Goal: Information Seeking & Learning: Compare options

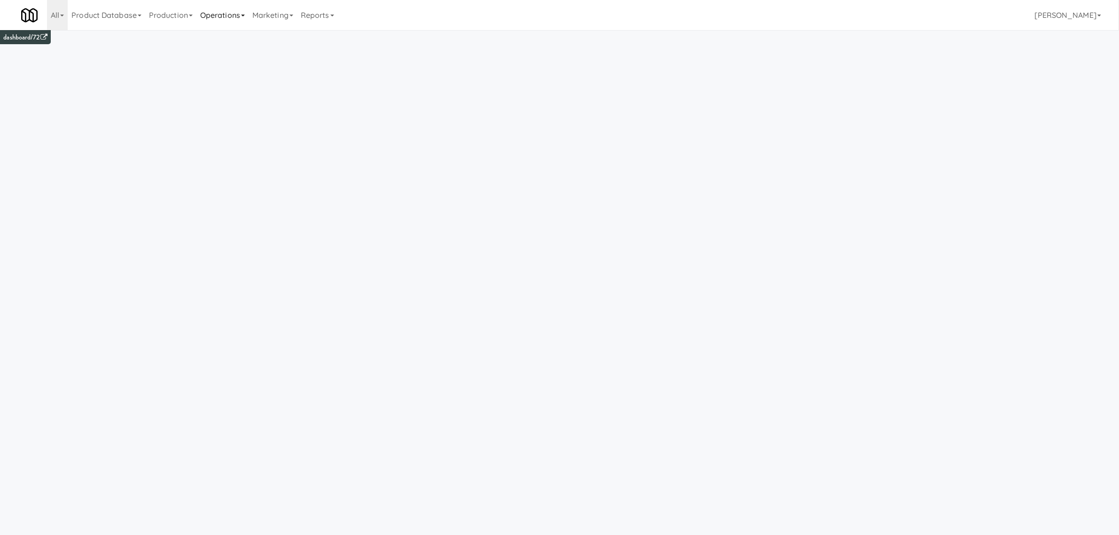
click at [229, 19] on link "Operations" at bounding box center [222, 15] width 52 height 30
click at [232, 76] on link "Operators" at bounding box center [233, 74] width 75 height 17
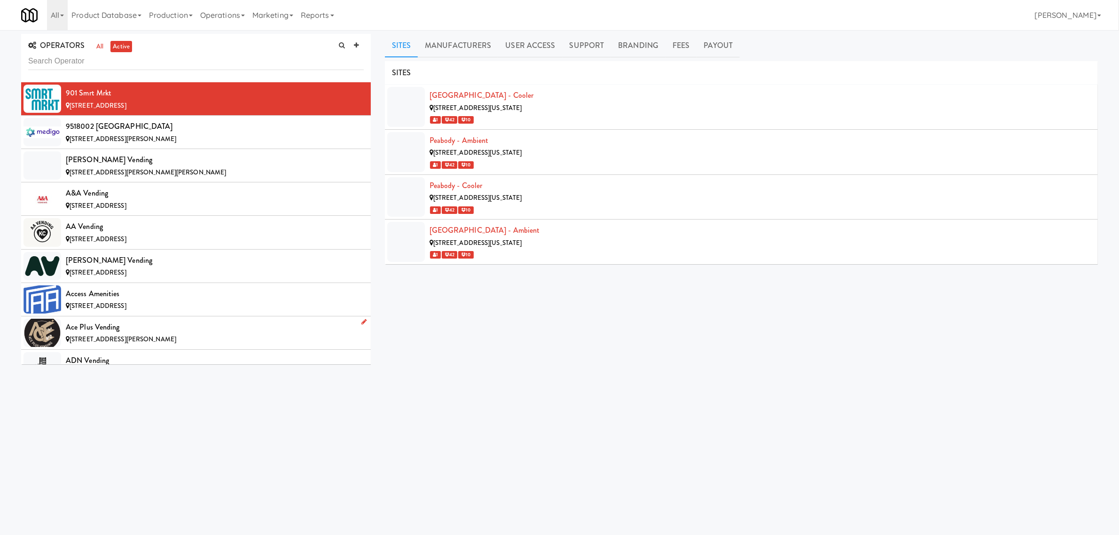
click at [97, 330] on div "Ace Plus Vending" at bounding box center [215, 327] width 298 height 14
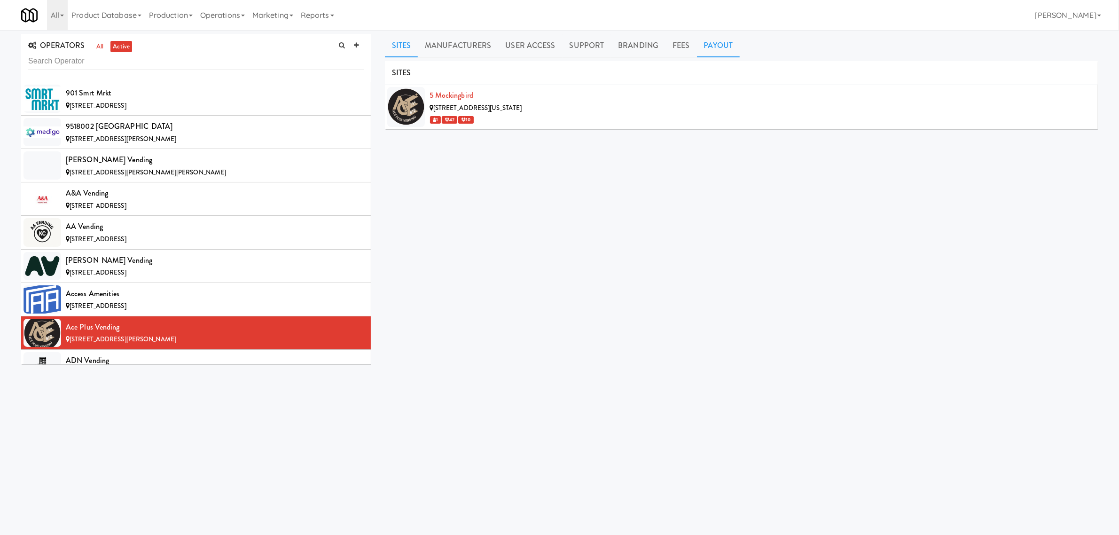
click at [710, 47] on link "Payout" at bounding box center [718, 45] width 43 height 23
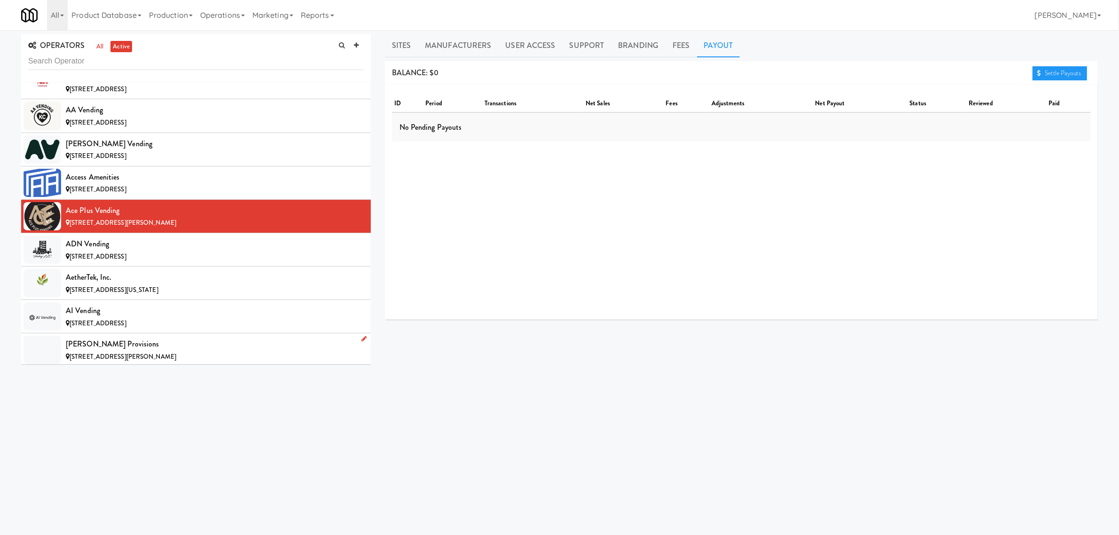
scroll to position [117, 0]
click at [110, 244] on div "ADN Vending" at bounding box center [215, 243] width 298 height 14
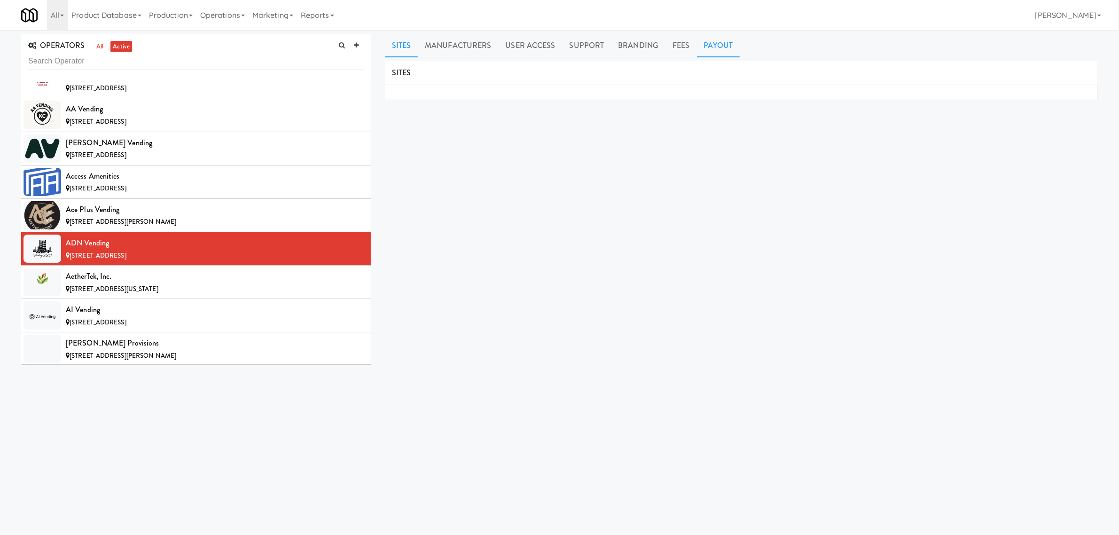
click at [715, 48] on link "Payout" at bounding box center [718, 45] width 43 height 23
click at [125, 272] on div "AetherTek, Inc." at bounding box center [215, 276] width 298 height 14
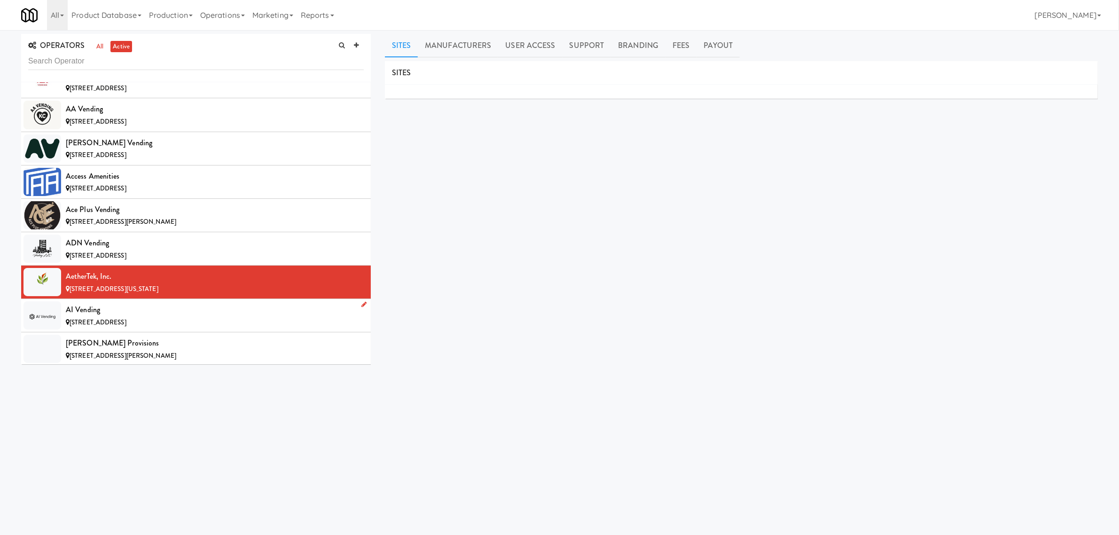
click at [107, 316] on div "AI Vending" at bounding box center [215, 310] width 298 height 14
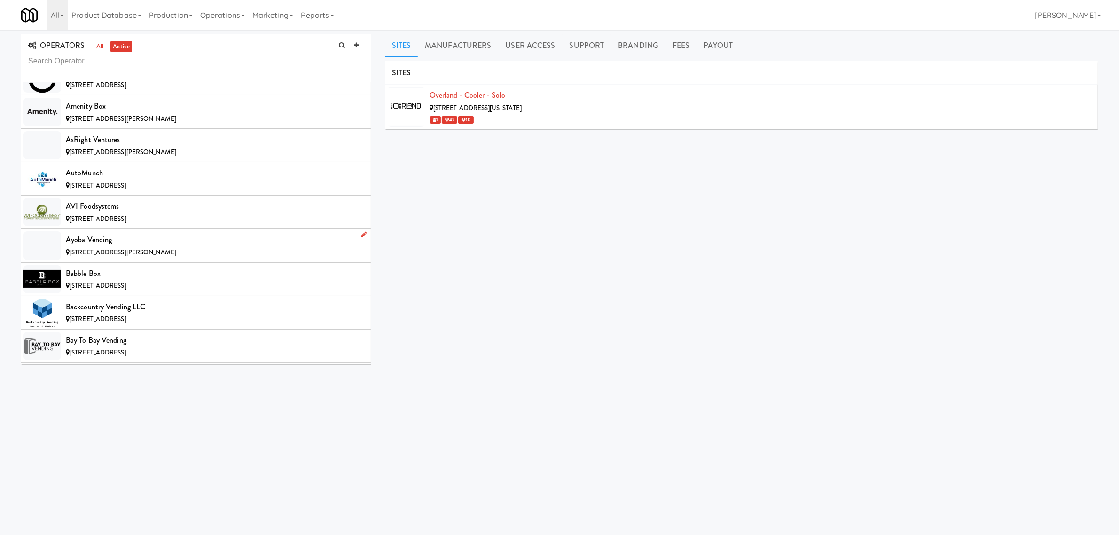
scroll to position [587, 0]
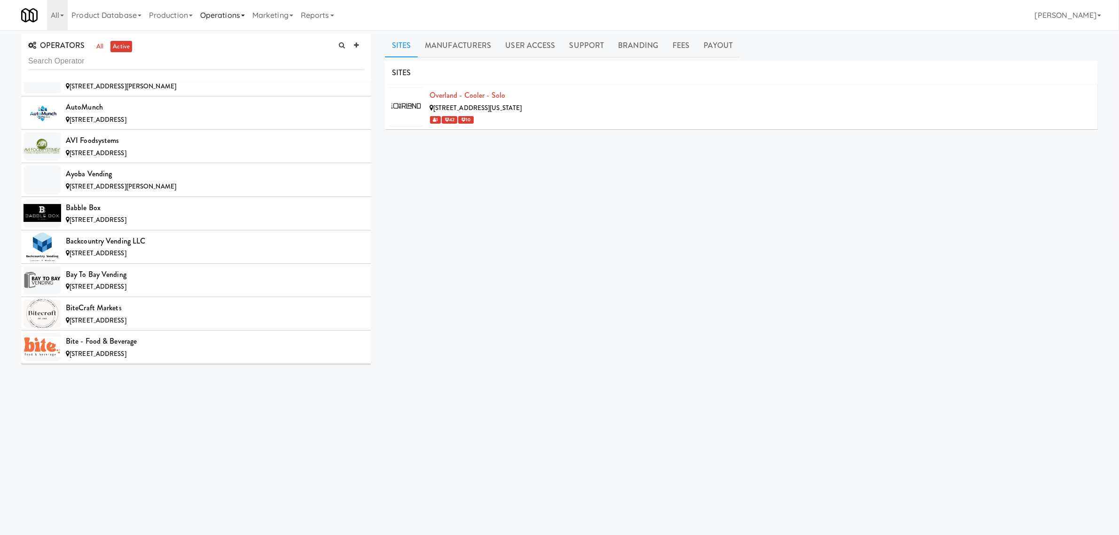
click at [226, 6] on link "Operations" at bounding box center [222, 15] width 52 height 30
click at [226, 74] on link "Operators" at bounding box center [233, 74] width 75 height 17
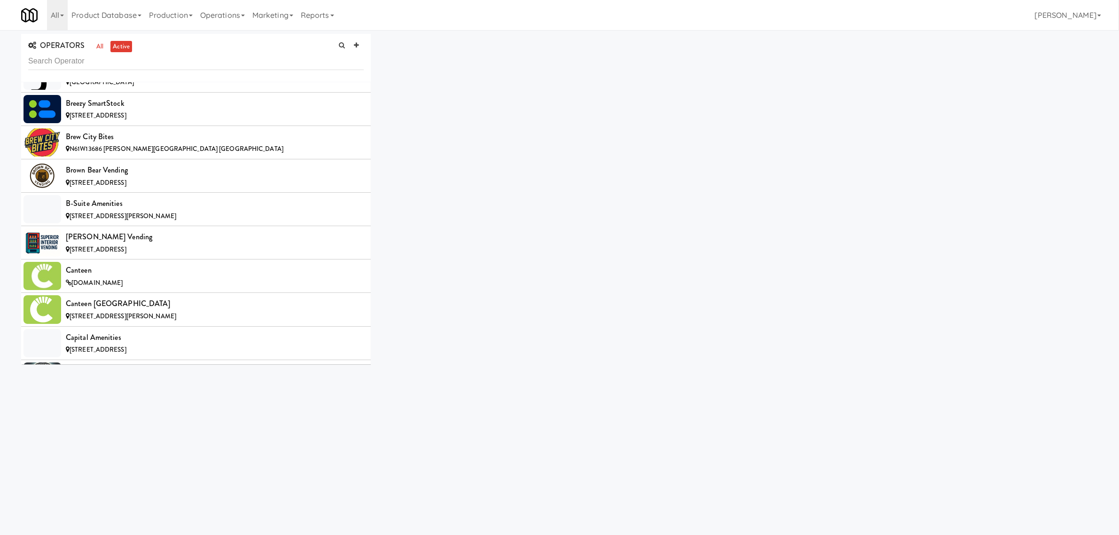
scroll to position [998, 0]
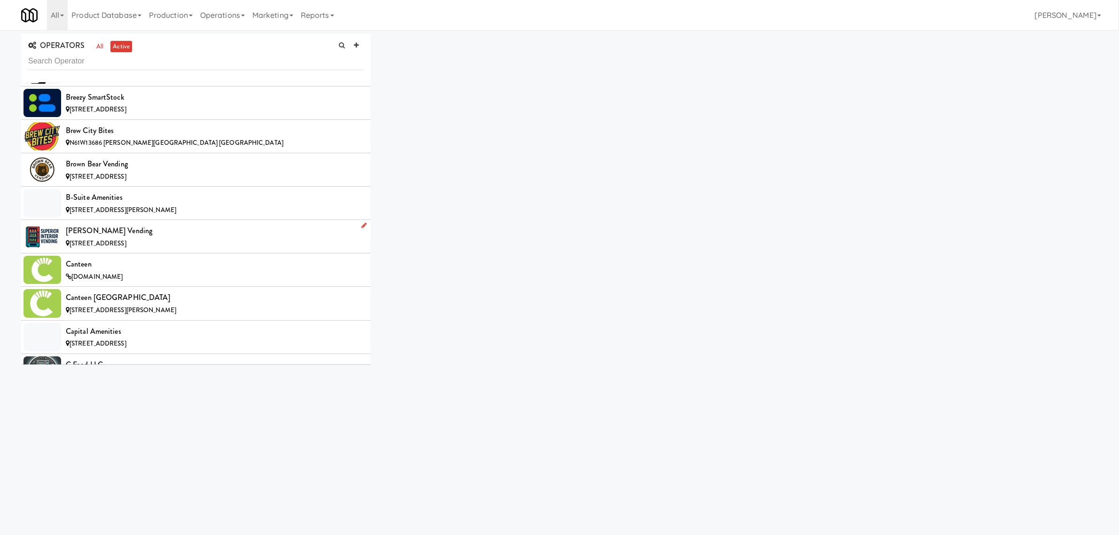
click at [102, 245] on span "[STREET_ADDRESS]" at bounding box center [98, 243] width 57 height 9
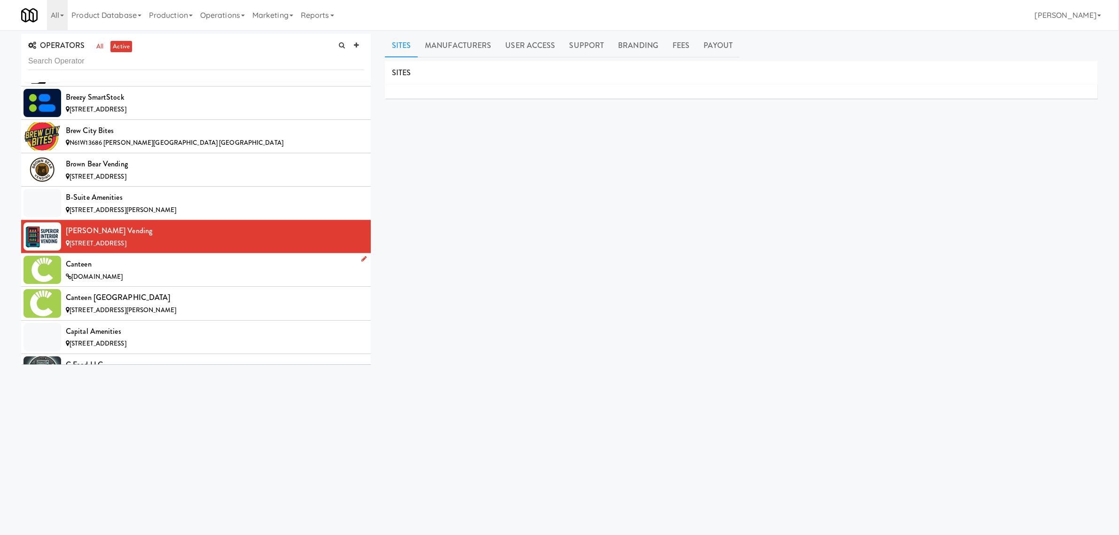
scroll to position [1057, 0]
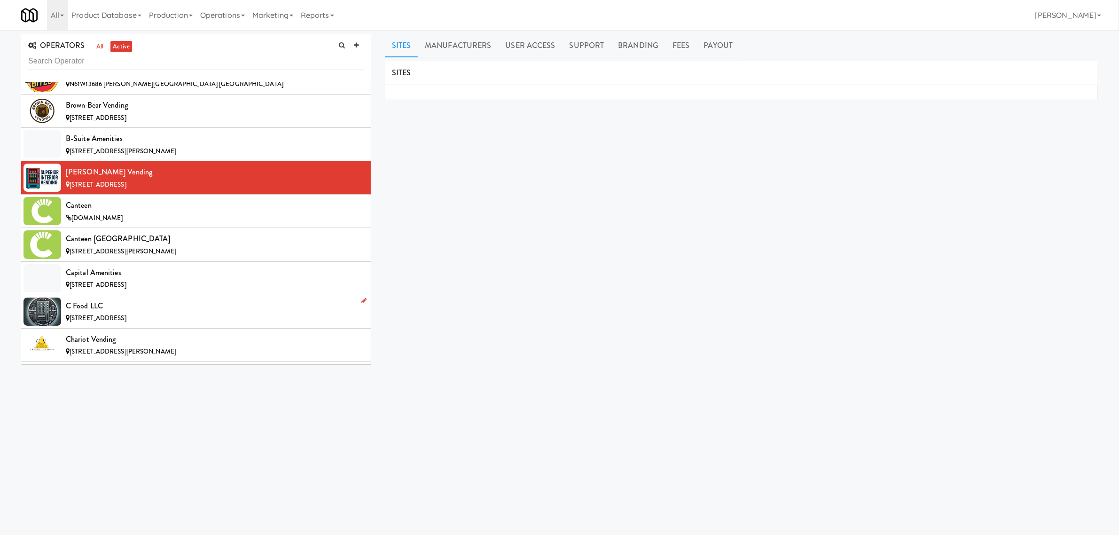
click at [101, 309] on div "C Food LLC" at bounding box center [215, 306] width 298 height 14
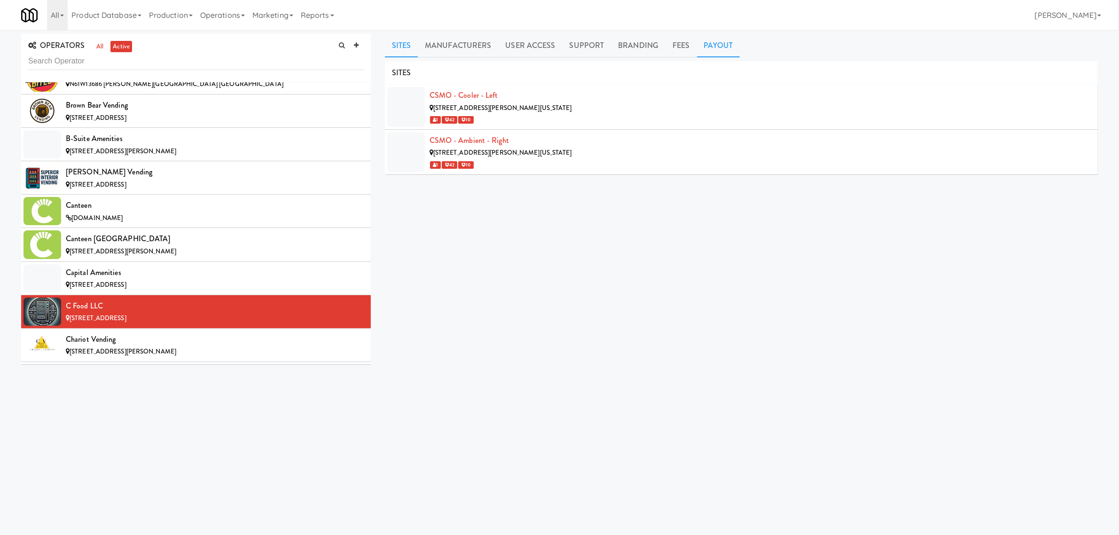
click at [713, 39] on link "Payout" at bounding box center [718, 45] width 43 height 23
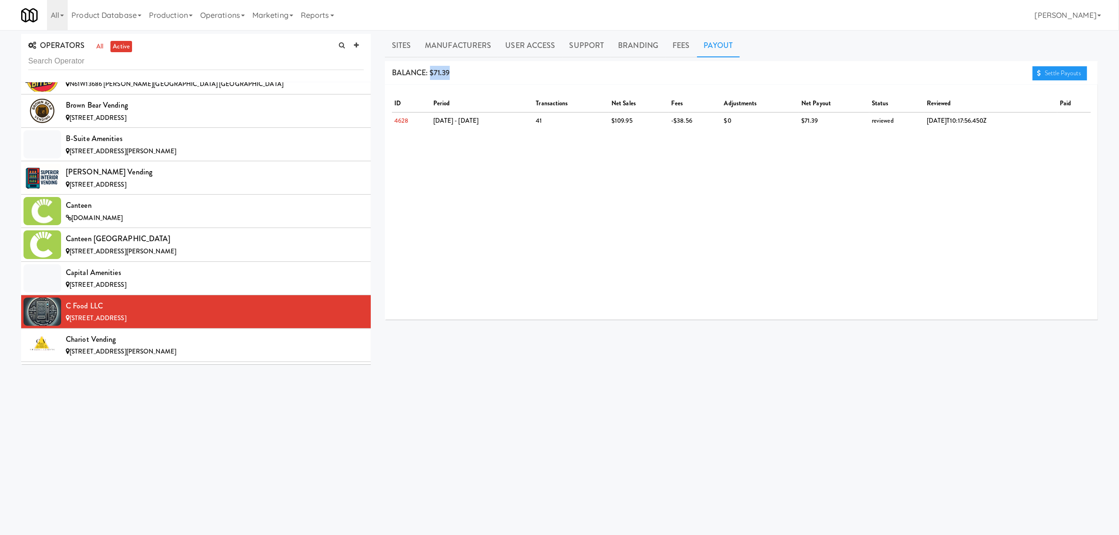
drag, startPoint x: 430, startPoint y: 71, endPoint x: 463, endPoint y: 71, distance: 32.4
click at [463, 71] on div "BALANCE: $71.39 Settle Payouts" at bounding box center [741, 73] width 713 height 24
click at [1065, 74] on link "Settle Payouts" at bounding box center [1059, 73] width 55 height 14
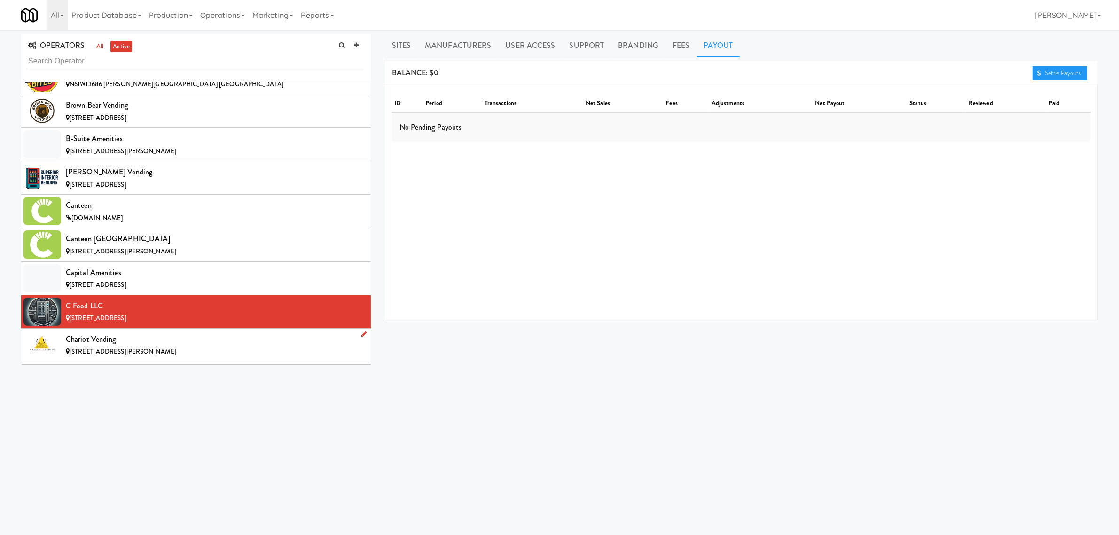
click at [123, 343] on div "Chariot Vending" at bounding box center [215, 339] width 298 height 14
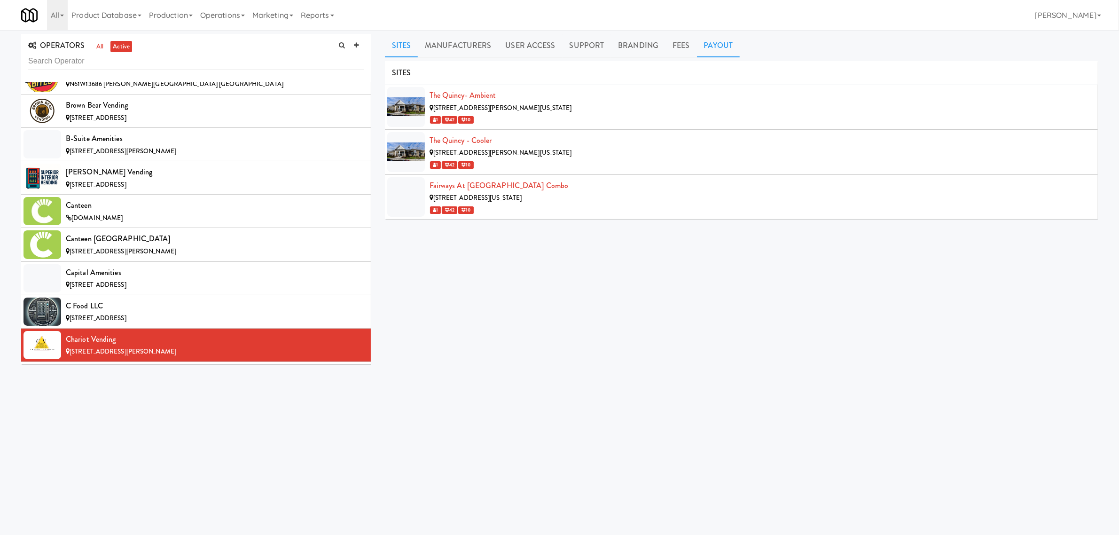
click at [723, 50] on link "Payout" at bounding box center [718, 45] width 43 height 23
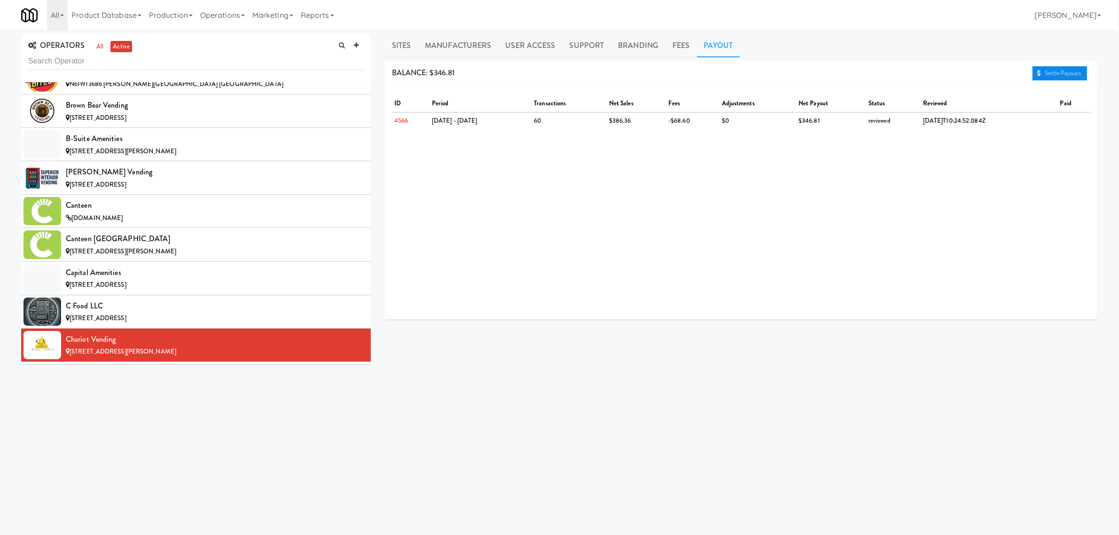
click at [1069, 74] on link "Settle Payouts" at bounding box center [1059, 73] width 55 height 14
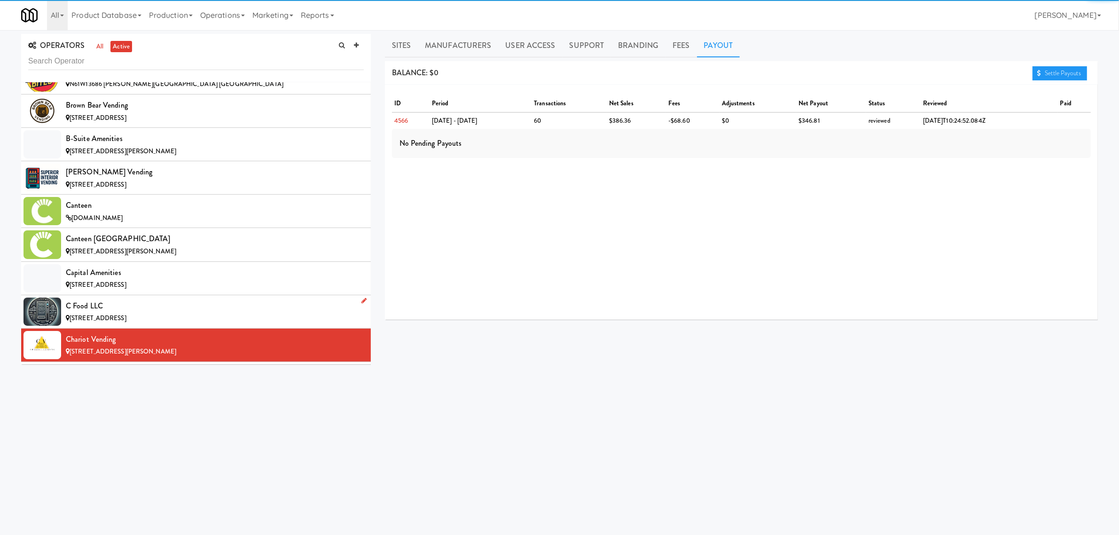
scroll to position [1116, 0]
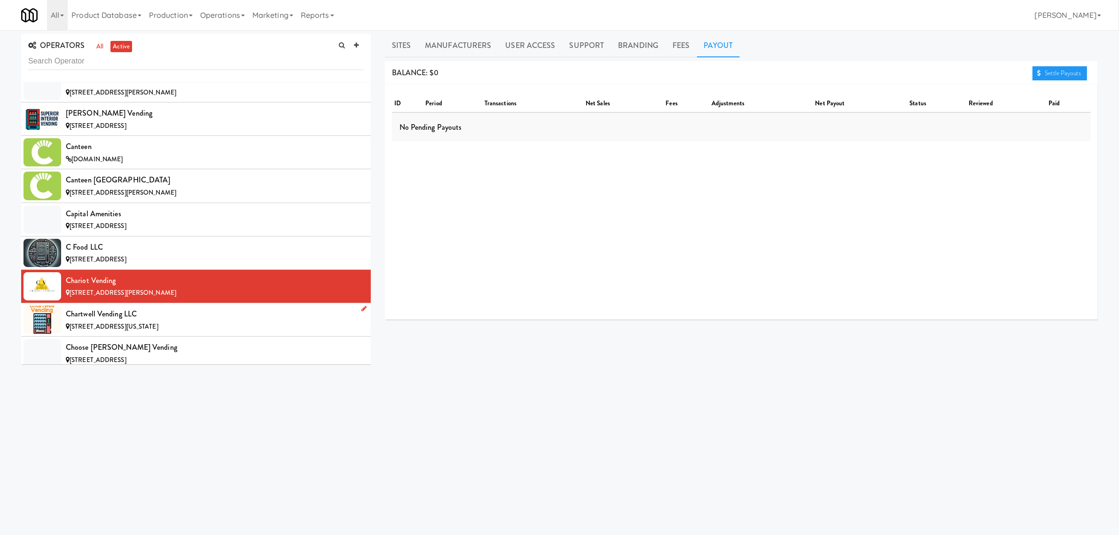
click at [141, 321] on div "Chartwell Vending LLC" at bounding box center [215, 314] width 298 height 14
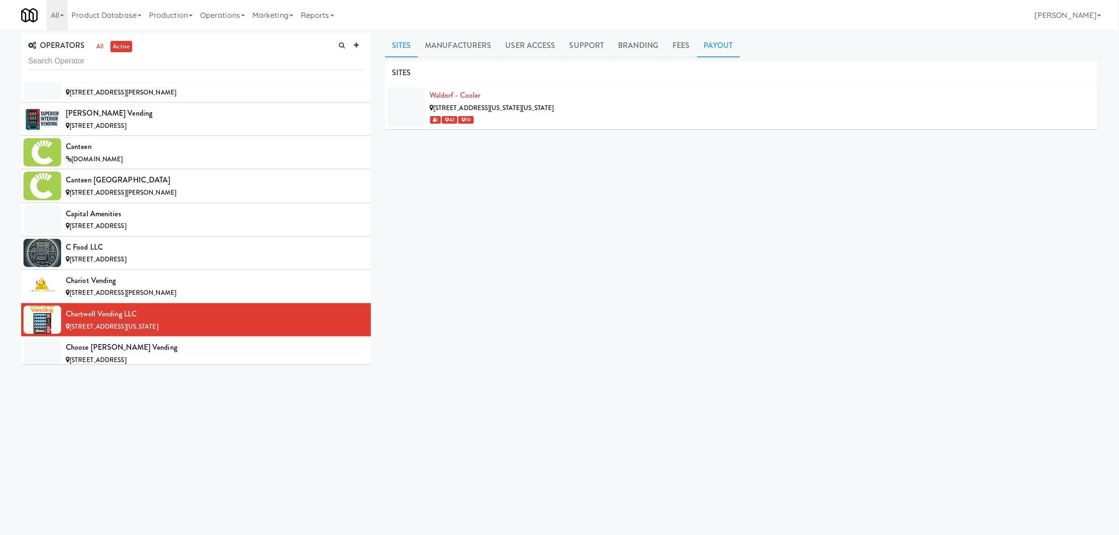
click at [715, 45] on link "Payout" at bounding box center [718, 45] width 43 height 23
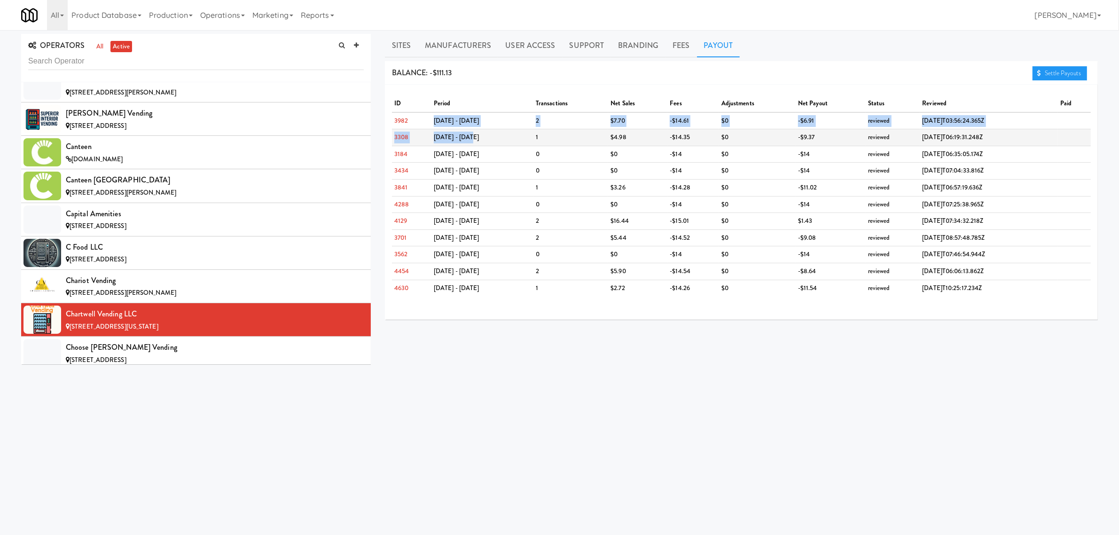
drag, startPoint x: 426, startPoint y: 117, endPoint x: 466, endPoint y: 145, distance: 48.3
click at [466, 145] on tbody "[DATE] - [DATE] 2 $7.70 -$14.61 $0 -$6.91 reviewed [DATE]T03:56:24.365Z [DATE] …" at bounding box center [741, 204] width 699 height 184
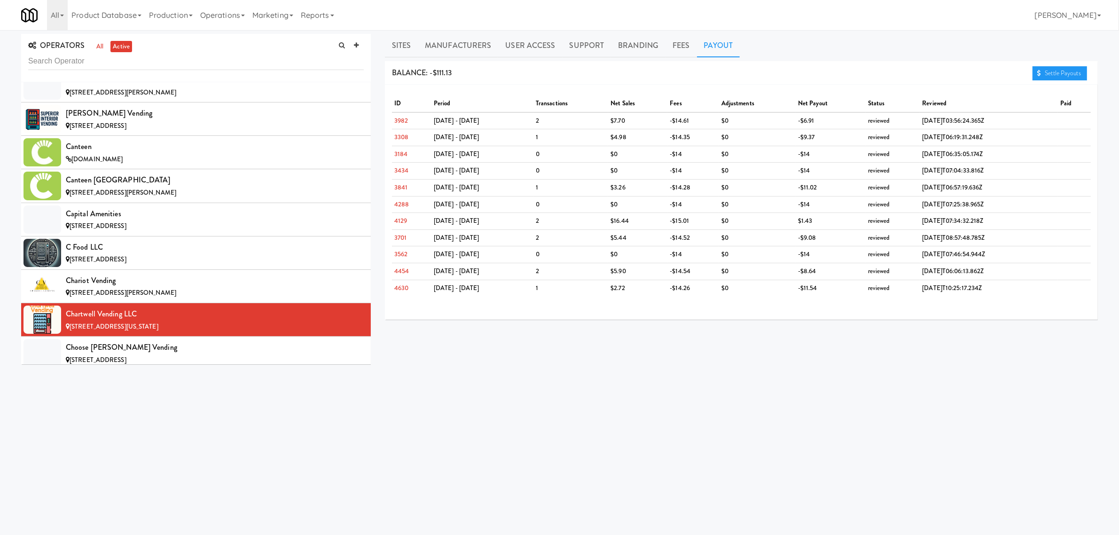
click at [462, 71] on div "BALANCE: -$111.13 Settle Payouts" at bounding box center [741, 73] width 713 height 24
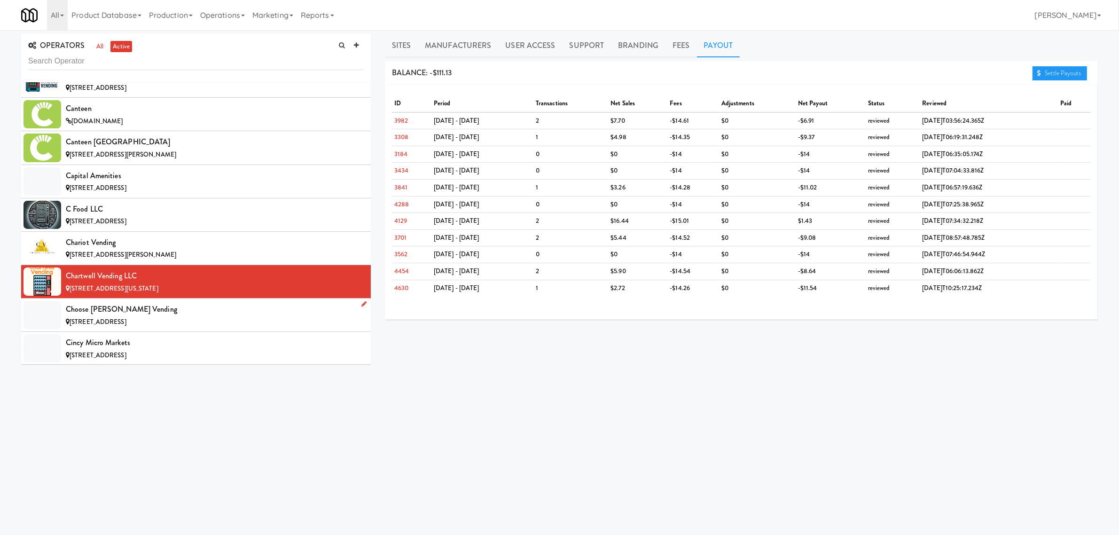
scroll to position [1175, 0]
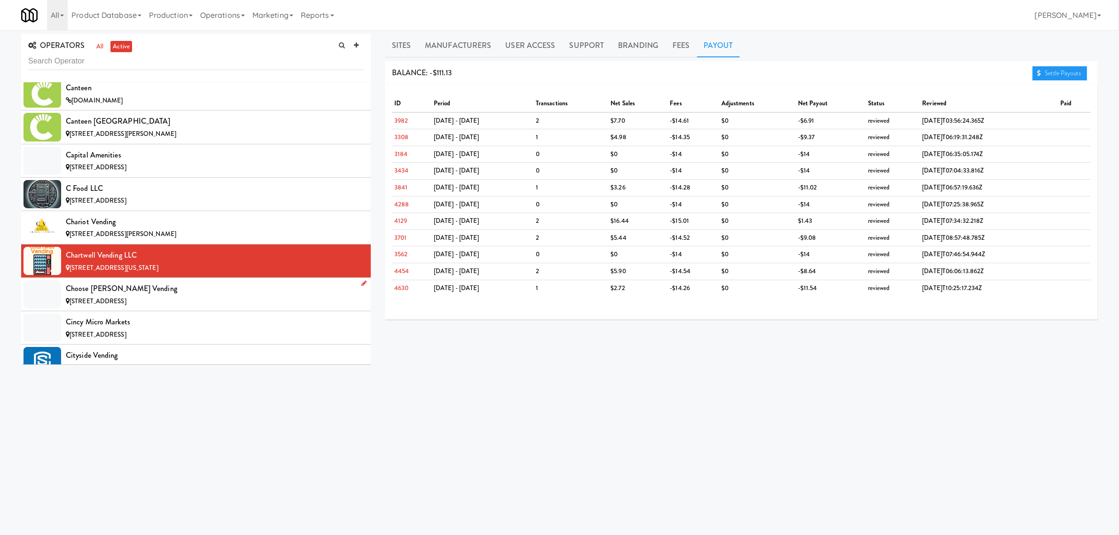
click at [158, 296] on div "Choose [PERSON_NAME] Vending" at bounding box center [215, 288] width 298 height 14
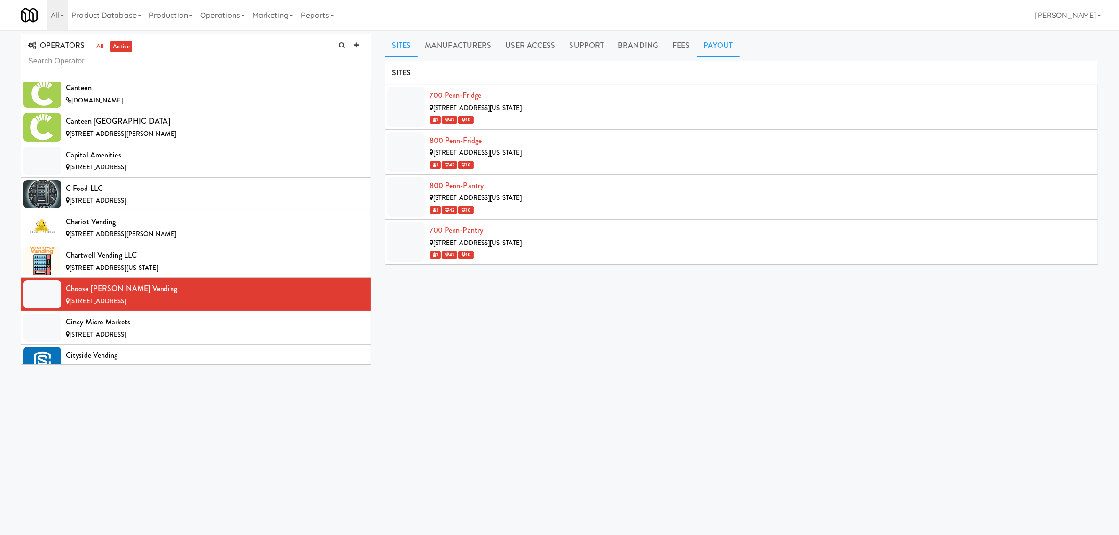
click at [724, 47] on link "Payout" at bounding box center [718, 45] width 43 height 23
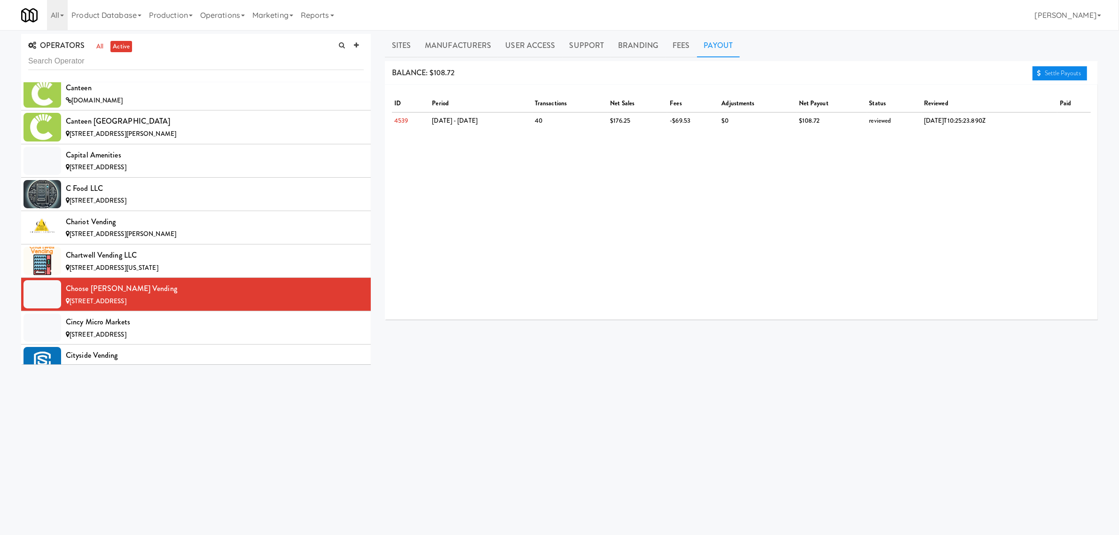
click at [1065, 77] on link "Settle Payouts" at bounding box center [1059, 73] width 55 height 14
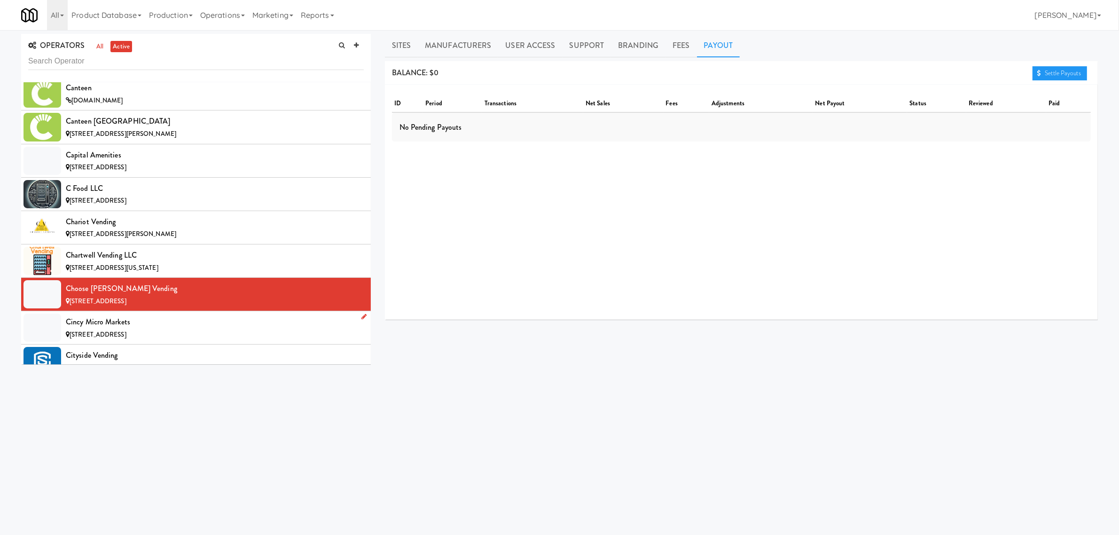
click at [126, 336] on span "[STREET_ADDRESS]" at bounding box center [98, 334] width 57 height 9
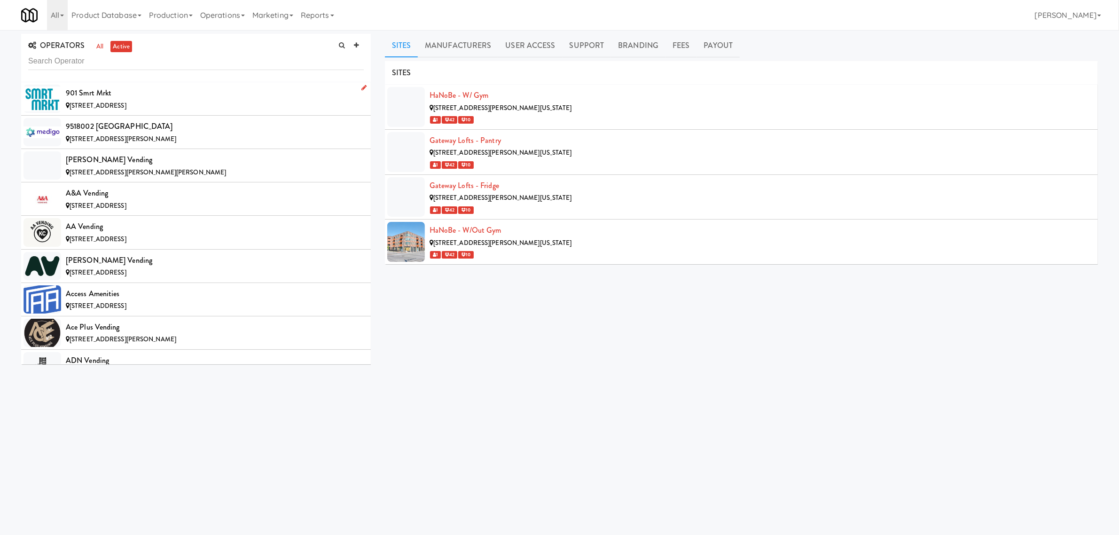
click at [165, 100] on div "[STREET_ADDRESS]" at bounding box center [215, 106] width 298 height 12
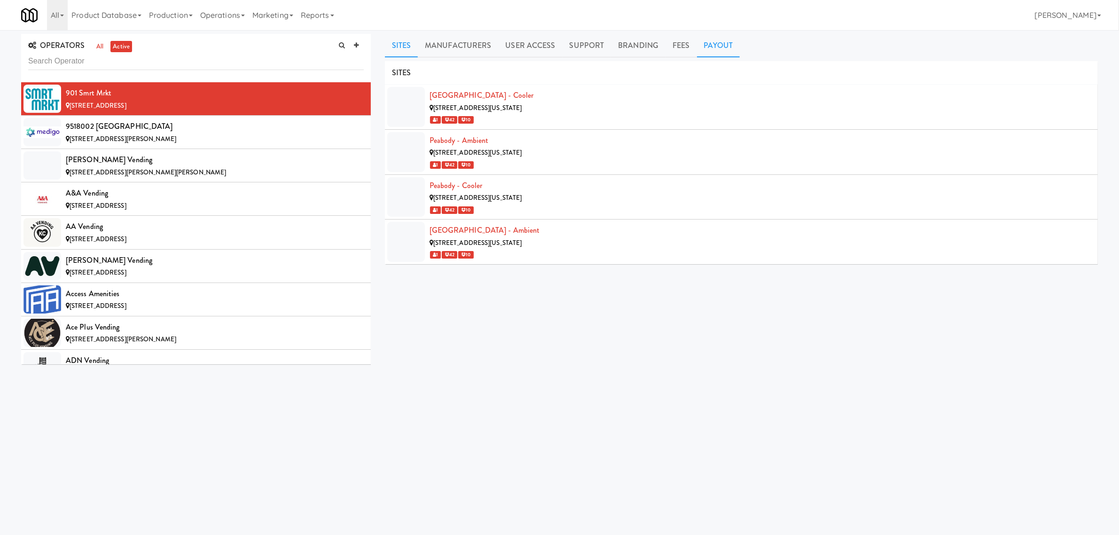
click at [713, 46] on link "Payout" at bounding box center [718, 45] width 43 height 23
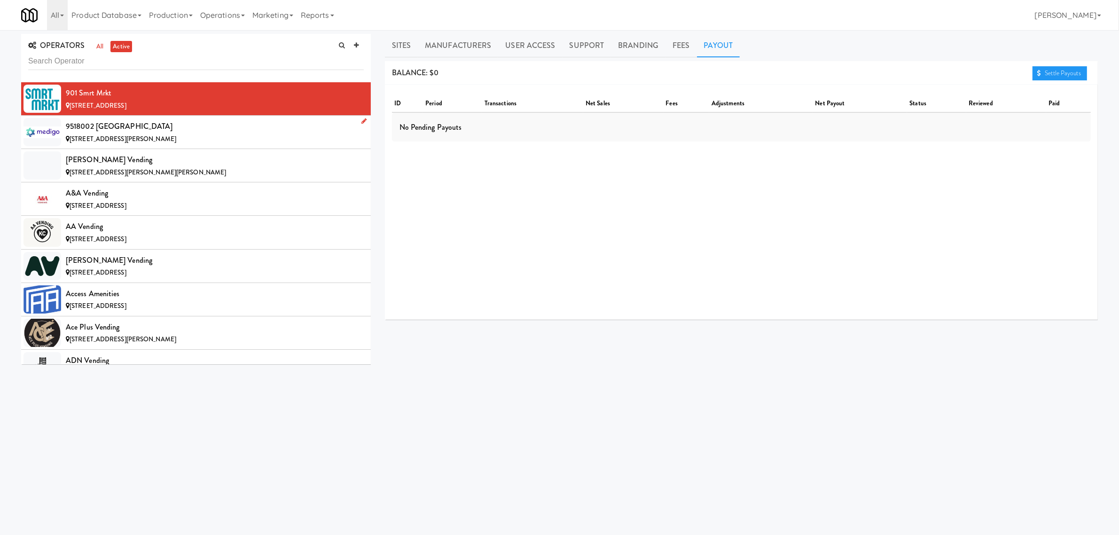
click at [157, 129] on div "9518002 [GEOGRAPHIC_DATA]" at bounding box center [215, 126] width 298 height 14
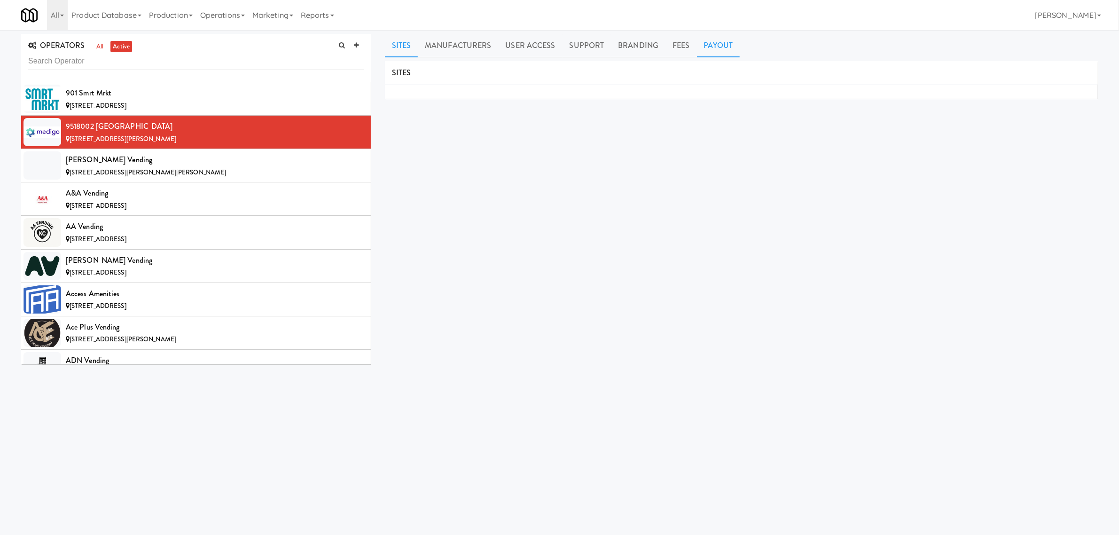
click at [709, 46] on link "Payout" at bounding box center [718, 45] width 43 height 23
click at [128, 169] on span "[STREET_ADDRESS][PERSON_NAME][PERSON_NAME]" at bounding box center [148, 172] width 156 height 9
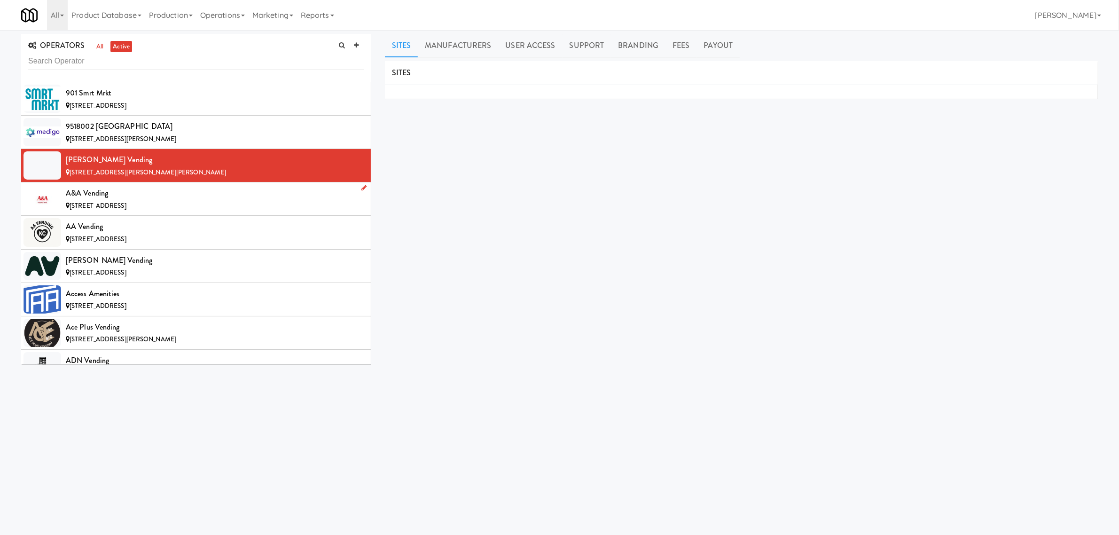
click at [130, 200] on div "A&A Vending" at bounding box center [215, 193] width 298 height 14
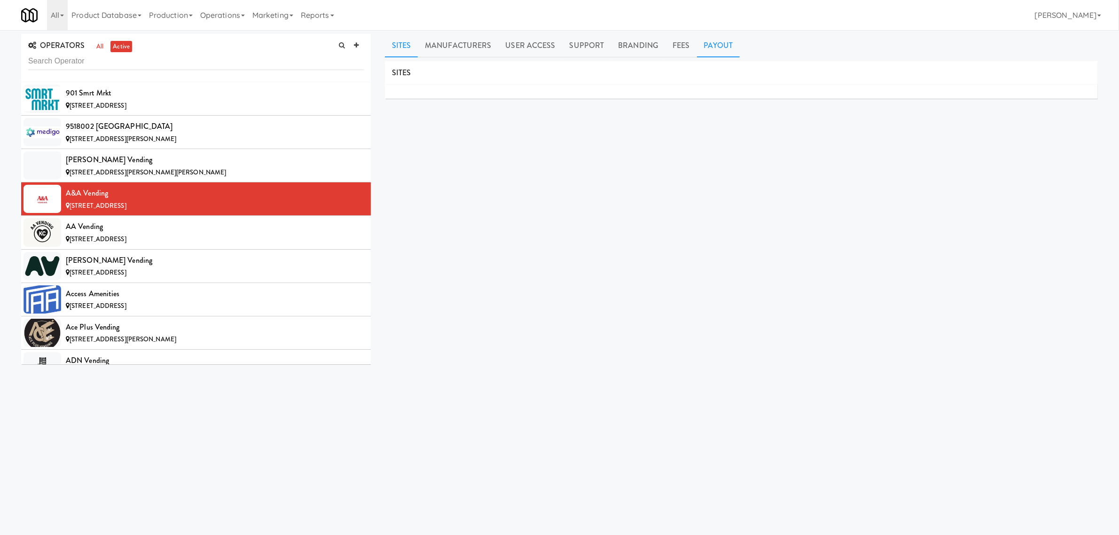
click at [717, 46] on link "Payout" at bounding box center [718, 45] width 43 height 23
click at [149, 229] on div "AA Vending" at bounding box center [215, 226] width 298 height 14
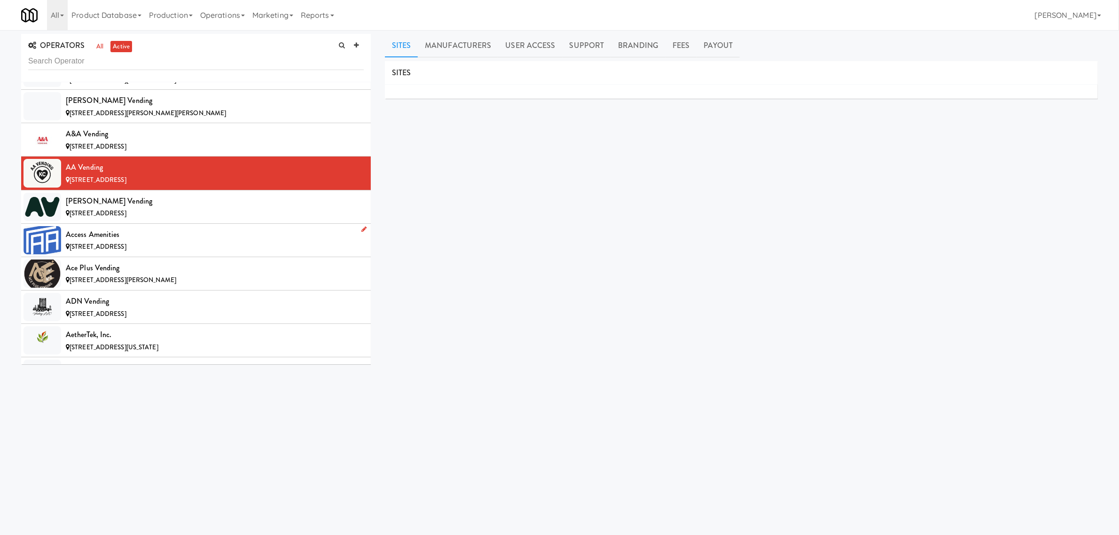
scroll to position [59, 0]
click at [209, 209] on div "[STREET_ADDRESS]" at bounding box center [215, 214] width 298 height 12
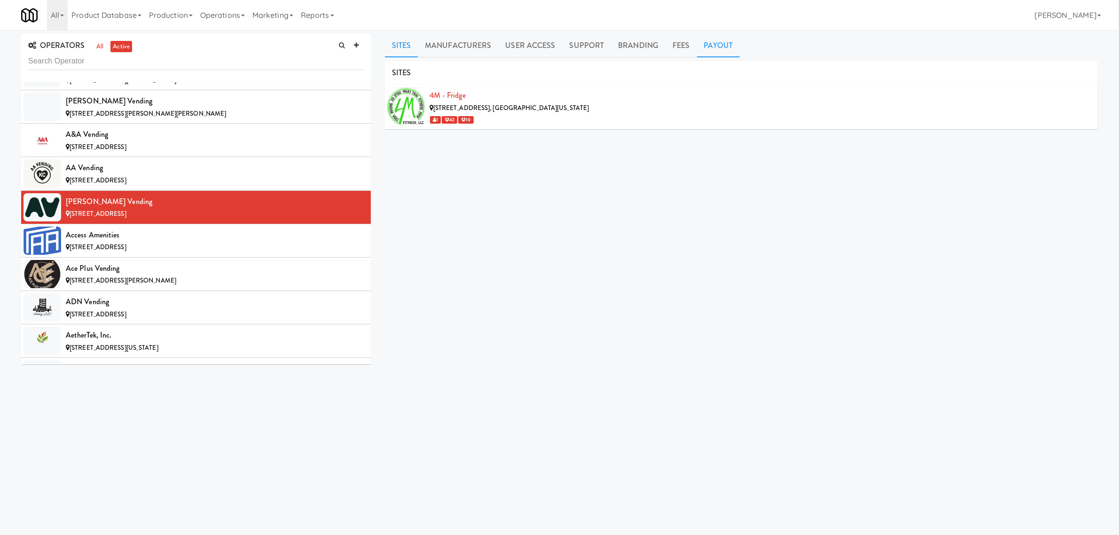
click at [715, 46] on link "Payout" at bounding box center [718, 45] width 43 height 23
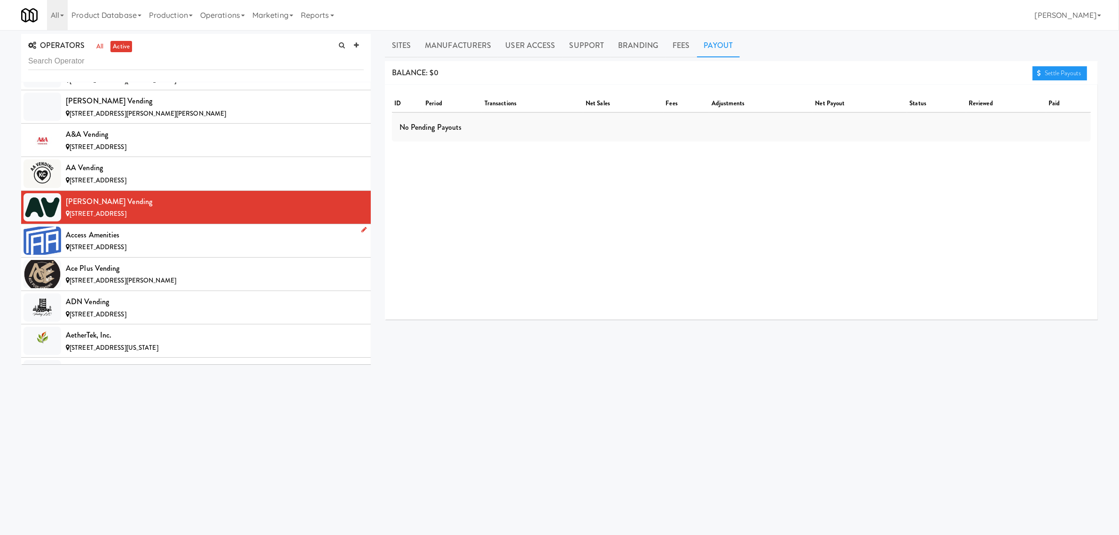
click at [152, 241] on div "Access Amenities" at bounding box center [215, 235] width 298 height 14
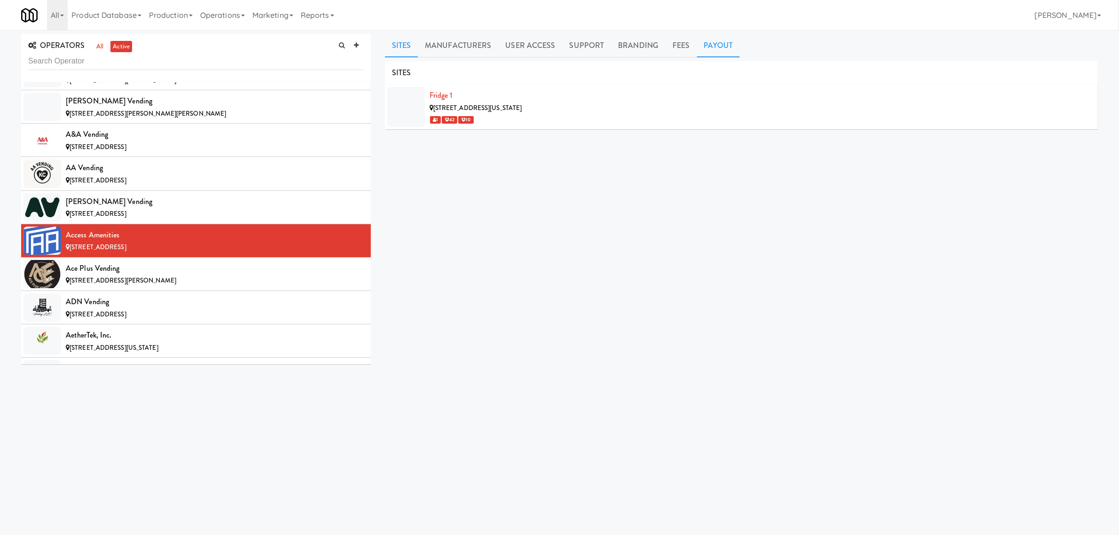
click at [708, 52] on link "Payout" at bounding box center [718, 45] width 43 height 23
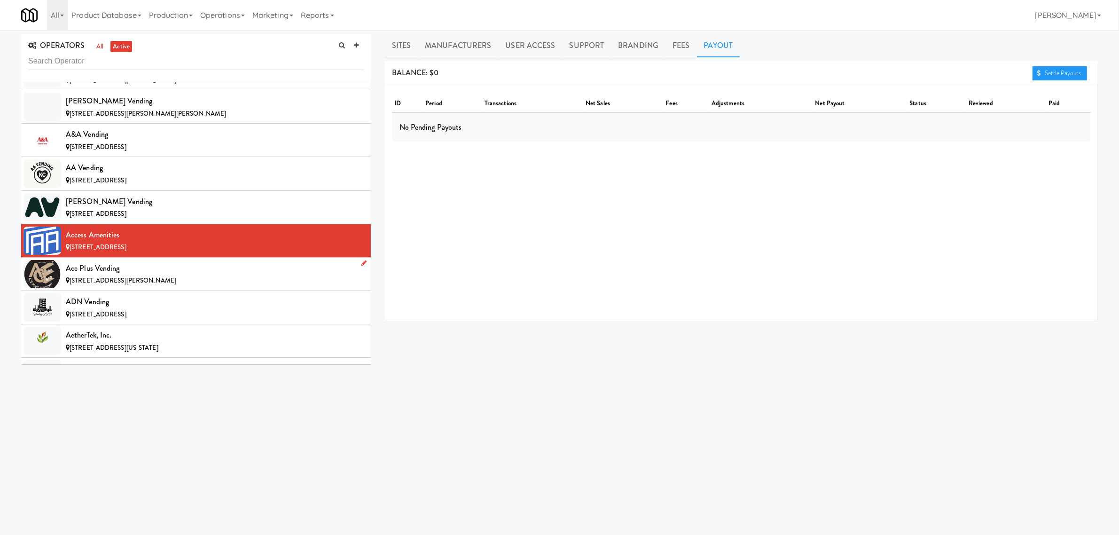
click at [134, 281] on span "[STREET_ADDRESS][PERSON_NAME]" at bounding box center [123, 280] width 107 height 9
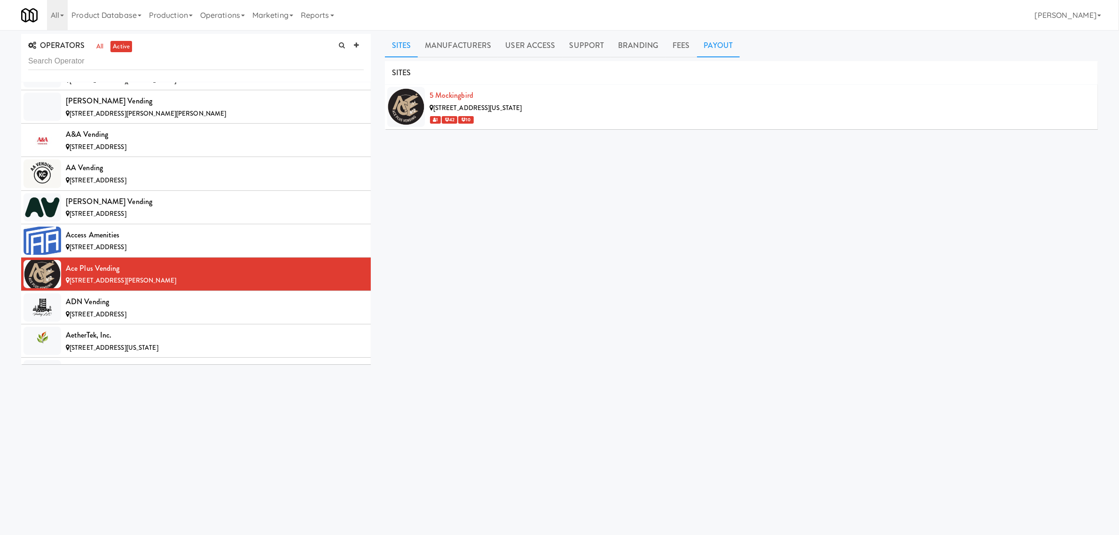
click at [715, 38] on link "Payout" at bounding box center [718, 45] width 43 height 23
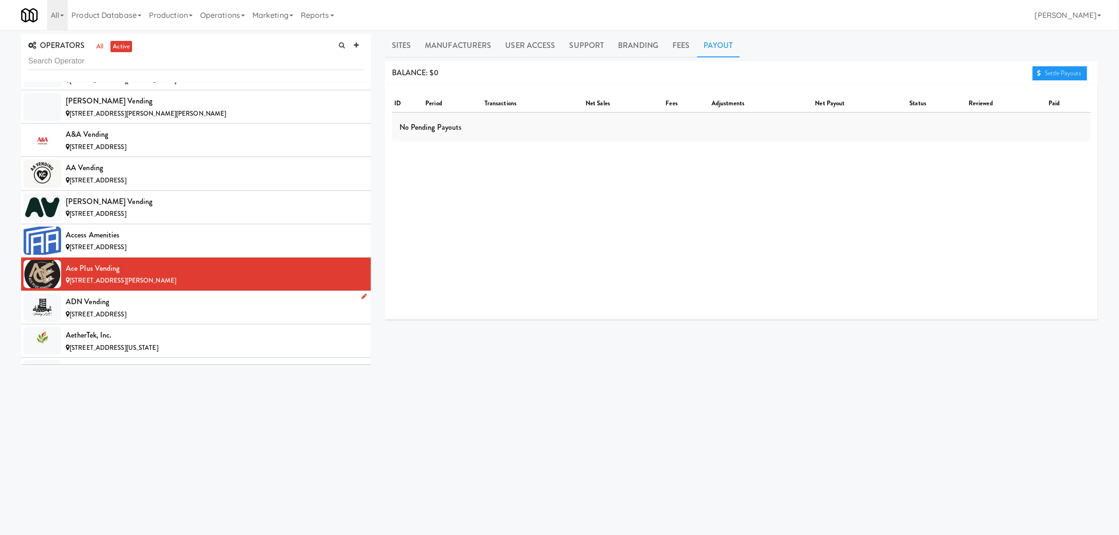
click at [110, 304] on div "ADN Vending" at bounding box center [215, 302] width 298 height 14
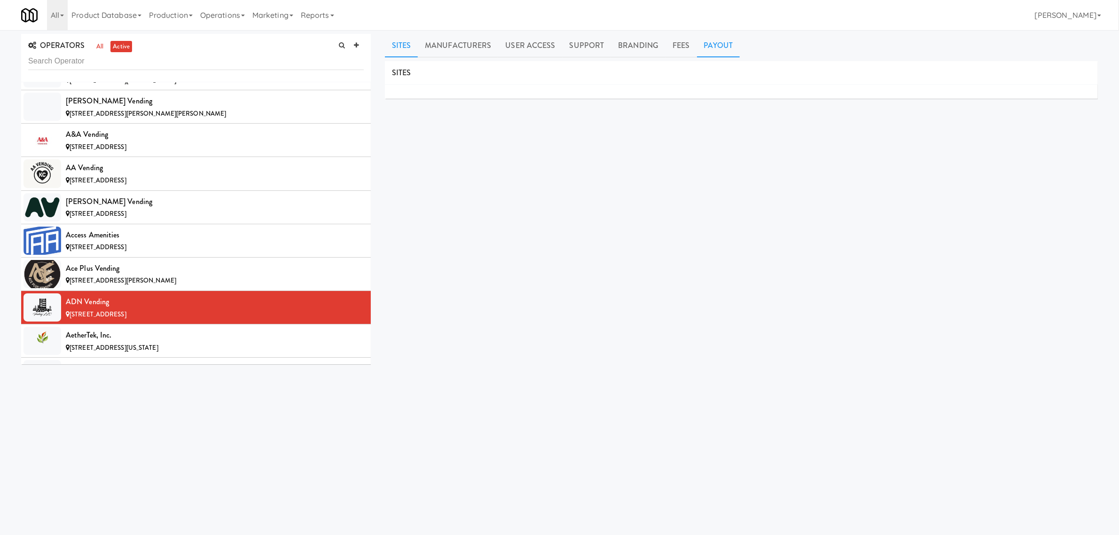
click at [721, 45] on link "Payout" at bounding box center [718, 45] width 43 height 23
click at [113, 339] on div "AetherTek, Inc." at bounding box center [215, 335] width 298 height 14
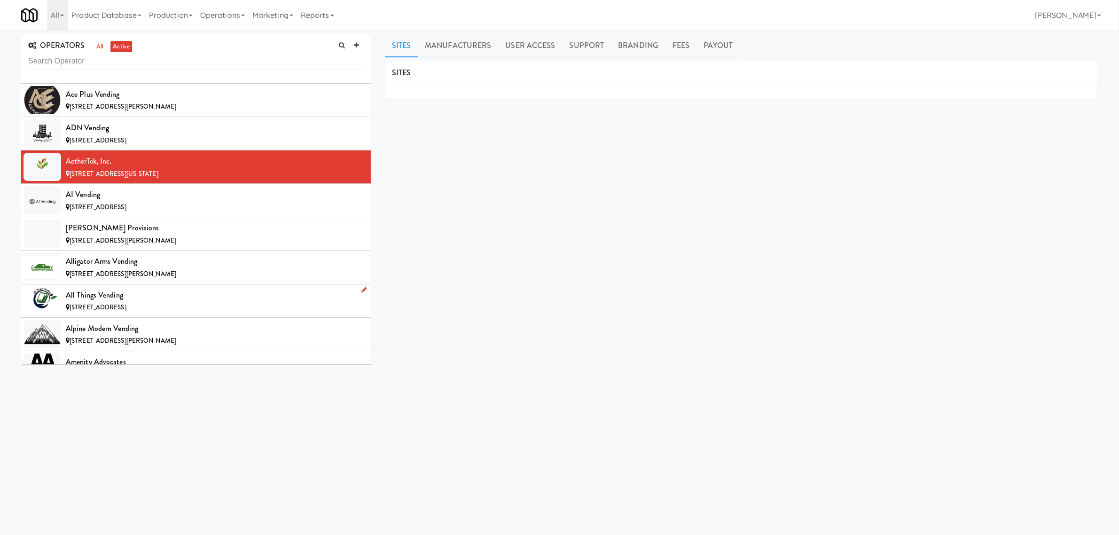
scroll to position [235, 0]
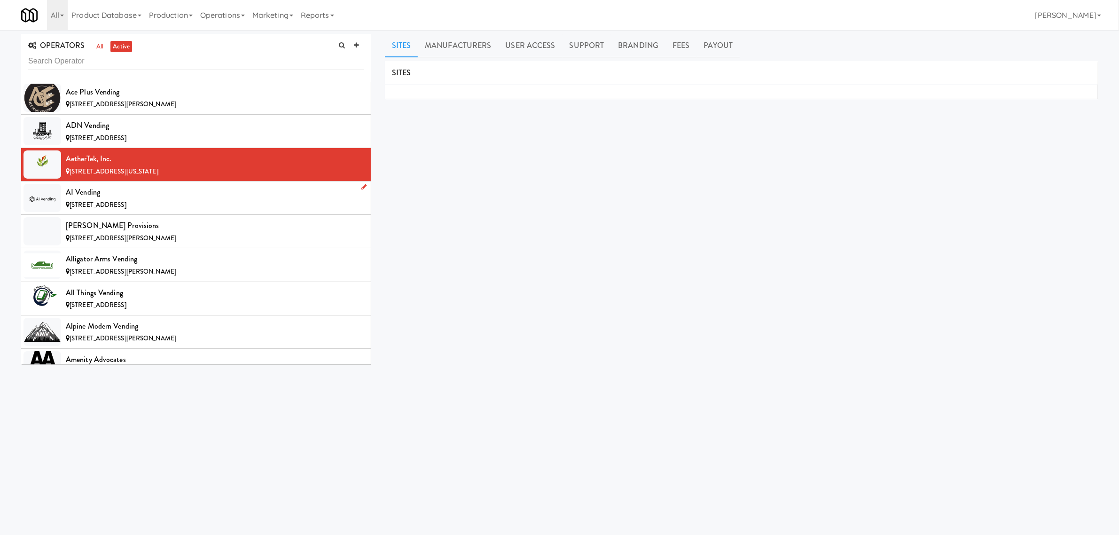
click at [146, 193] on div "AI Vending" at bounding box center [215, 192] width 298 height 14
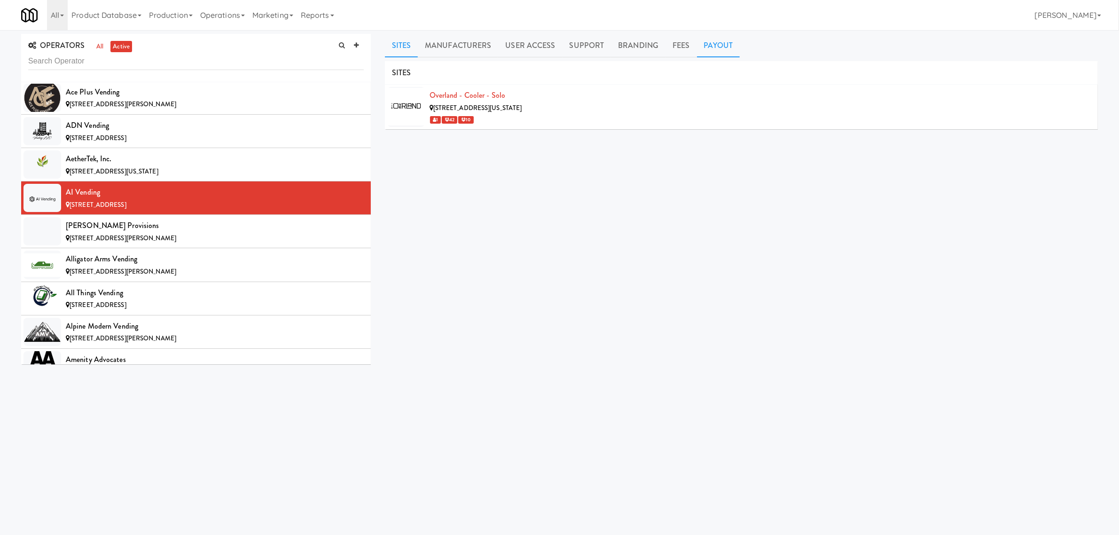
click at [724, 40] on link "Payout" at bounding box center [718, 45] width 43 height 23
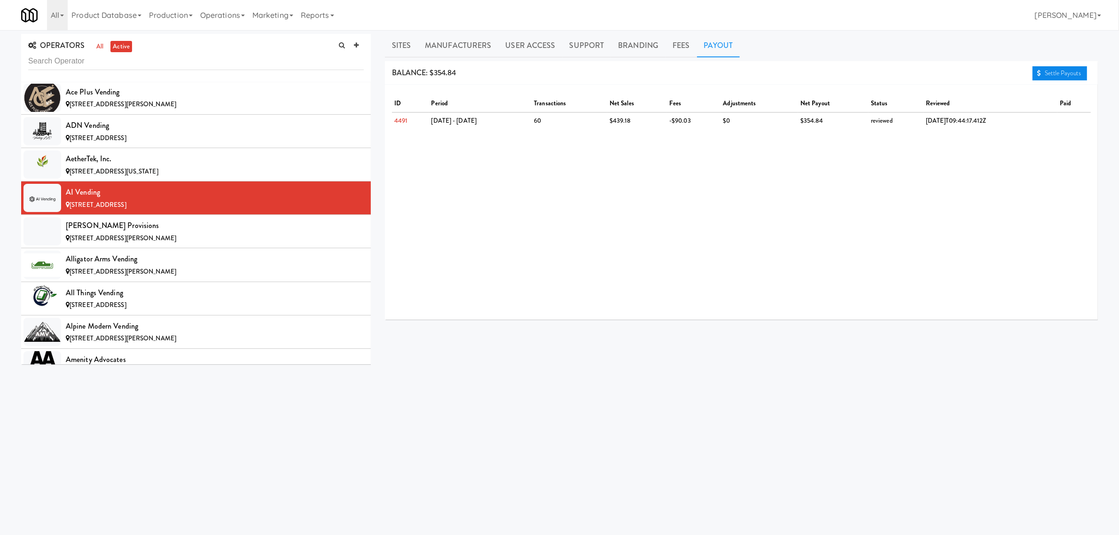
click at [1046, 71] on link "Settle Payouts" at bounding box center [1059, 73] width 55 height 14
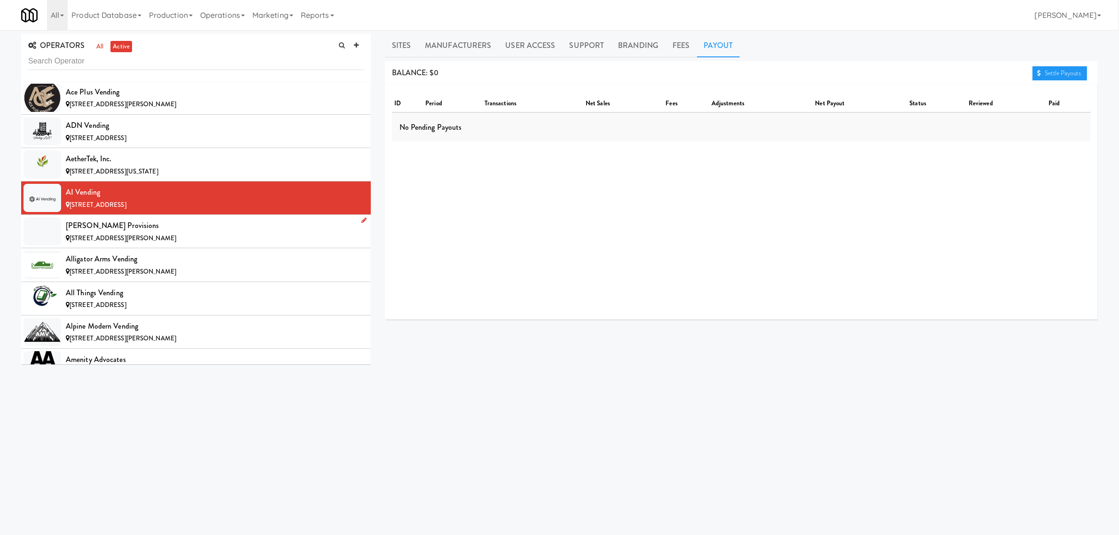
click at [80, 229] on div "[PERSON_NAME] Provisions" at bounding box center [215, 225] width 298 height 14
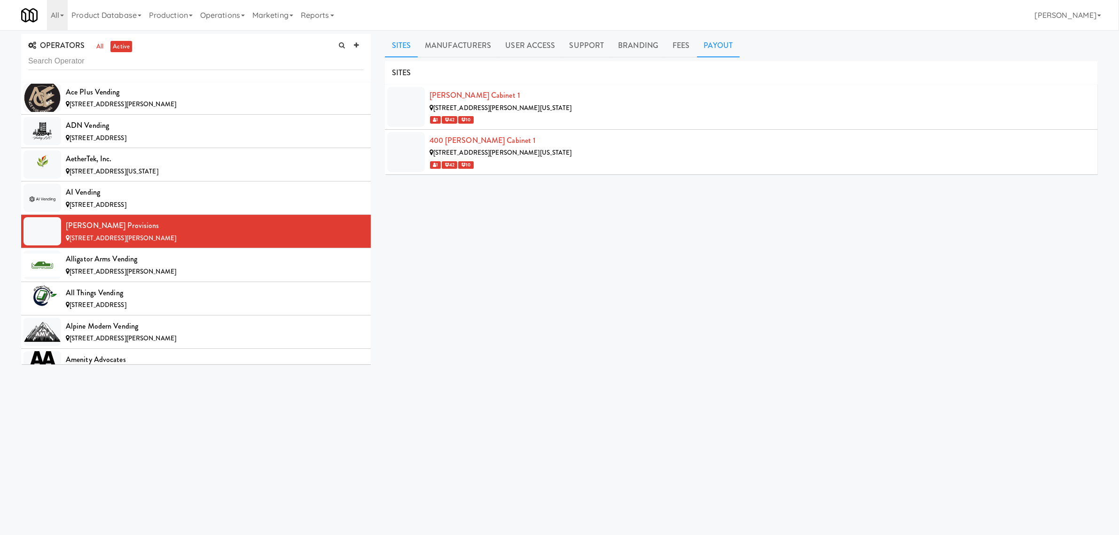
click at [712, 48] on link "Payout" at bounding box center [718, 45] width 43 height 23
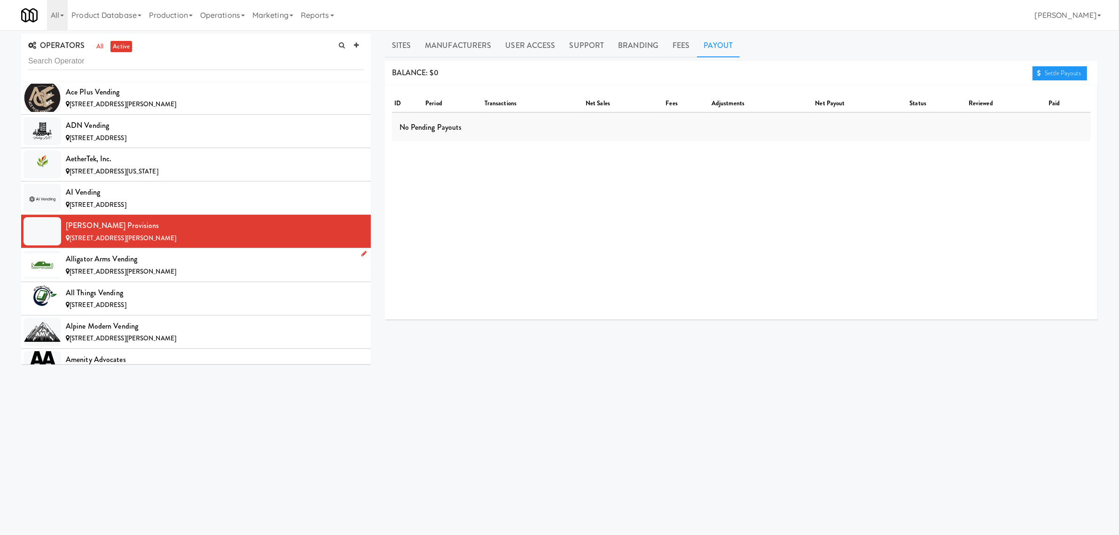
click at [120, 257] on div "Alligator Arms Vending" at bounding box center [215, 259] width 298 height 14
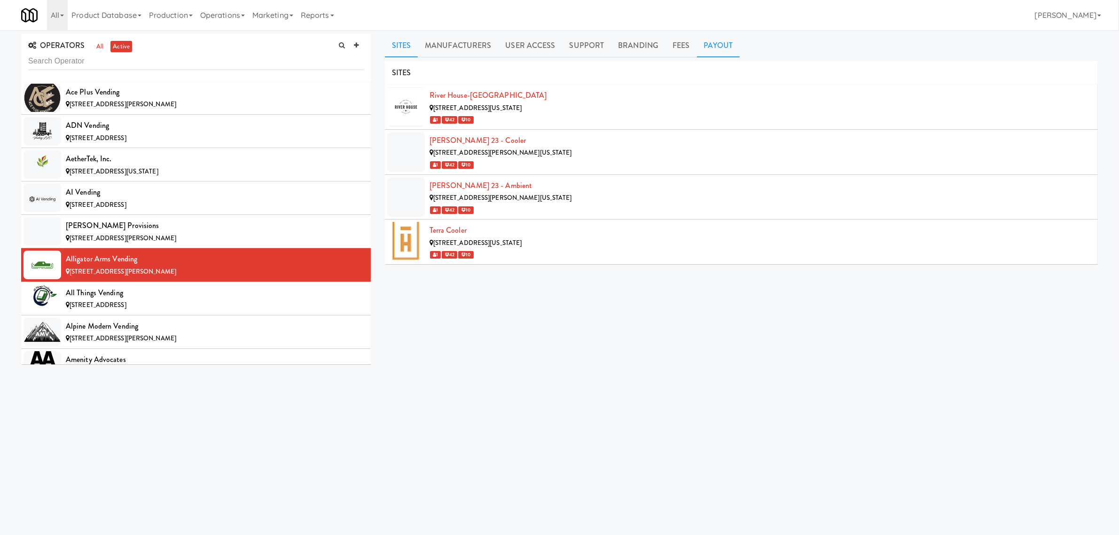
click at [708, 43] on link "Payout" at bounding box center [718, 45] width 43 height 23
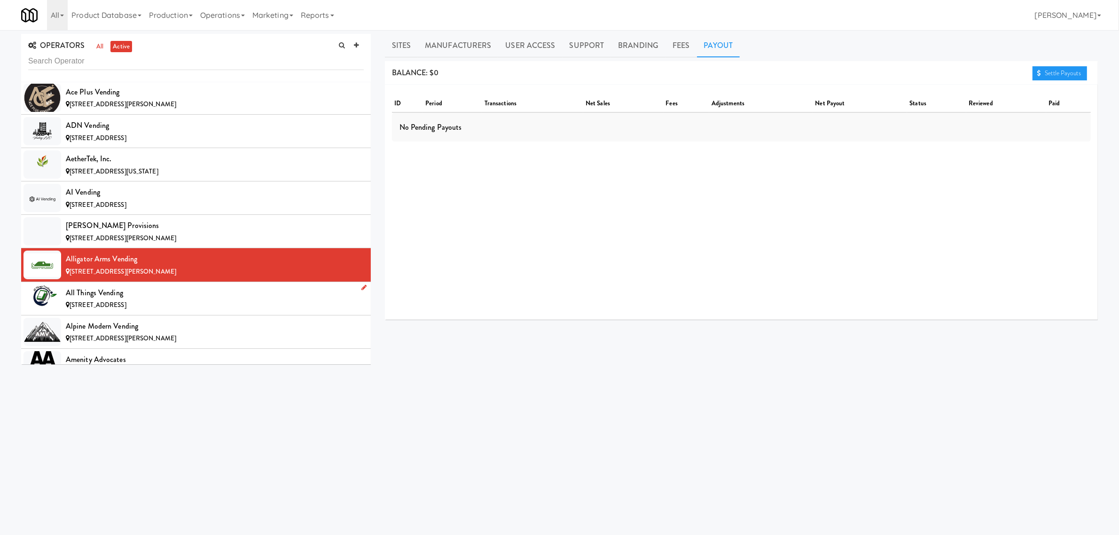
click at [125, 297] on div "All Things Vending" at bounding box center [215, 293] width 298 height 14
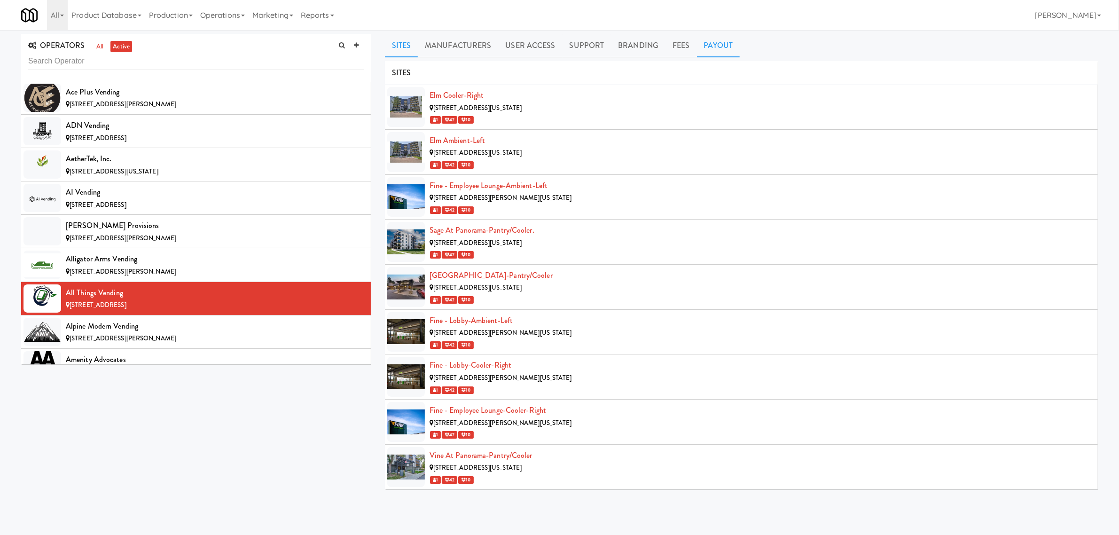
click at [709, 41] on link "Payout" at bounding box center [718, 45] width 43 height 23
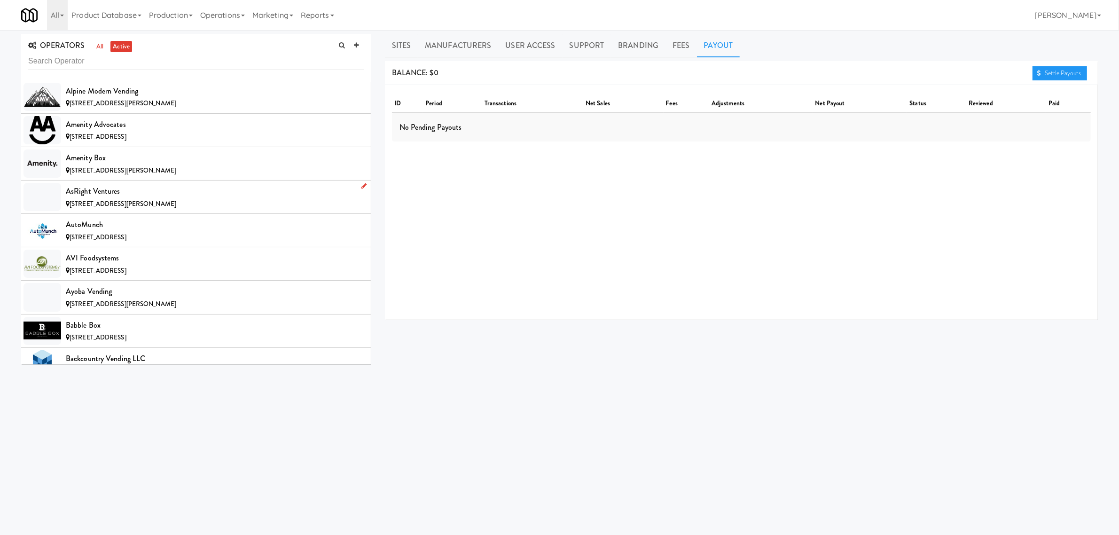
scroll to position [411, 0]
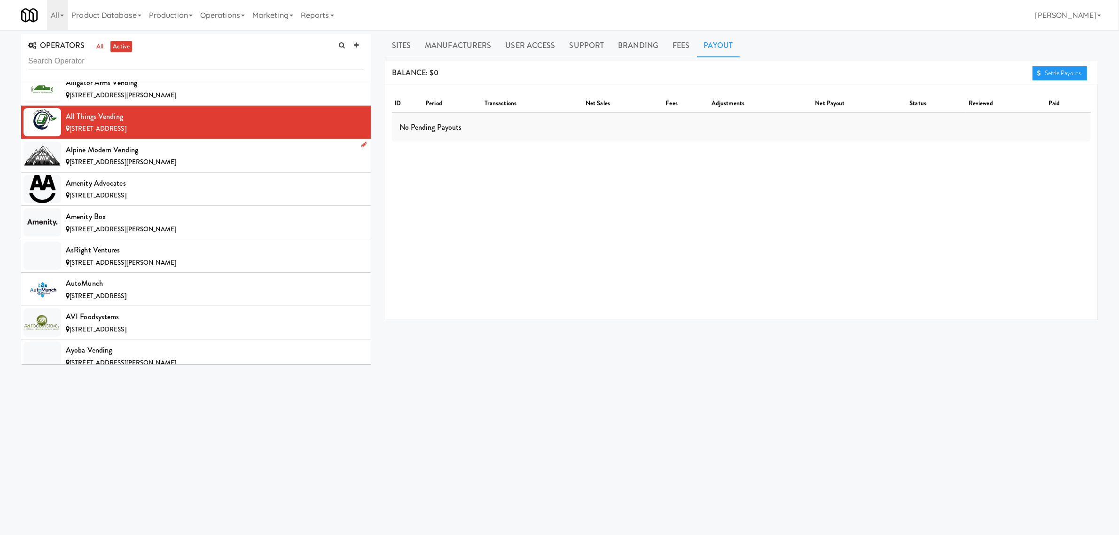
click at [156, 158] on div "[STREET_ADDRESS][PERSON_NAME]" at bounding box center [215, 162] width 298 height 12
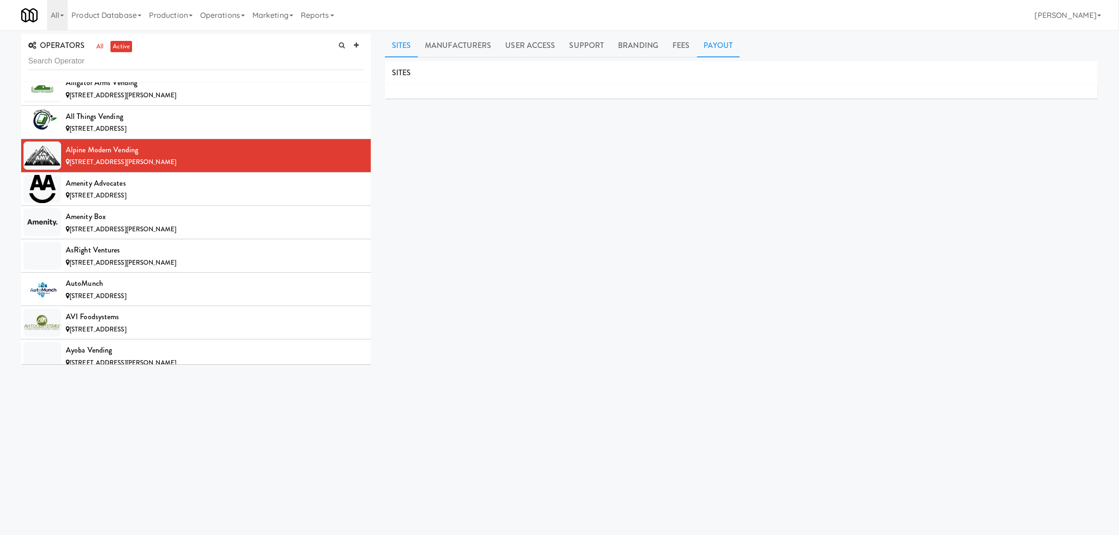
click at [713, 46] on link "Payout" at bounding box center [718, 45] width 43 height 23
click at [174, 191] on div "[STREET_ADDRESS]" at bounding box center [215, 196] width 298 height 12
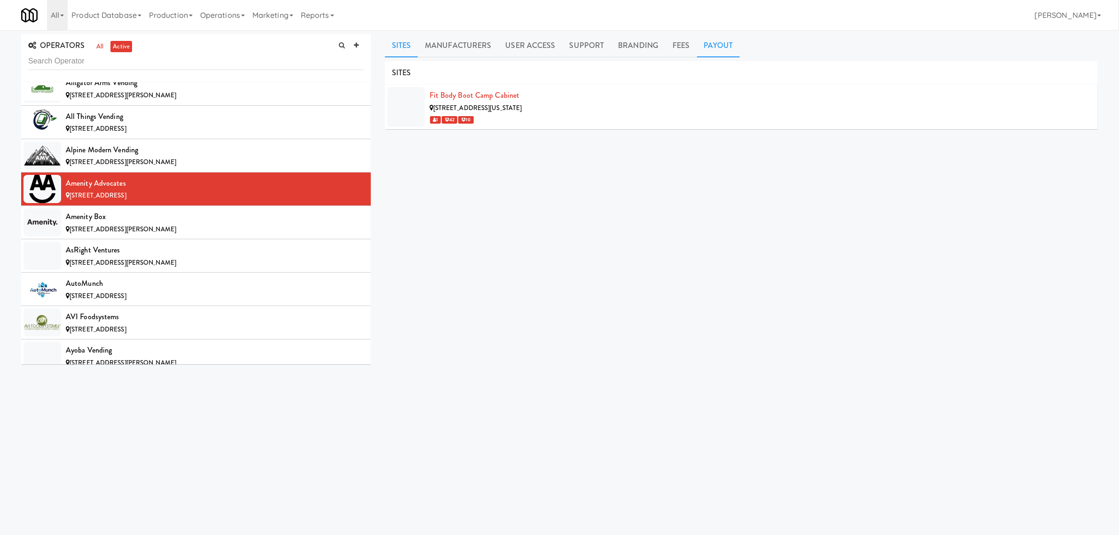
click at [711, 45] on link "Payout" at bounding box center [718, 45] width 43 height 23
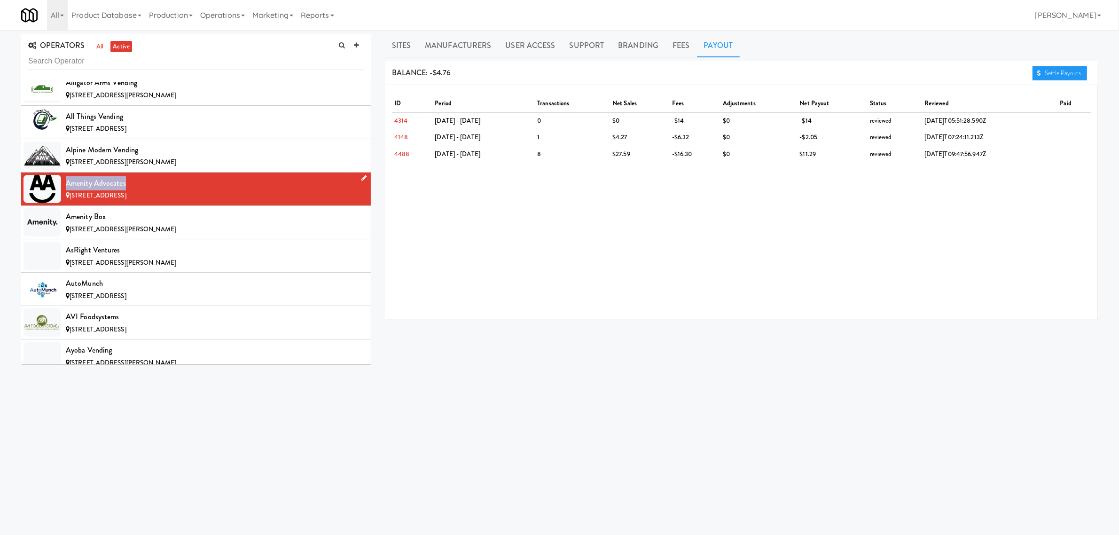
drag, startPoint x: 126, startPoint y: 181, endPoint x: 65, endPoint y: 183, distance: 61.1
click at [65, 183] on li "Amenity Advocates [STREET_ADDRESS]" at bounding box center [196, 188] width 350 height 33
copy div "Amenity Advocates"
click at [134, 186] on div "Amenity Advocates" at bounding box center [215, 183] width 298 height 14
drag, startPoint x: 128, startPoint y: 184, endPoint x: 62, endPoint y: 184, distance: 65.3
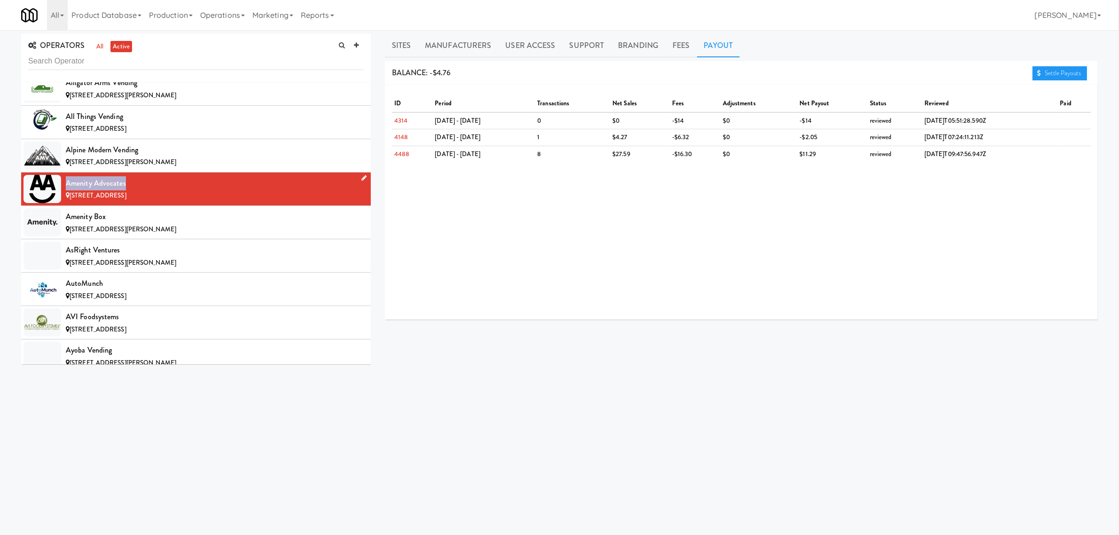
click at [62, 184] on li "Amenity Advocates [STREET_ADDRESS]" at bounding box center [196, 188] width 350 height 33
copy div "Amenity Advocates"
click at [140, 226] on span "[STREET_ADDRESS][PERSON_NAME]" at bounding box center [123, 229] width 107 height 9
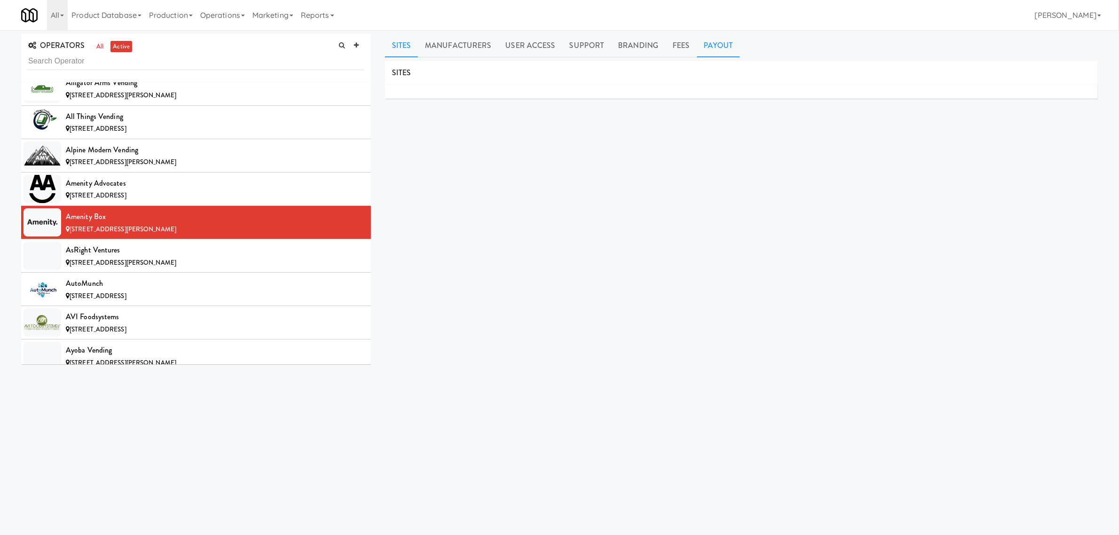
click at [712, 47] on link "Payout" at bounding box center [718, 45] width 43 height 23
click at [96, 255] on div "AsRight Ventures" at bounding box center [215, 250] width 298 height 14
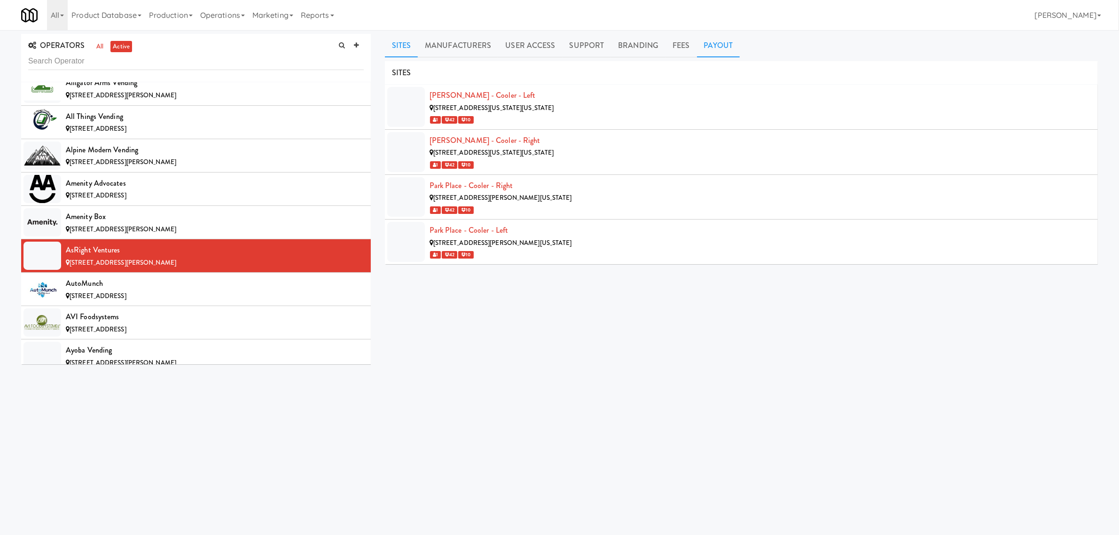
click at [717, 43] on link "Payout" at bounding box center [718, 45] width 43 height 23
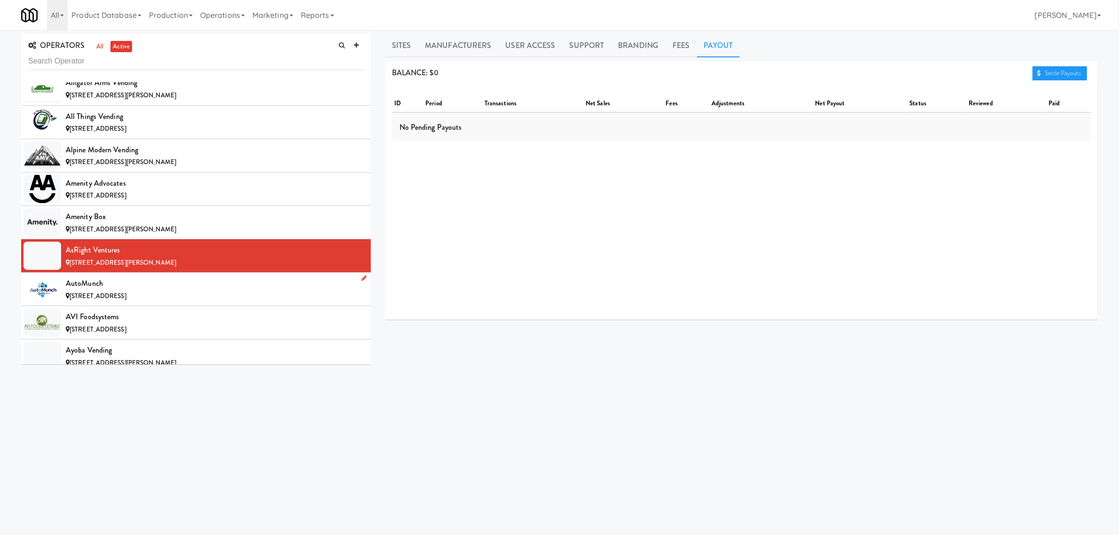
click at [85, 294] on span "[STREET_ADDRESS]" at bounding box center [98, 295] width 57 height 9
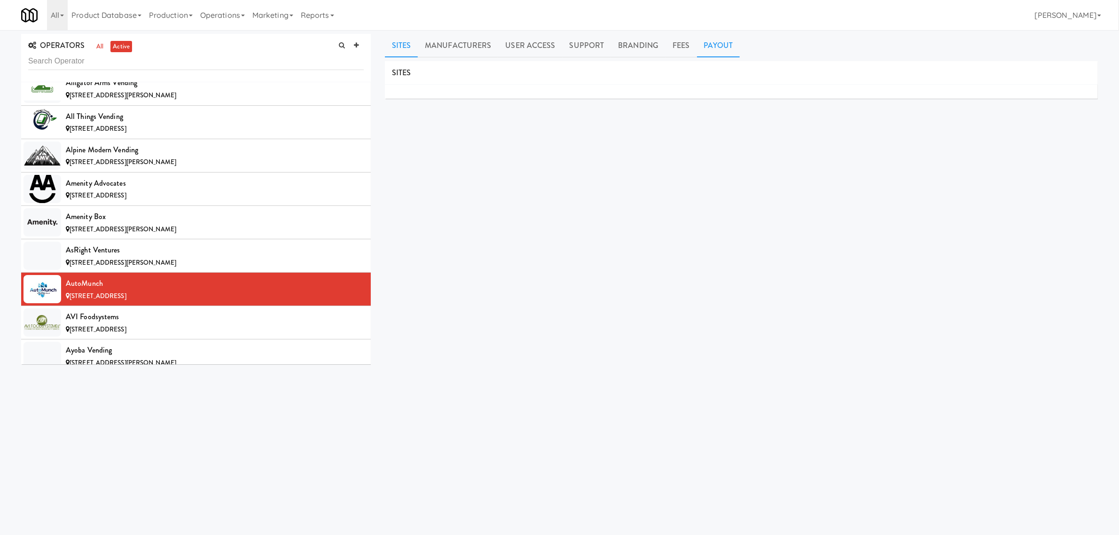
click at [705, 47] on link "Payout" at bounding box center [718, 45] width 43 height 23
click at [93, 322] on div "AVI Foodsystems" at bounding box center [215, 317] width 298 height 14
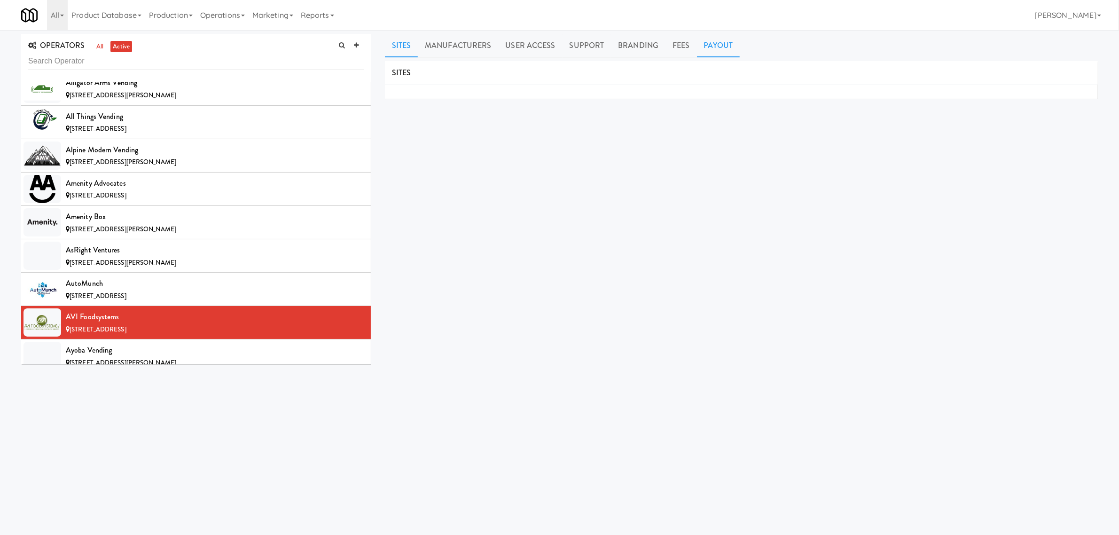
click at [703, 42] on link "Payout" at bounding box center [718, 45] width 43 height 23
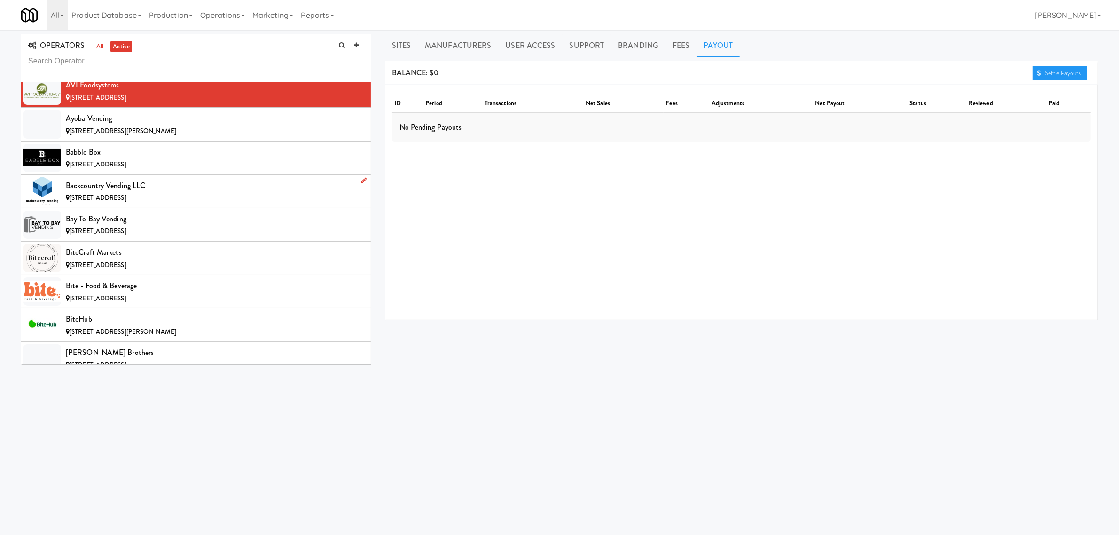
scroll to position [646, 0]
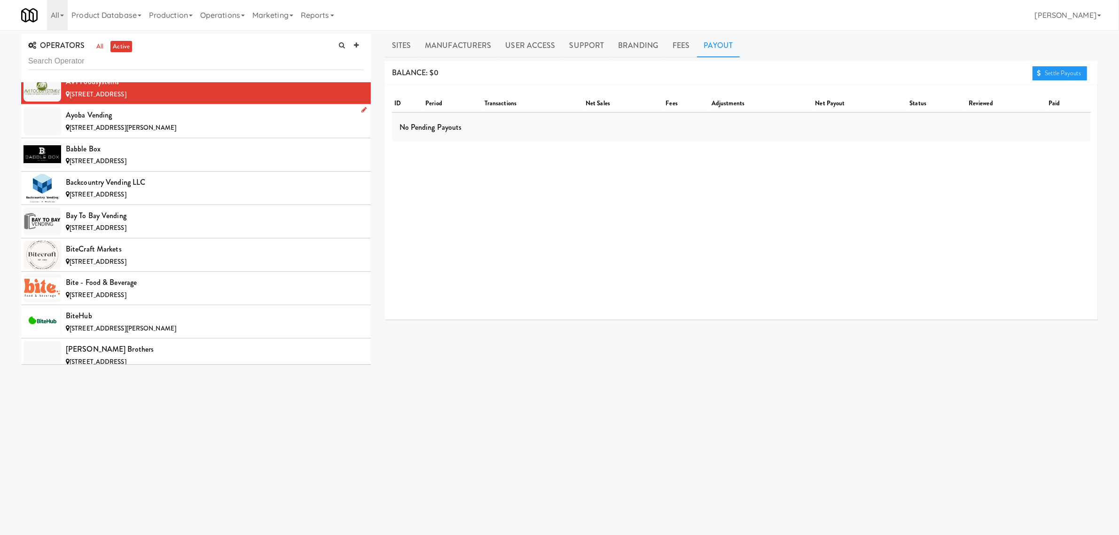
click at [118, 125] on span "[STREET_ADDRESS][PERSON_NAME]" at bounding box center [123, 127] width 107 height 9
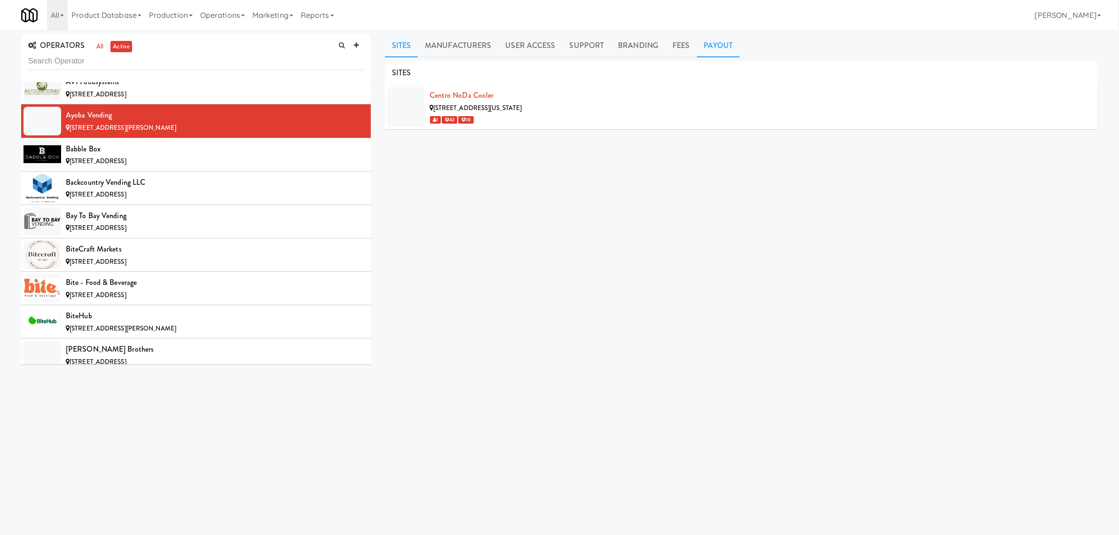
click at [720, 45] on link "Payout" at bounding box center [718, 45] width 43 height 23
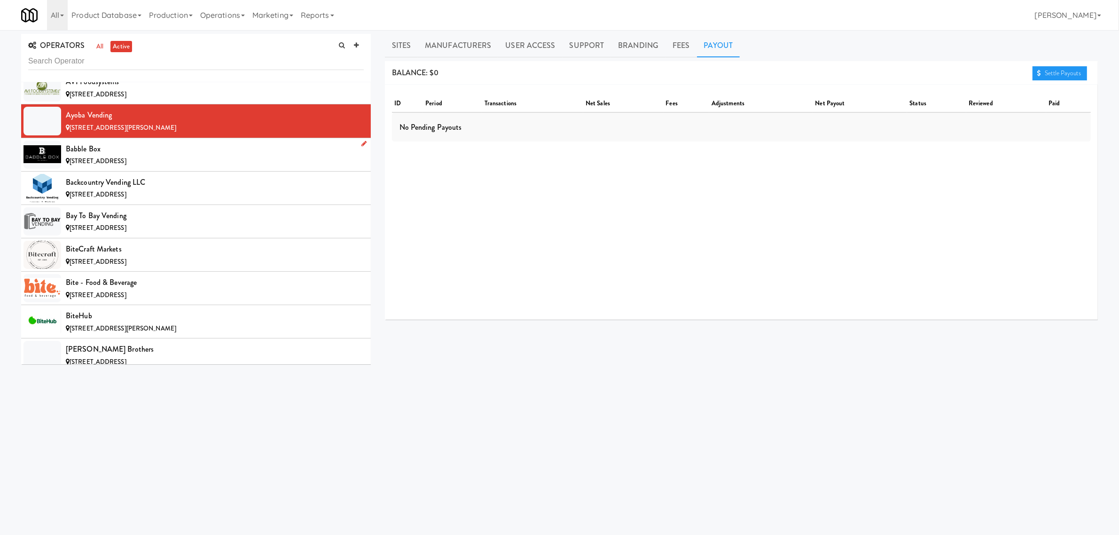
click at [106, 163] on span "[STREET_ADDRESS]" at bounding box center [98, 160] width 57 height 9
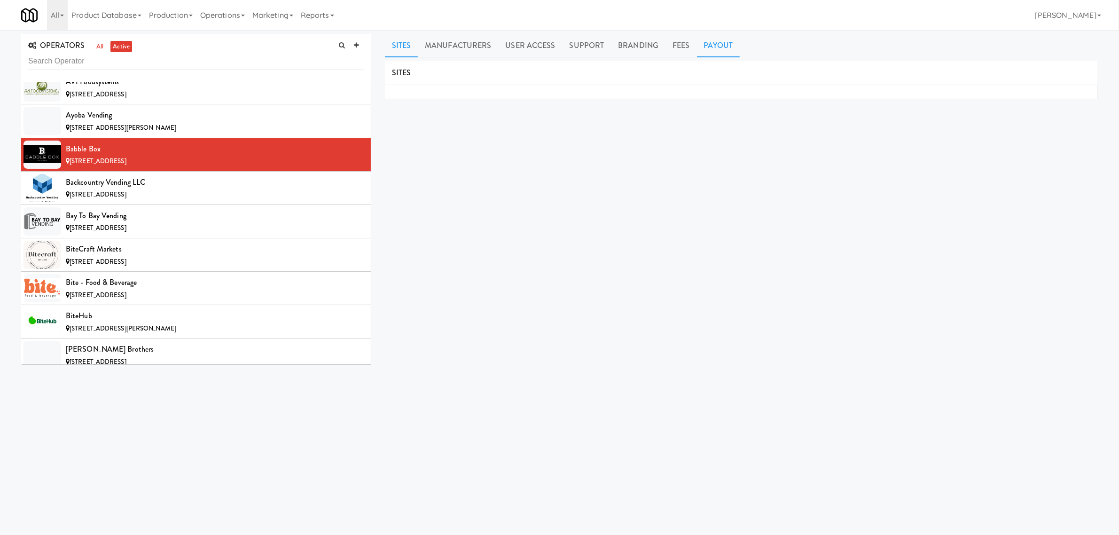
click at [716, 44] on link "Payout" at bounding box center [718, 45] width 43 height 23
click at [126, 195] on span "[STREET_ADDRESS]" at bounding box center [98, 194] width 57 height 9
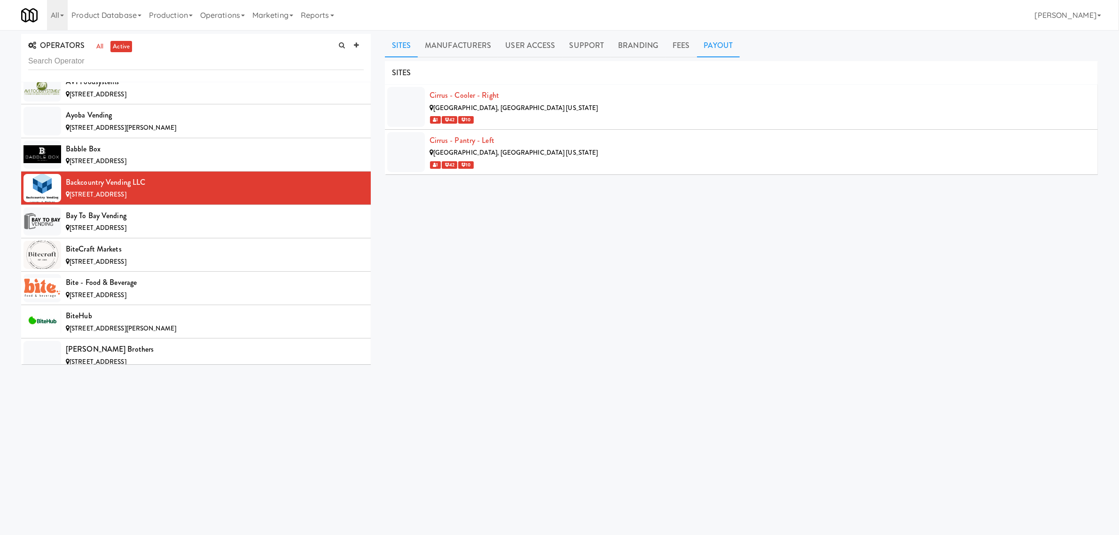
click at [709, 46] on link "Payout" at bounding box center [718, 45] width 43 height 23
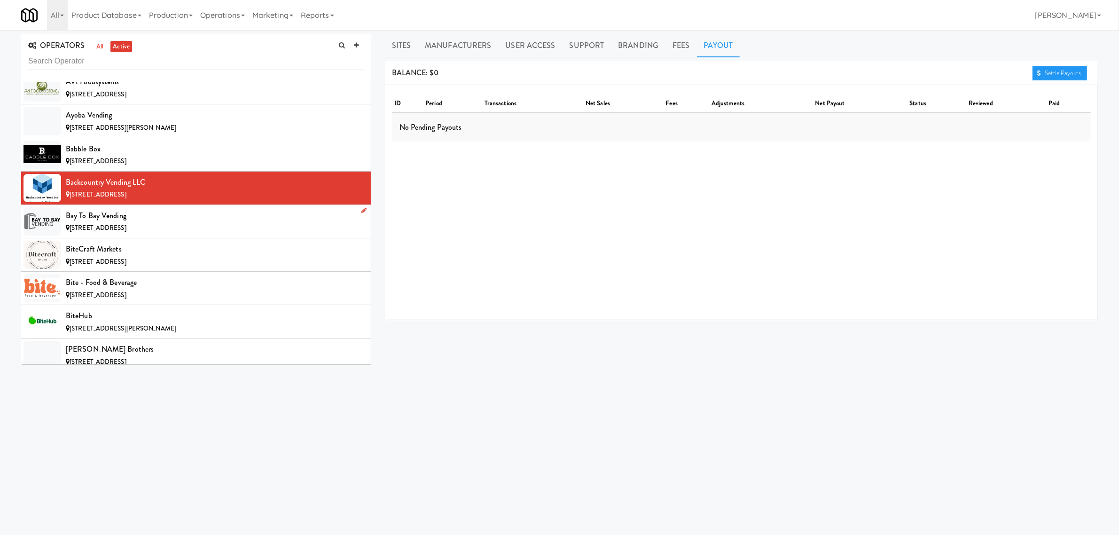
click at [130, 224] on div "[STREET_ADDRESS]" at bounding box center [215, 228] width 298 height 12
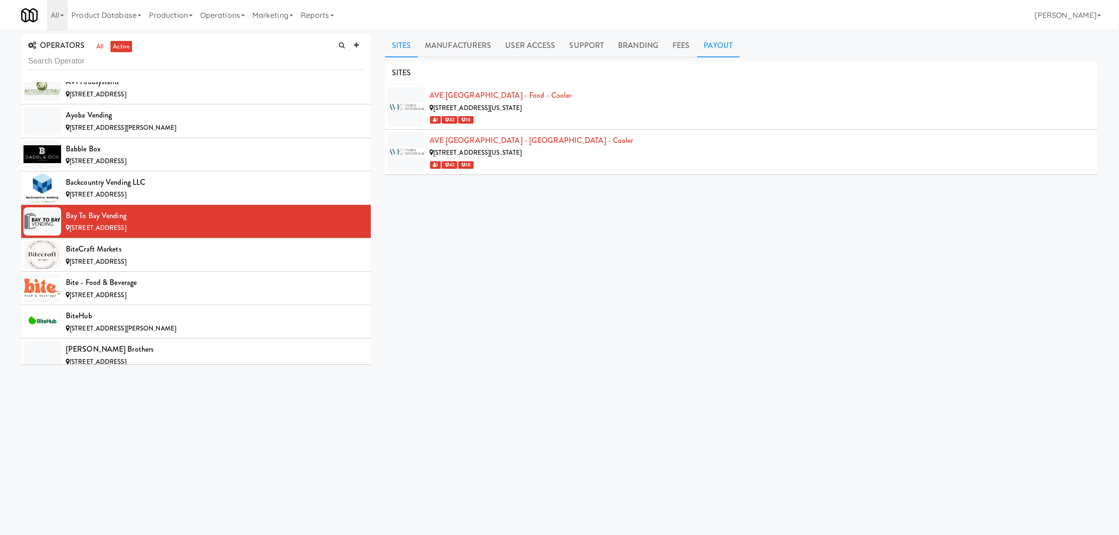
click at [706, 43] on link "Payout" at bounding box center [718, 45] width 43 height 23
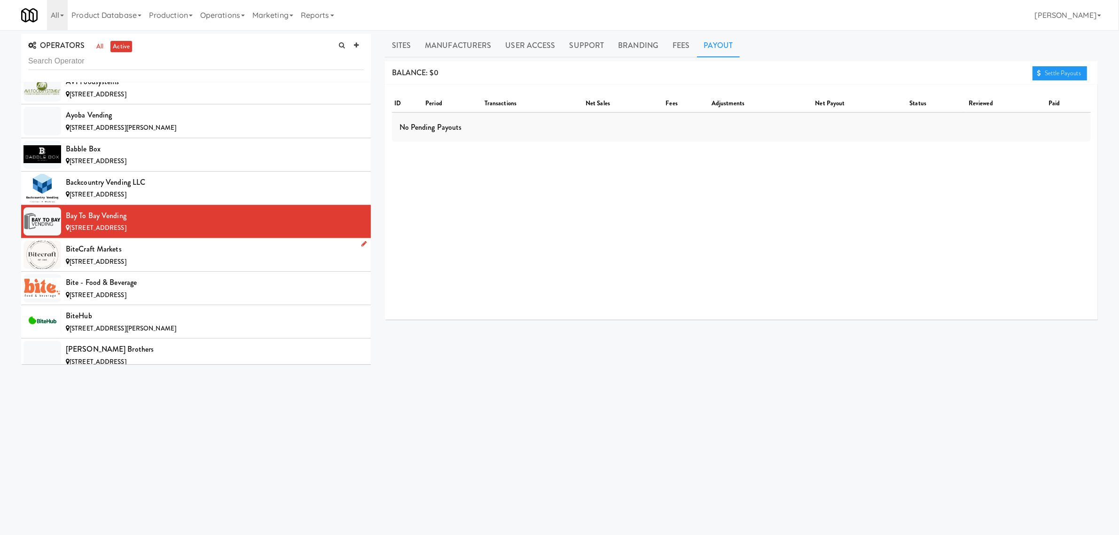
click at [126, 262] on span "[STREET_ADDRESS]" at bounding box center [98, 261] width 57 height 9
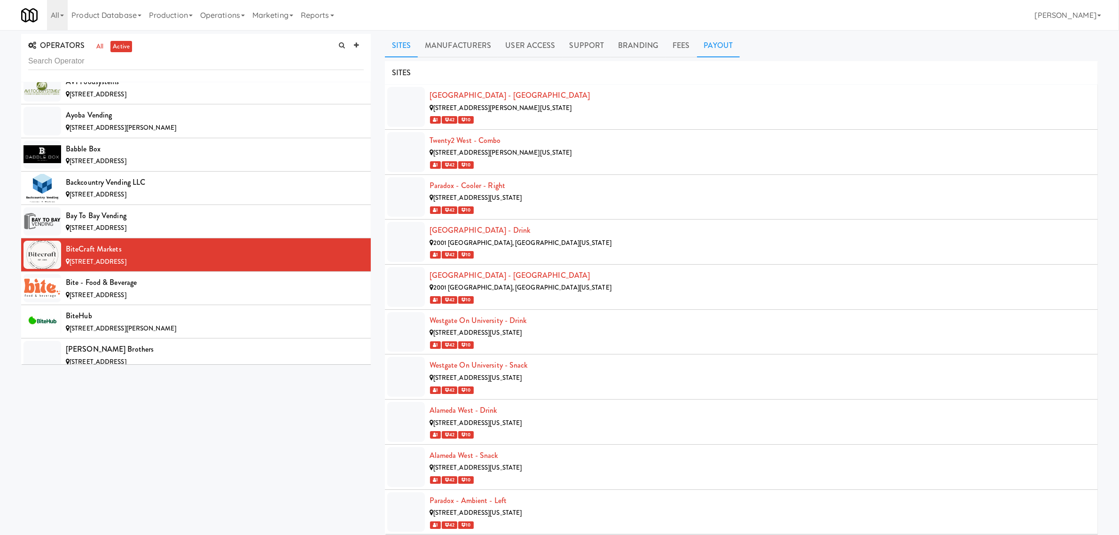
click at [704, 46] on link "Payout" at bounding box center [718, 45] width 43 height 23
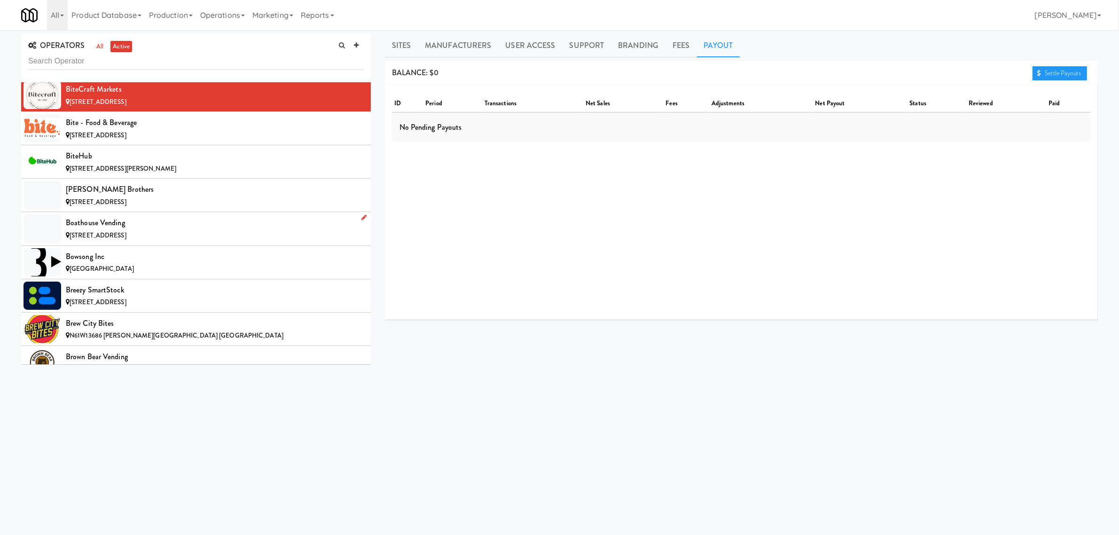
scroll to position [822, 0]
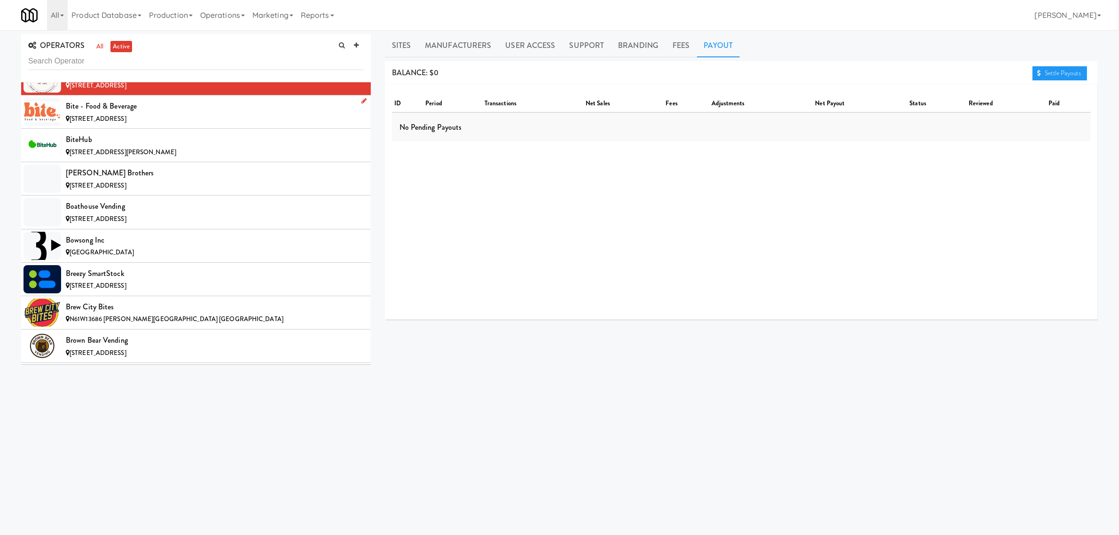
click at [155, 116] on div "[STREET_ADDRESS]" at bounding box center [215, 119] width 298 height 12
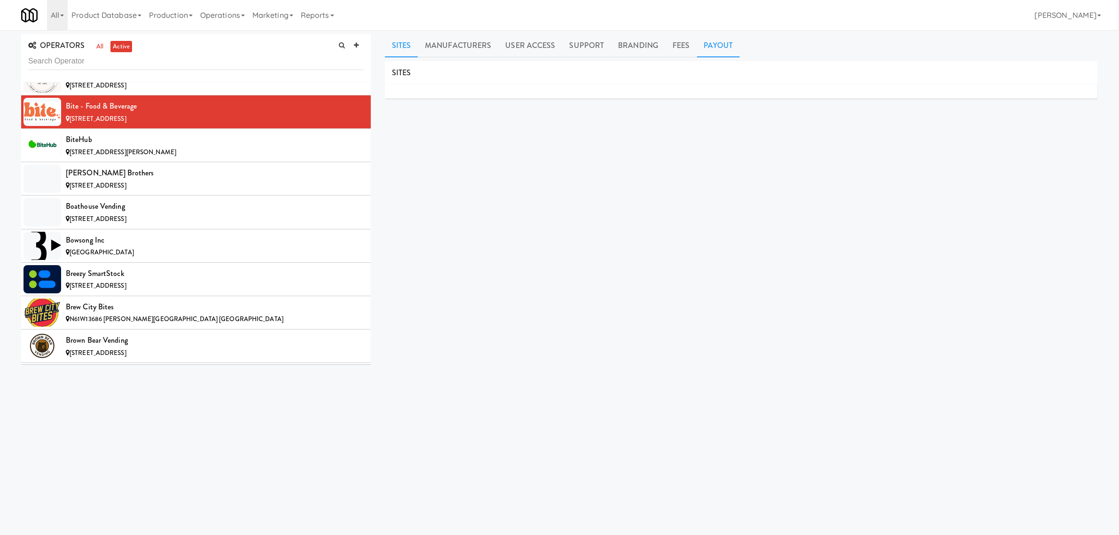
click at [718, 50] on link "Payout" at bounding box center [718, 45] width 43 height 23
click at [104, 150] on span "[STREET_ADDRESS][PERSON_NAME]" at bounding box center [123, 152] width 107 height 9
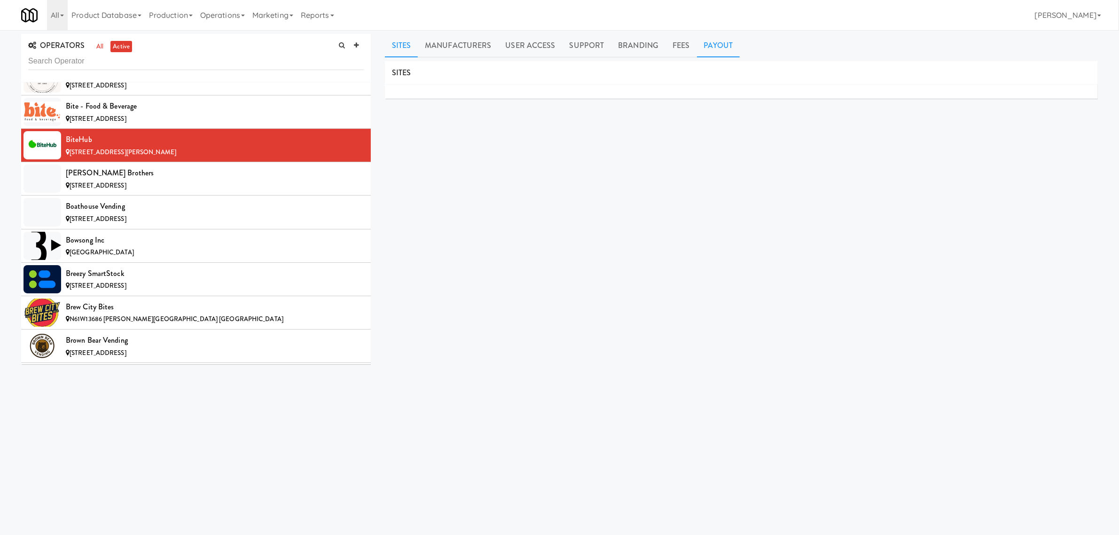
click at [719, 49] on link "Payout" at bounding box center [718, 45] width 43 height 23
click at [172, 177] on div "[PERSON_NAME] Brothers" at bounding box center [215, 173] width 298 height 14
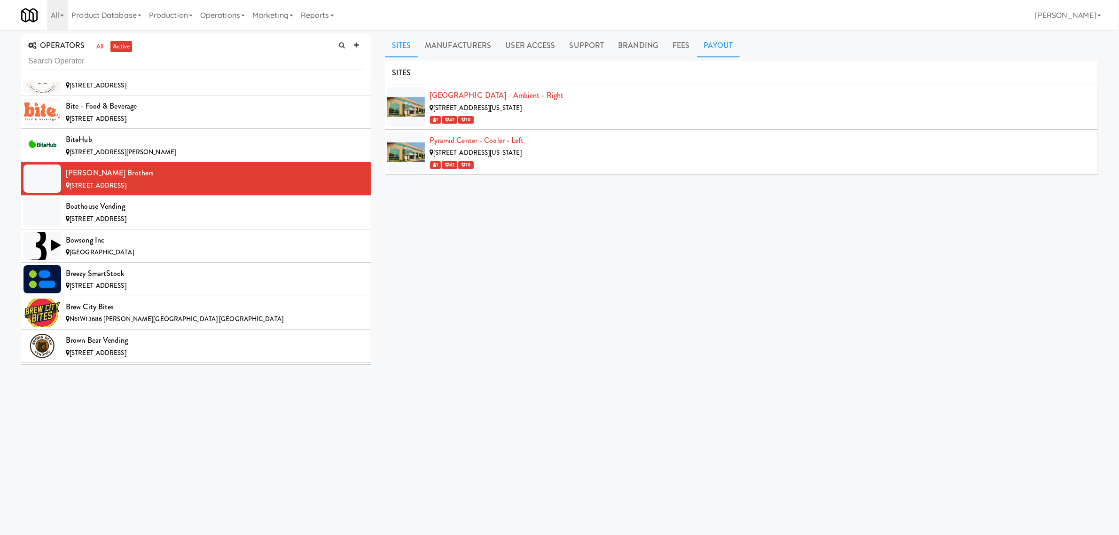
click at [710, 46] on link "Payout" at bounding box center [718, 45] width 43 height 23
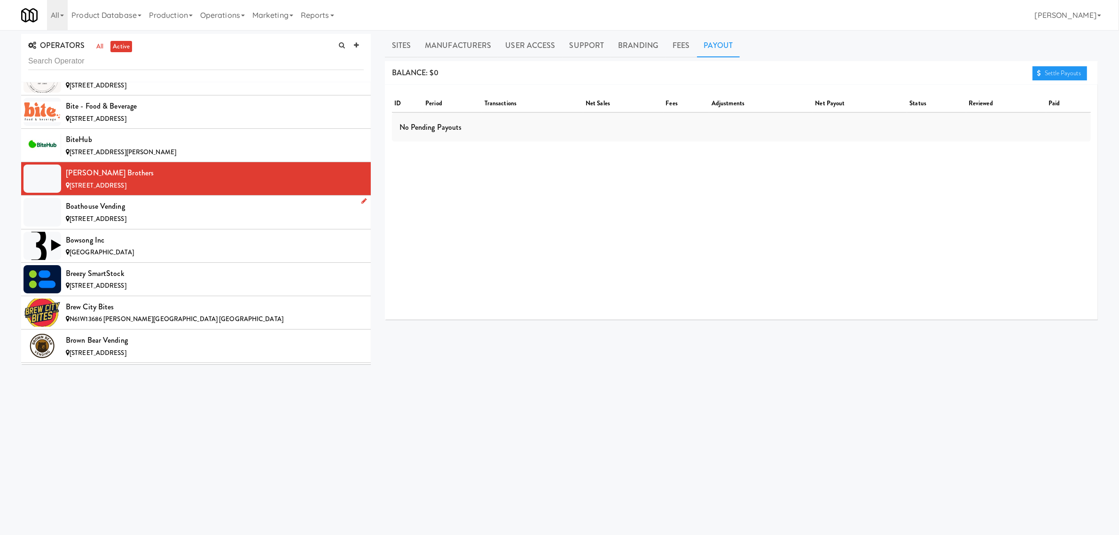
click at [131, 212] on div "Boathouse Vending" at bounding box center [215, 206] width 298 height 14
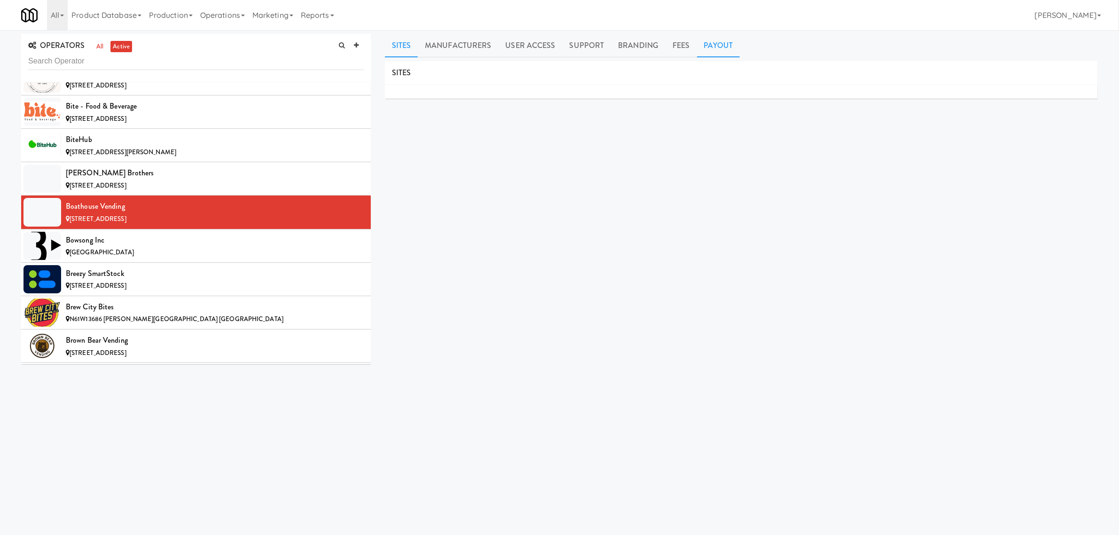
click at [717, 43] on link "Payout" at bounding box center [718, 45] width 43 height 23
click at [111, 251] on span "[GEOGRAPHIC_DATA]" at bounding box center [102, 252] width 64 height 9
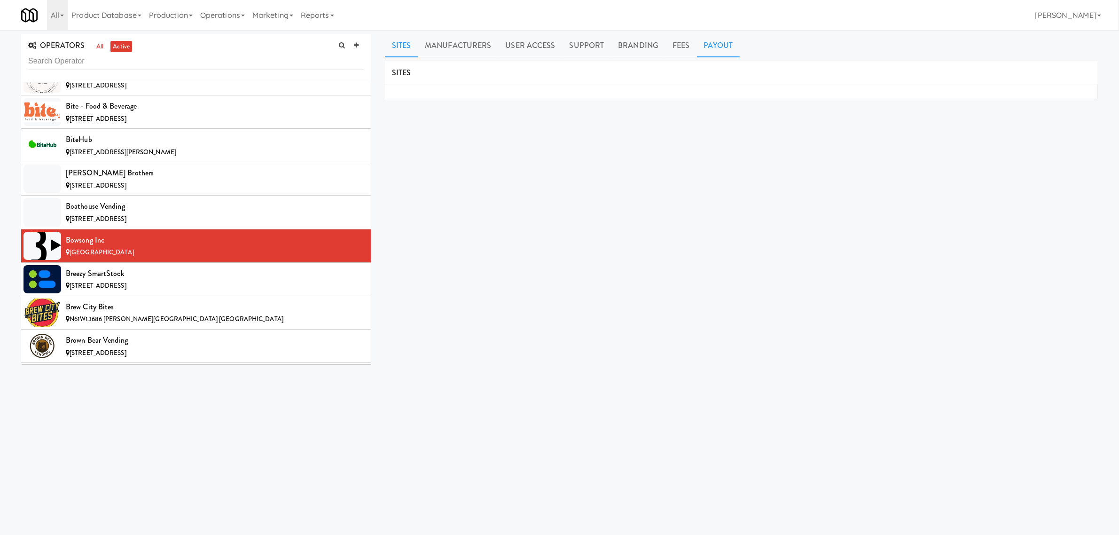
click at [717, 45] on link "Payout" at bounding box center [718, 45] width 43 height 23
click at [94, 285] on span "[STREET_ADDRESS]" at bounding box center [98, 285] width 57 height 9
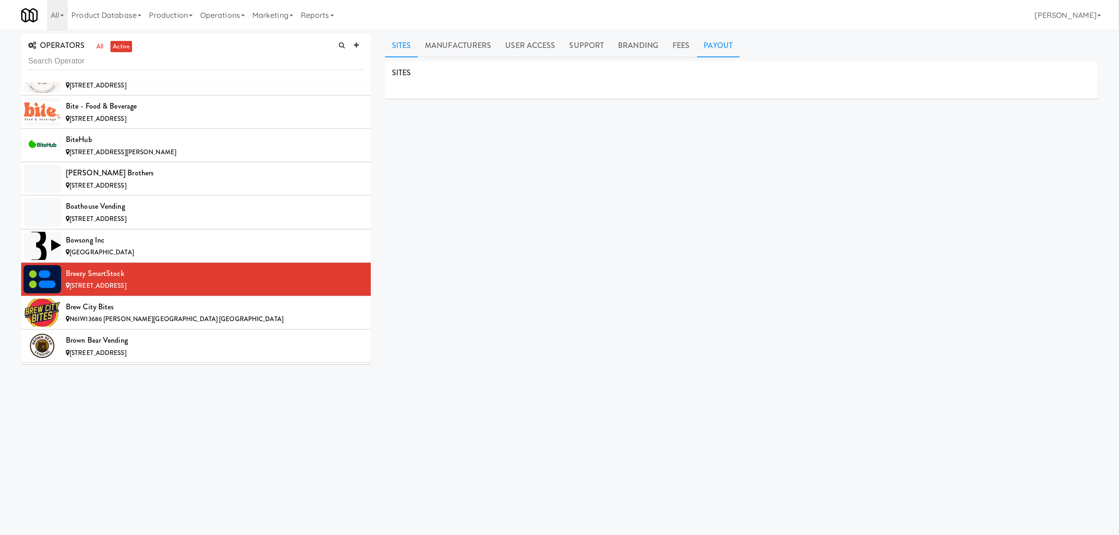
click at [720, 47] on link "Payout" at bounding box center [718, 45] width 43 height 23
click at [123, 314] on div "Brew City Bites" at bounding box center [215, 307] width 298 height 14
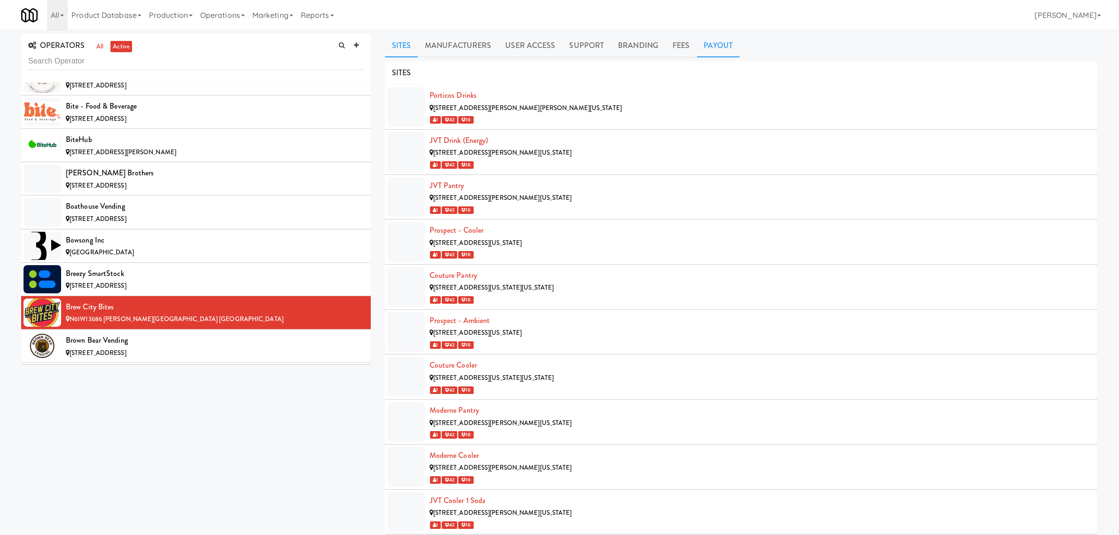
click at [712, 45] on link "Payout" at bounding box center [718, 45] width 43 height 23
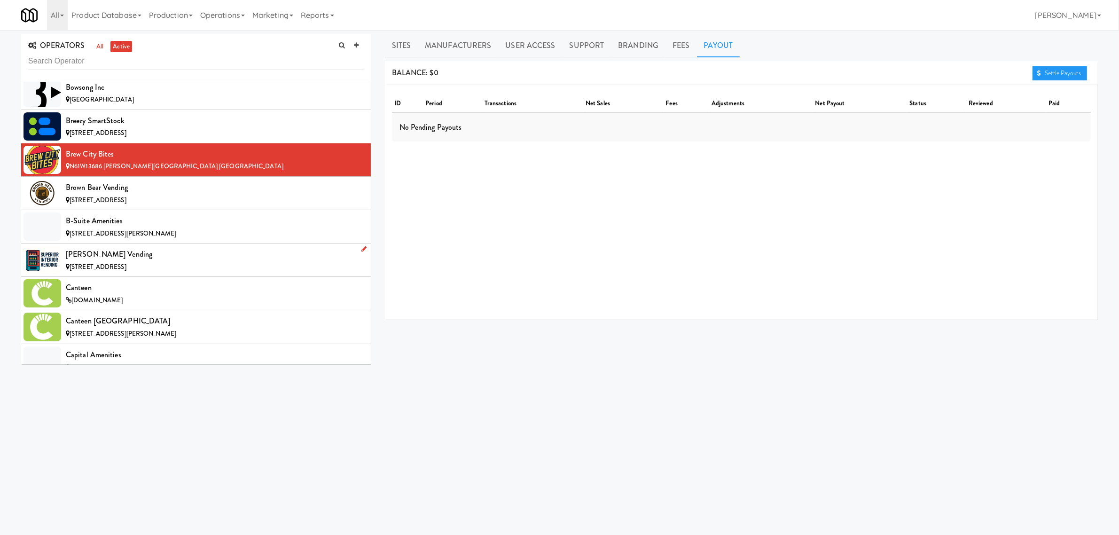
scroll to position [998, 0]
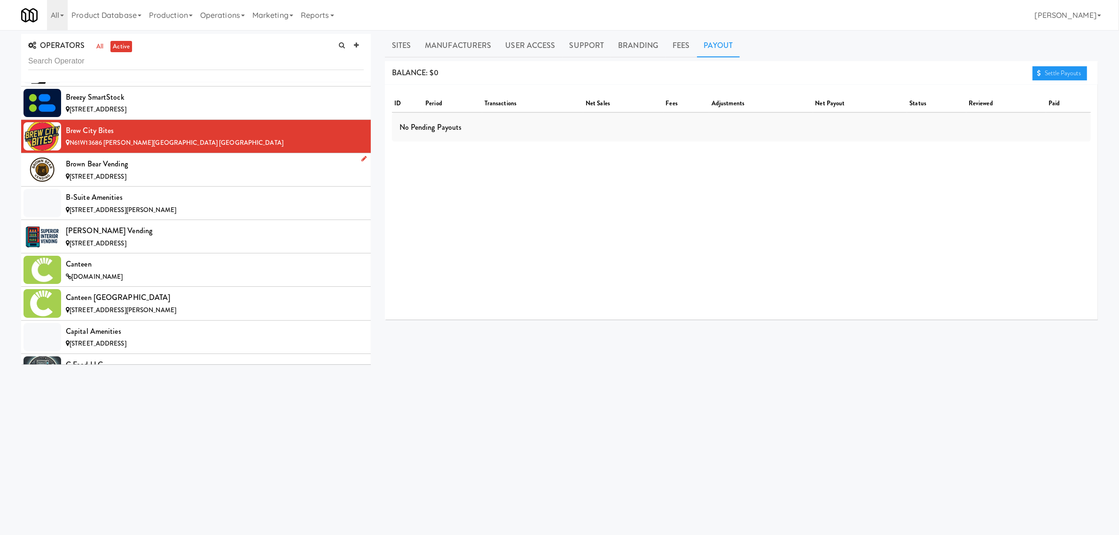
click at [126, 176] on span "[STREET_ADDRESS]" at bounding box center [98, 176] width 57 height 9
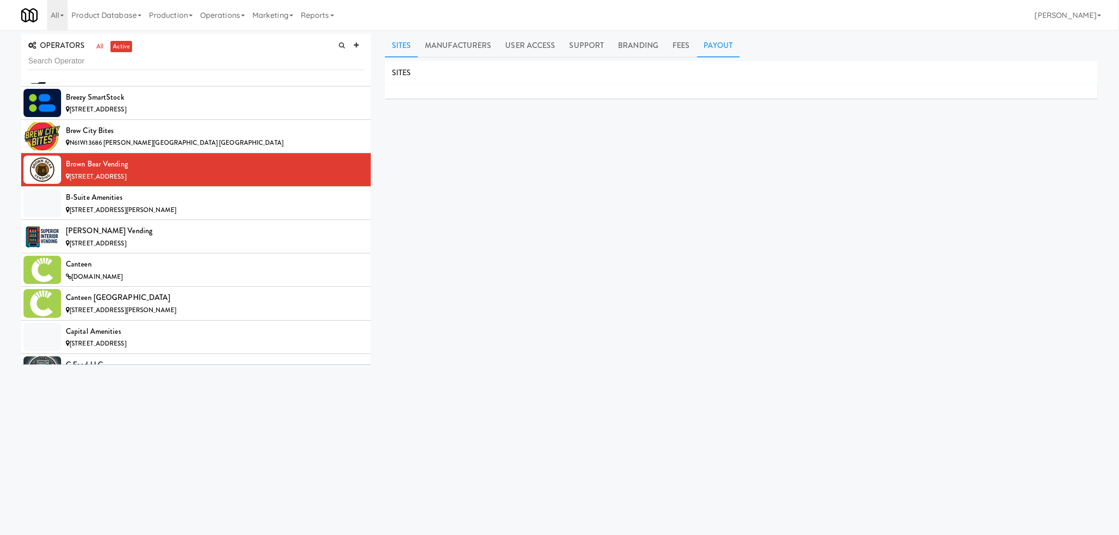
click at [706, 40] on link "Payout" at bounding box center [718, 45] width 43 height 23
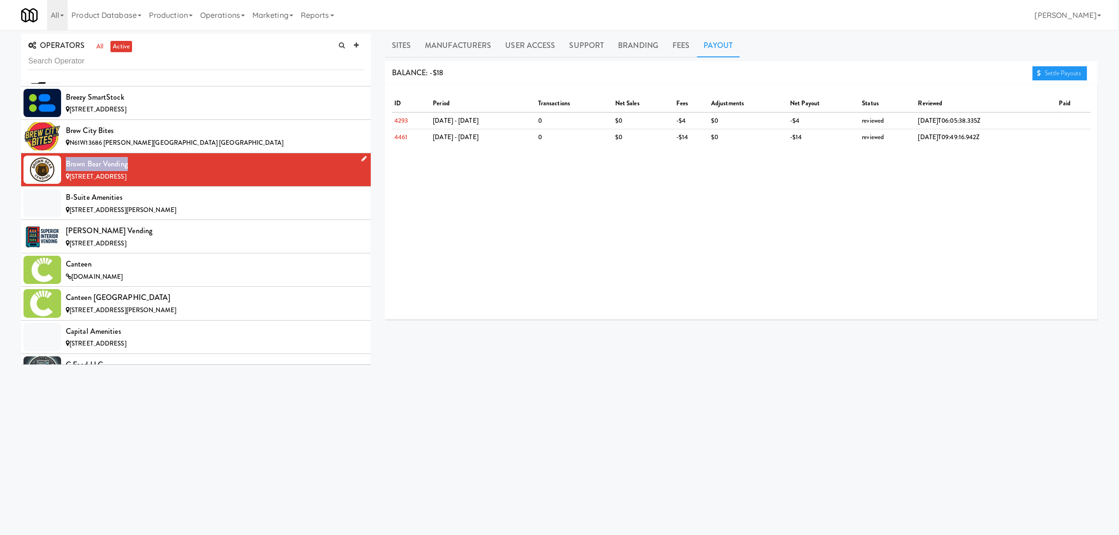
drag, startPoint x: 135, startPoint y: 167, endPoint x: 62, endPoint y: 165, distance: 73.3
click at [62, 165] on li "Brown Bear Vending [STREET_ADDRESS]" at bounding box center [196, 169] width 350 height 33
copy div "Brown Bear Vending"
click at [149, 201] on div "B-Suite Amenities" at bounding box center [215, 197] width 298 height 14
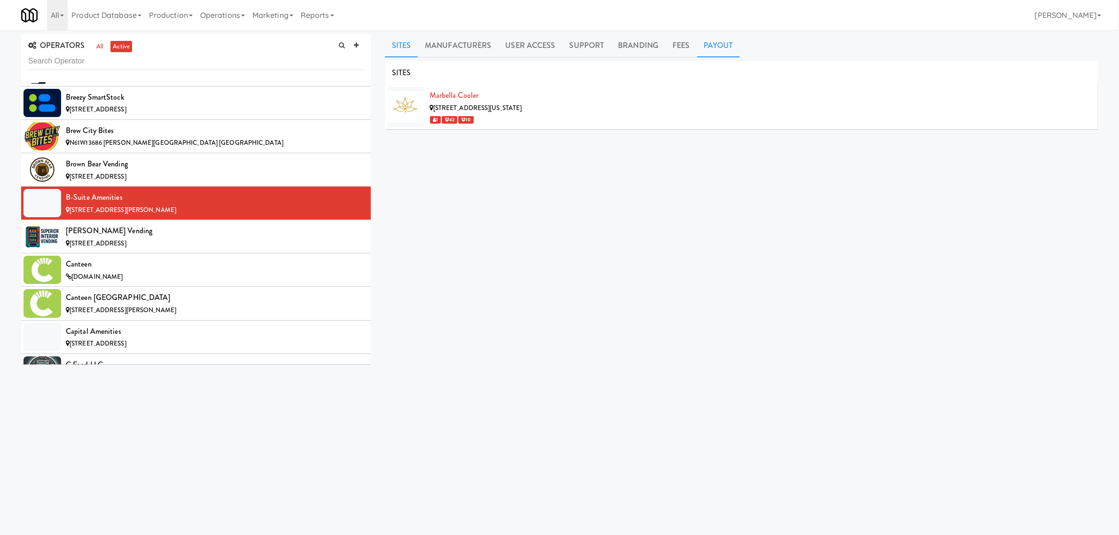
click at [721, 46] on link "Payout" at bounding box center [718, 45] width 43 height 23
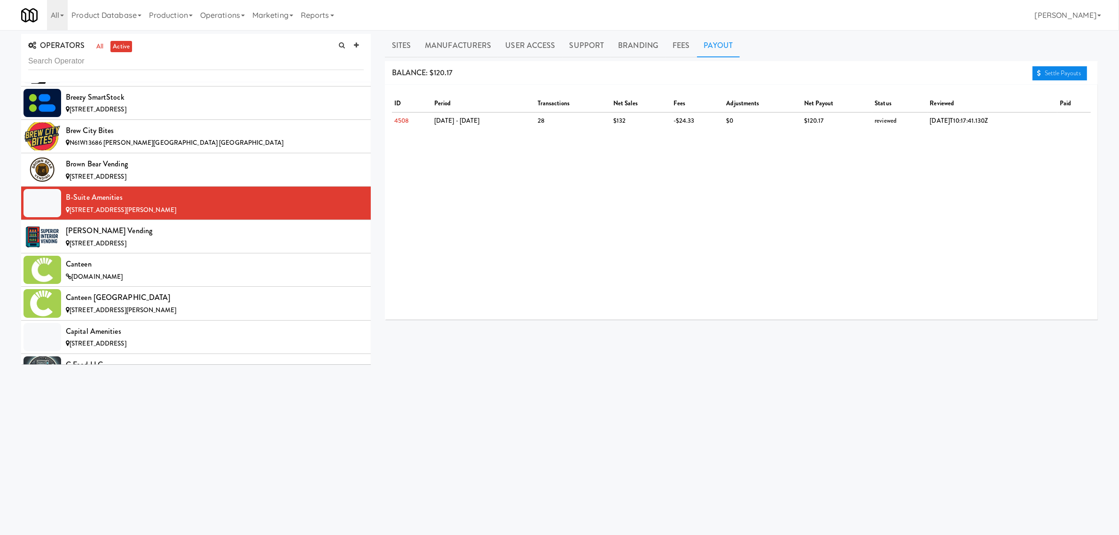
click at [1051, 69] on link "Settle Payouts" at bounding box center [1059, 73] width 55 height 14
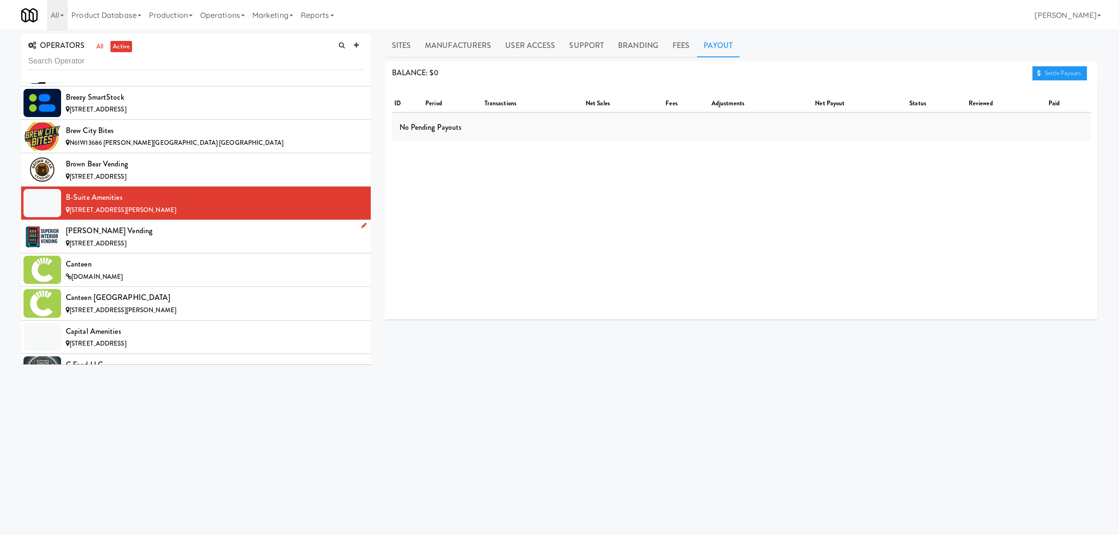
click at [117, 241] on div "[STREET_ADDRESS]" at bounding box center [215, 244] width 298 height 12
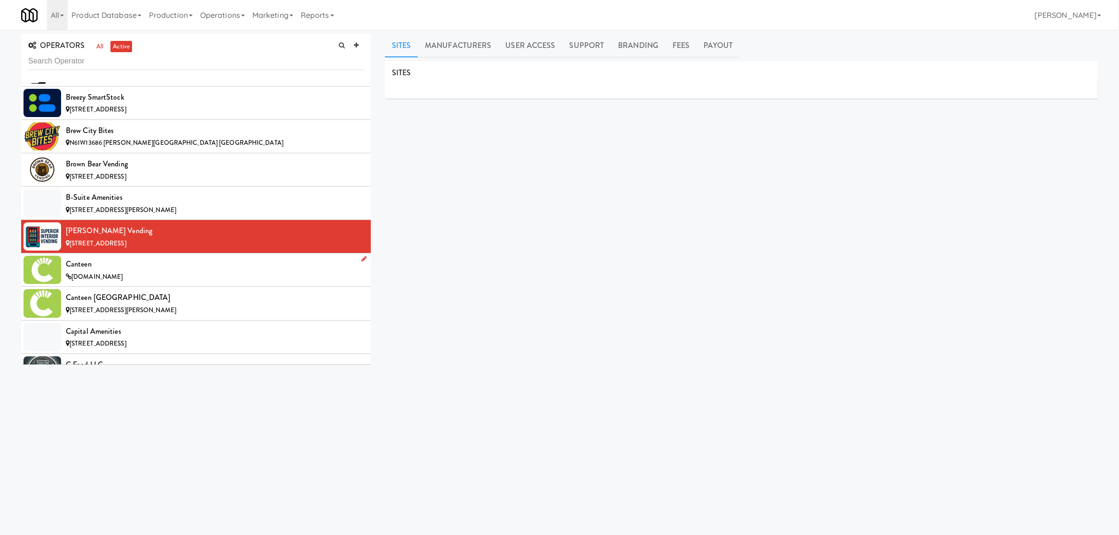
click at [132, 274] on div "[DOMAIN_NAME]" at bounding box center [215, 277] width 298 height 12
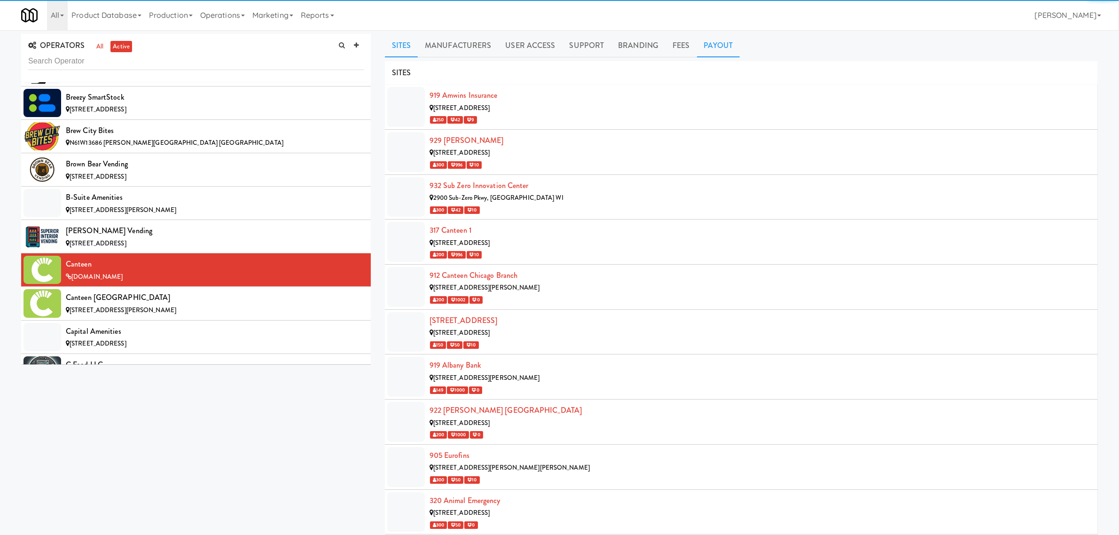
click at [703, 46] on link "Payout" at bounding box center [718, 45] width 43 height 23
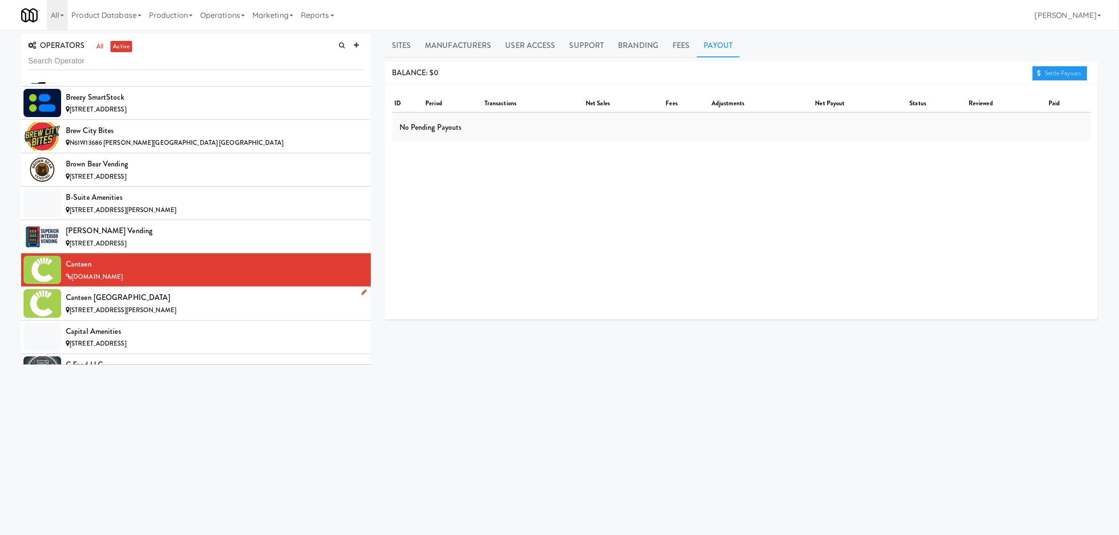
click at [115, 299] on div "Canteen [GEOGRAPHIC_DATA]" at bounding box center [215, 297] width 298 height 14
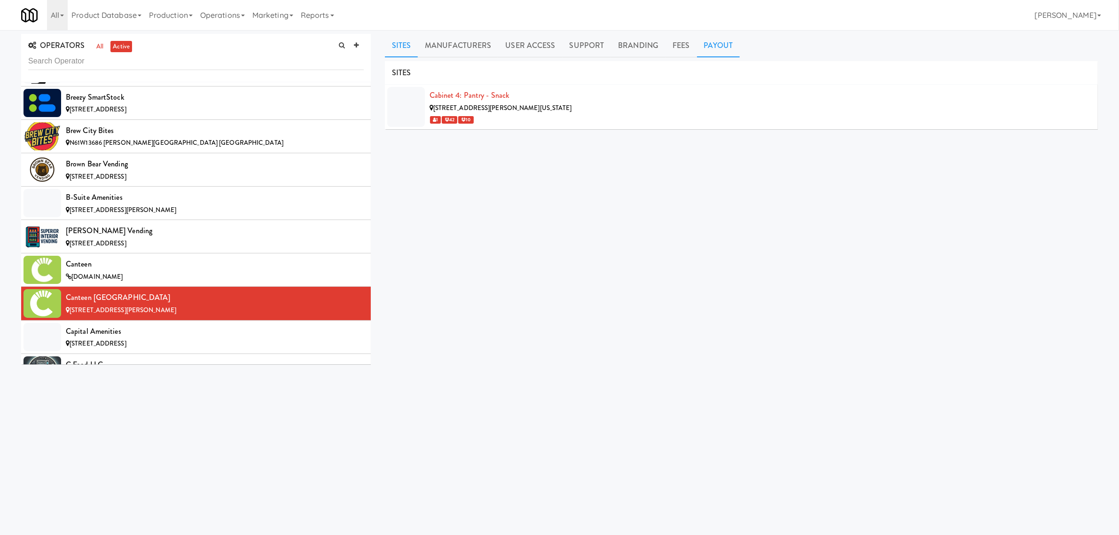
click at [712, 39] on link "Payout" at bounding box center [718, 45] width 43 height 23
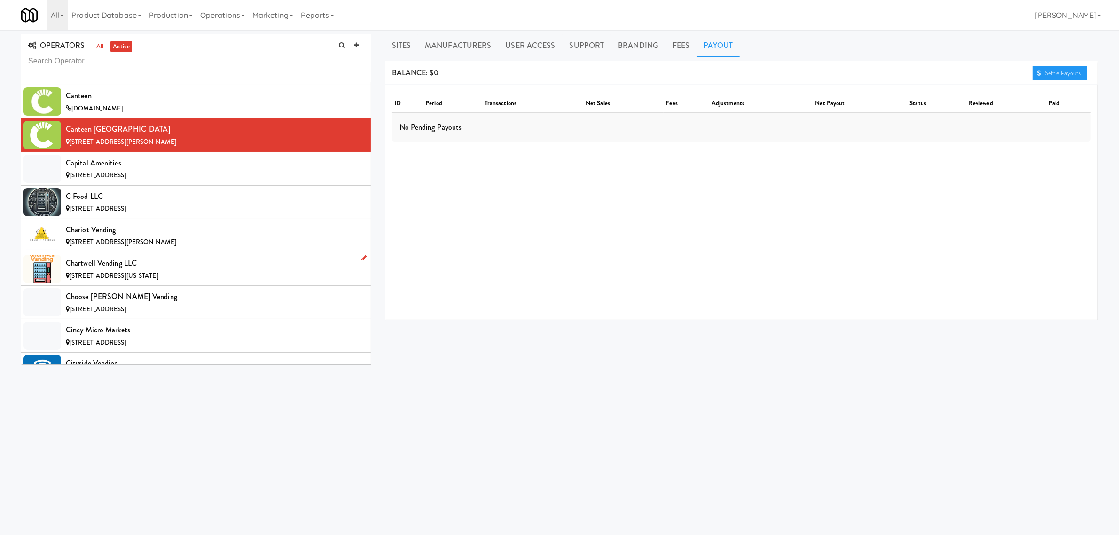
scroll to position [1175, 0]
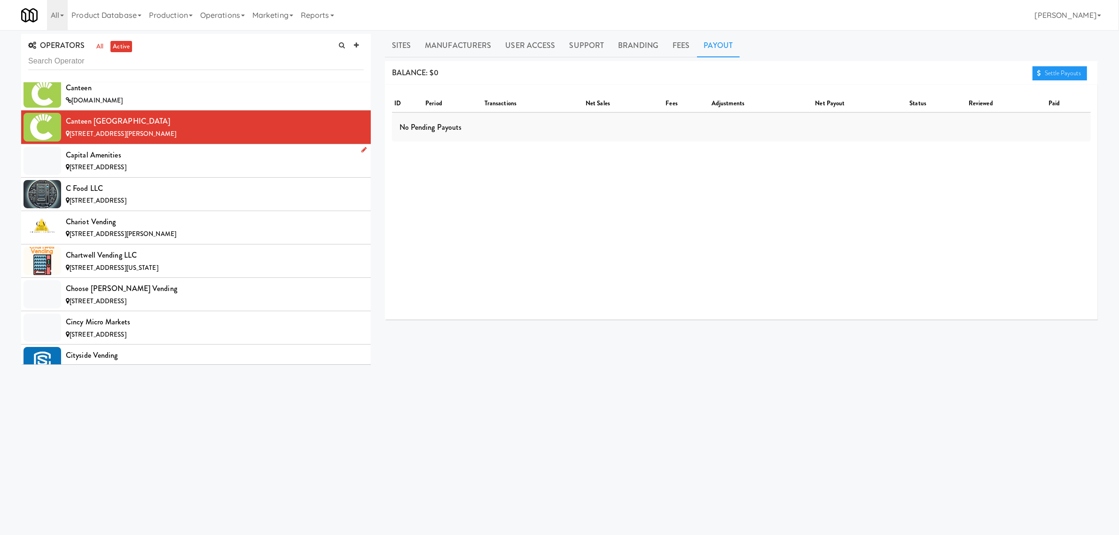
click at [162, 167] on div "[STREET_ADDRESS]" at bounding box center [215, 168] width 298 height 12
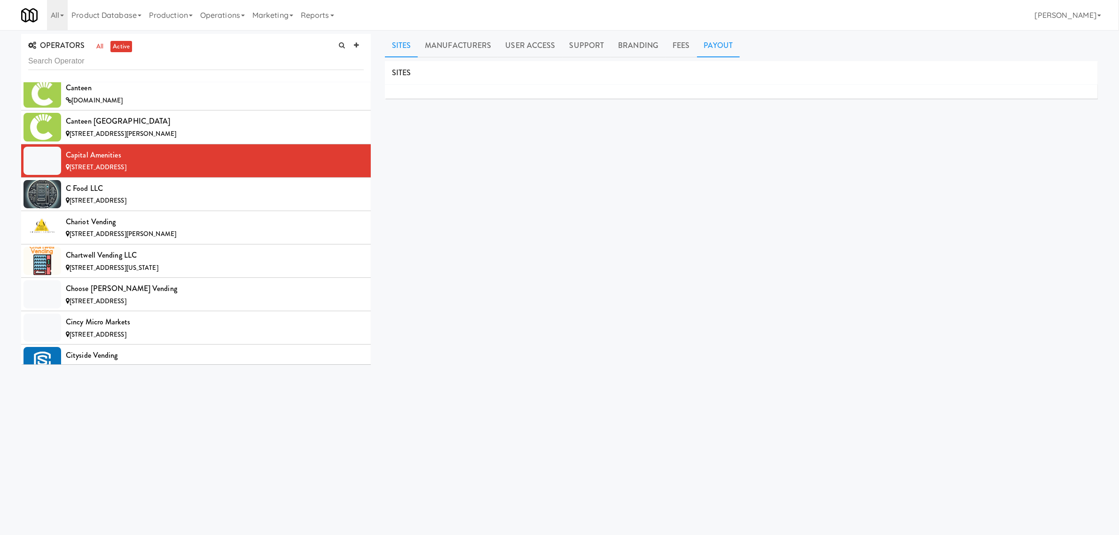
click at [720, 44] on link "Payout" at bounding box center [718, 45] width 43 height 23
click at [125, 200] on div "[STREET_ADDRESS]" at bounding box center [215, 201] width 298 height 12
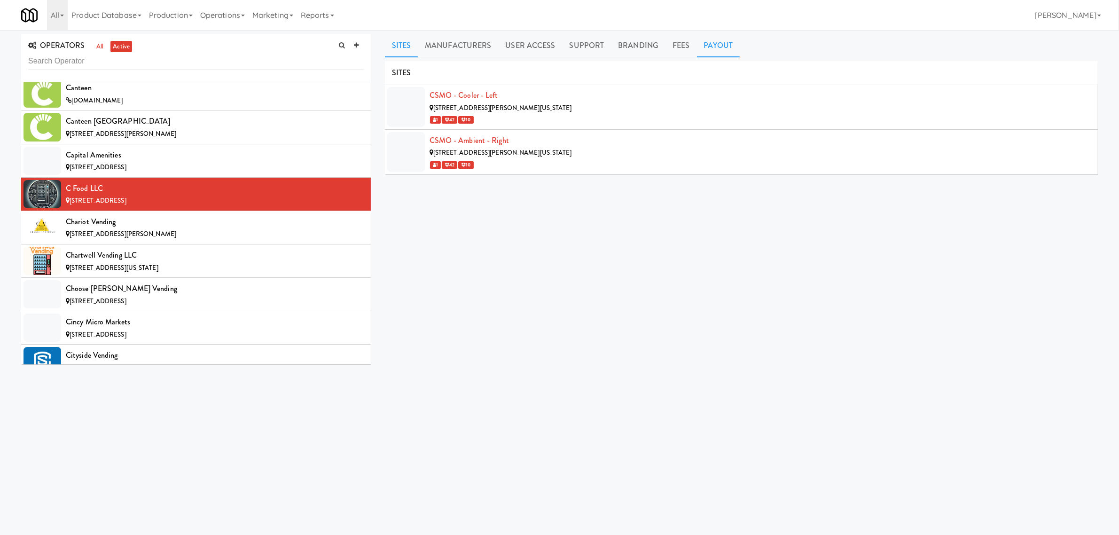
click at [721, 36] on link "Payout" at bounding box center [718, 45] width 43 height 23
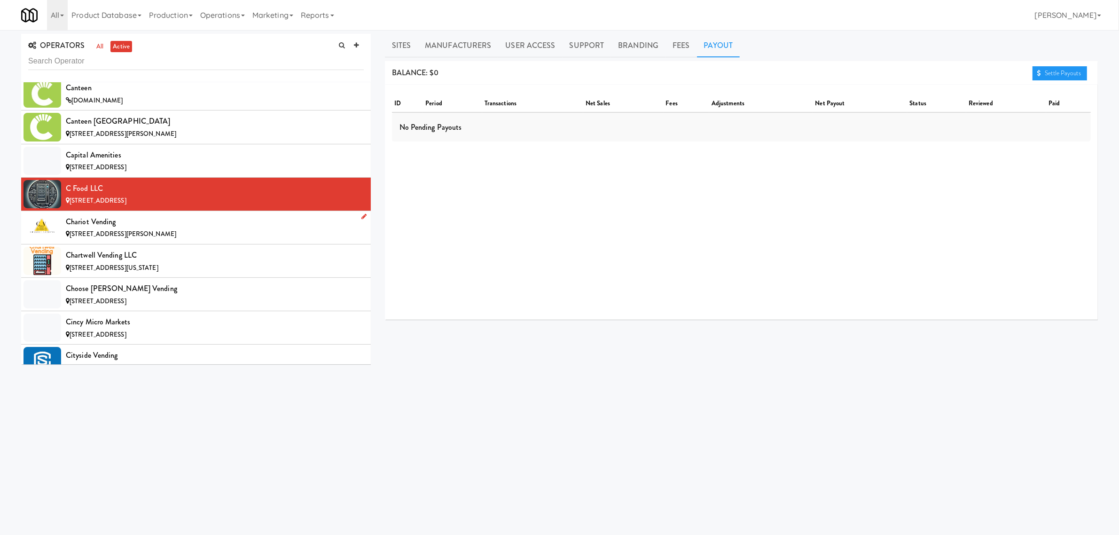
click at [120, 229] on div "Chariot Vending" at bounding box center [215, 222] width 298 height 14
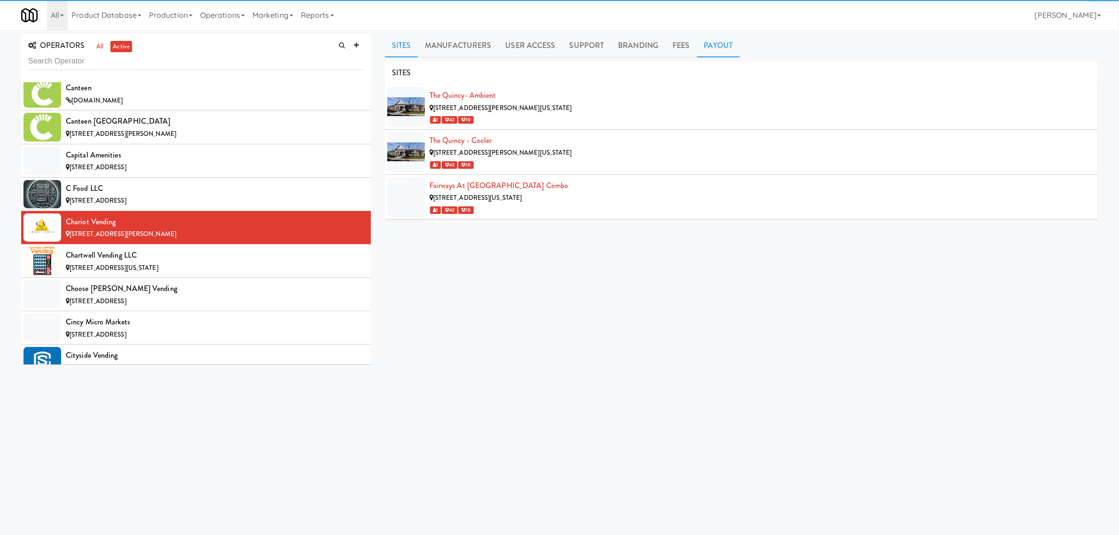
click at [712, 44] on link "Payout" at bounding box center [718, 45] width 43 height 23
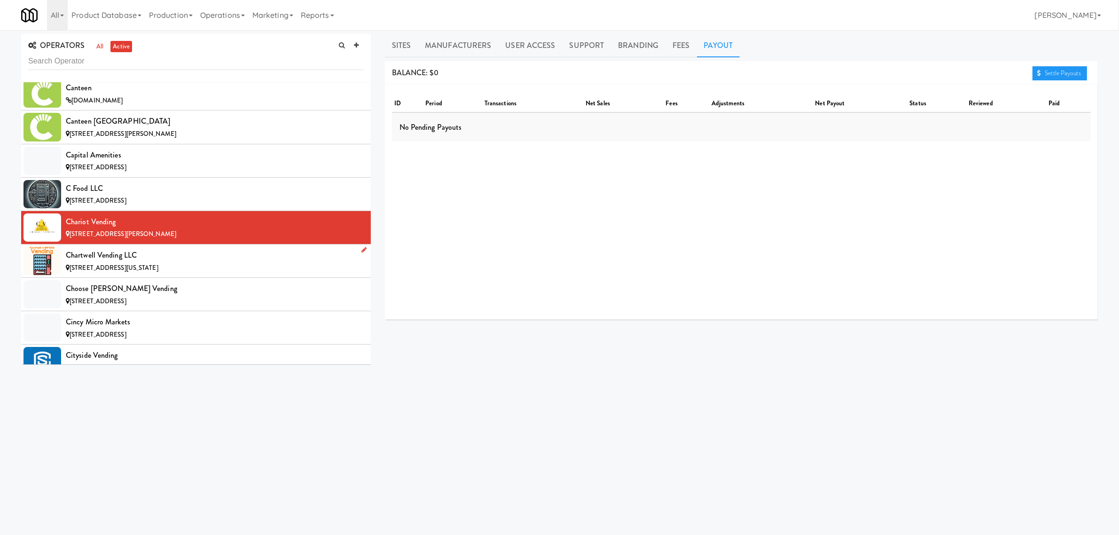
click at [147, 262] on div "Chartwell Vending LLC" at bounding box center [215, 255] width 298 height 14
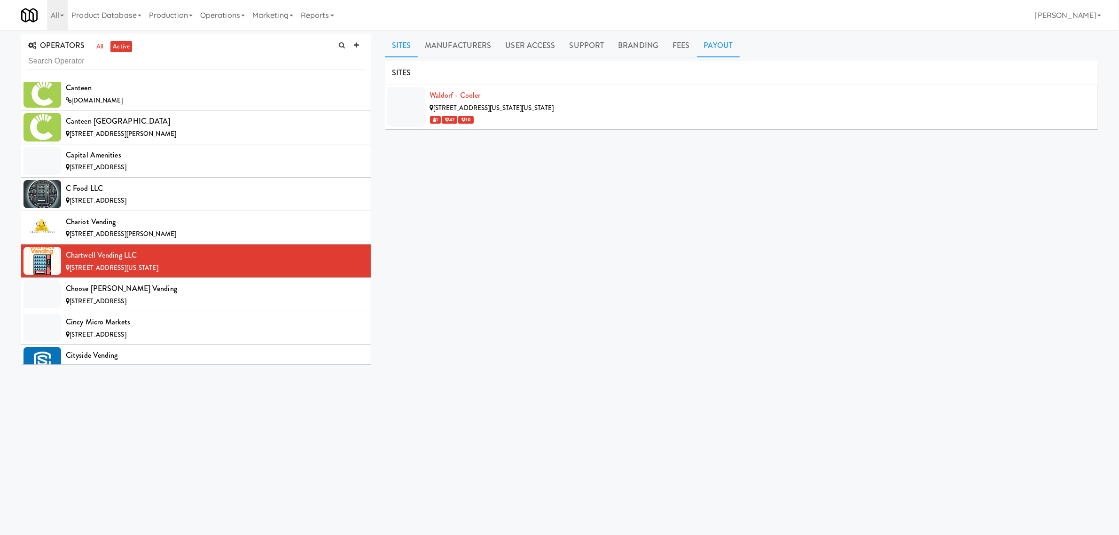
click at [708, 46] on link "Payout" at bounding box center [718, 45] width 43 height 23
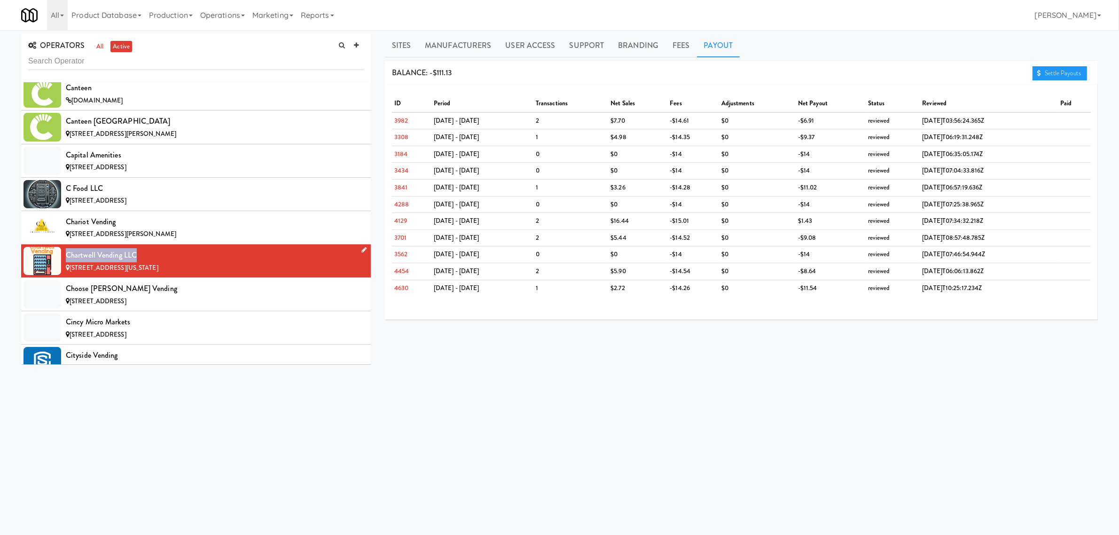
drag, startPoint x: 135, startPoint y: 259, endPoint x: 67, endPoint y: 257, distance: 68.1
click at [67, 257] on div "Chartwell Vending LLC" at bounding box center [215, 255] width 298 height 14
copy div "Chartwell Vending LLC"
click at [151, 304] on div "[STREET_ADDRESS]" at bounding box center [215, 302] width 298 height 12
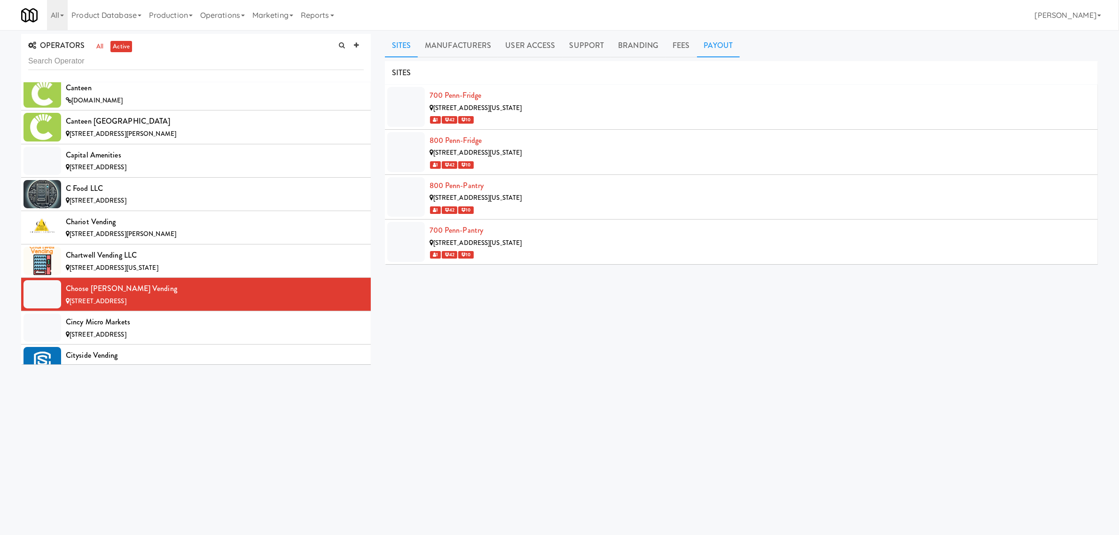
click at [716, 48] on link "Payout" at bounding box center [718, 45] width 43 height 23
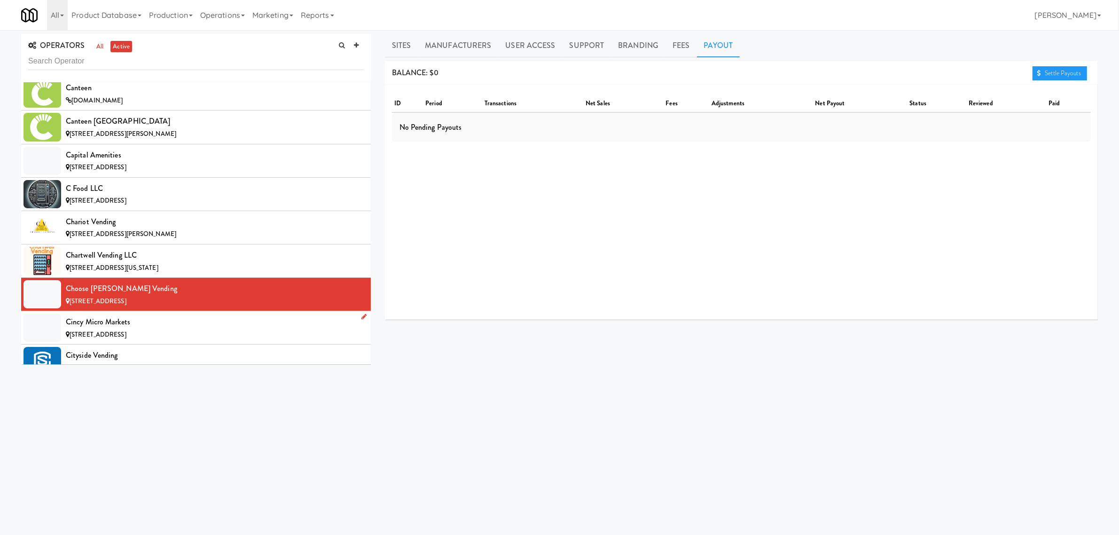
click at [126, 338] on span "[STREET_ADDRESS]" at bounding box center [98, 334] width 57 height 9
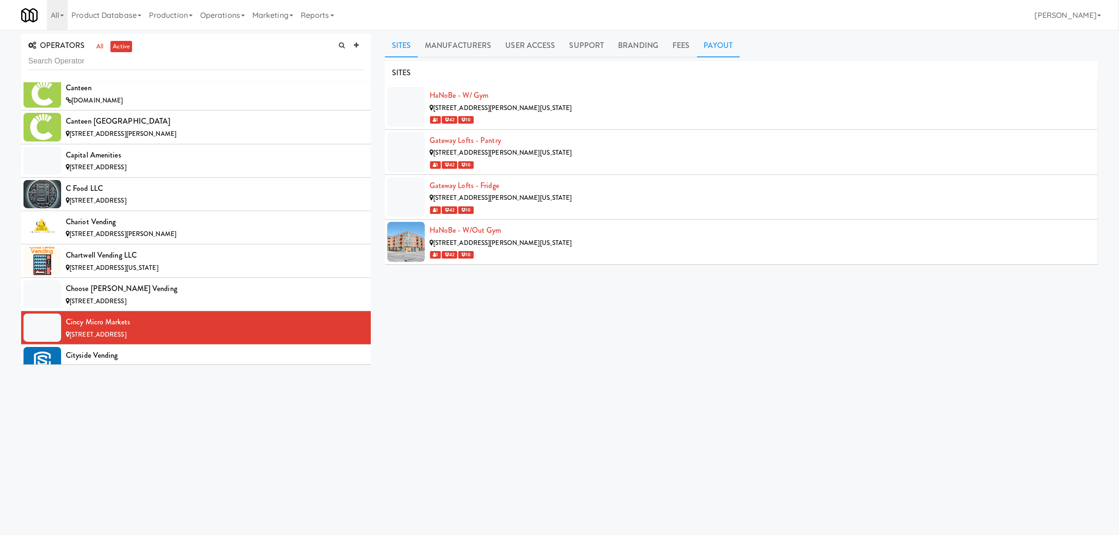
click at [720, 43] on link "Payout" at bounding box center [718, 45] width 43 height 23
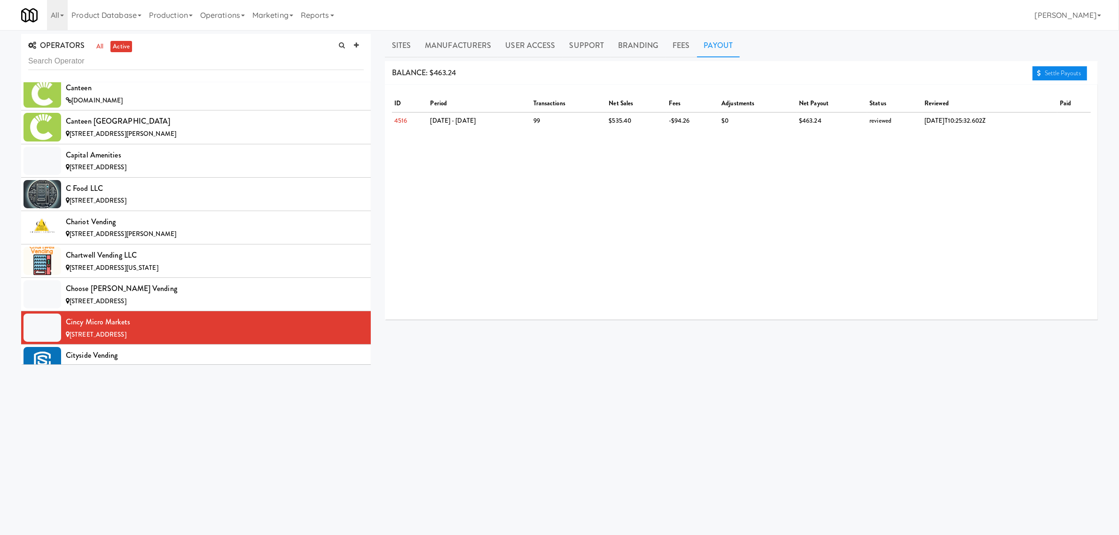
click at [1063, 67] on link "Settle Payouts" at bounding box center [1059, 73] width 55 height 14
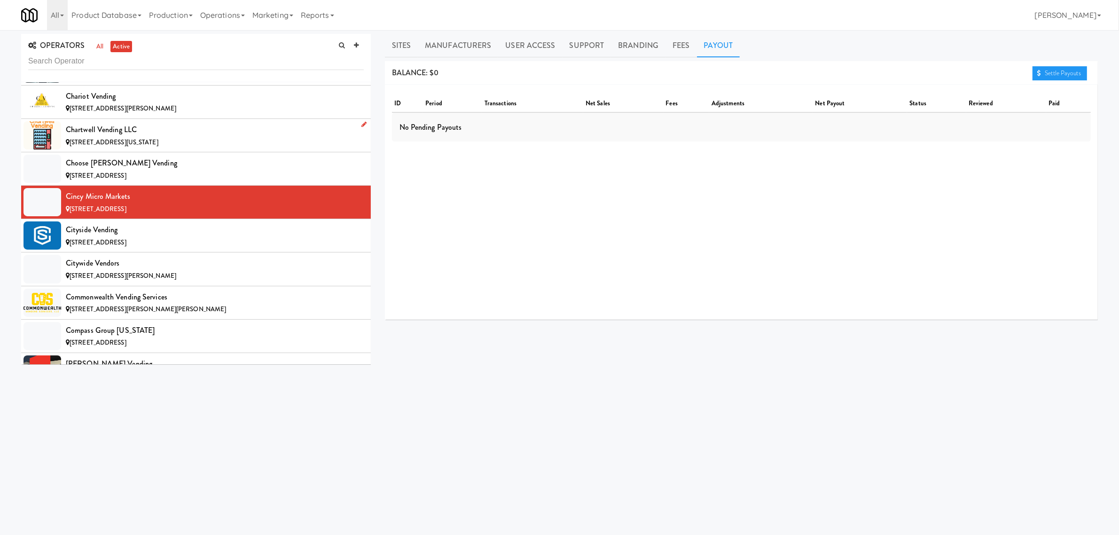
scroll to position [1351, 0]
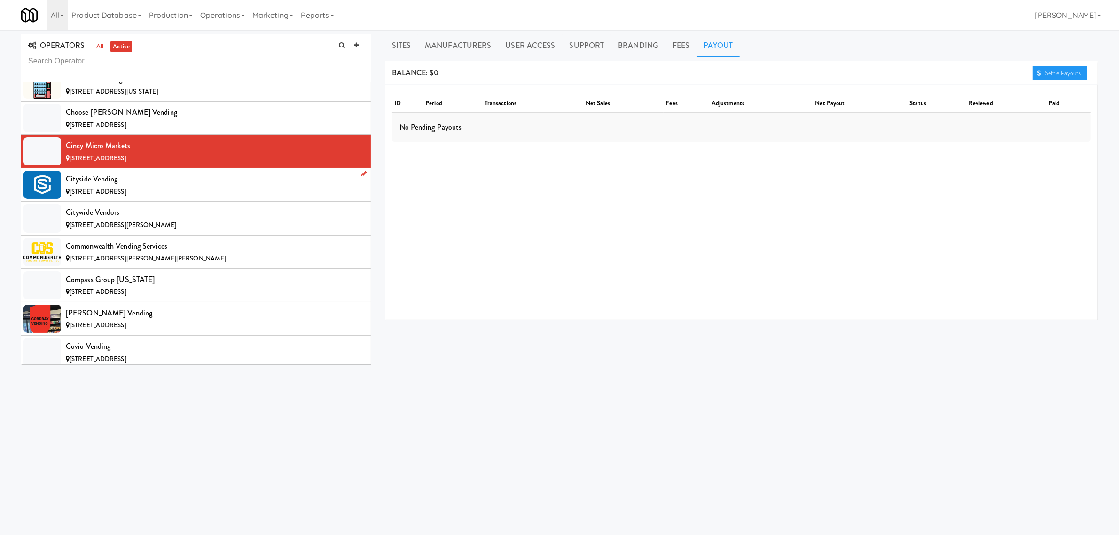
click at [151, 186] on div "Cityside Vending" at bounding box center [215, 179] width 298 height 14
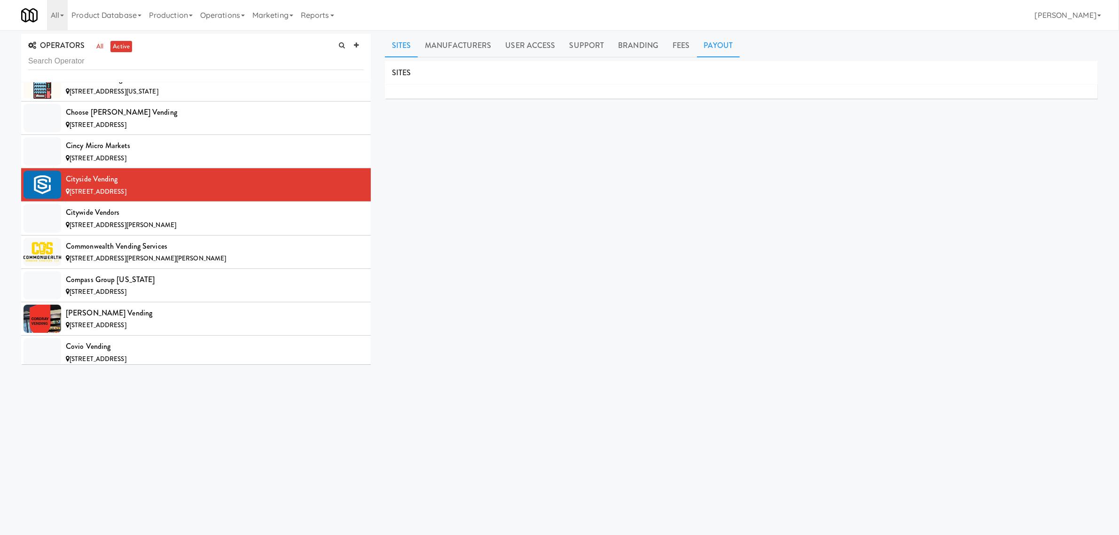
click at [713, 42] on link "Payout" at bounding box center [718, 45] width 43 height 23
click at [167, 219] on div "Citywide Vendors" at bounding box center [215, 212] width 298 height 14
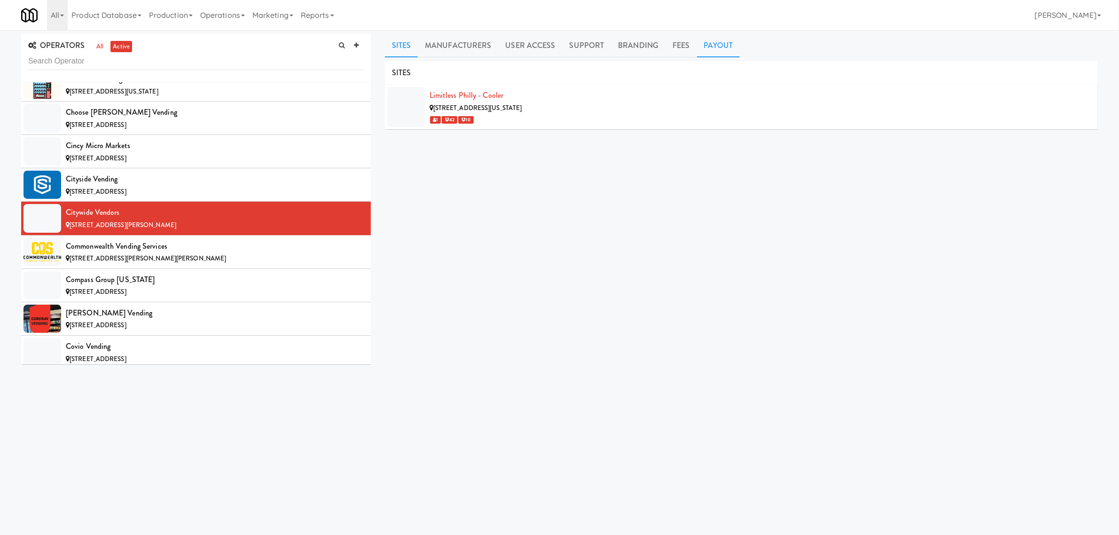
click at [717, 47] on link "Payout" at bounding box center [718, 45] width 43 height 23
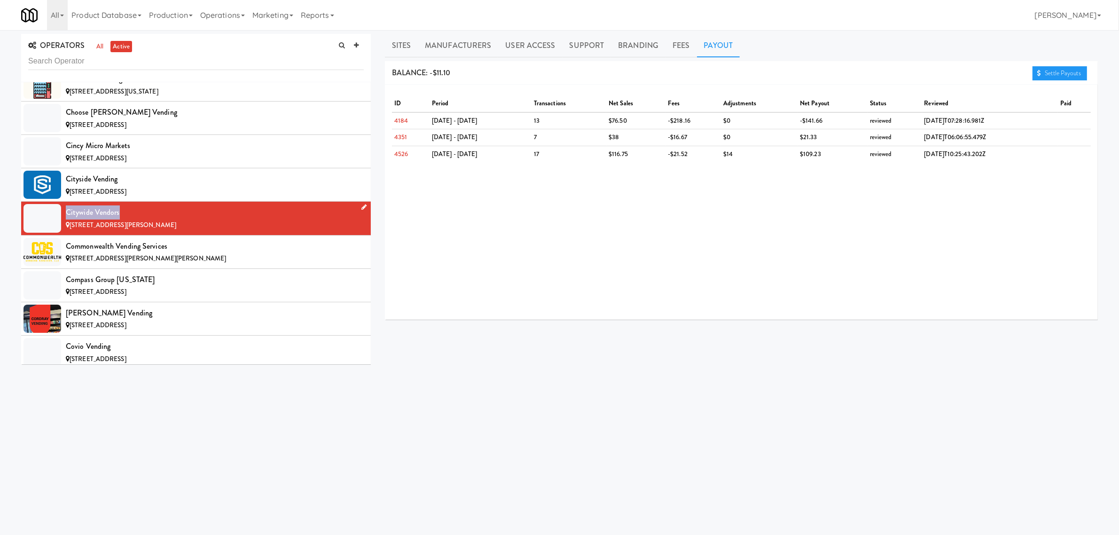
drag, startPoint x: 118, startPoint y: 215, endPoint x: 67, endPoint y: 215, distance: 51.2
click at [67, 215] on div "Citywide Vendors" at bounding box center [215, 212] width 298 height 14
copy div "Citywide Vendors"
click at [194, 259] on div "[STREET_ADDRESS][PERSON_NAME][PERSON_NAME]" at bounding box center [215, 259] width 298 height 12
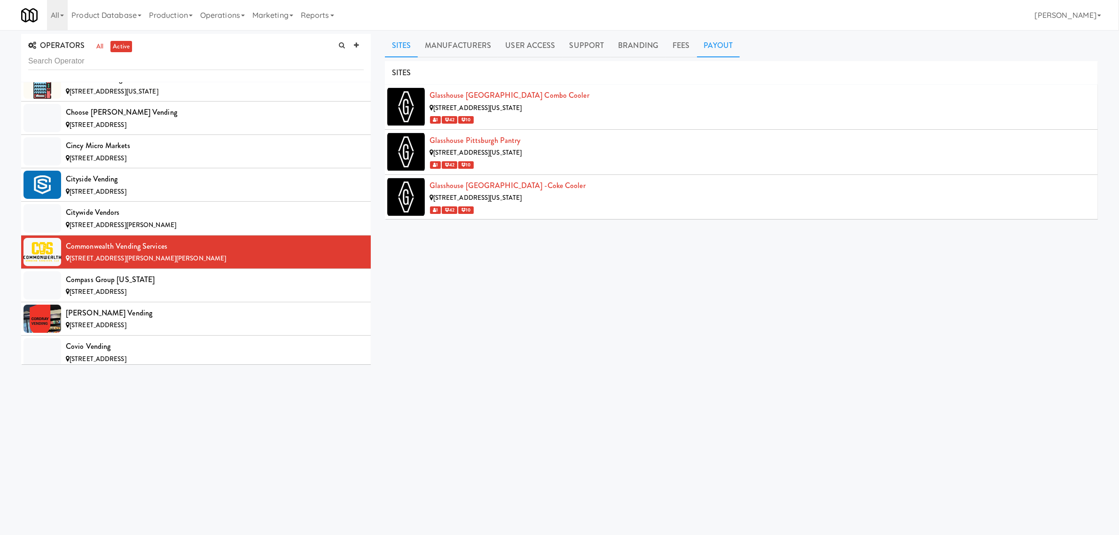
click at [716, 47] on link "Payout" at bounding box center [718, 45] width 43 height 23
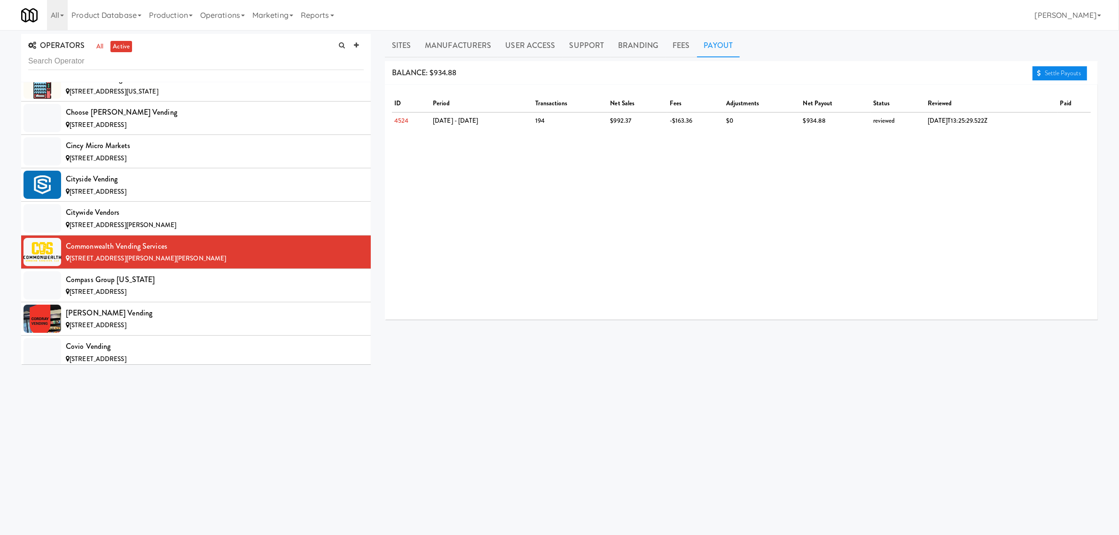
click at [1049, 74] on link "Settle Payouts" at bounding box center [1059, 73] width 55 height 14
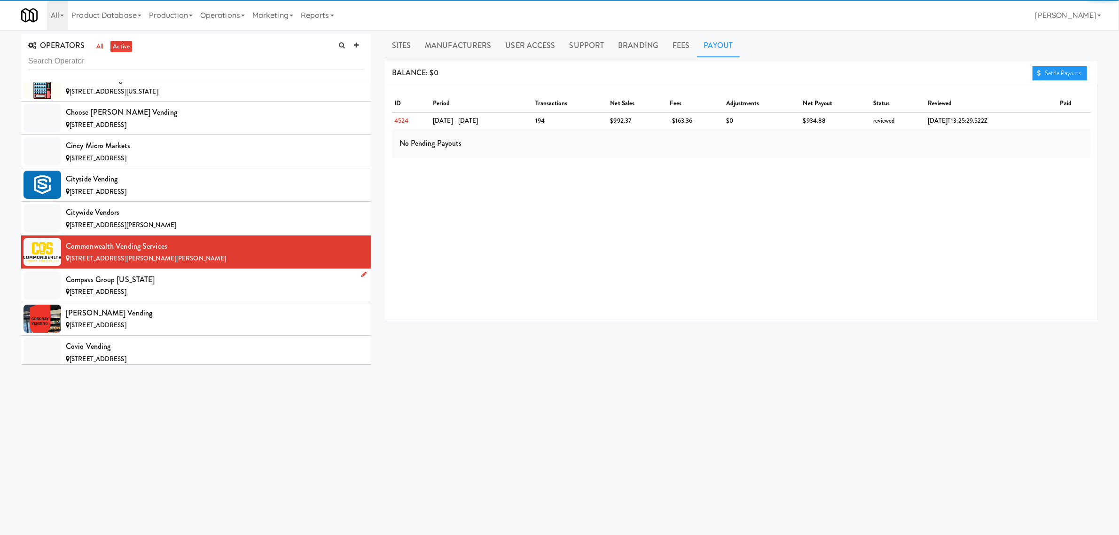
click at [195, 285] on div "Compass Group [US_STATE]" at bounding box center [215, 280] width 298 height 14
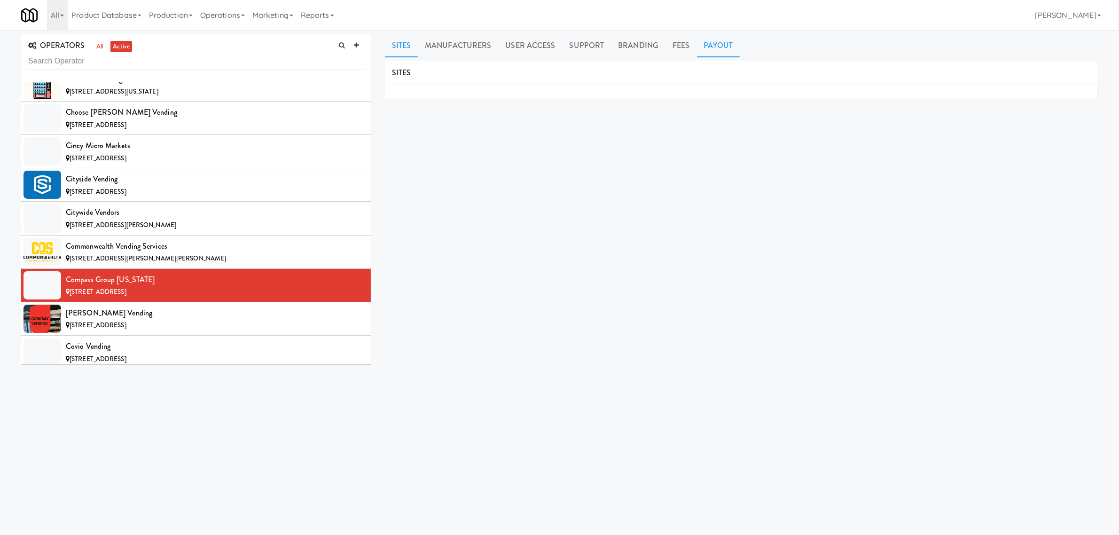
click at [713, 43] on link "Payout" at bounding box center [718, 45] width 43 height 23
click at [164, 325] on div "[STREET_ADDRESS]" at bounding box center [215, 325] width 298 height 12
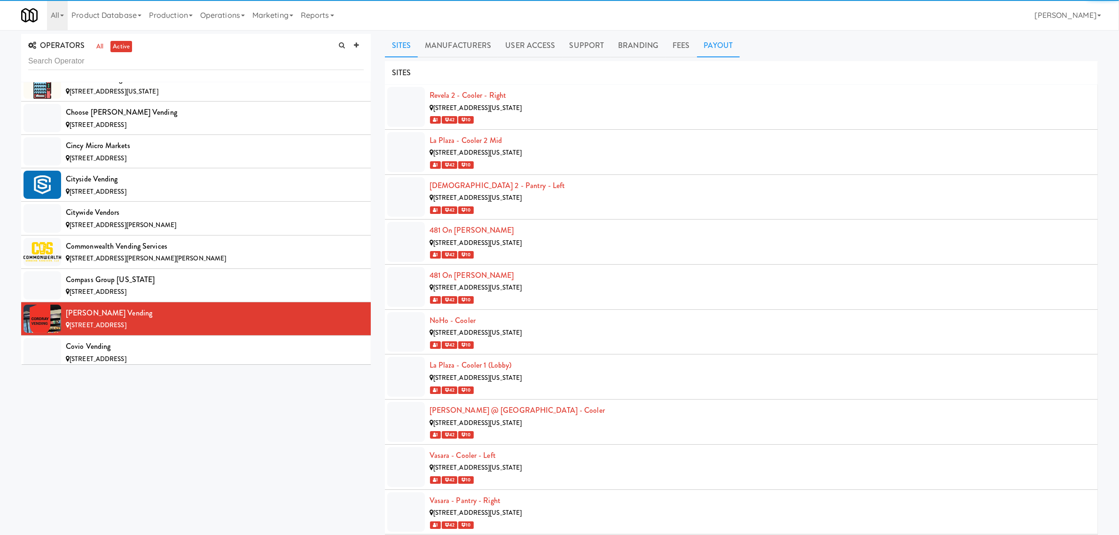
click at [701, 47] on link "Payout" at bounding box center [718, 45] width 43 height 23
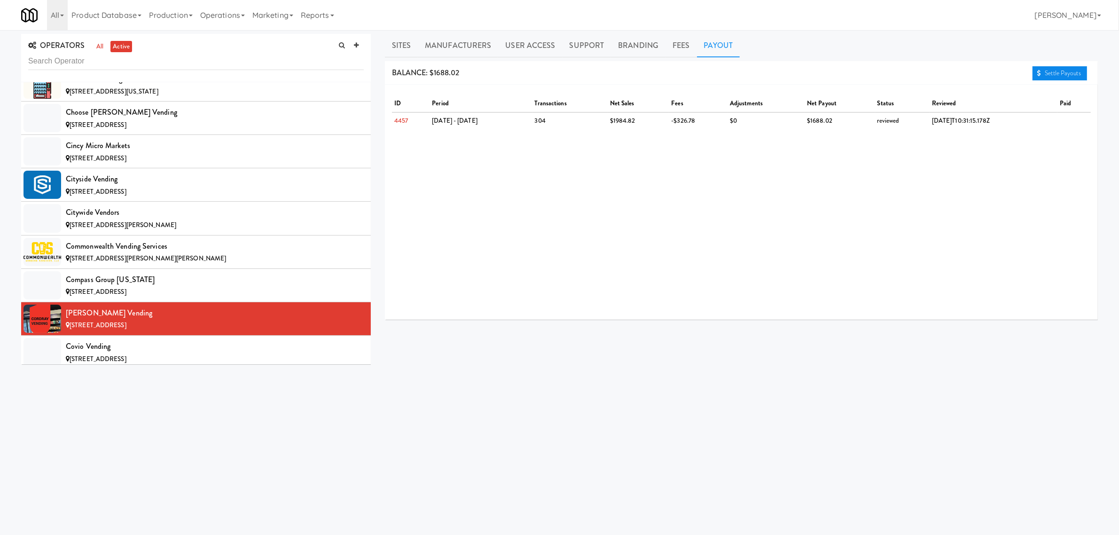
click at [1046, 73] on link "Settle Payouts" at bounding box center [1059, 73] width 55 height 14
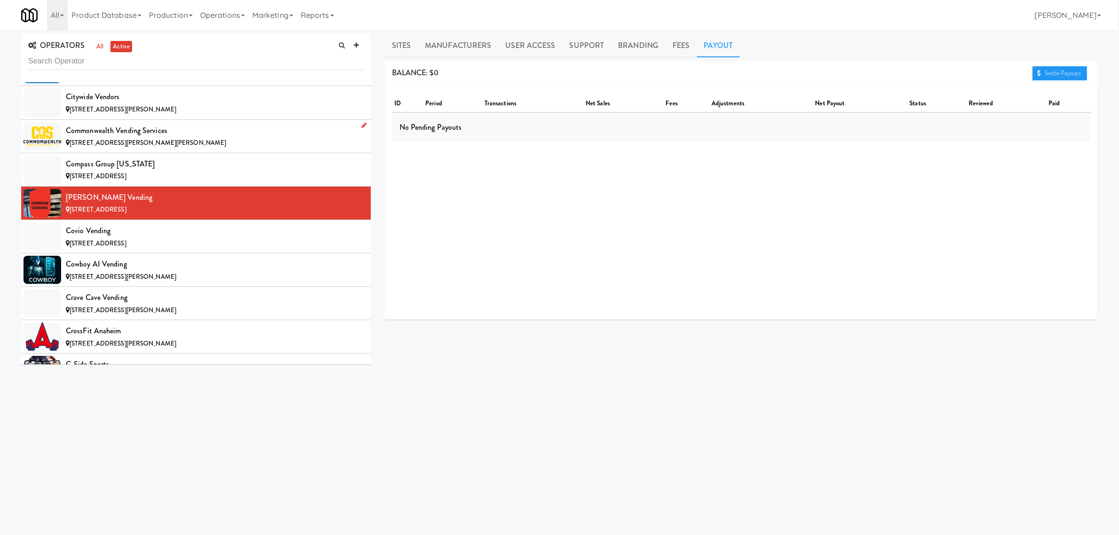
scroll to position [1527, 0]
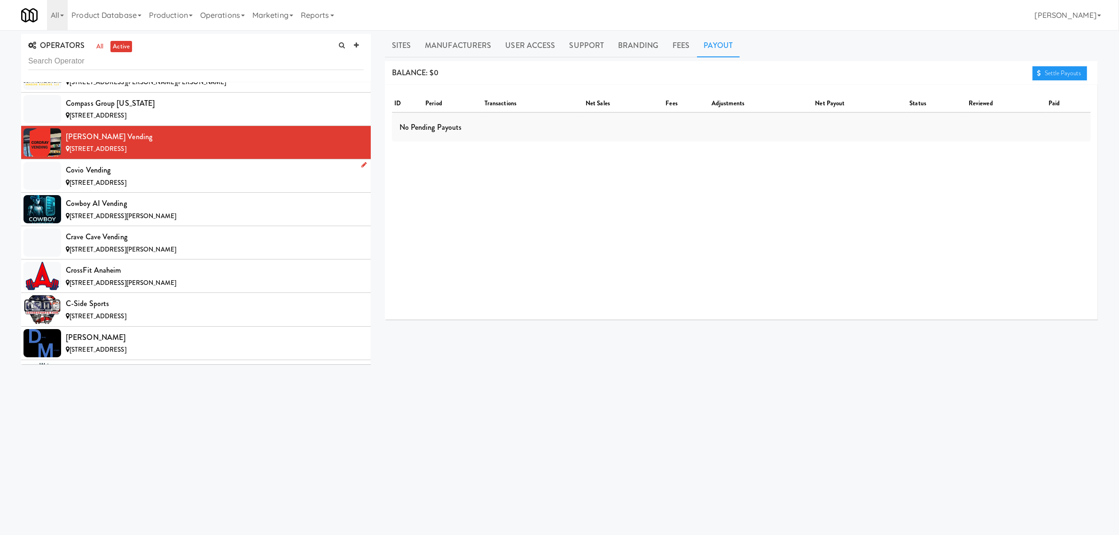
click at [148, 172] on div "Covio Vending" at bounding box center [215, 170] width 298 height 14
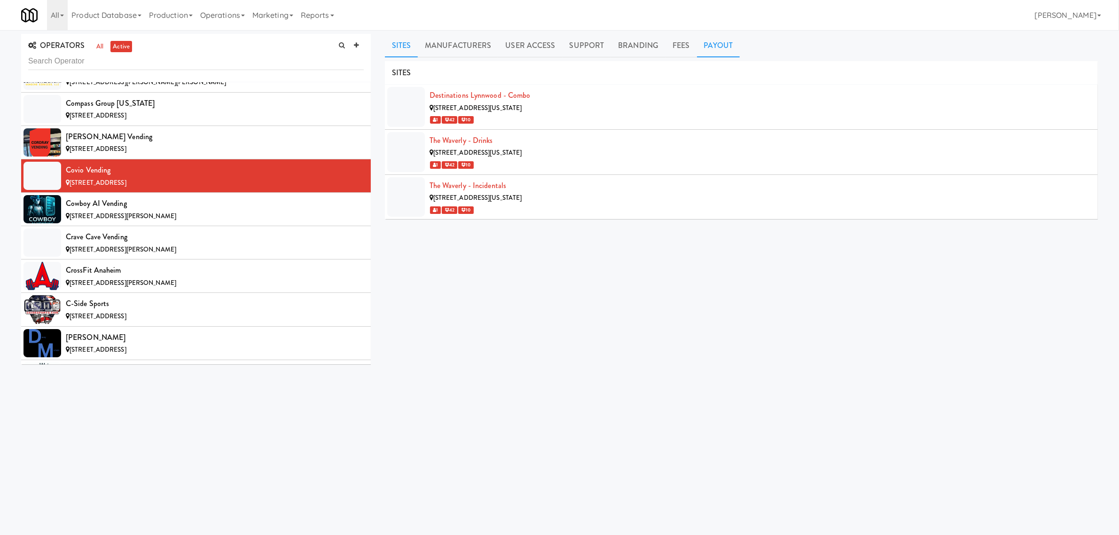
click at [714, 40] on link "Payout" at bounding box center [718, 45] width 43 height 23
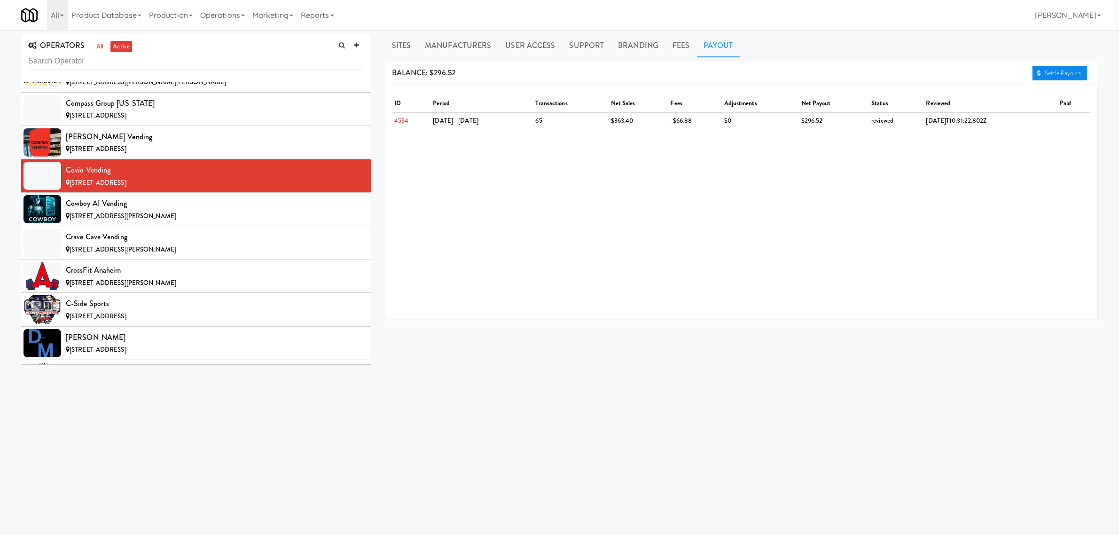
click at [1072, 74] on link "Settle Payouts" at bounding box center [1059, 73] width 55 height 14
click at [142, 219] on div "[STREET_ADDRESS][PERSON_NAME]" at bounding box center [215, 216] width 298 height 12
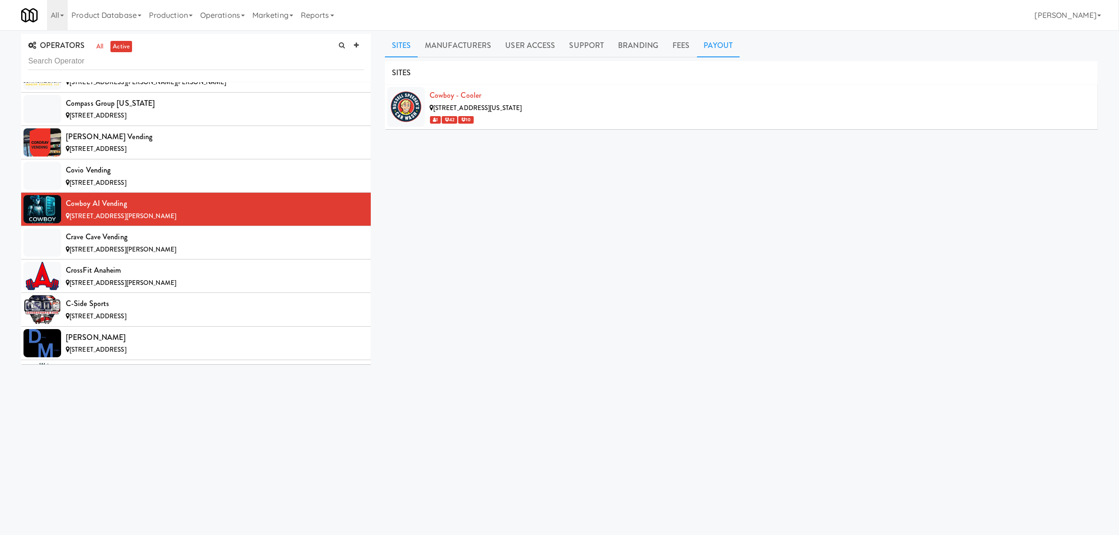
click at [718, 48] on link "Payout" at bounding box center [718, 45] width 43 height 23
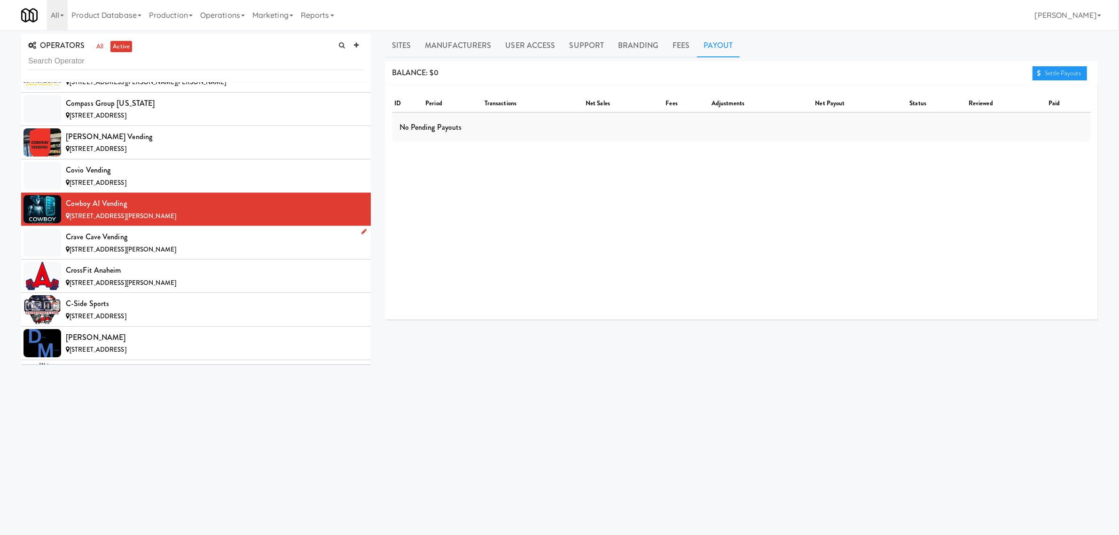
click at [144, 241] on div "Crave Cave Vending" at bounding box center [215, 237] width 298 height 14
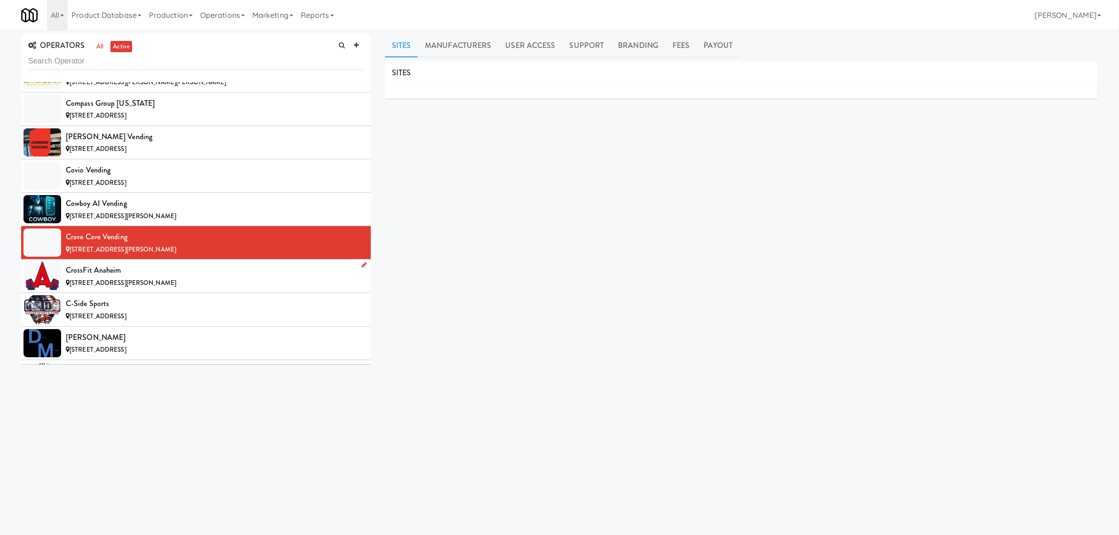
click at [97, 284] on span "[STREET_ADDRESS][PERSON_NAME]" at bounding box center [123, 282] width 107 height 9
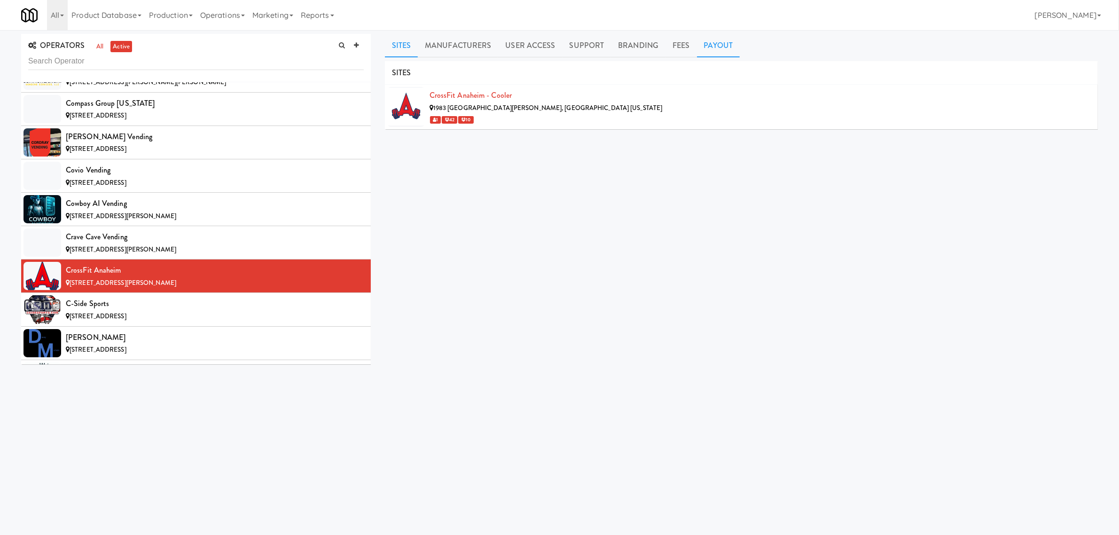
click at [715, 46] on link "Payout" at bounding box center [718, 45] width 43 height 23
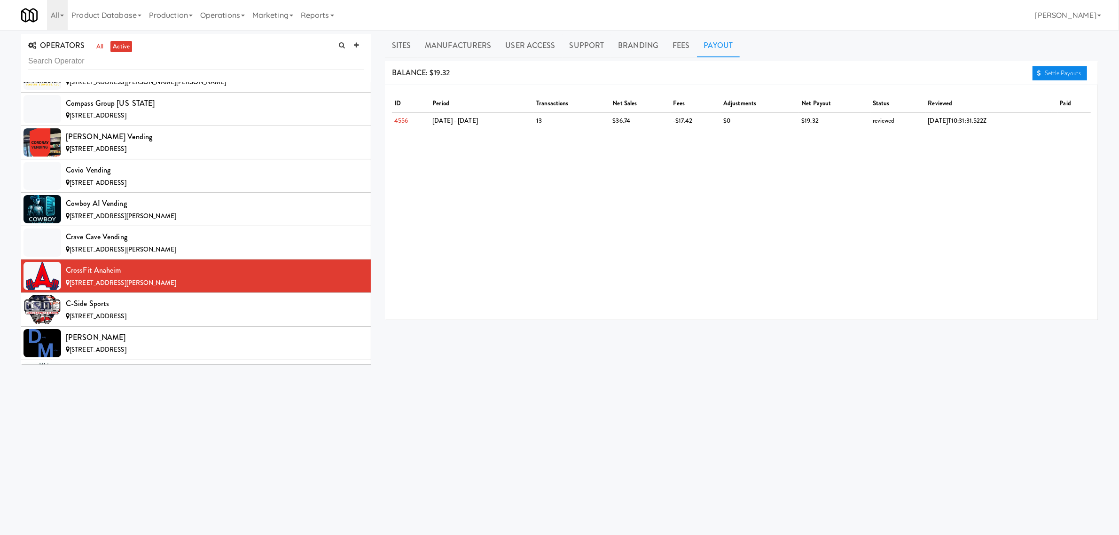
click at [1052, 75] on link "Settle Payouts" at bounding box center [1059, 73] width 55 height 14
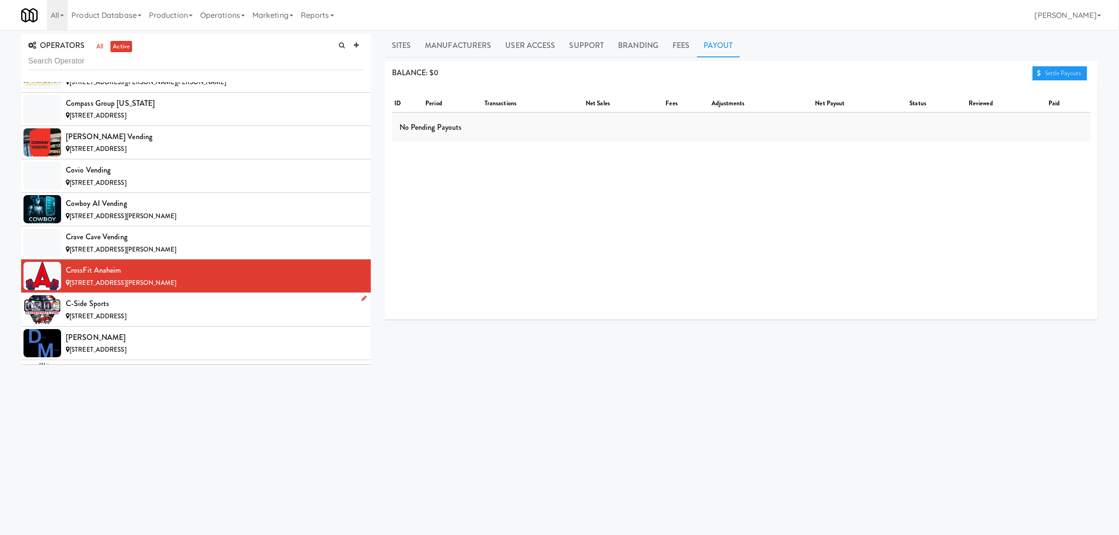
click at [164, 311] on div "C-Side Sports" at bounding box center [215, 303] width 298 height 14
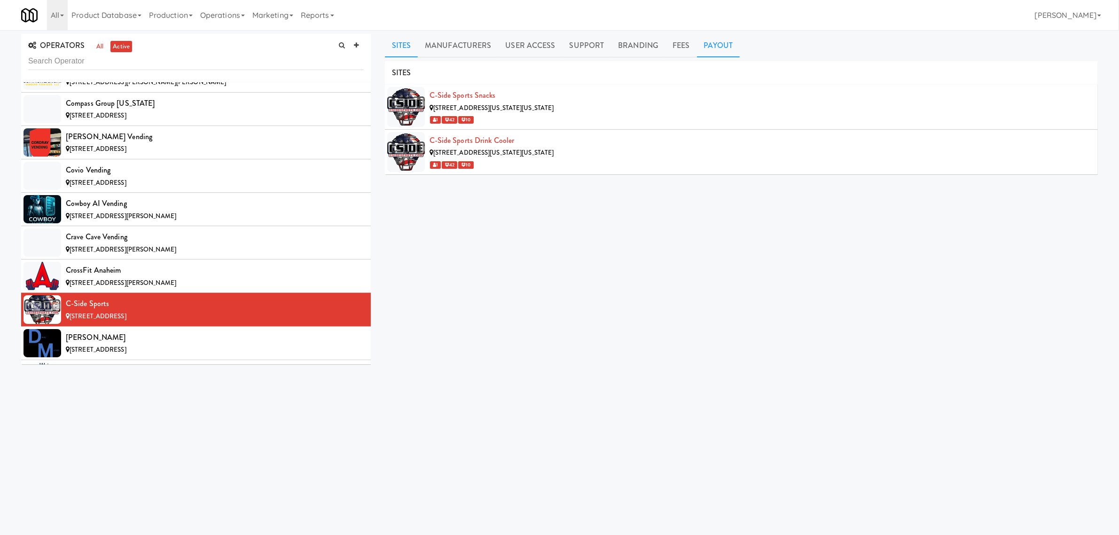
click at [715, 39] on link "Payout" at bounding box center [718, 45] width 43 height 23
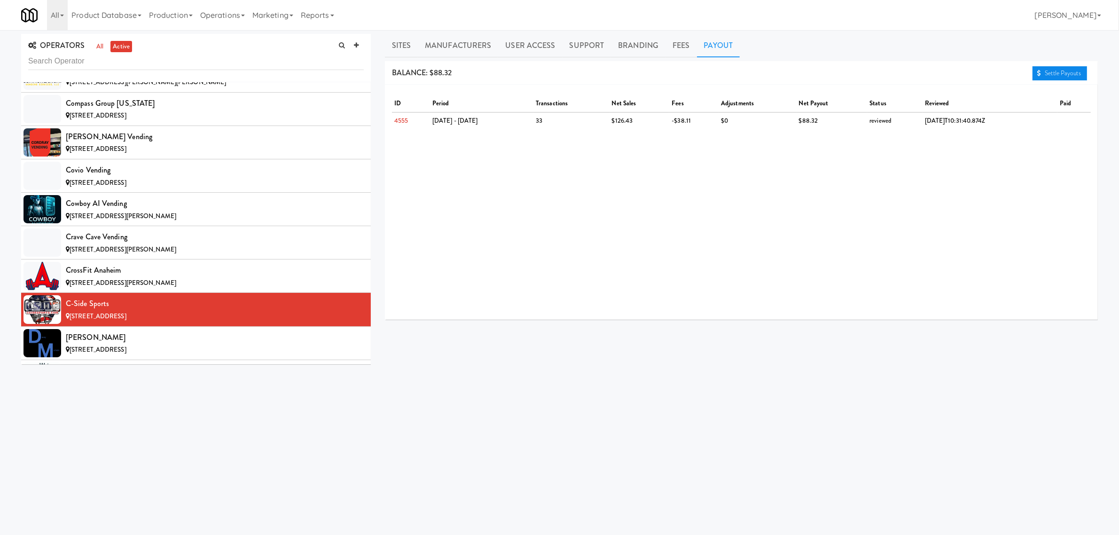
click at [1066, 72] on link "Settle Payouts" at bounding box center [1059, 73] width 55 height 14
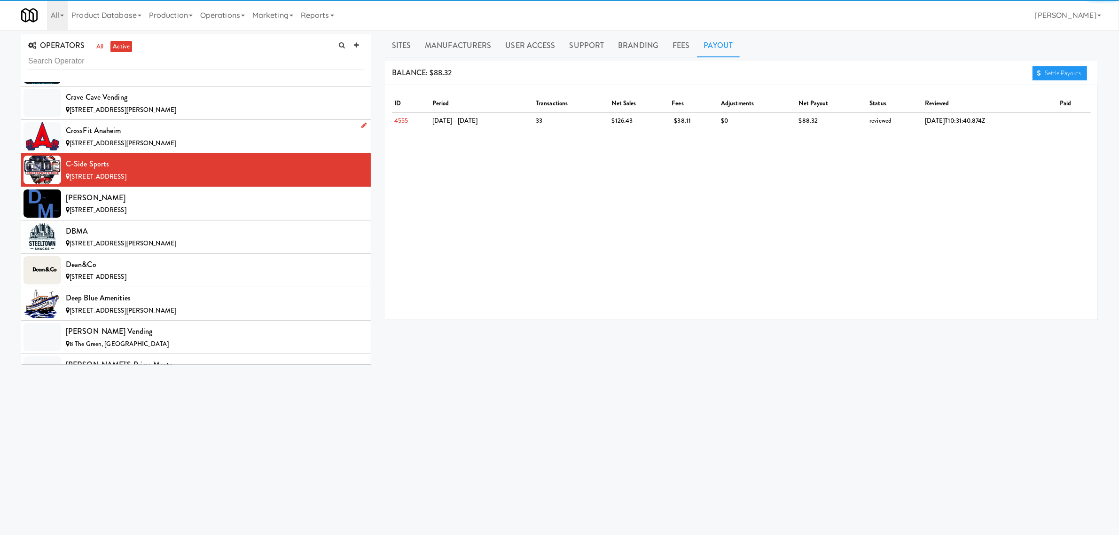
scroll to position [1703, 0]
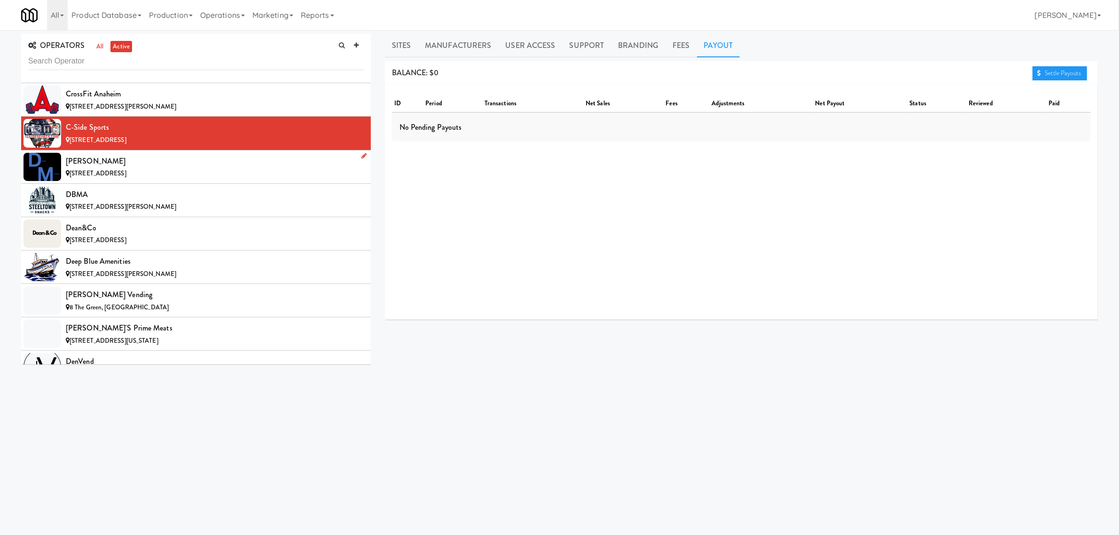
click at [156, 174] on div "[STREET_ADDRESS]" at bounding box center [215, 174] width 298 height 12
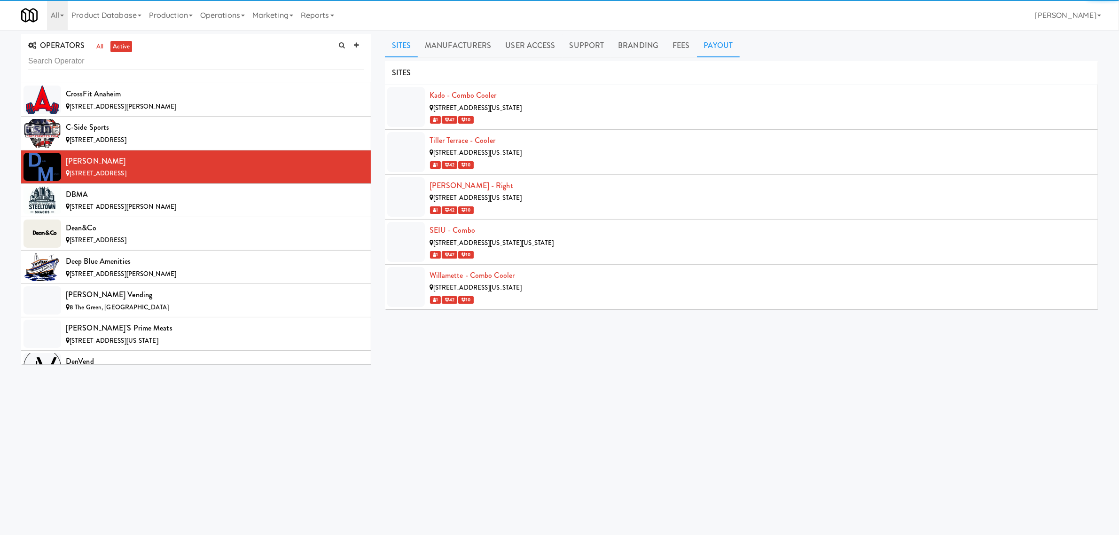
click at [719, 41] on link "Payout" at bounding box center [718, 45] width 43 height 23
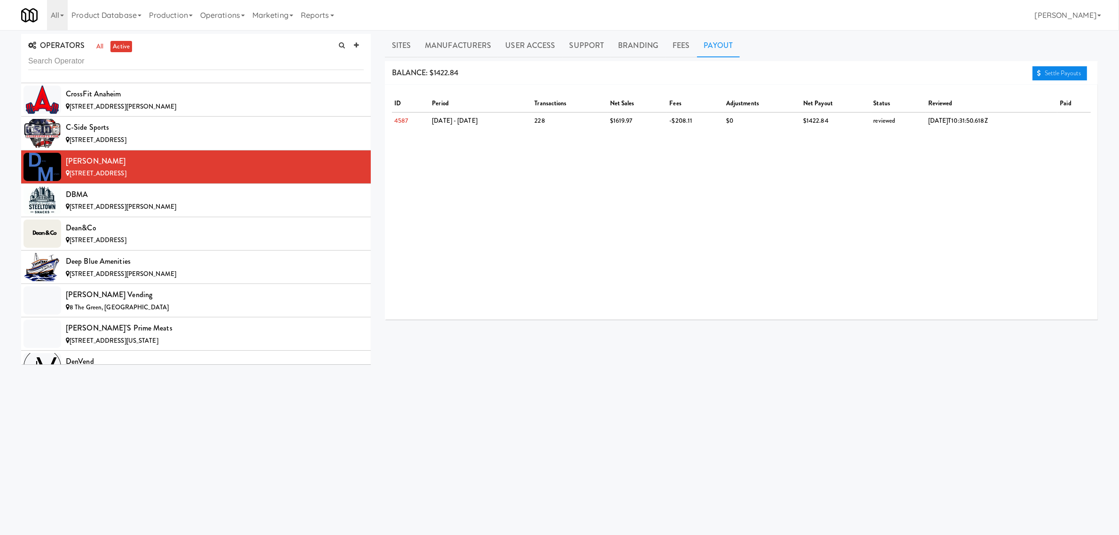
click at [1063, 74] on link "Settle Payouts" at bounding box center [1059, 73] width 55 height 14
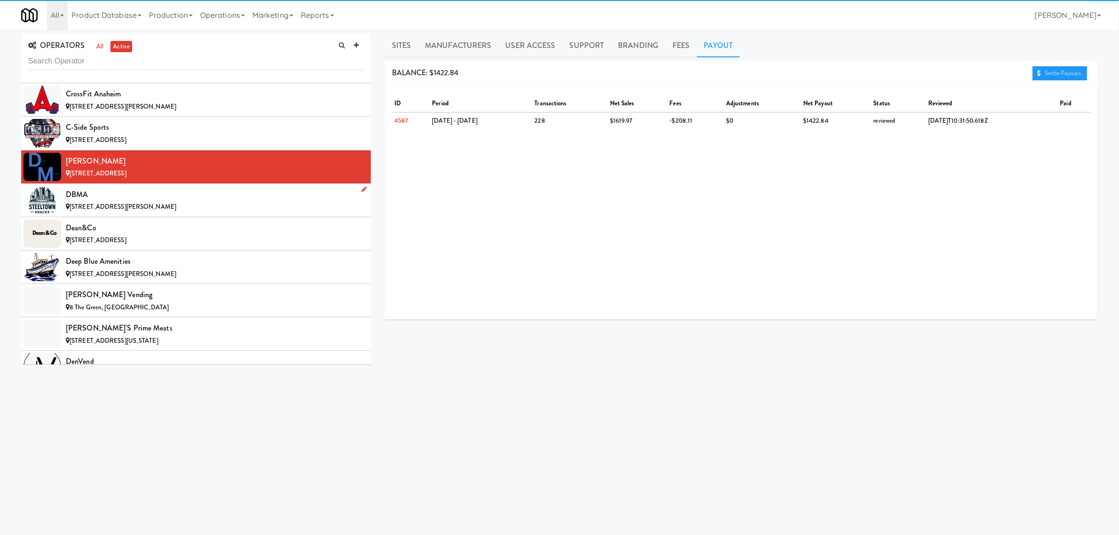
click at [160, 202] on div "DBMA" at bounding box center [215, 194] width 298 height 14
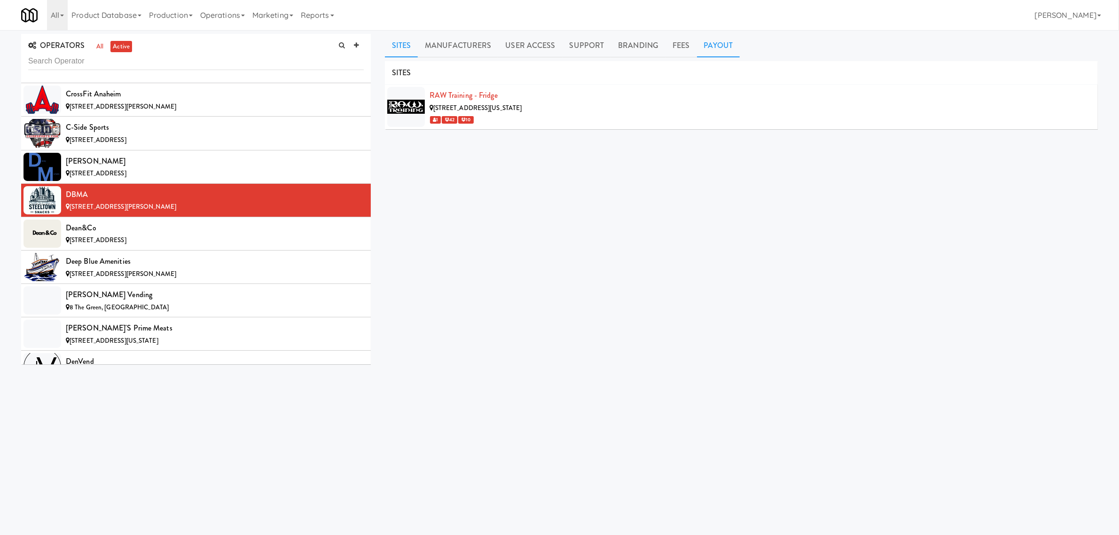
click at [717, 48] on link "Payout" at bounding box center [718, 45] width 43 height 23
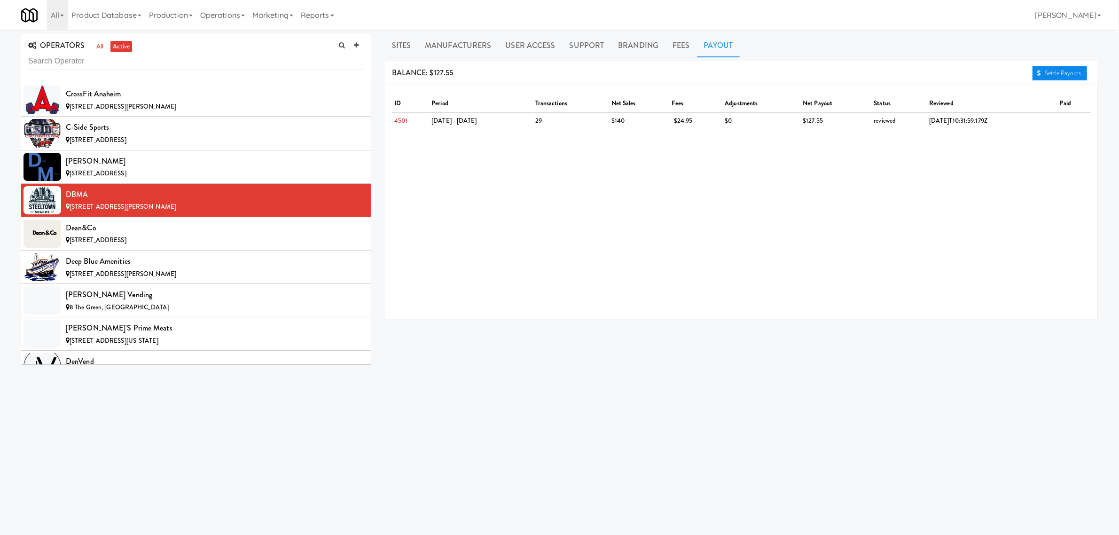
click at [1037, 72] on icon at bounding box center [1039, 73] width 4 height 6
click at [120, 235] on div "Dean&Co" at bounding box center [215, 228] width 298 height 14
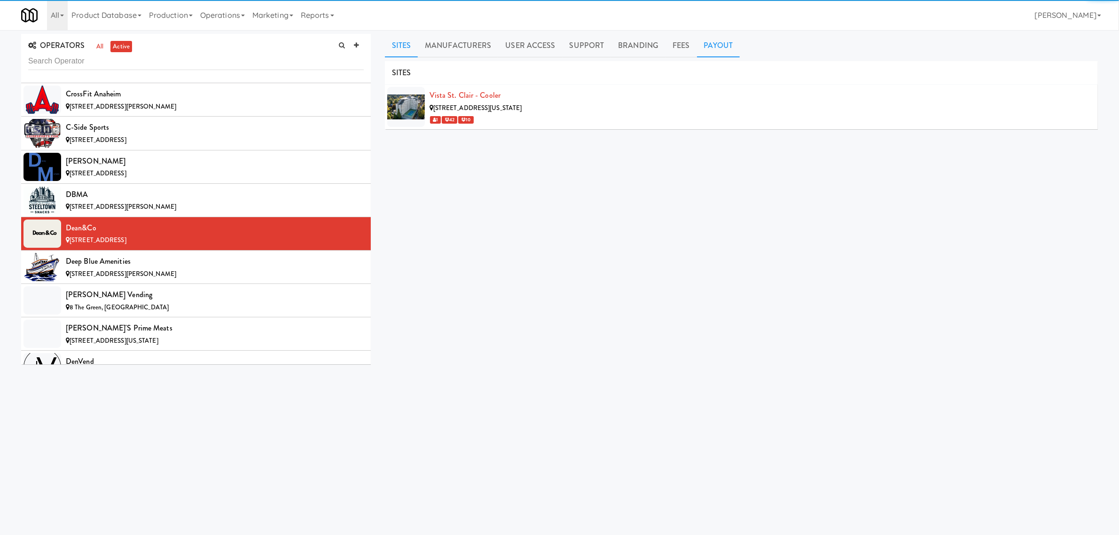
click at [731, 46] on link "Payout" at bounding box center [718, 45] width 43 height 23
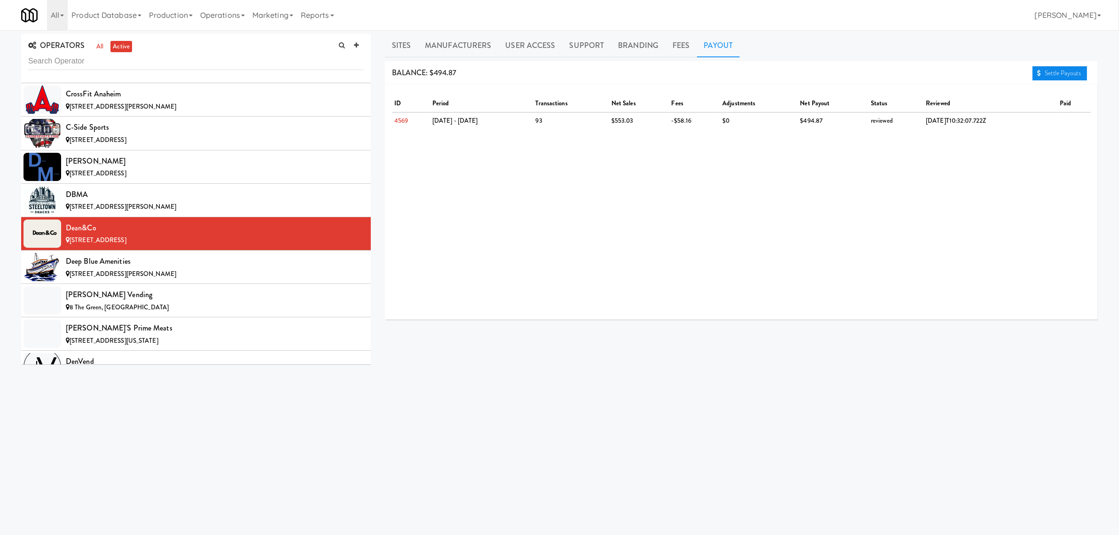
click at [1052, 71] on link "Settle Payouts" at bounding box center [1059, 73] width 55 height 14
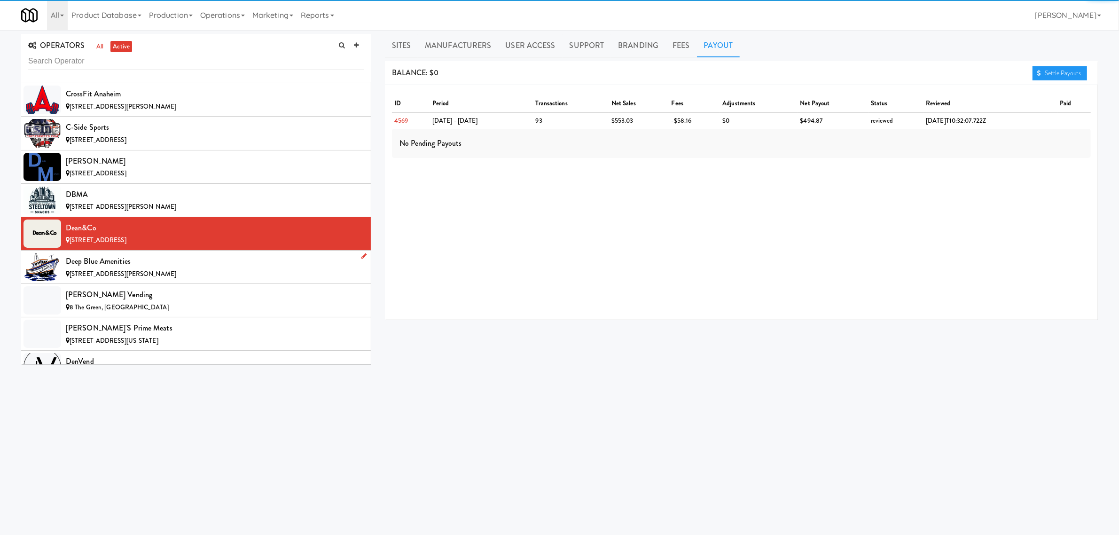
click at [101, 268] on div "Deep Blue Amenities" at bounding box center [215, 261] width 298 height 14
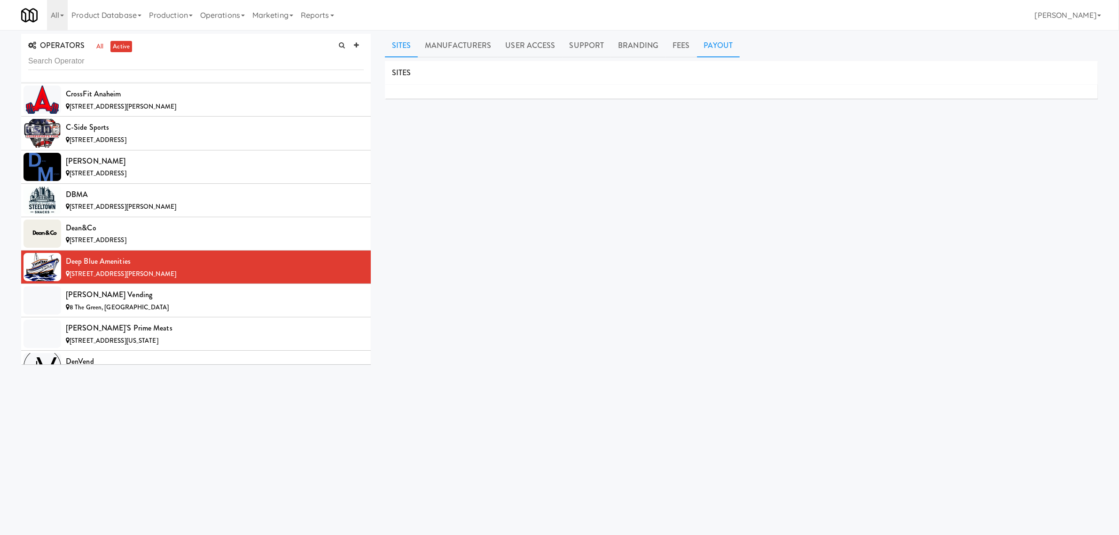
click at [712, 40] on link "Payout" at bounding box center [718, 45] width 43 height 23
click at [104, 301] on div "[PERSON_NAME] Vending" at bounding box center [215, 295] width 298 height 14
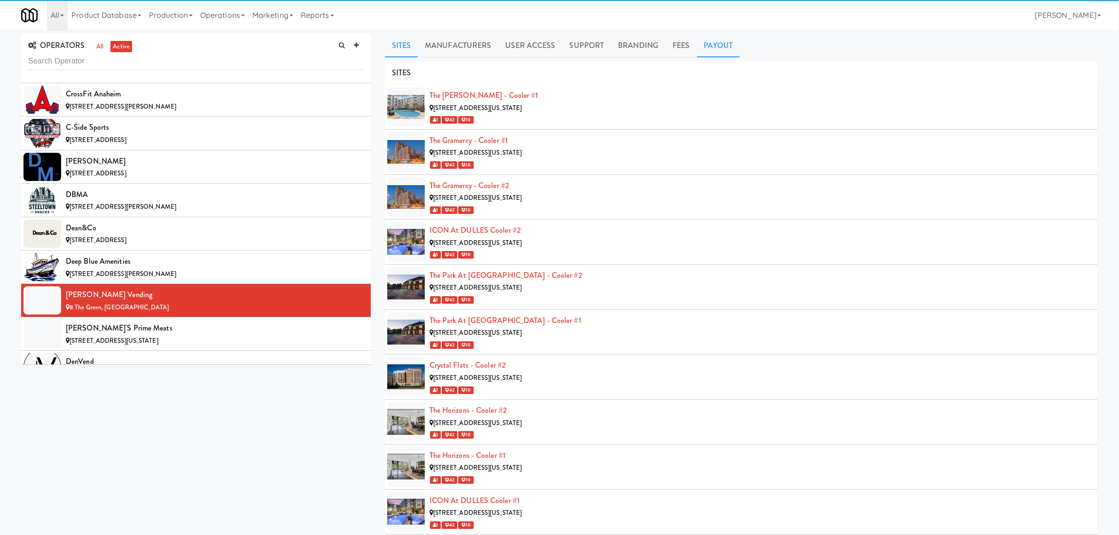
click at [708, 43] on link "Payout" at bounding box center [718, 45] width 43 height 23
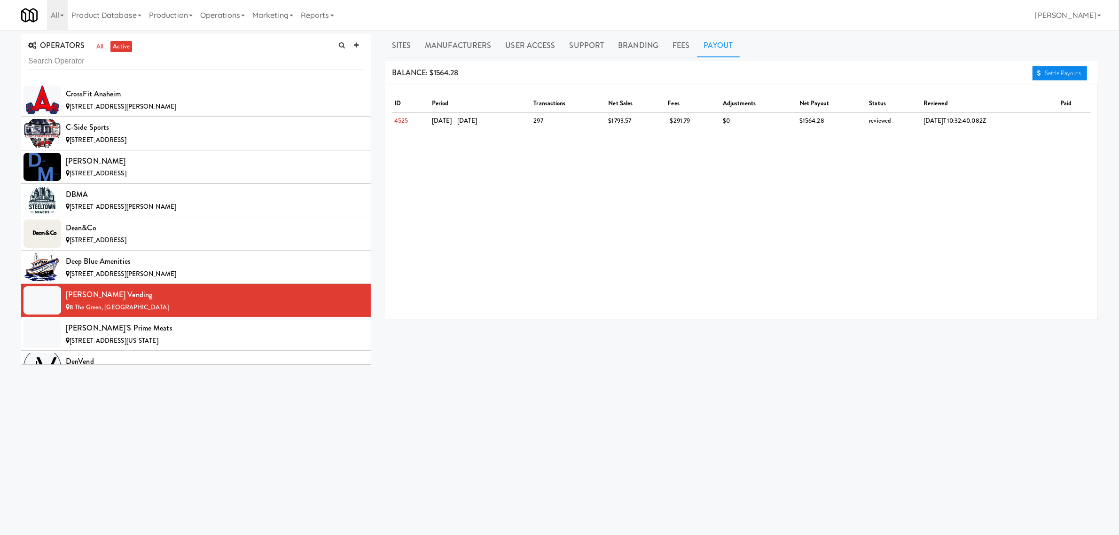
click at [1056, 76] on link "Settle Payouts" at bounding box center [1059, 73] width 55 height 14
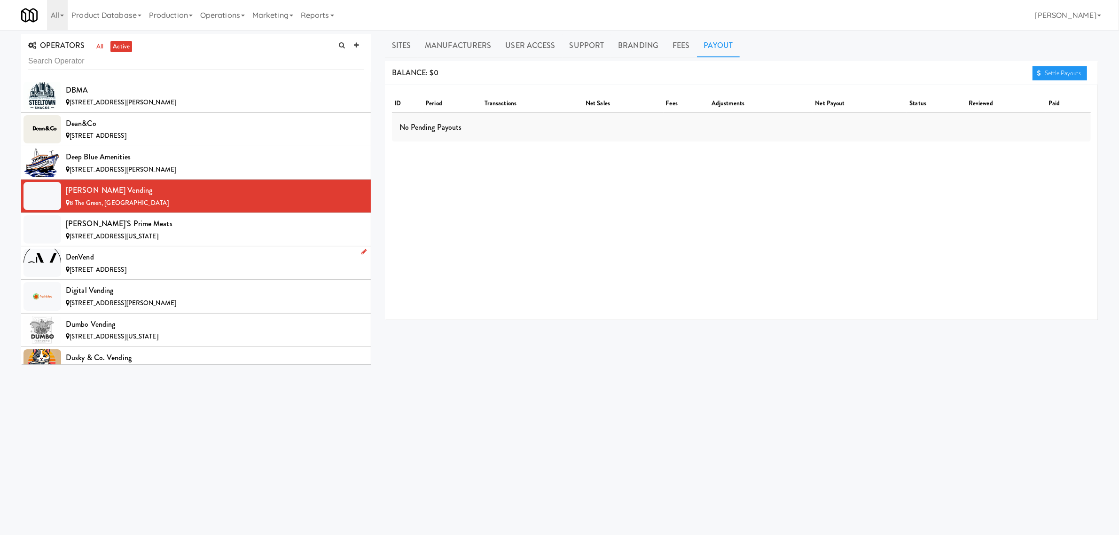
scroll to position [1821, 0]
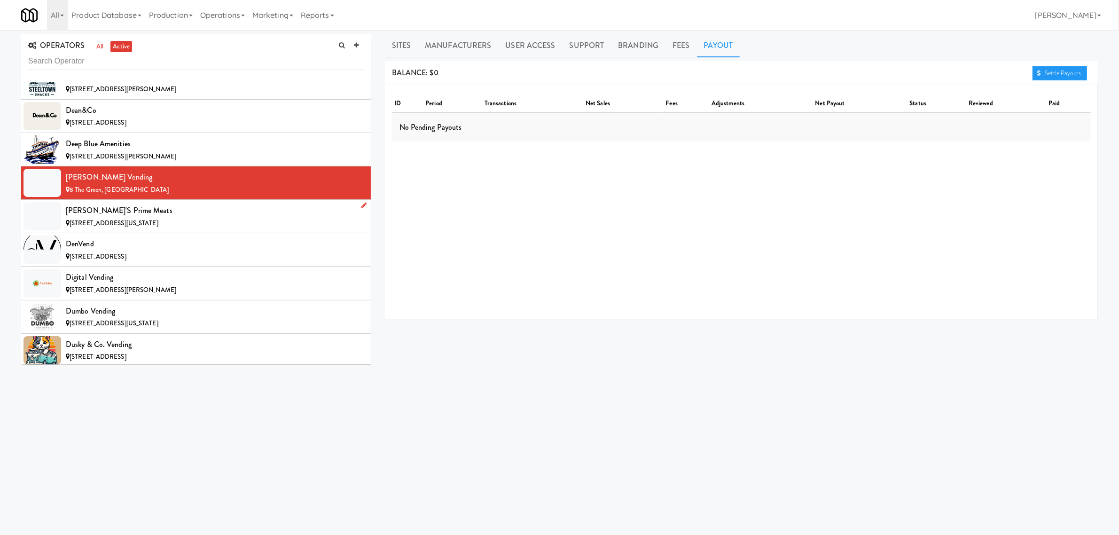
click at [153, 225] on div "[STREET_ADDRESS][US_STATE]" at bounding box center [215, 224] width 298 height 12
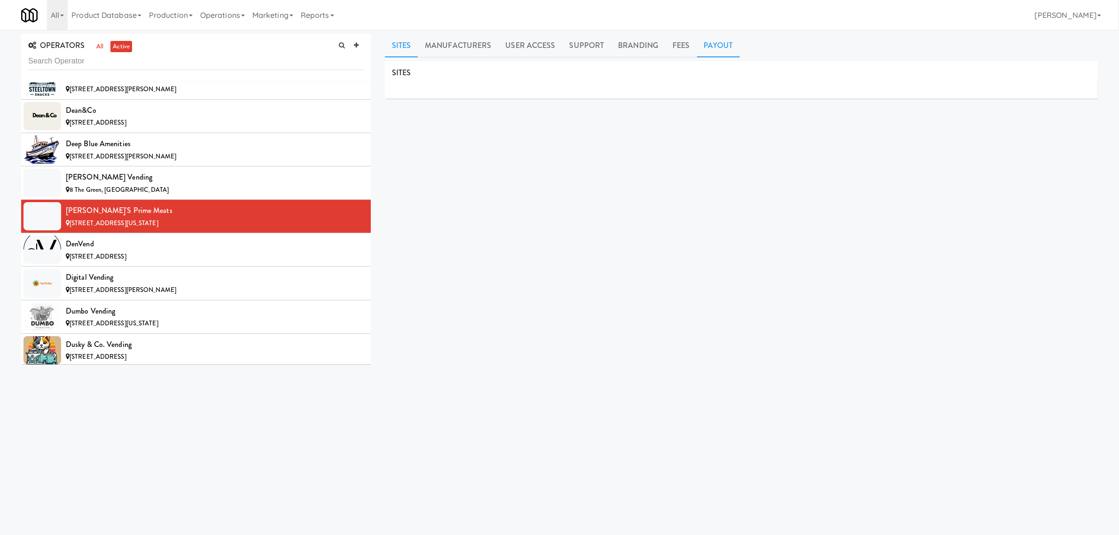
click at [709, 44] on link "Payout" at bounding box center [718, 45] width 43 height 23
click at [126, 259] on span "[STREET_ADDRESS]" at bounding box center [98, 256] width 57 height 9
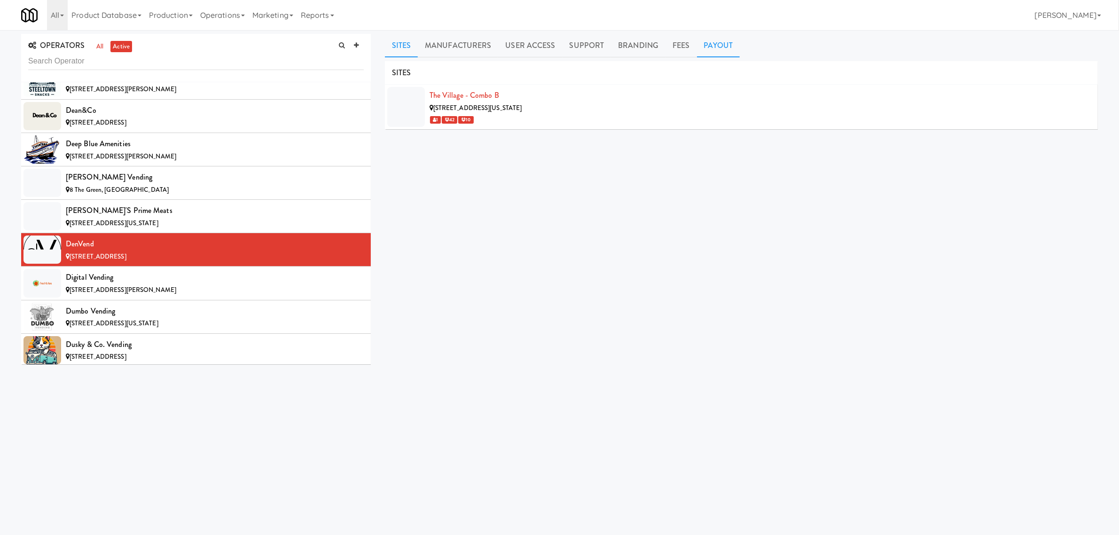
click at [709, 50] on link "Payout" at bounding box center [718, 45] width 43 height 23
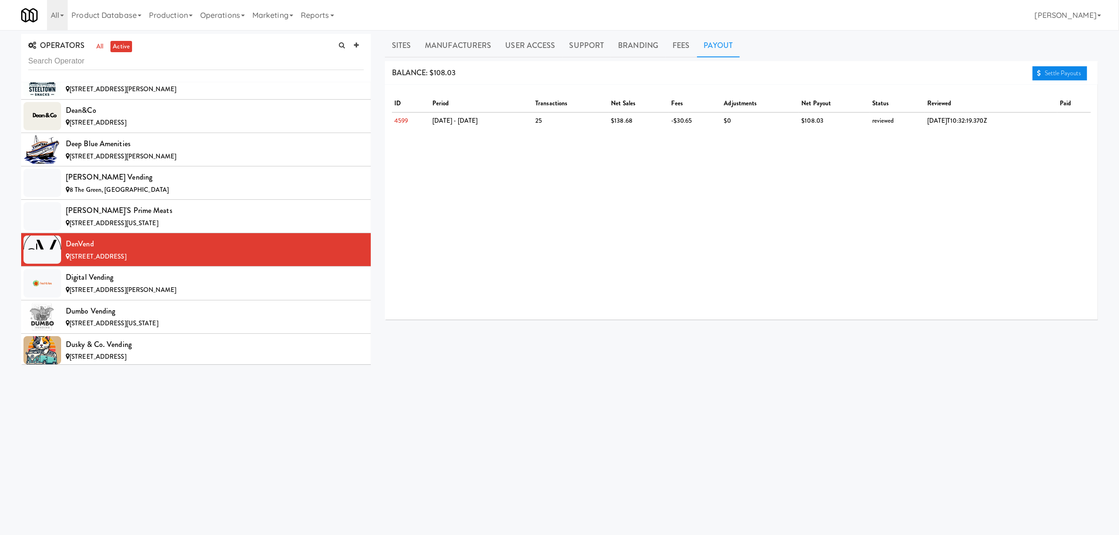
click at [1045, 68] on link "Settle Payouts" at bounding box center [1059, 73] width 55 height 14
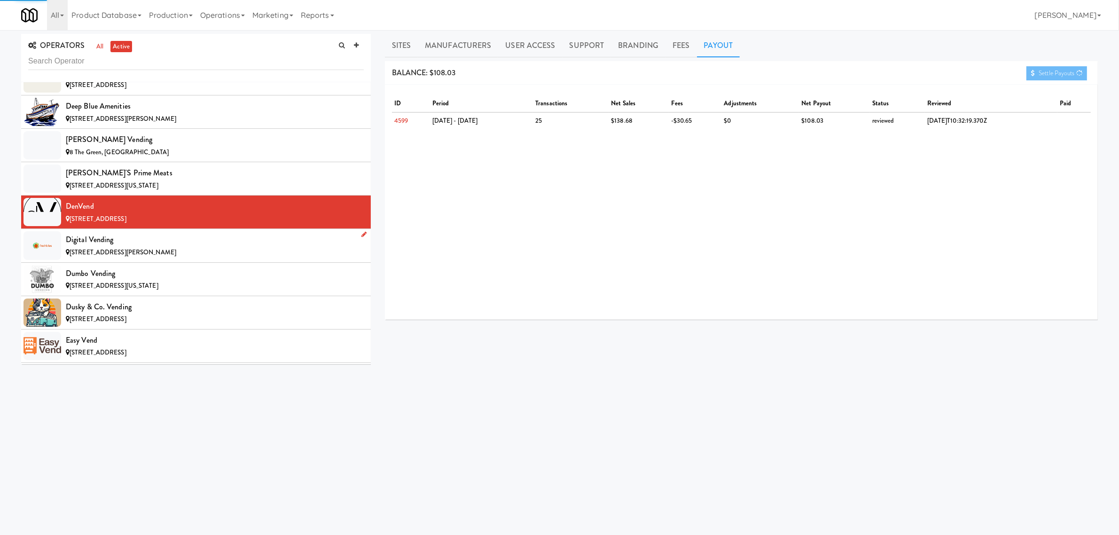
scroll to position [1879, 0]
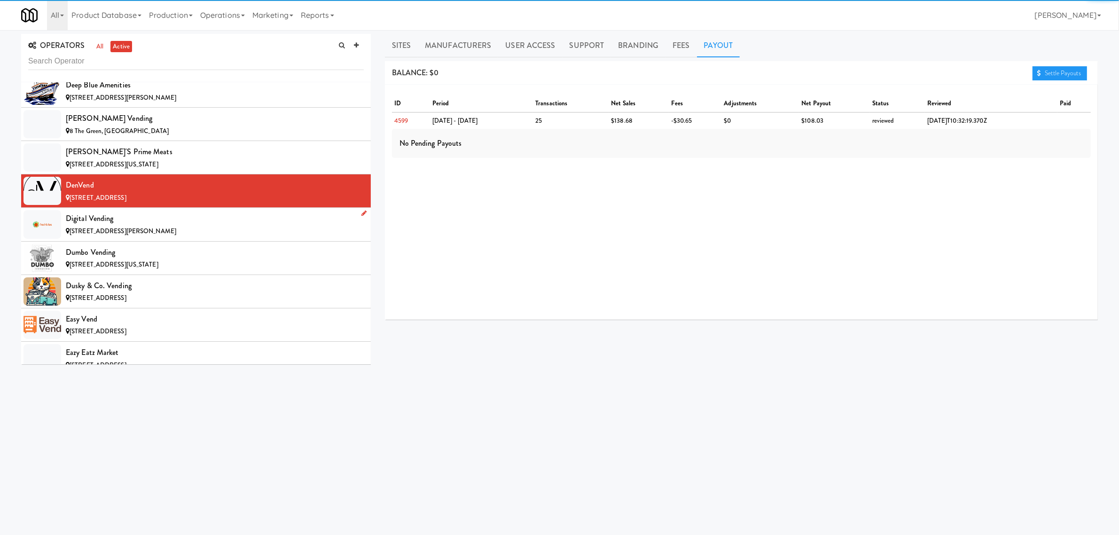
click at [136, 226] on div "Digital Vending" at bounding box center [215, 218] width 298 height 14
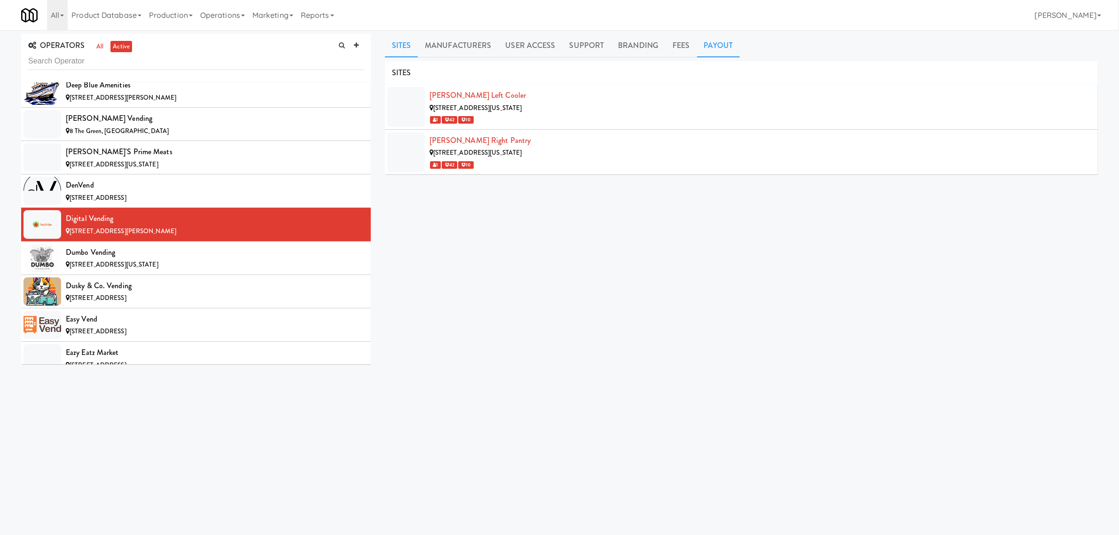
click at [710, 38] on link "Payout" at bounding box center [718, 45] width 43 height 23
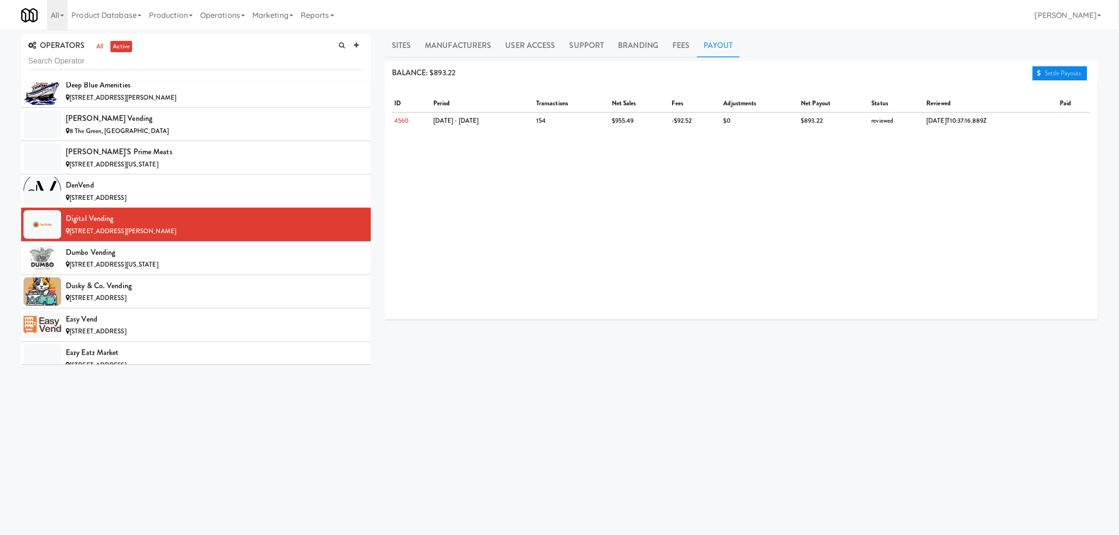
click at [1051, 71] on link "Settle Payouts" at bounding box center [1059, 73] width 55 height 14
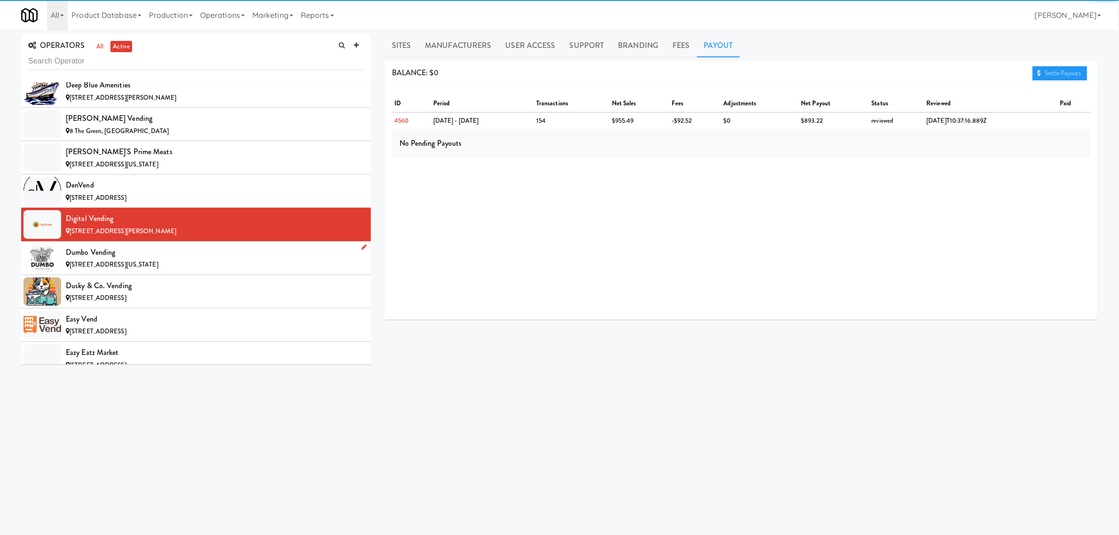
click at [156, 254] on div "Dumbo Vending" at bounding box center [215, 252] width 298 height 14
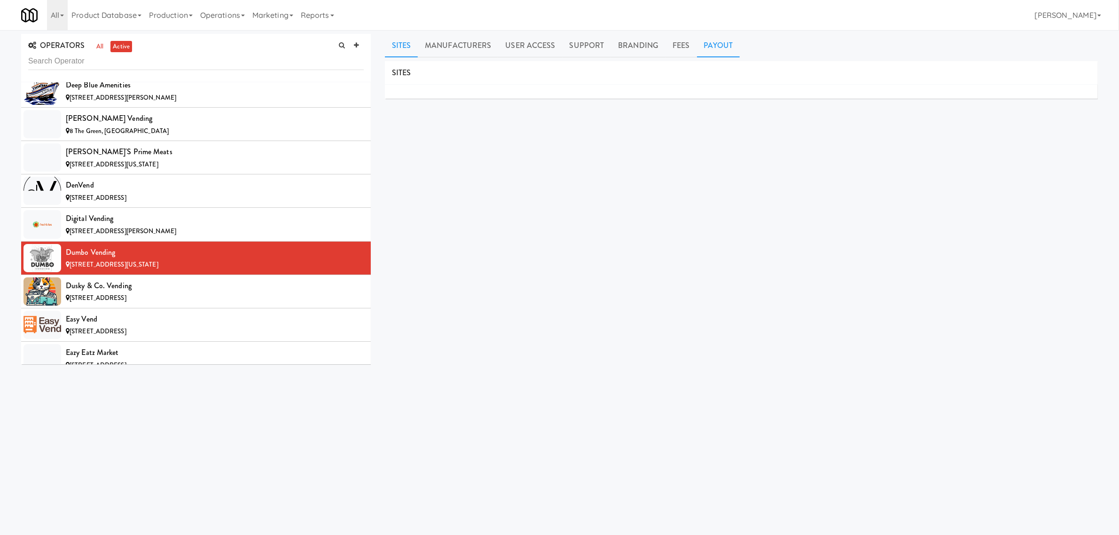
click at [708, 41] on link "Payout" at bounding box center [718, 45] width 43 height 23
click at [102, 288] on div "Dusky & Co. Vending" at bounding box center [215, 286] width 298 height 14
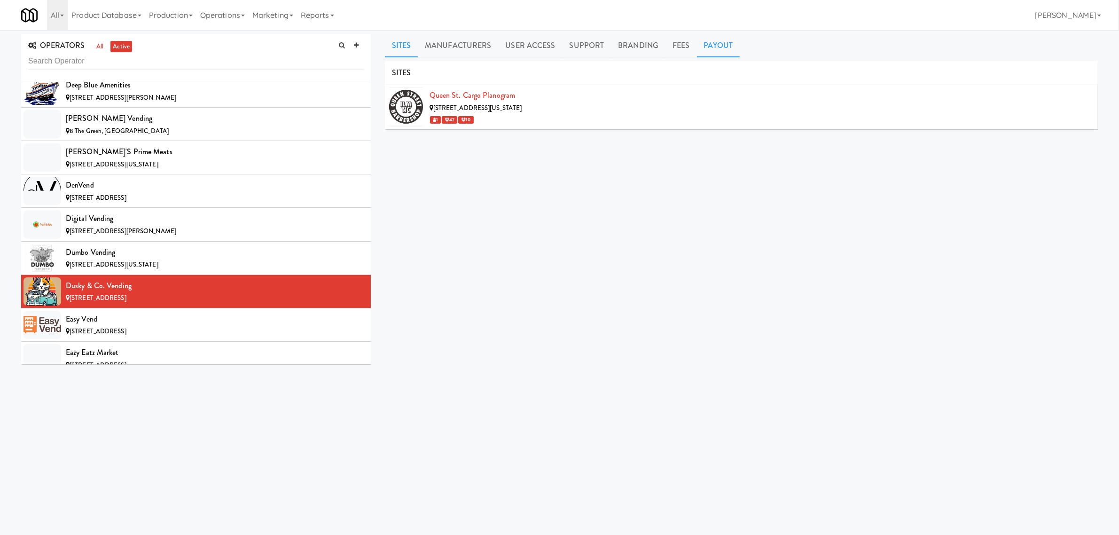
click at [720, 42] on link "Payout" at bounding box center [718, 45] width 43 height 23
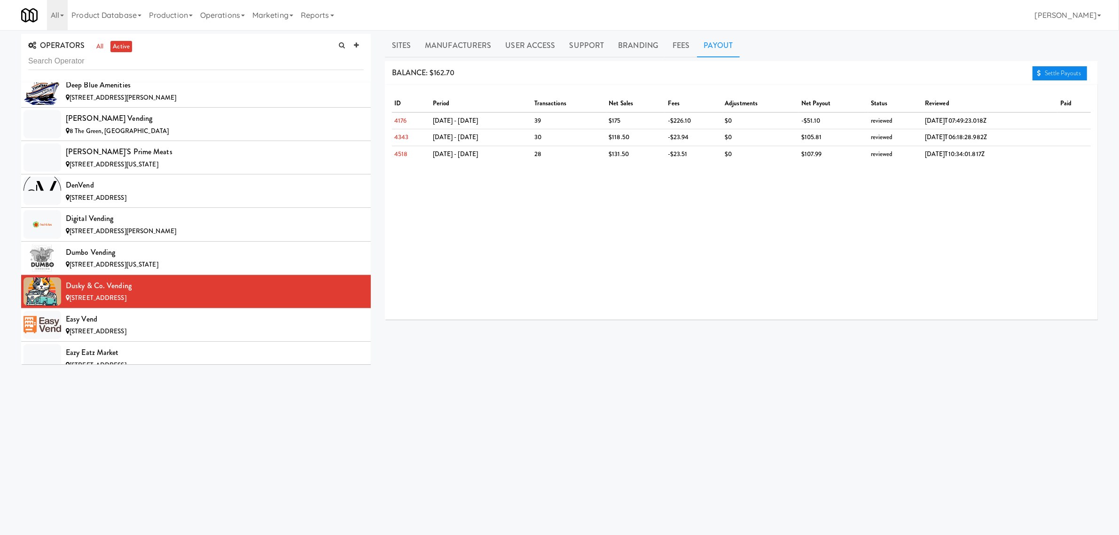
click at [1048, 70] on link "Settle Payouts" at bounding box center [1059, 73] width 55 height 14
click at [103, 326] on div "Easy Vend" at bounding box center [215, 319] width 298 height 14
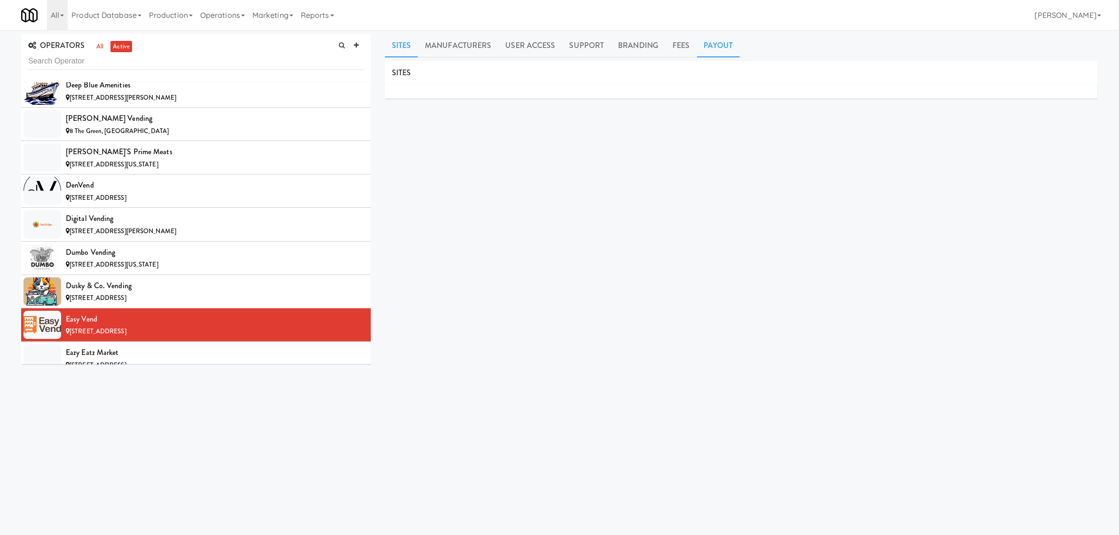
click at [715, 45] on link "Payout" at bounding box center [718, 45] width 43 height 23
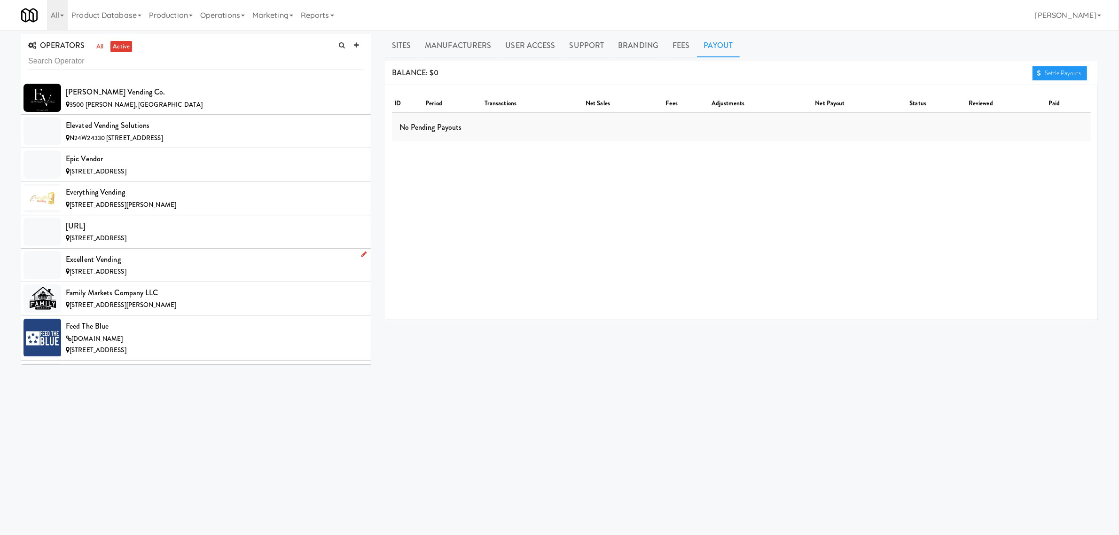
scroll to position [2056, 0]
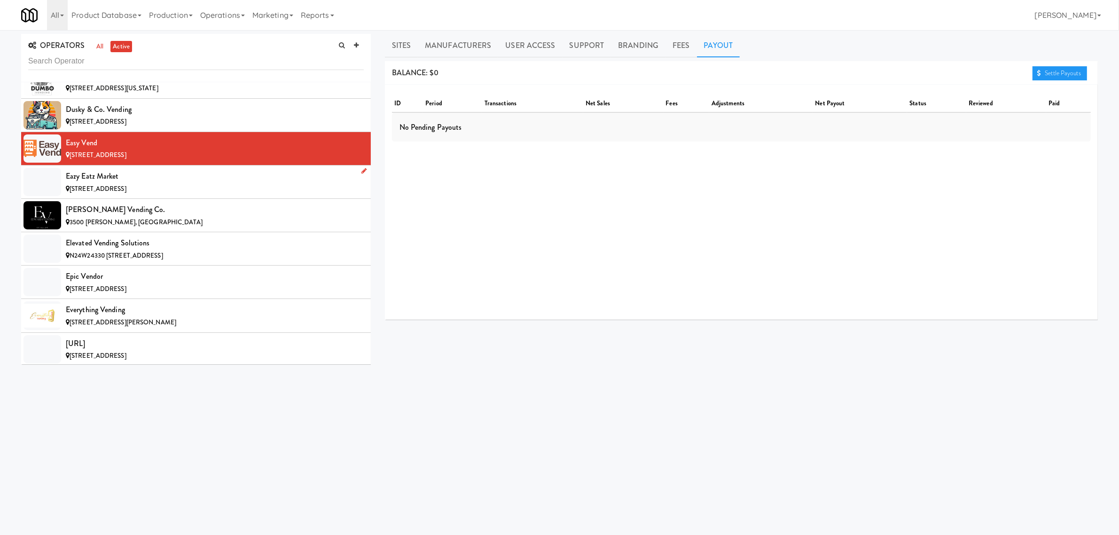
click at [168, 183] on div "Eazy Eatz Market" at bounding box center [215, 176] width 298 height 14
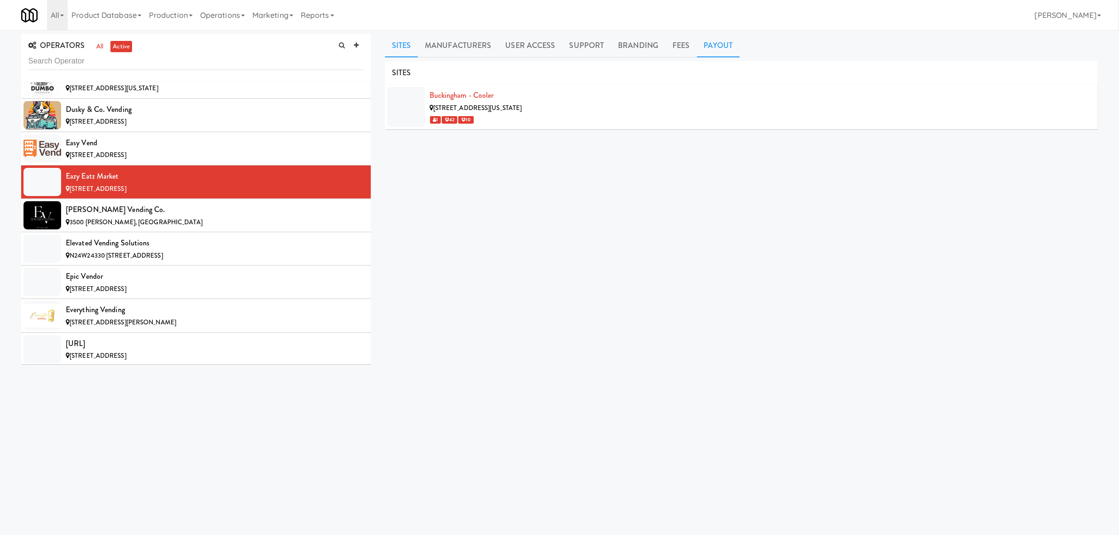
click at [706, 46] on link "Payout" at bounding box center [718, 45] width 43 height 23
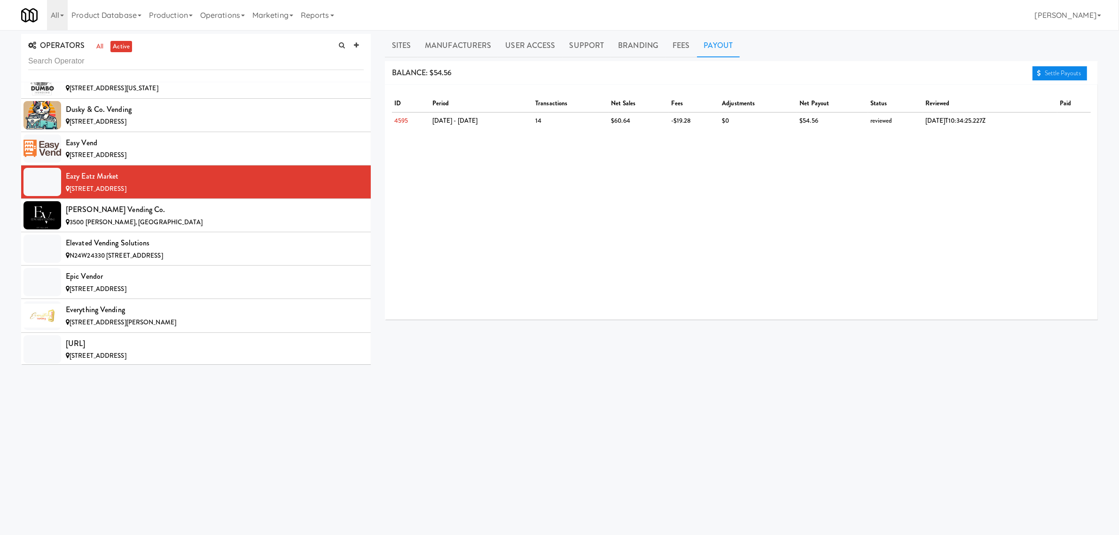
click at [1065, 71] on link "Settle Payouts" at bounding box center [1059, 73] width 55 height 14
click at [219, 228] on div "3500 [PERSON_NAME], [GEOGRAPHIC_DATA]" at bounding box center [215, 223] width 298 height 12
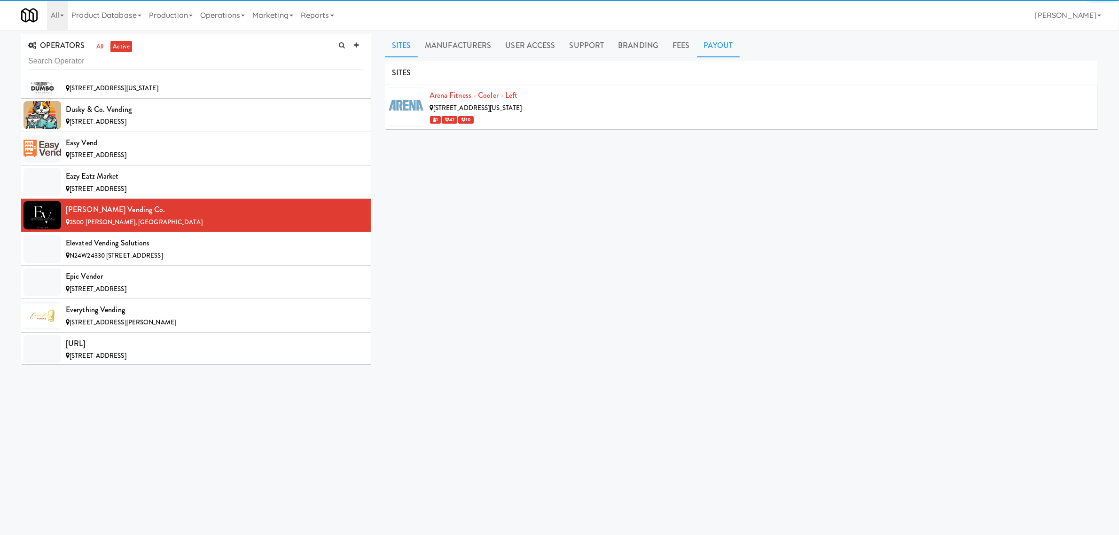
click at [718, 41] on link "Payout" at bounding box center [718, 45] width 43 height 23
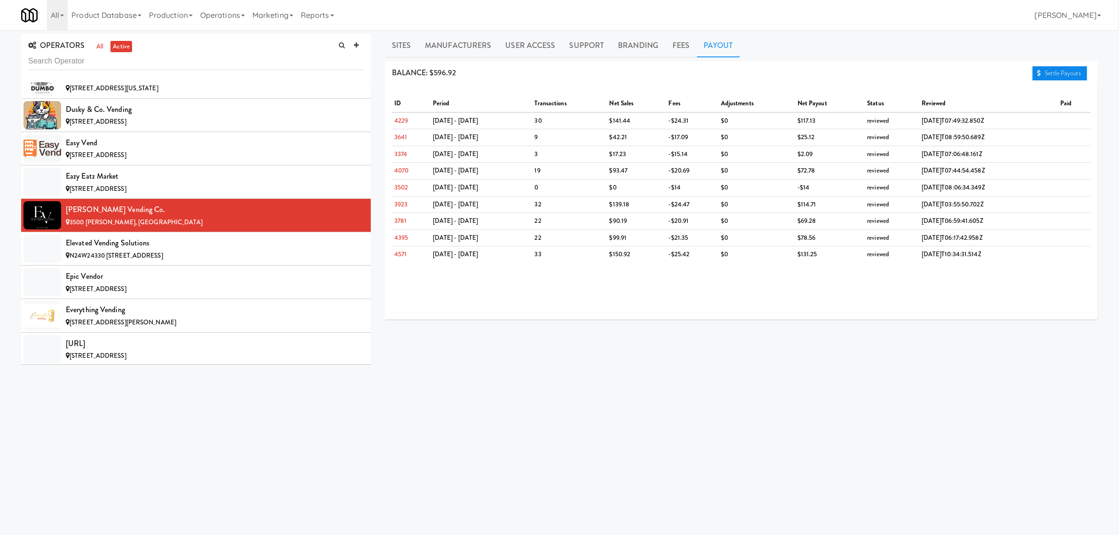
click at [1056, 67] on link "Settle Payouts" at bounding box center [1059, 73] width 55 height 14
click at [160, 249] on div "Elevated Vending Solutions" at bounding box center [215, 243] width 298 height 14
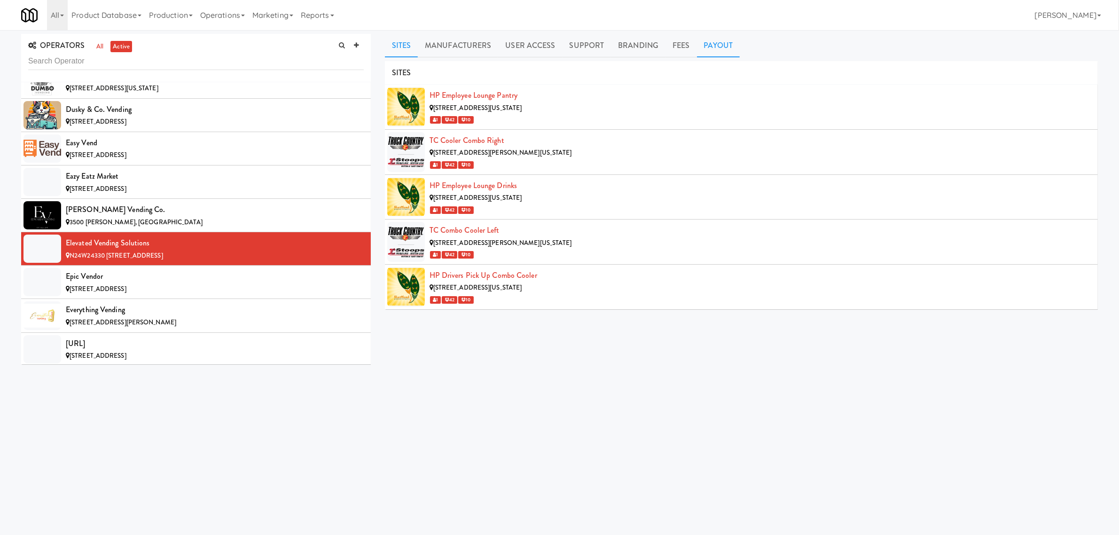
click at [720, 46] on link "Payout" at bounding box center [718, 45] width 43 height 23
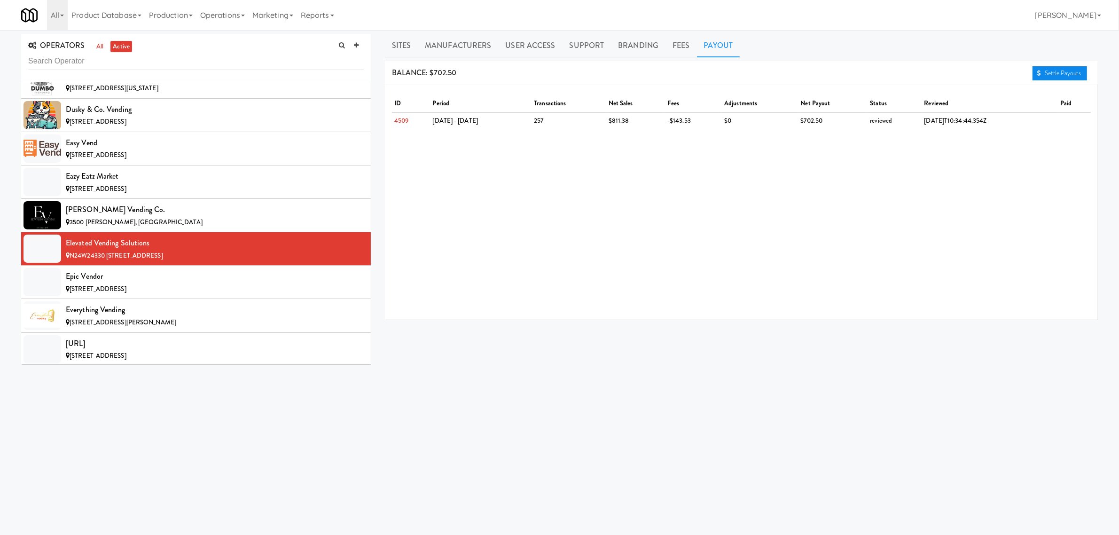
click at [1073, 71] on link "Settle Payouts" at bounding box center [1059, 73] width 55 height 14
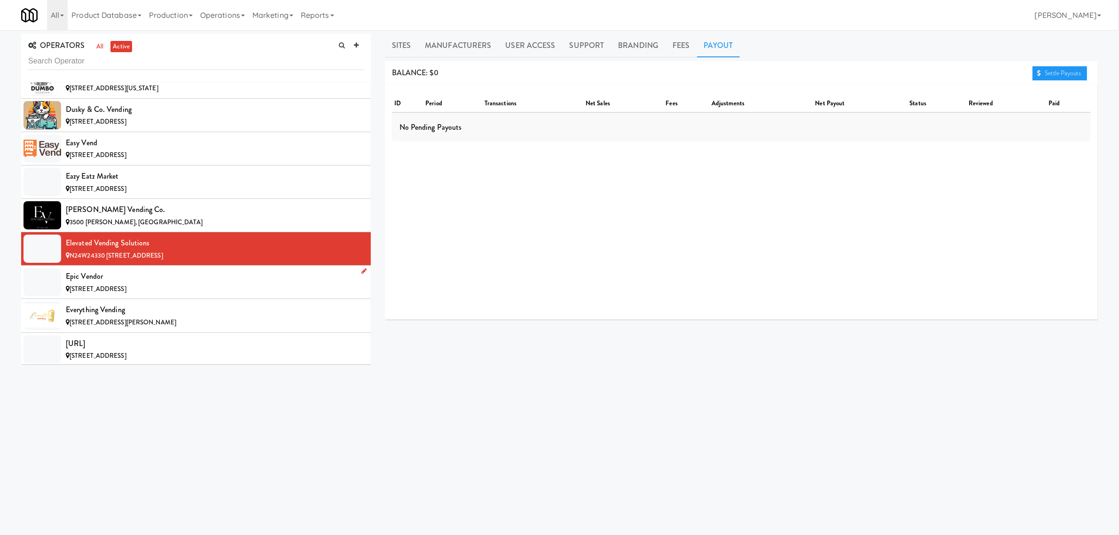
click at [126, 291] on span "[STREET_ADDRESS]" at bounding box center [98, 288] width 57 height 9
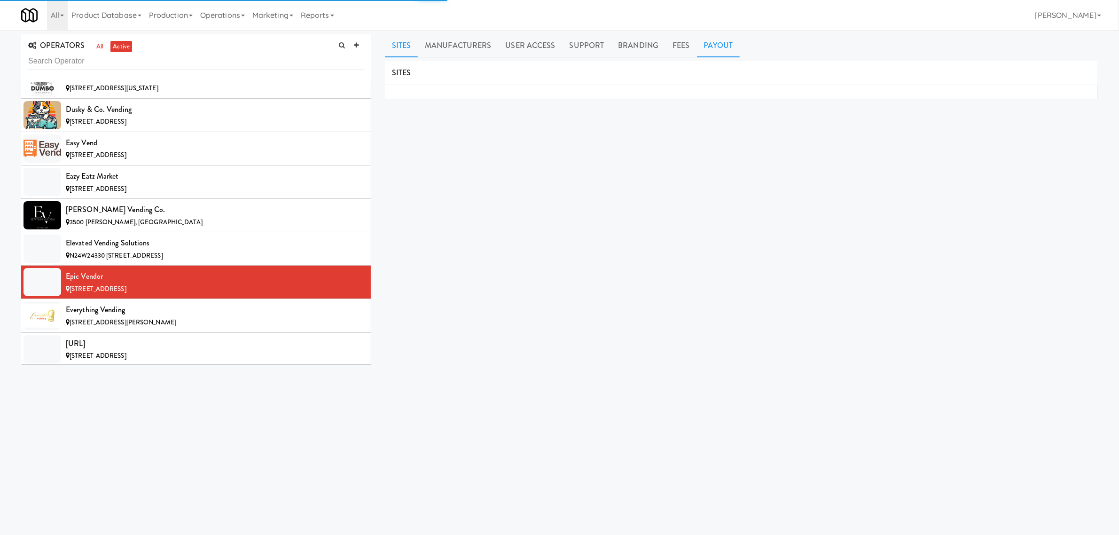
click at [718, 41] on link "Payout" at bounding box center [718, 45] width 43 height 23
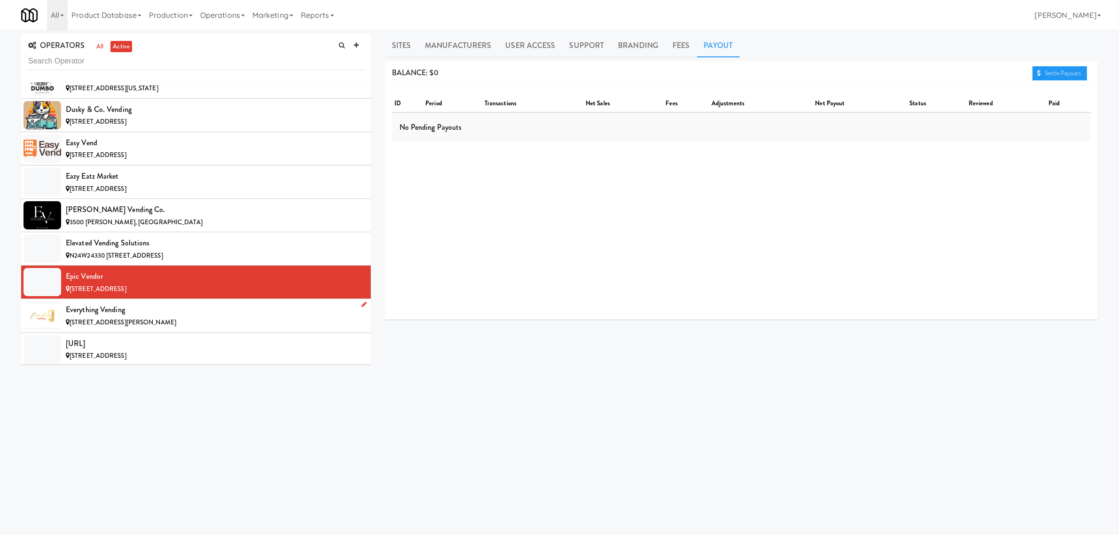
click at [137, 317] on div "Everything Vending" at bounding box center [215, 310] width 298 height 14
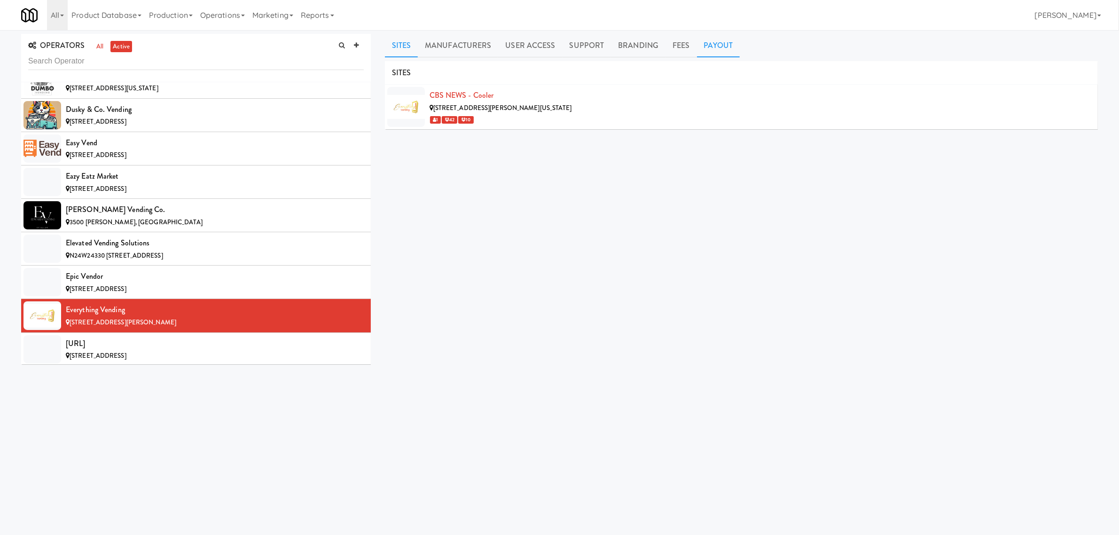
click at [724, 45] on link "Payout" at bounding box center [718, 45] width 43 height 23
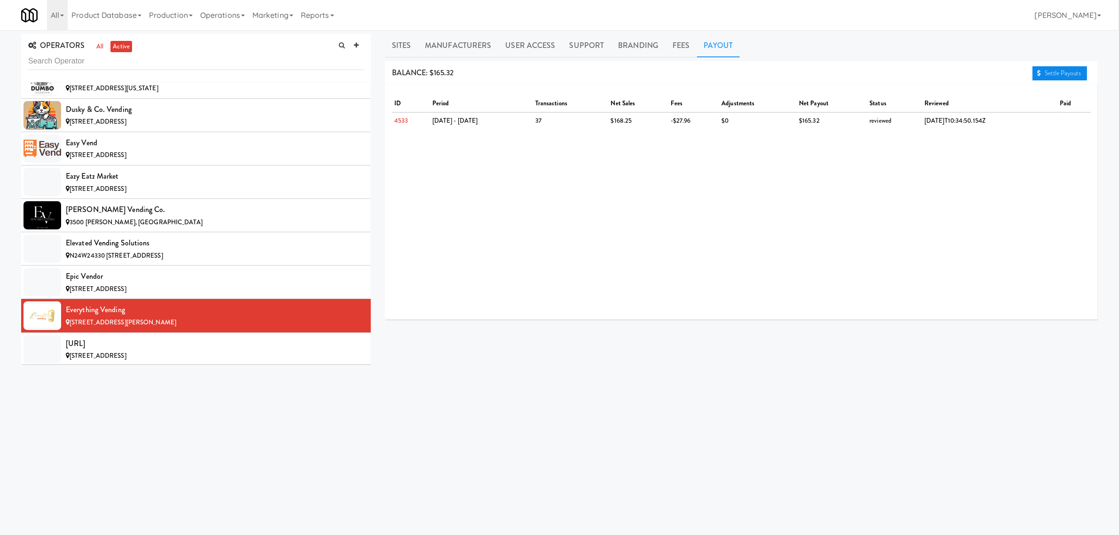
click at [1063, 72] on link "Settle Payouts" at bounding box center [1059, 73] width 55 height 14
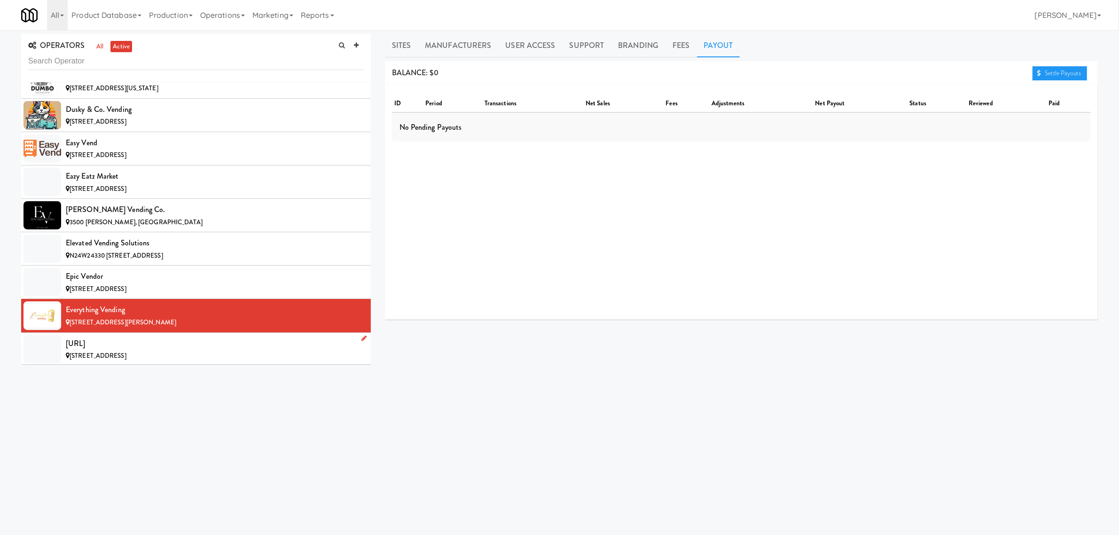
click at [135, 348] on div "[URL]" at bounding box center [215, 343] width 298 height 14
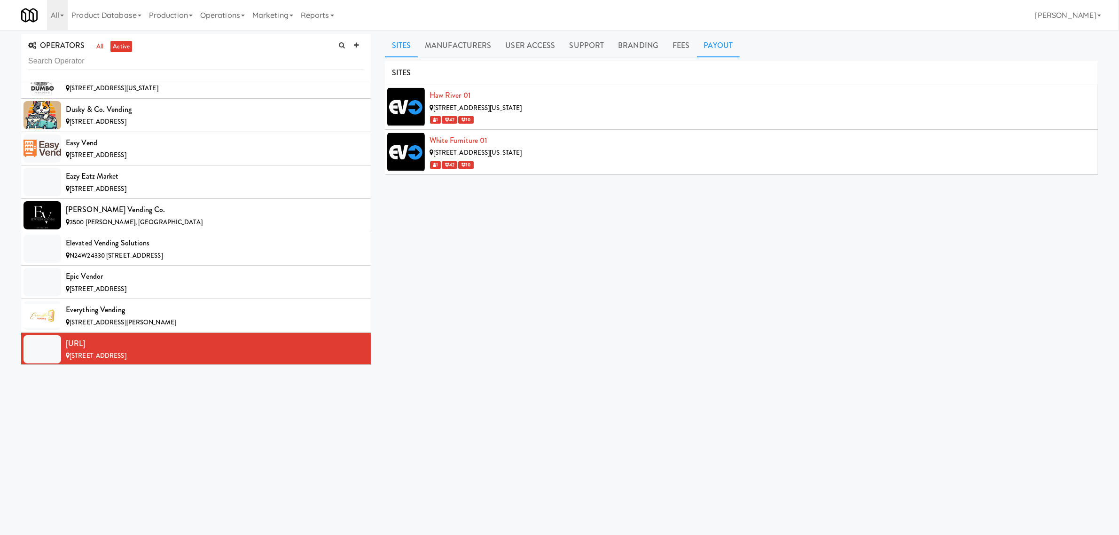
click at [720, 48] on link "Payout" at bounding box center [718, 45] width 43 height 23
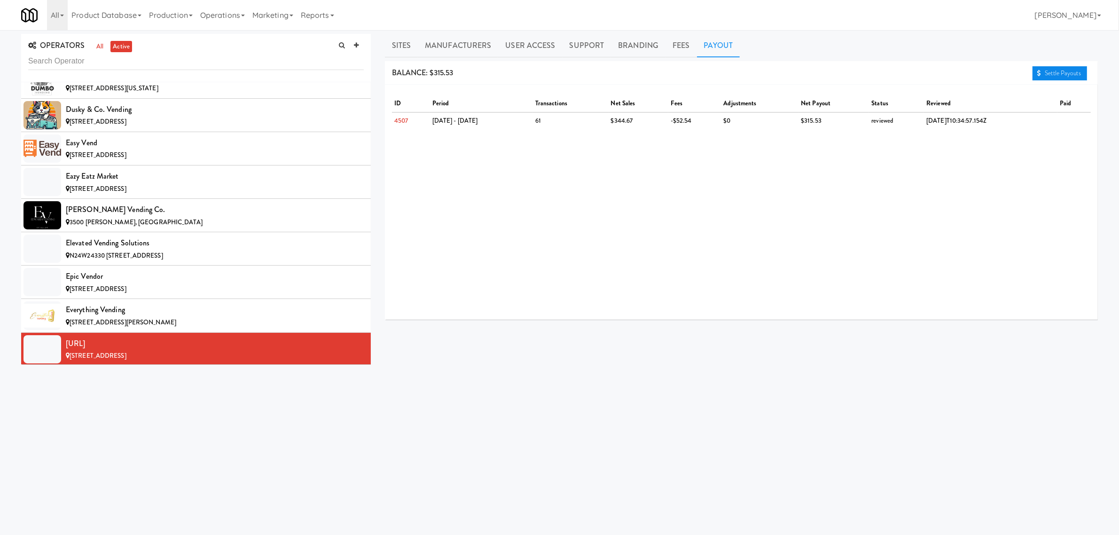
click at [1077, 69] on link "Settle Payouts" at bounding box center [1059, 73] width 55 height 14
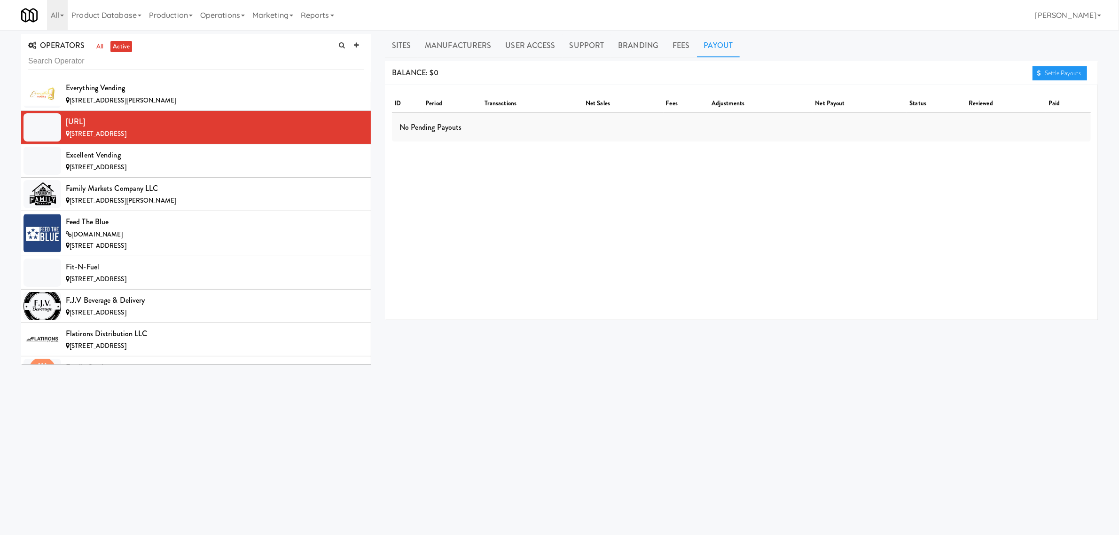
scroll to position [2290, 0]
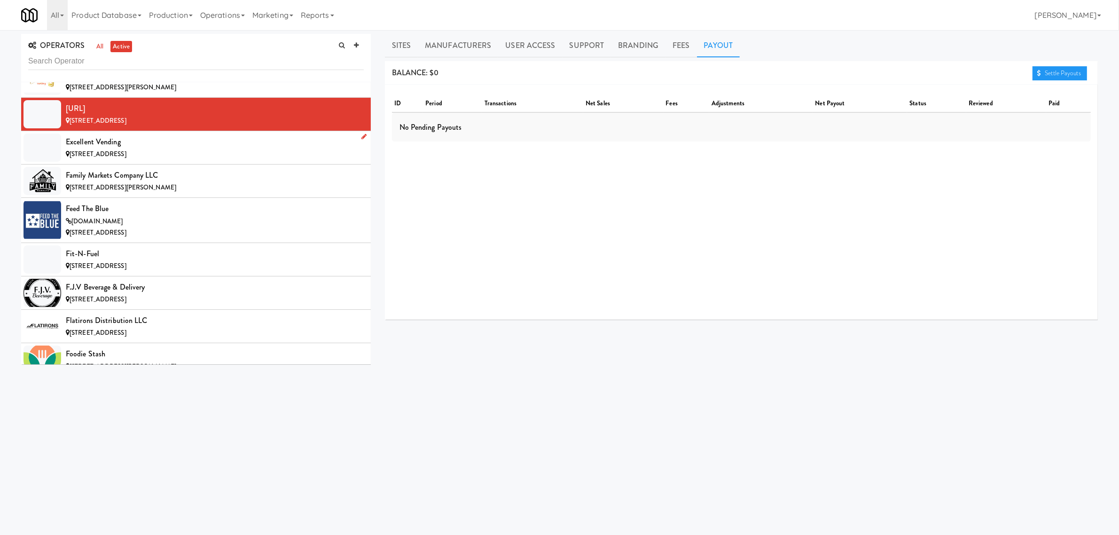
click at [168, 148] on div "Excellent Vending" at bounding box center [215, 142] width 298 height 14
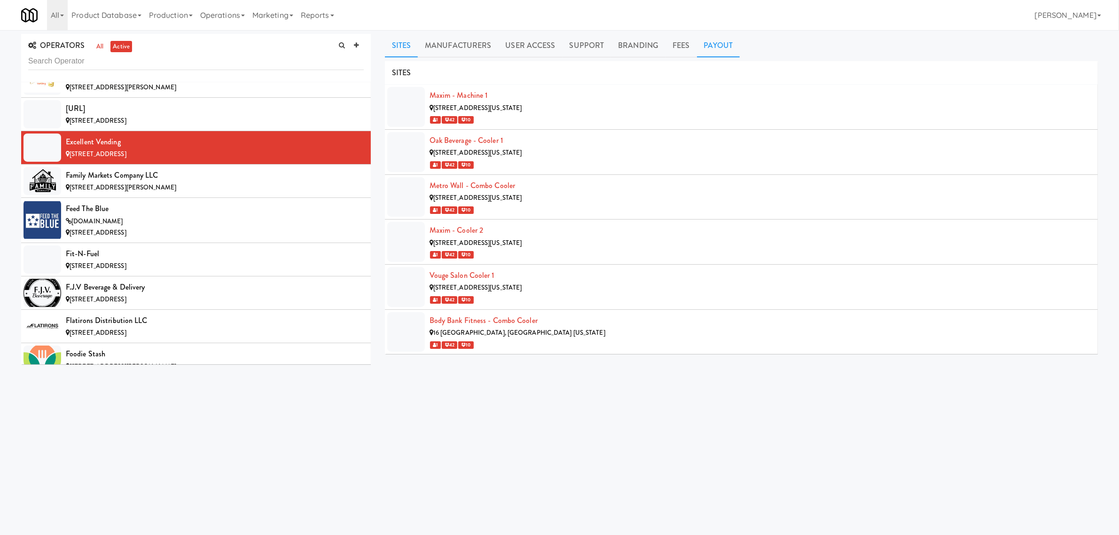
click at [725, 40] on link "Payout" at bounding box center [718, 45] width 43 height 23
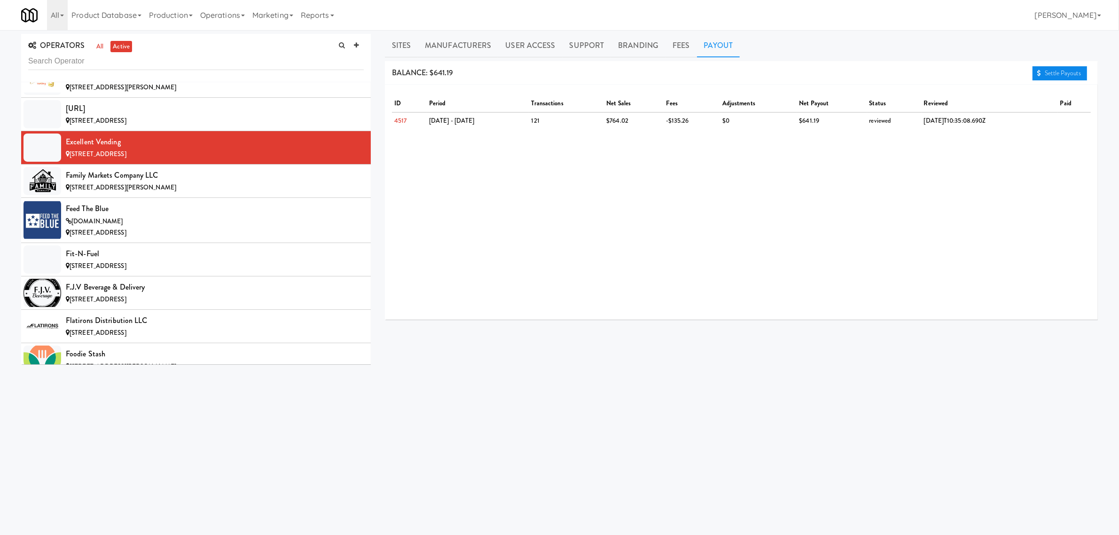
click at [1079, 70] on link "Settle Payouts" at bounding box center [1059, 73] width 55 height 14
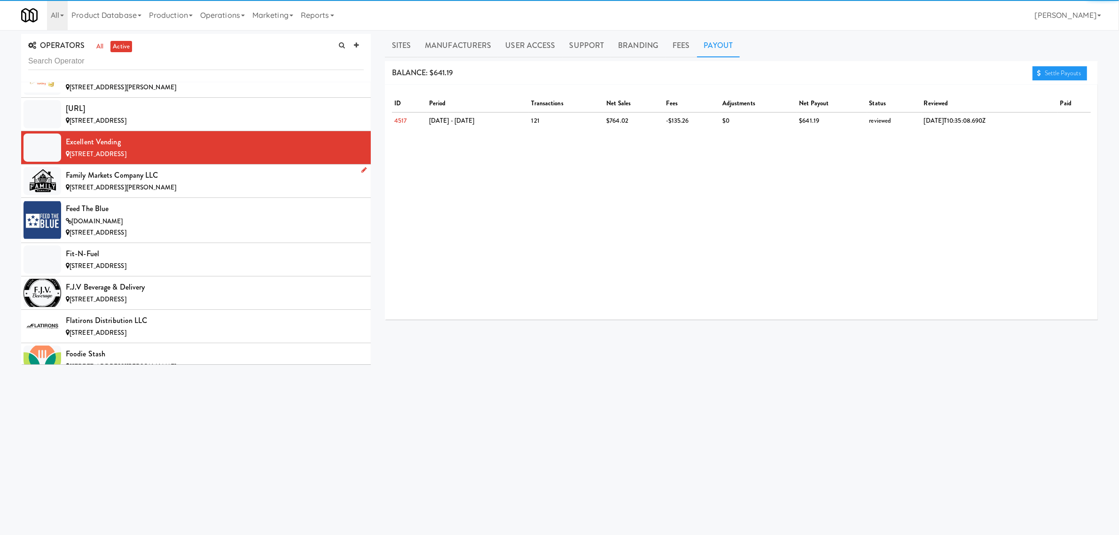
click at [171, 182] on div "Family Markets Company LLC" at bounding box center [215, 175] width 298 height 14
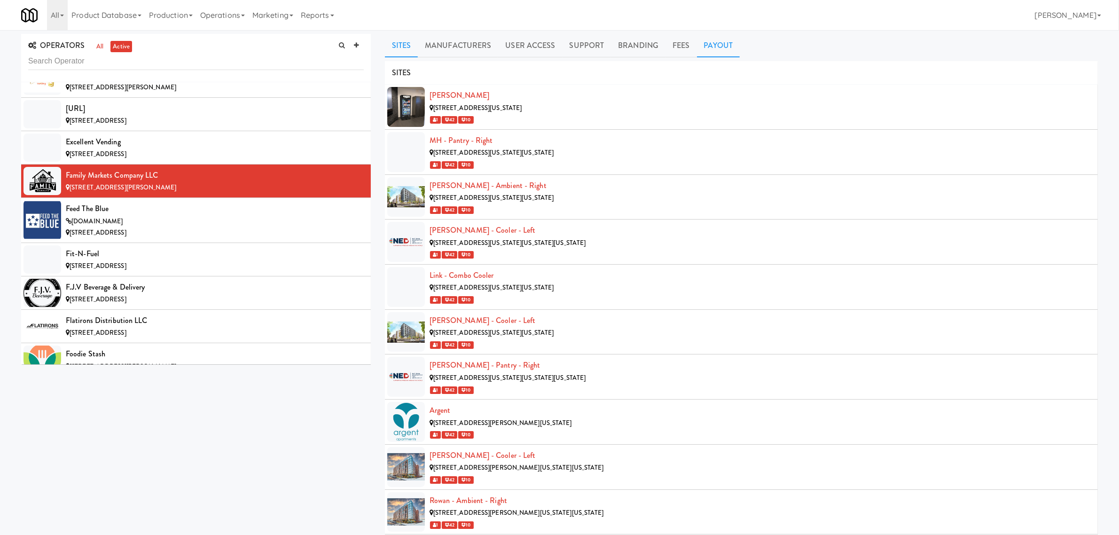
click at [717, 43] on link "Payout" at bounding box center [718, 45] width 43 height 23
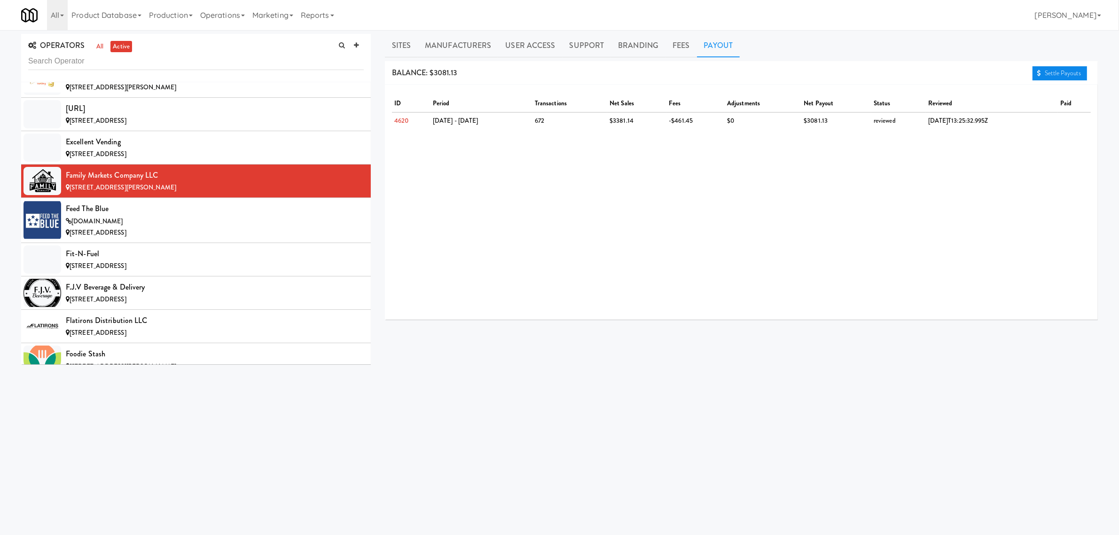
click at [1067, 69] on link "Settle Payouts" at bounding box center [1059, 73] width 55 height 14
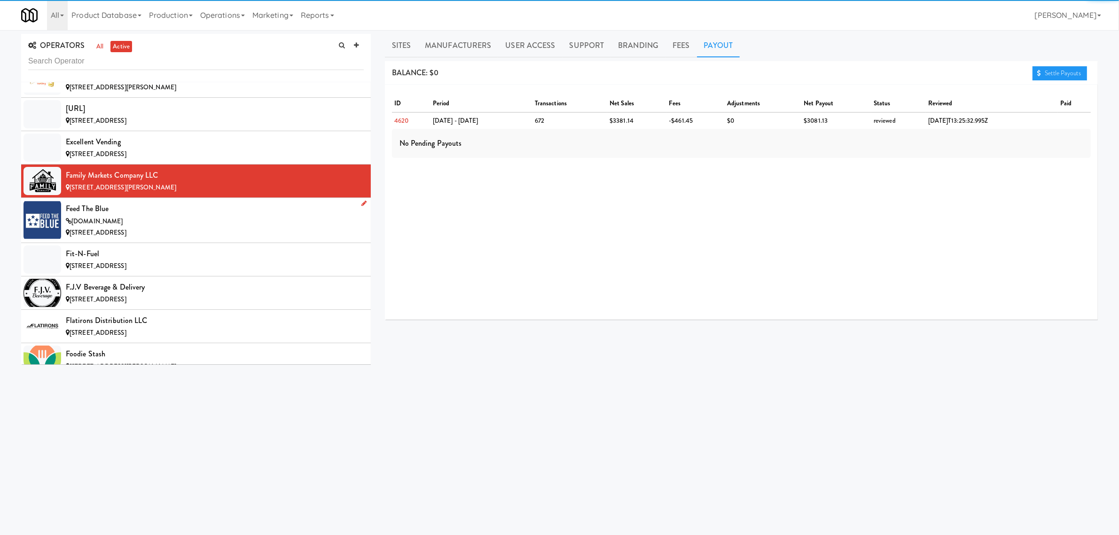
click at [147, 216] on div "Feed The Blue" at bounding box center [215, 209] width 298 height 14
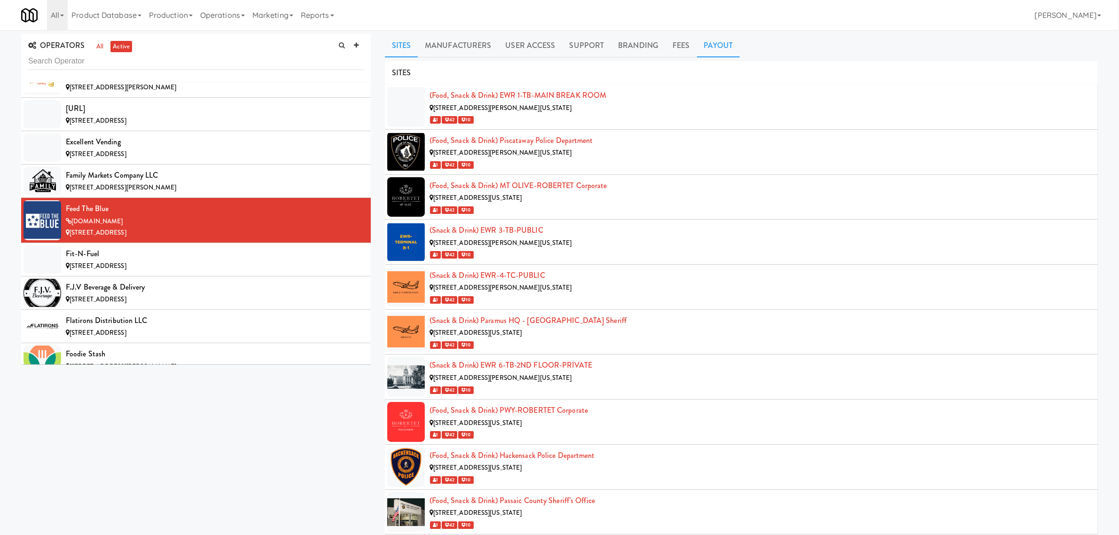
click at [712, 50] on link "Payout" at bounding box center [718, 45] width 43 height 23
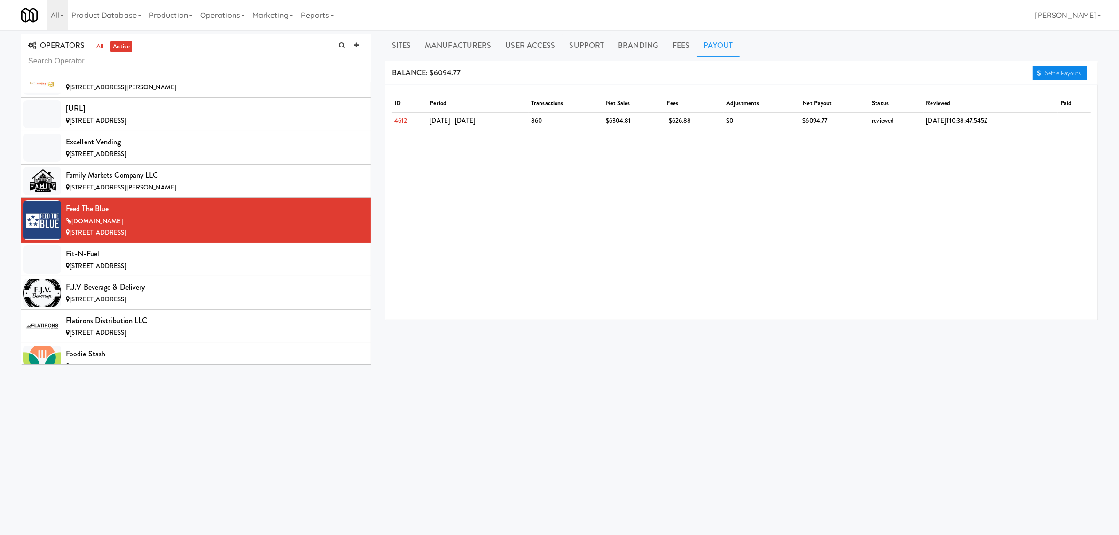
click at [1058, 70] on link "Settle Payouts" at bounding box center [1059, 73] width 55 height 14
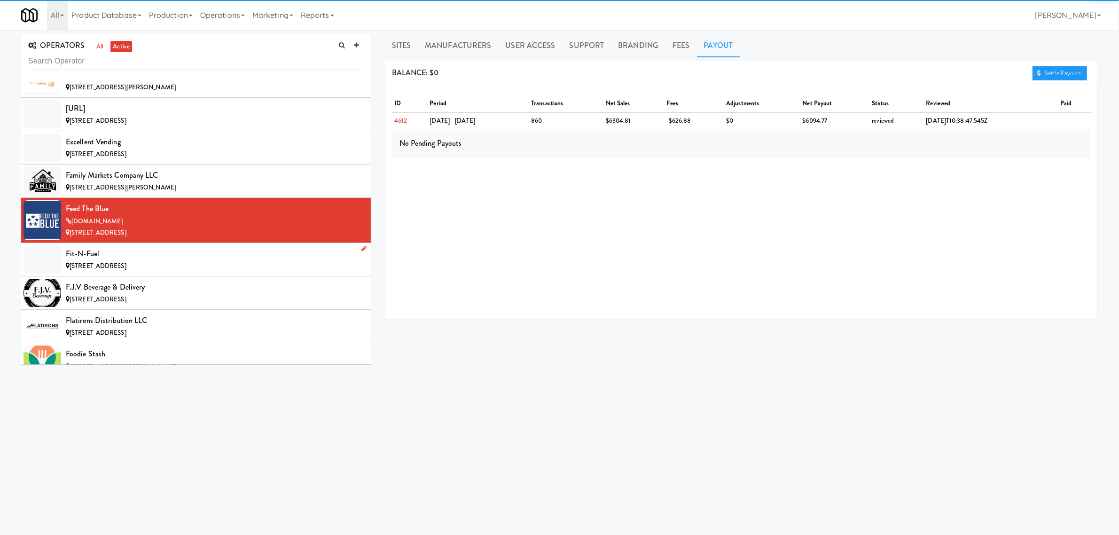
click at [182, 261] on div "Fit-N-Fuel" at bounding box center [215, 254] width 298 height 14
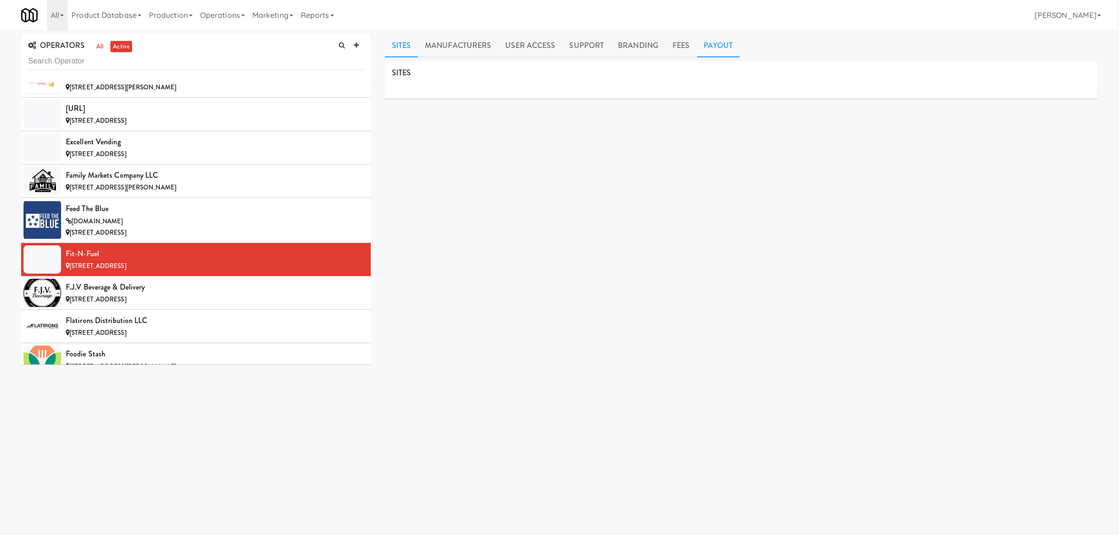
click at [705, 46] on link "Payout" at bounding box center [718, 45] width 43 height 23
click at [145, 294] on div "F.J.V Beverage & Delivery" at bounding box center [215, 287] width 298 height 14
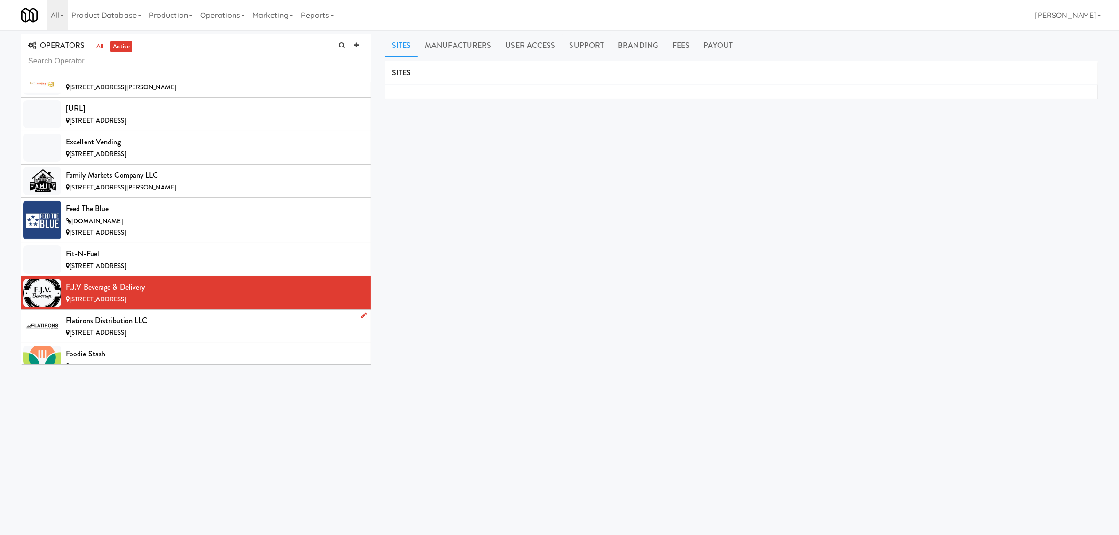
click at [140, 327] on div "Flatirons Distribution LLC" at bounding box center [215, 320] width 298 height 14
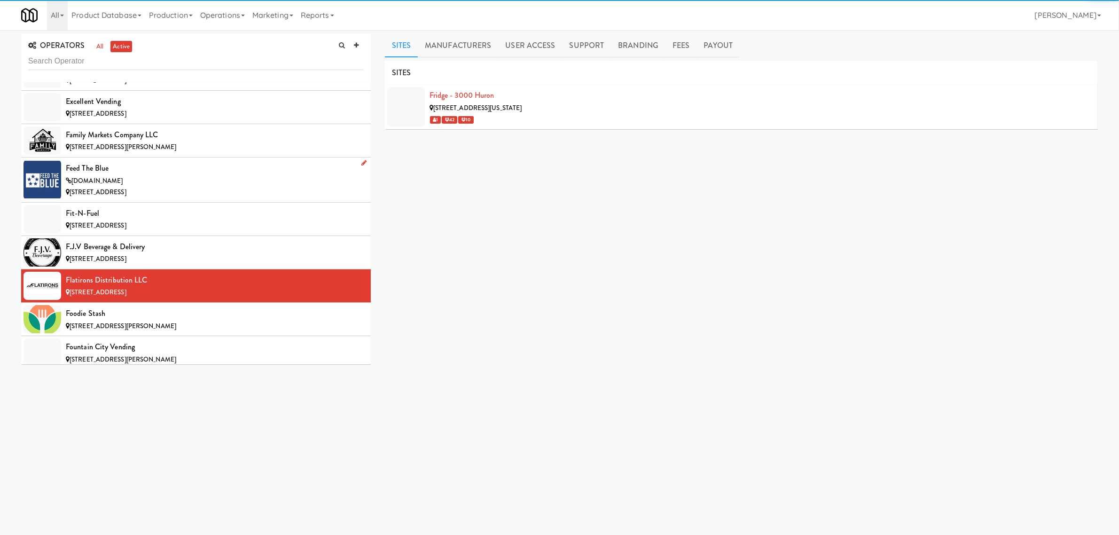
scroll to position [2467, 0]
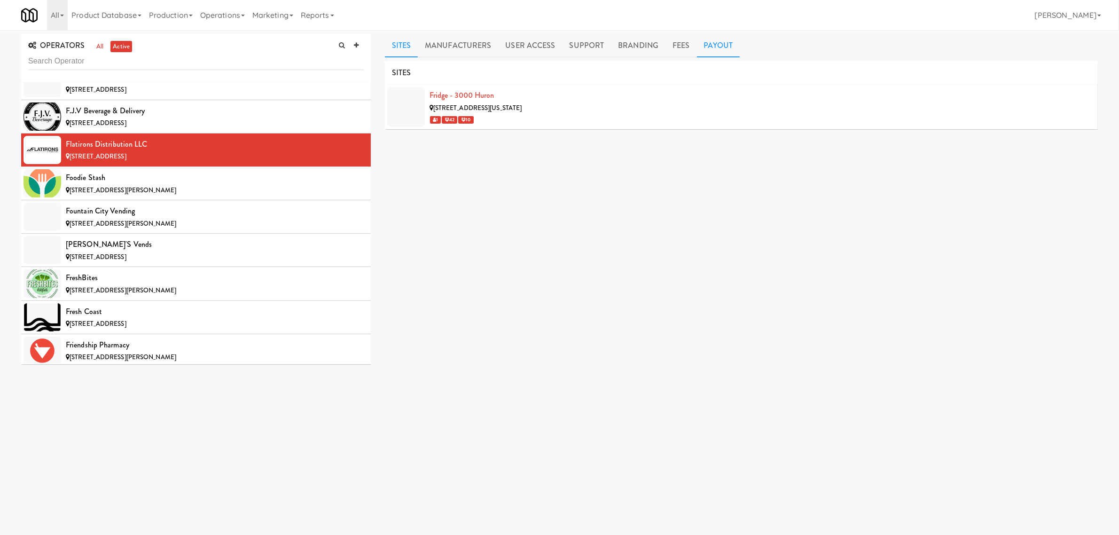
click at [729, 44] on link "Payout" at bounding box center [718, 45] width 43 height 23
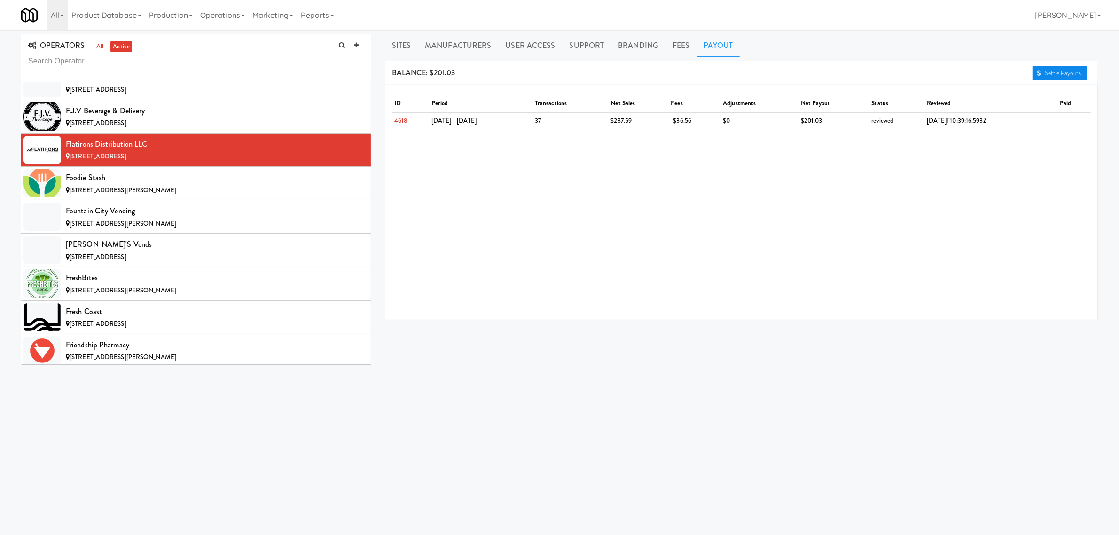
click at [1063, 71] on link "Settle Payouts" at bounding box center [1059, 73] width 55 height 14
click at [164, 195] on span "[STREET_ADDRESS][PERSON_NAME]" at bounding box center [123, 190] width 107 height 9
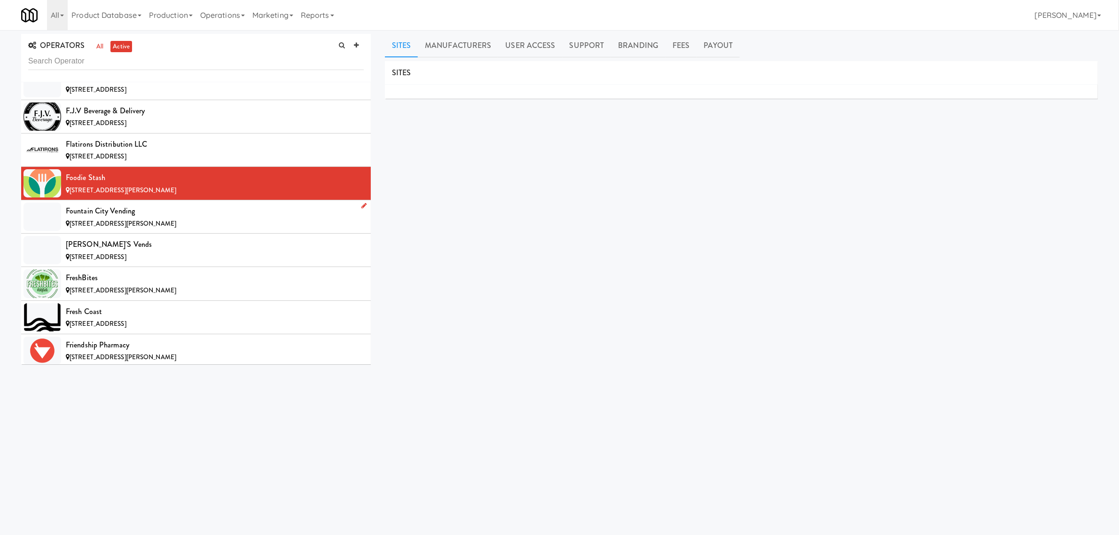
click at [151, 218] on div "Fountain City Vending" at bounding box center [215, 211] width 298 height 14
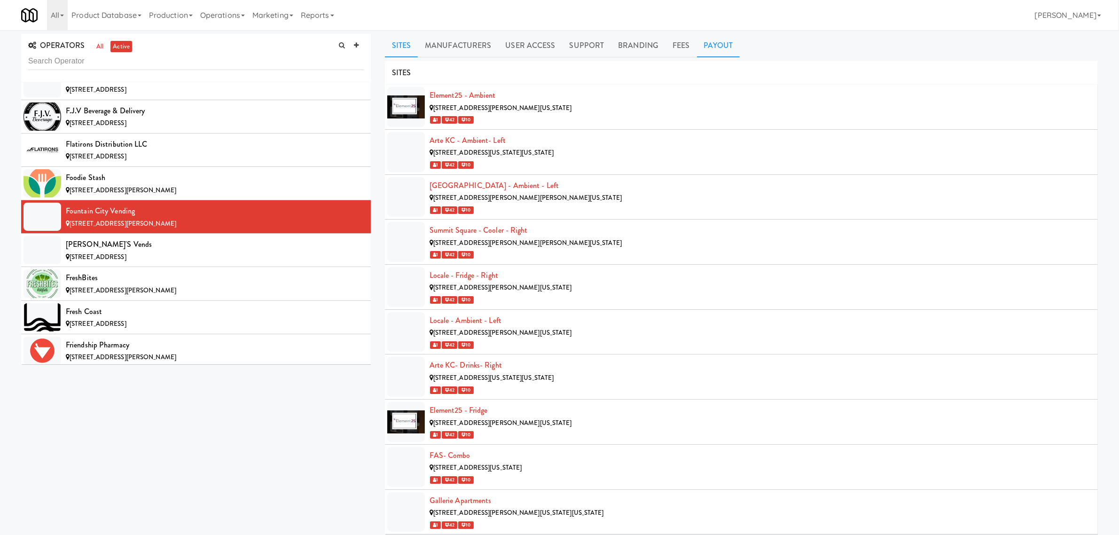
click at [722, 47] on link "Payout" at bounding box center [718, 45] width 43 height 23
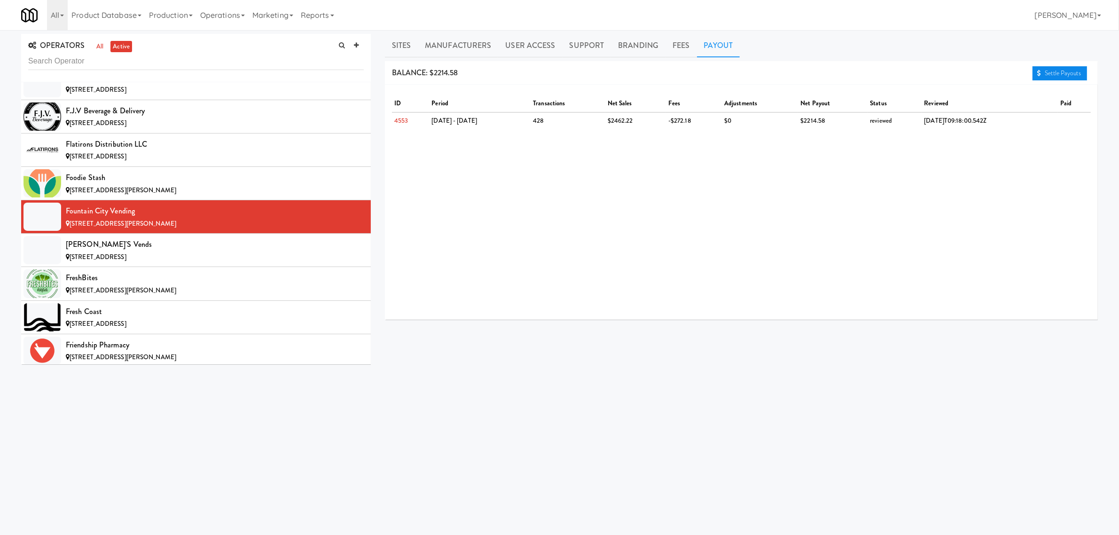
click at [1056, 71] on link "Settle Payouts" at bounding box center [1059, 73] width 55 height 14
click at [128, 251] on div "[PERSON_NAME]'s Vends" at bounding box center [215, 244] width 298 height 14
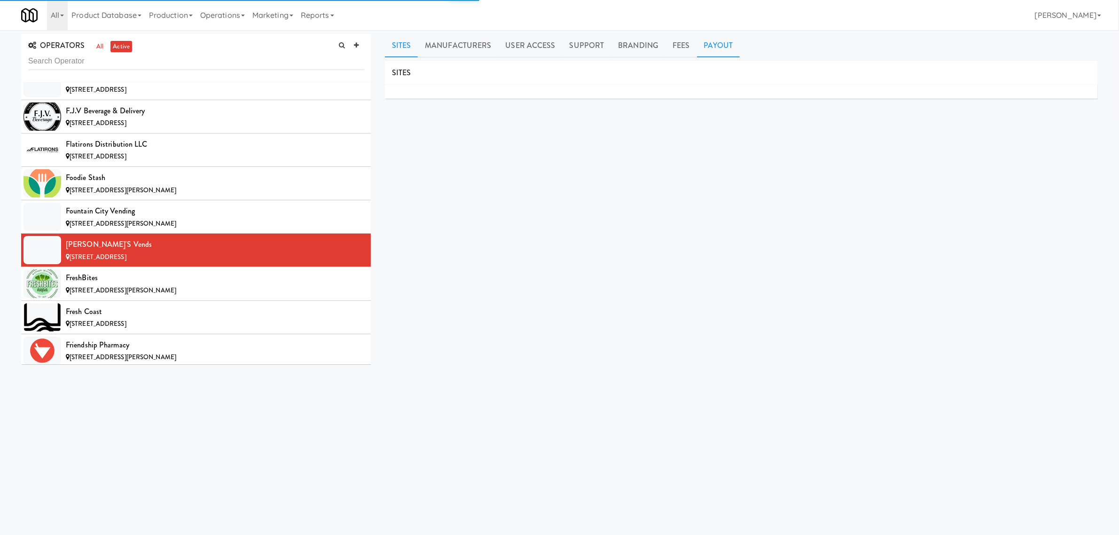
click at [710, 50] on link "Payout" at bounding box center [718, 45] width 43 height 23
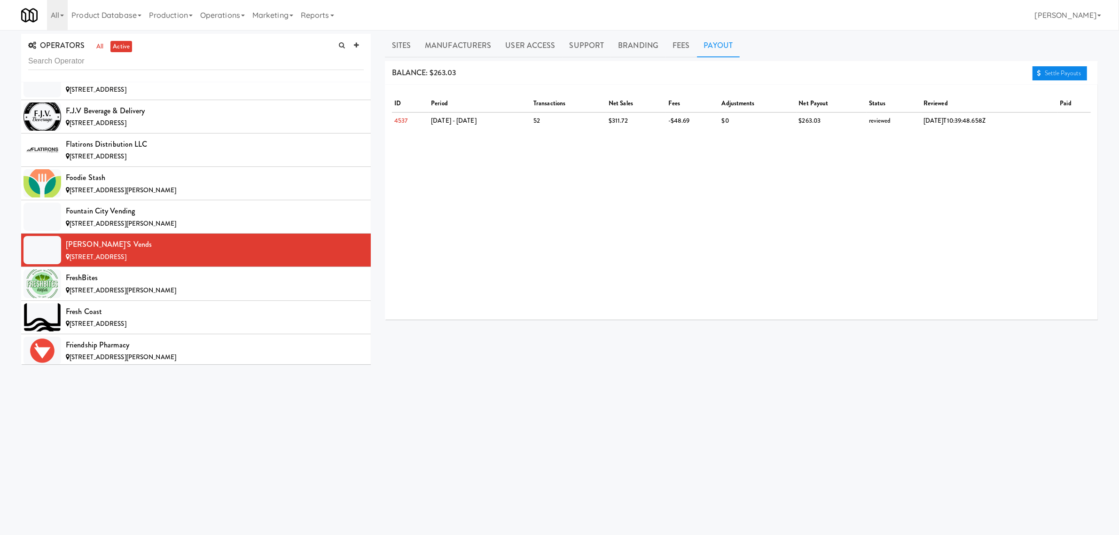
click at [1044, 70] on link "Settle Payouts" at bounding box center [1059, 73] width 55 height 14
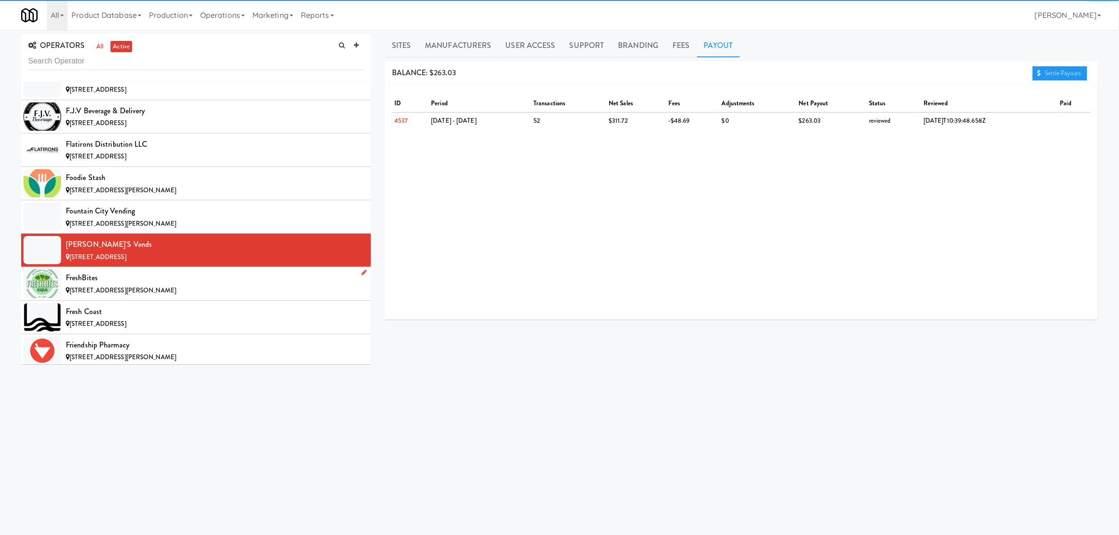
click at [93, 285] on div "FreshBites" at bounding box center [215, 278] width 298 height 14
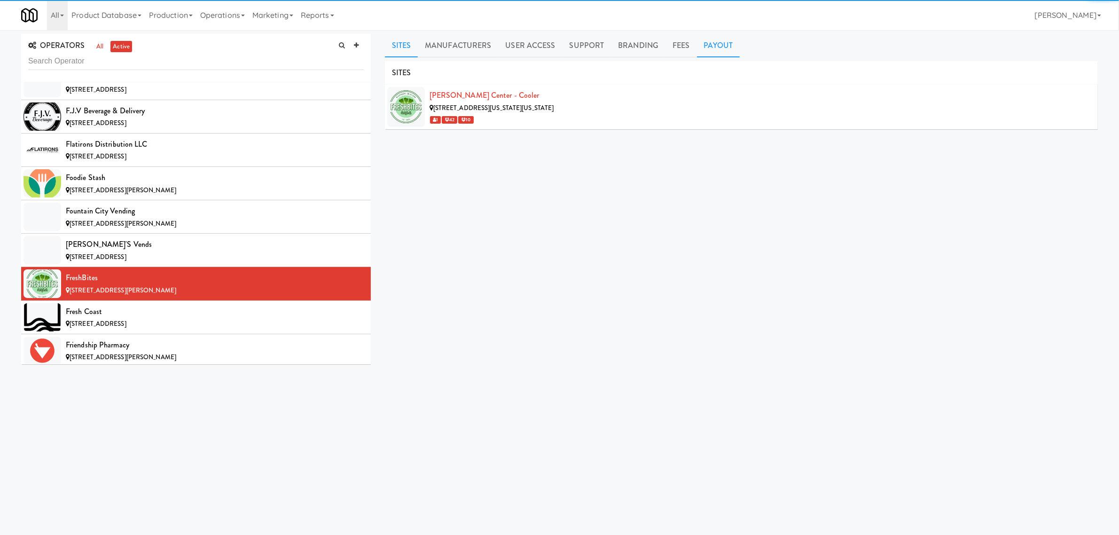
click at [718, 46] on link "Payout" at bounding box center [718, 45] width 43 height 23
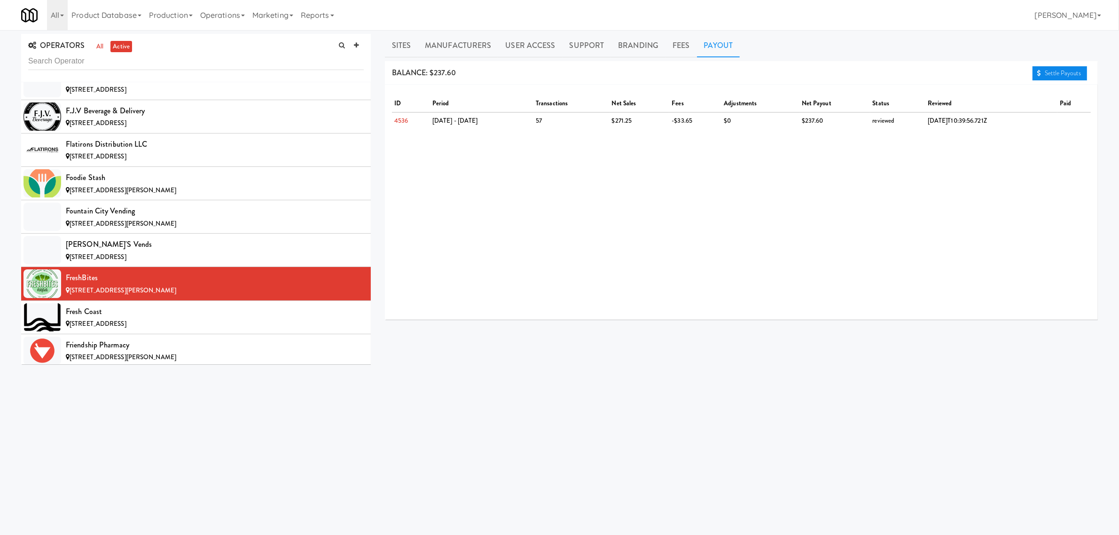
click at [1054, 72] on link "Settle Payouts" at bounding box center [1059, 73] width 55 height 14
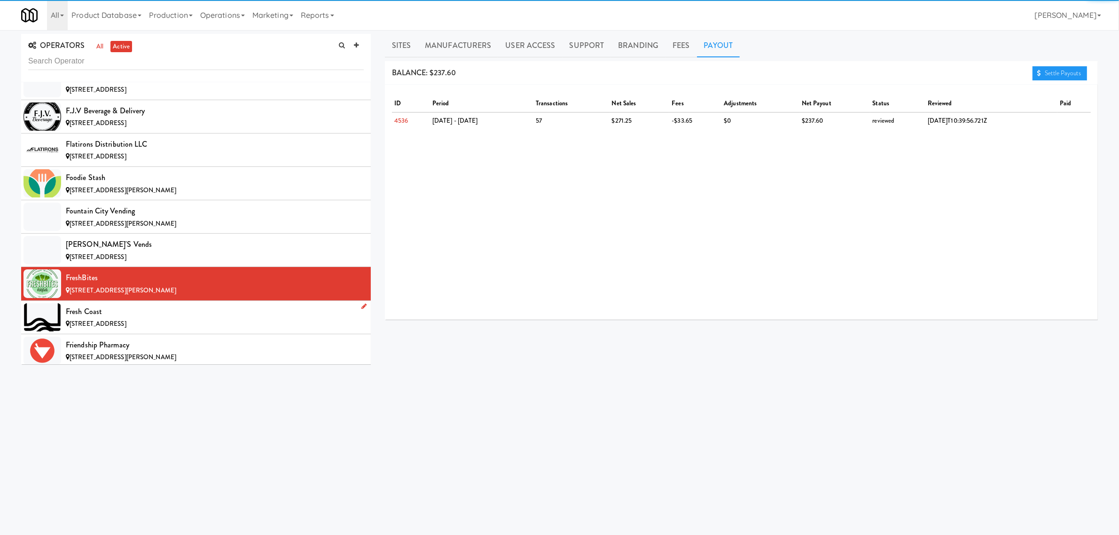
click at [177, 318] on div "Fresh Coast" at bounding box center [215, 311] width 298 height 14
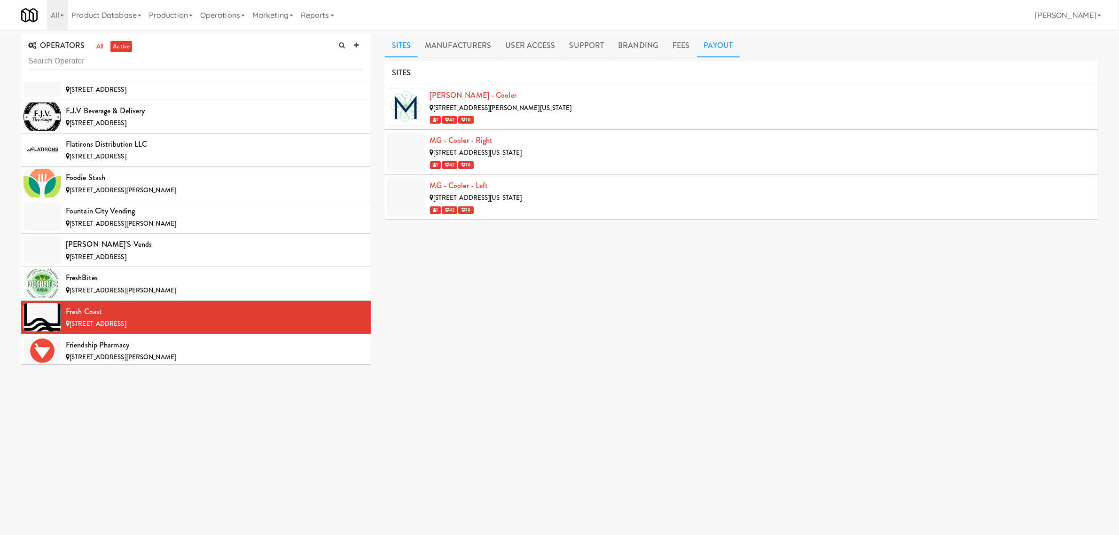
click at [724, 46] on link "Payout" at bounding box center [718, 45] width 43 height 23
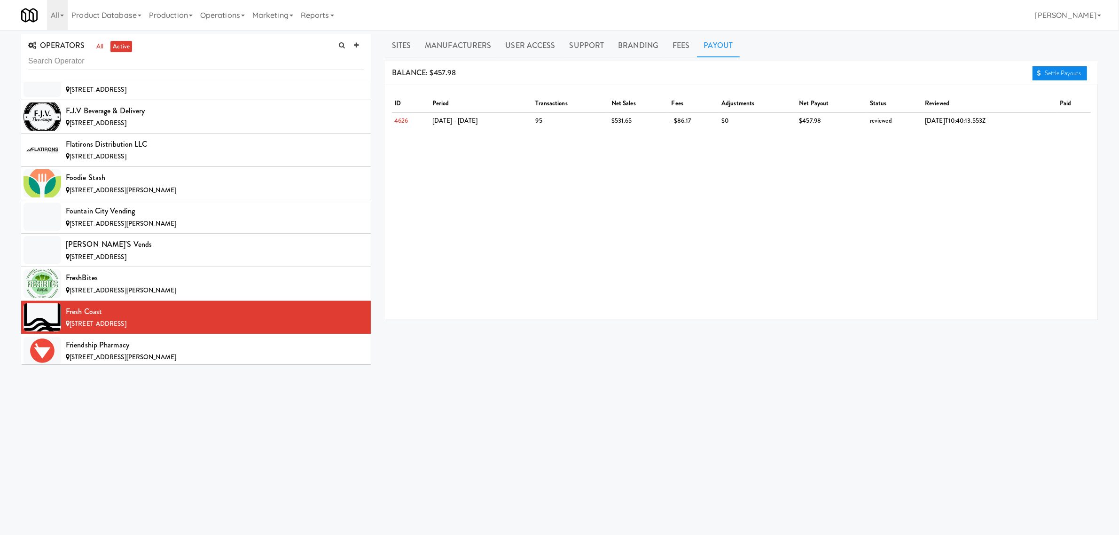
click at [1046, 70] on link "Settle Payouts" at bounding box center [1059, 73] width 55 height 14
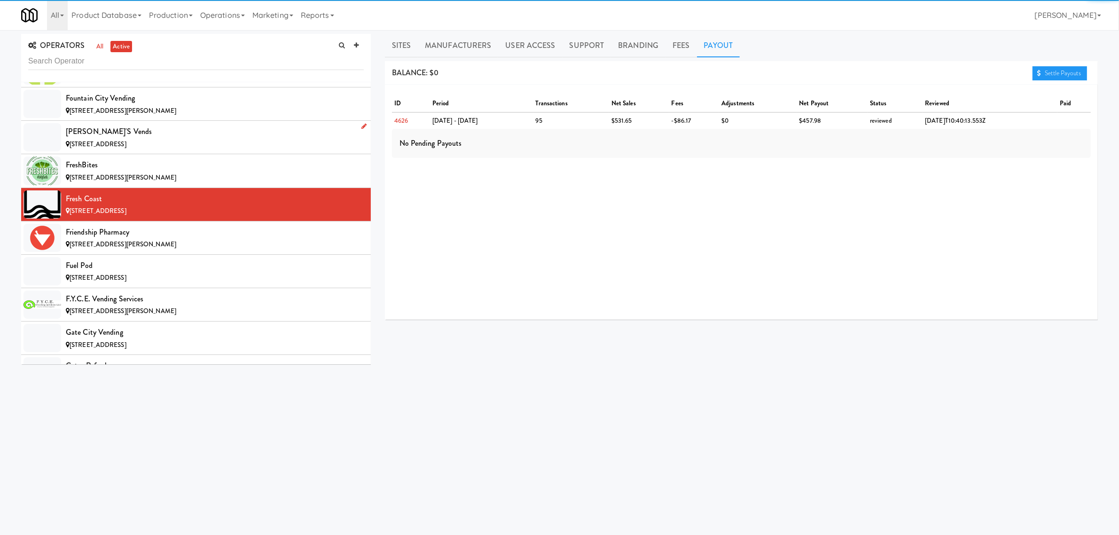
scroll to position [2584, 0]
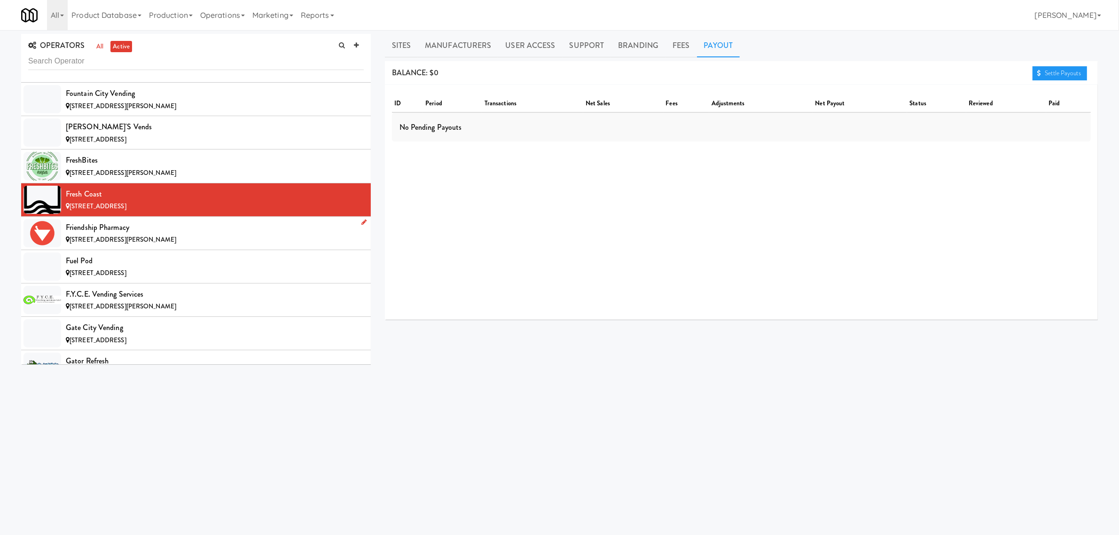
click at [148, 234] on div "Friendship Pharmacy" at bounding box center [215, 227] width 298 height 14
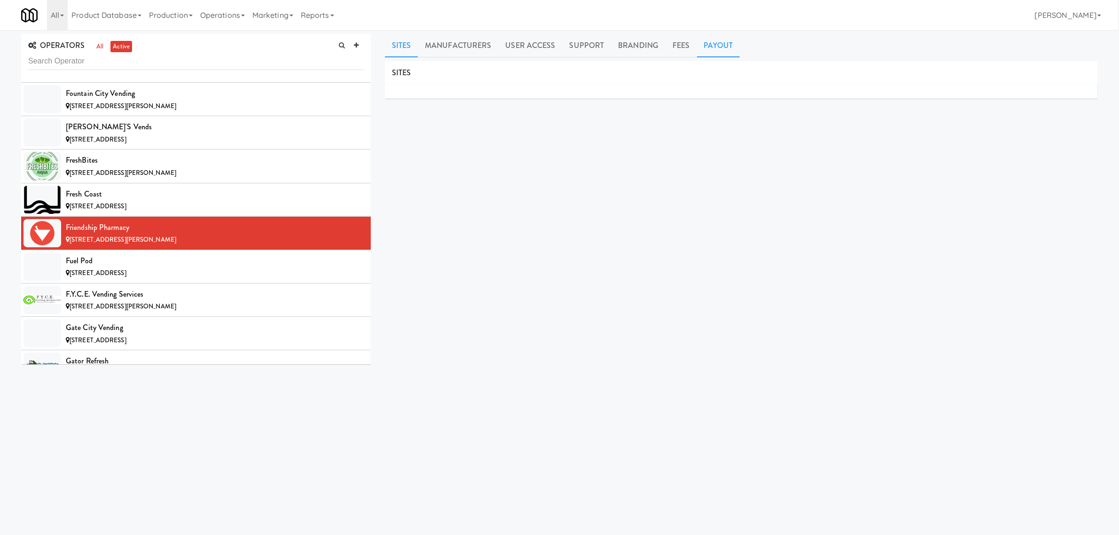
click at [703, 50] on link "Payout" at bounding box center [718, 45] width 43 height 23
click at [126, 277] on span "[STREET_ADDRESS]" at bounding box center [98, 272] width 57 height 9
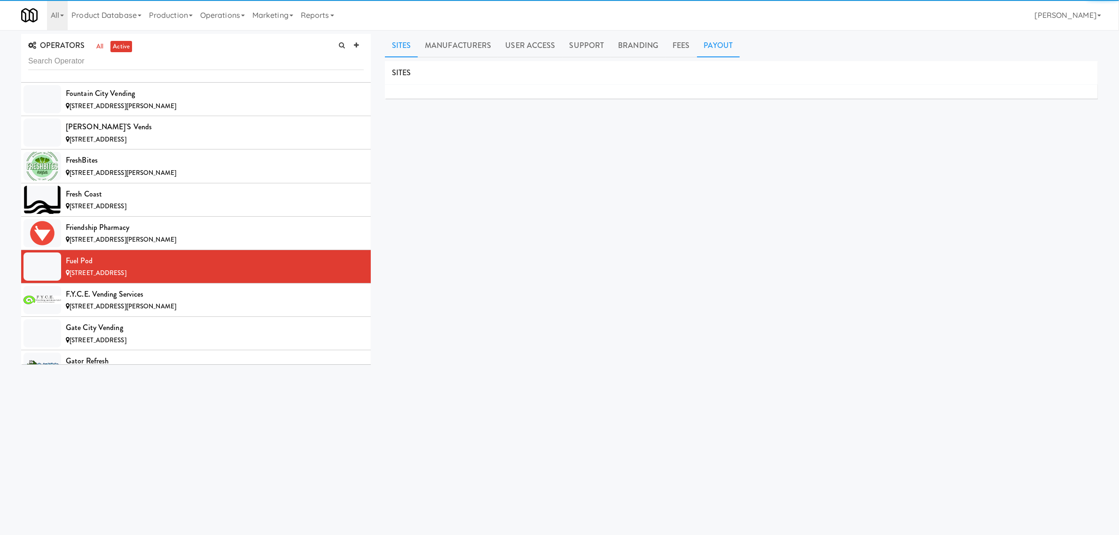
click at [703, 36] on link "Payout" at bounding box center [718, 45] width 43 height 23
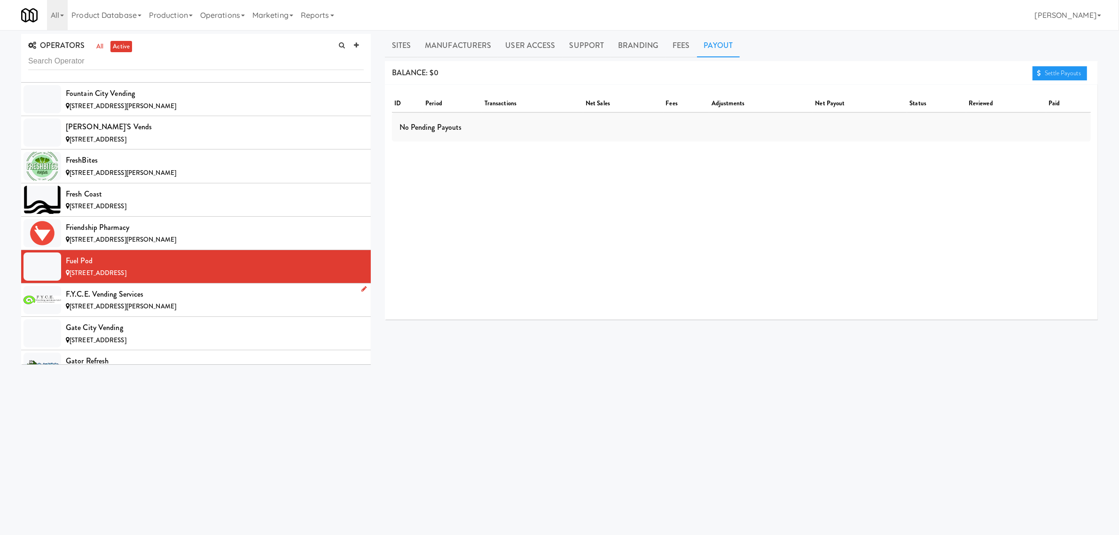
click at [120, 297] on div "F.Y.C.E. Vending Services" at bounding box center [215, 294] width 298 height 14
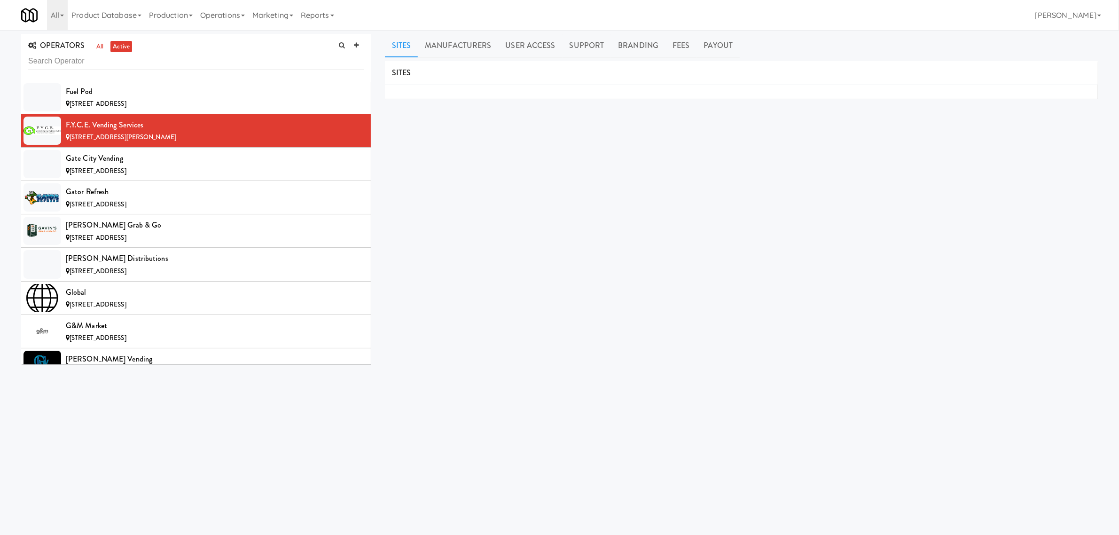
scroll to position [2760, 0]
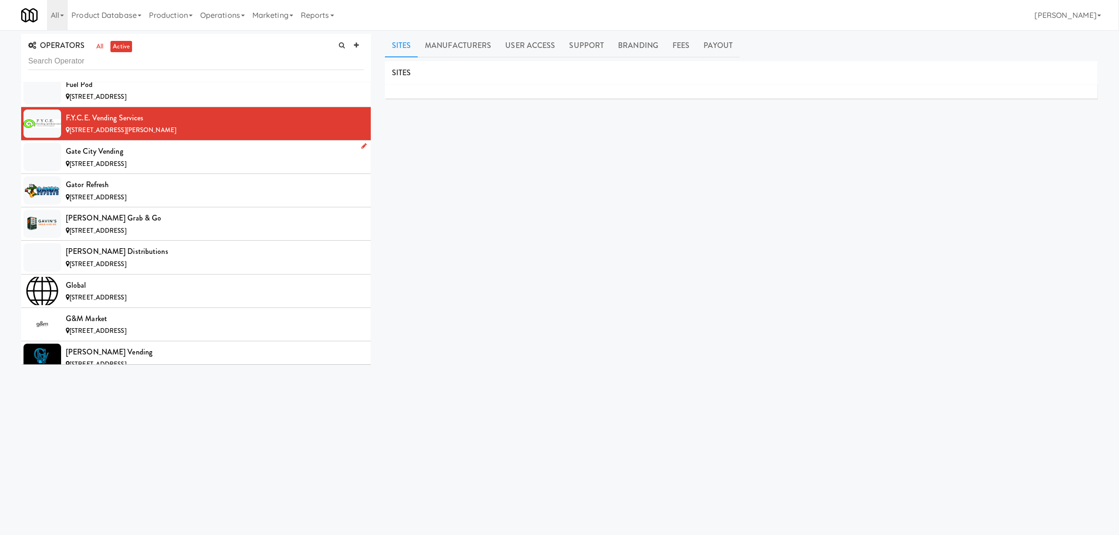
click at [156, 158] on div "Gate City Vending" at bounding box center [215, 151] width 298 height 14
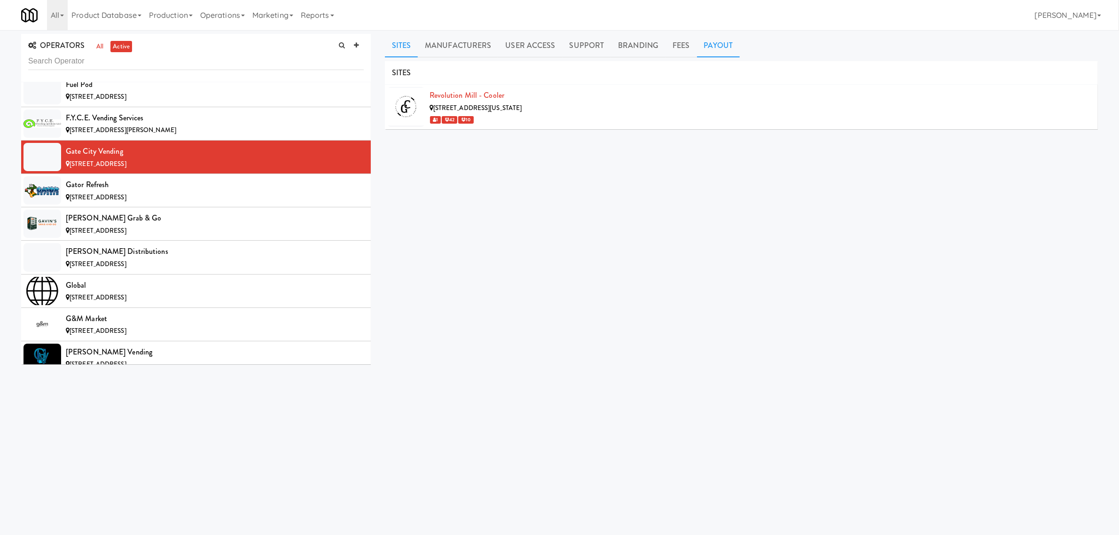
click at [715, 43] on link "Payout" at bounding box center [718, 45] width 43 height 23
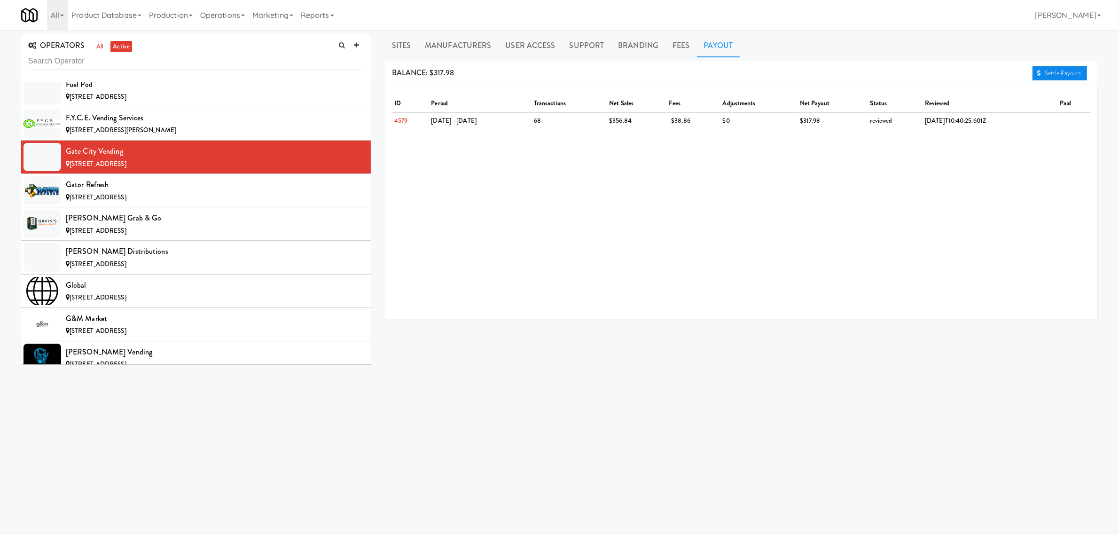
click at [1076, 68] on link "Settle Payouts" at bounding box center [1059, 73] width 55 height 14
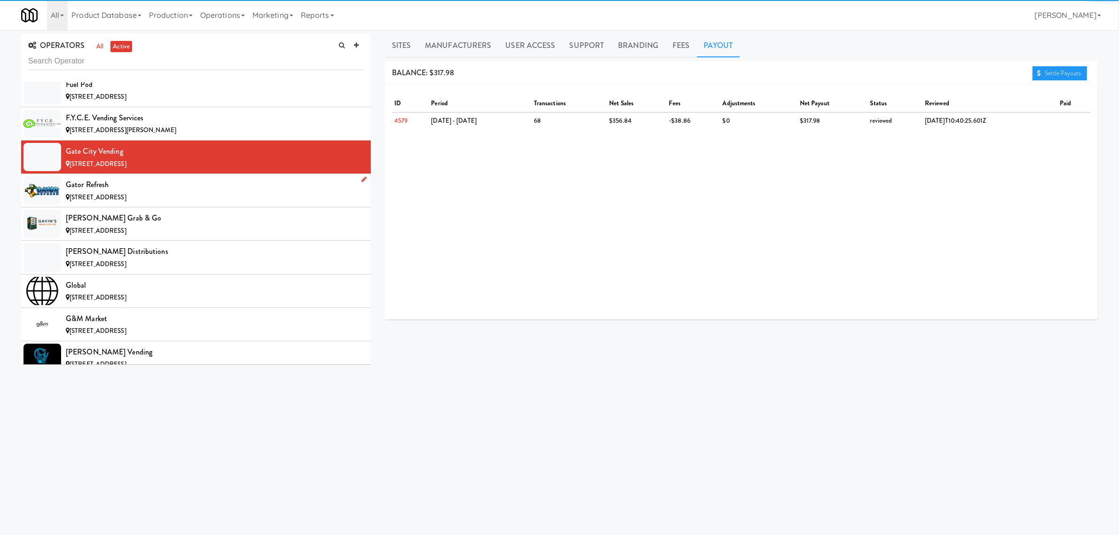
click at [126, 202] on span "[STREET_ADDRESS]" at bounding box center [98, 197] width 57 height 9
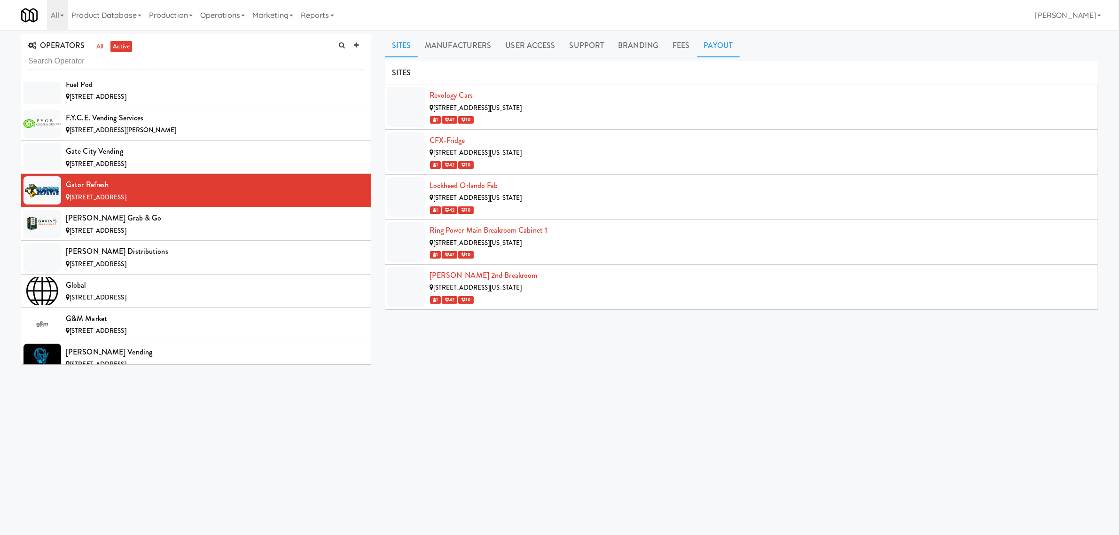
click at [721, 40] on link "Payout" at bounding box center [718, 45] width 43 height 23
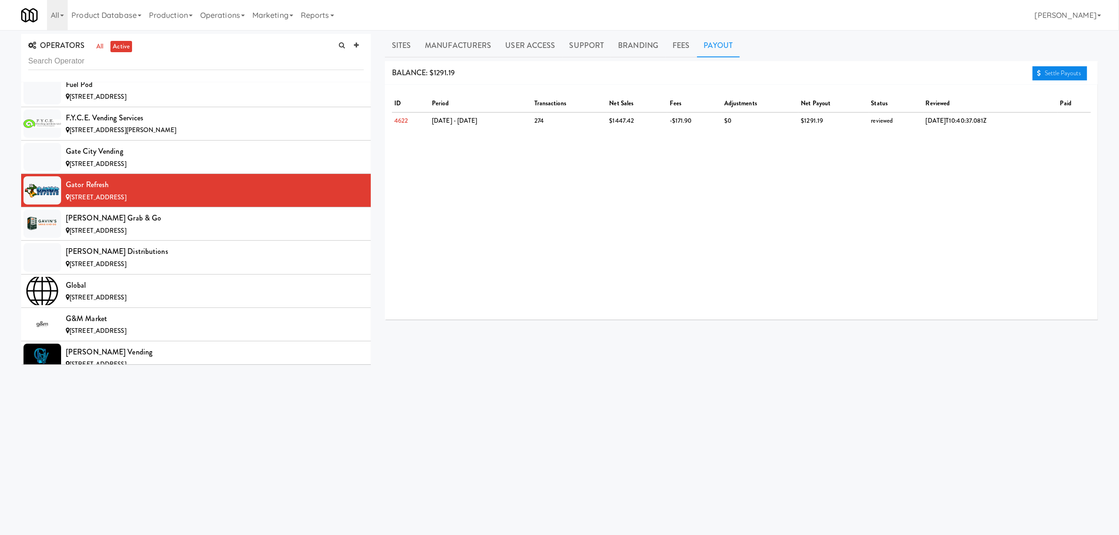
click at [1060, 74] on link "Settle Payouts" at bounding box center [1059, 73] width 55 height 14
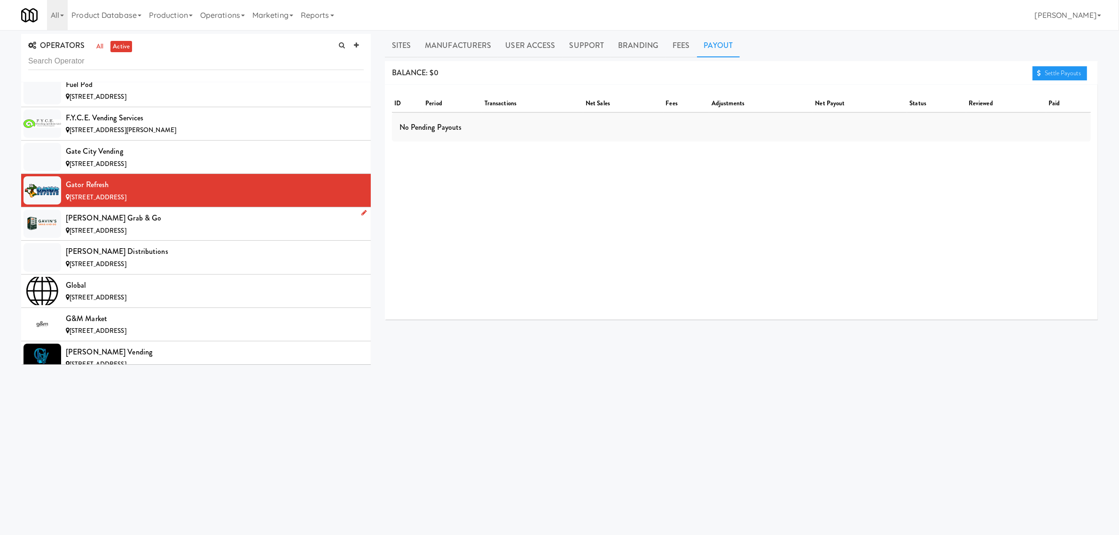
click at [156, 225] on div "[PERSON_NAME] Grab & Go" at bounding box center [215, 218] width 298 height 14
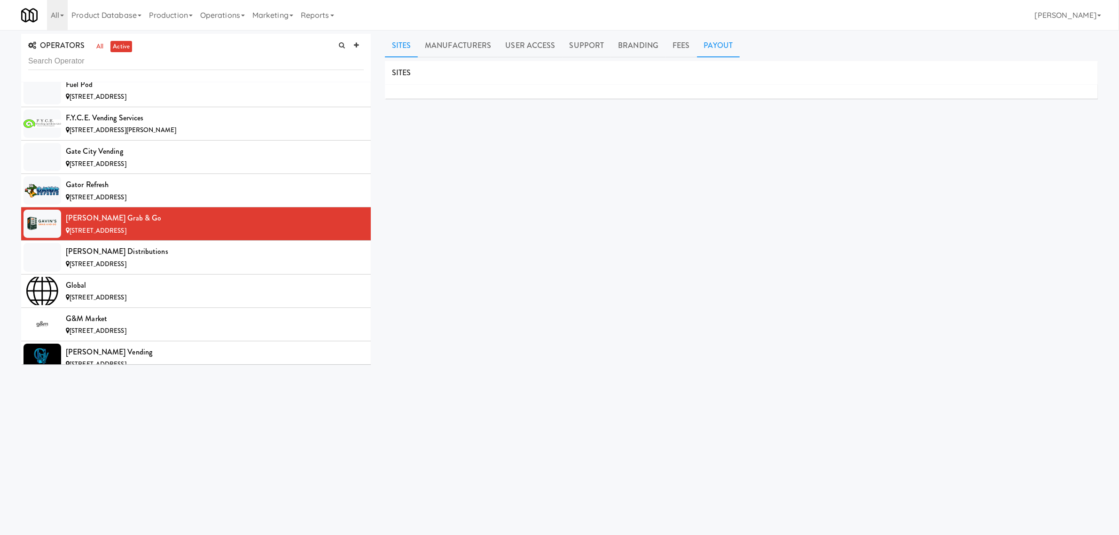
click at [713, 47] on link "Payout" at bounding box center [718, 45] width 43 height 23
click at [134, 258] on div "[PERSON_NAME] Distributions" at bounding box center [215, 251] width 298 height 14
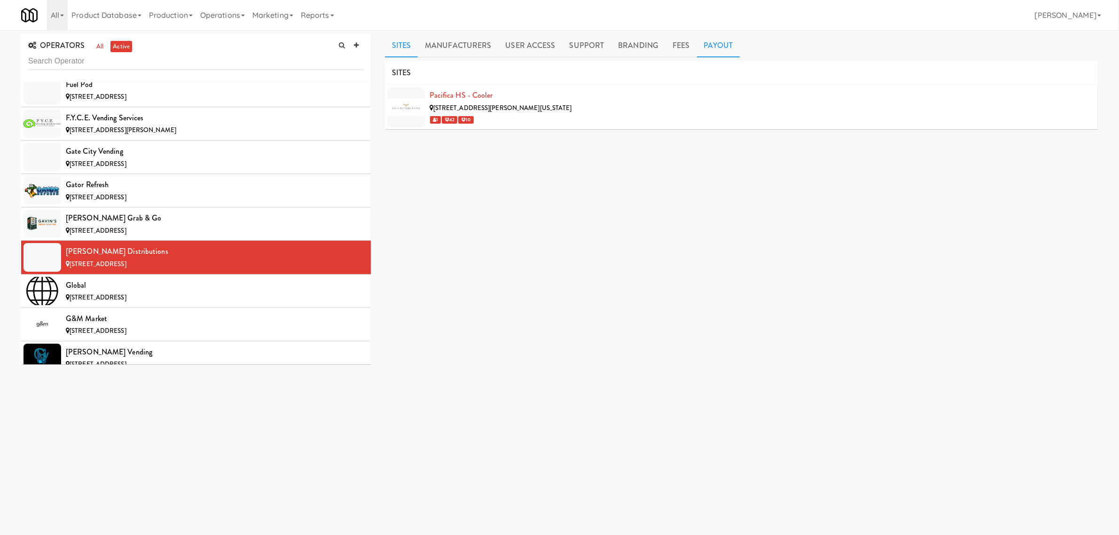
click at [714, 43] on link "Payout" at bounding box center [718, 45] width 43 height 23
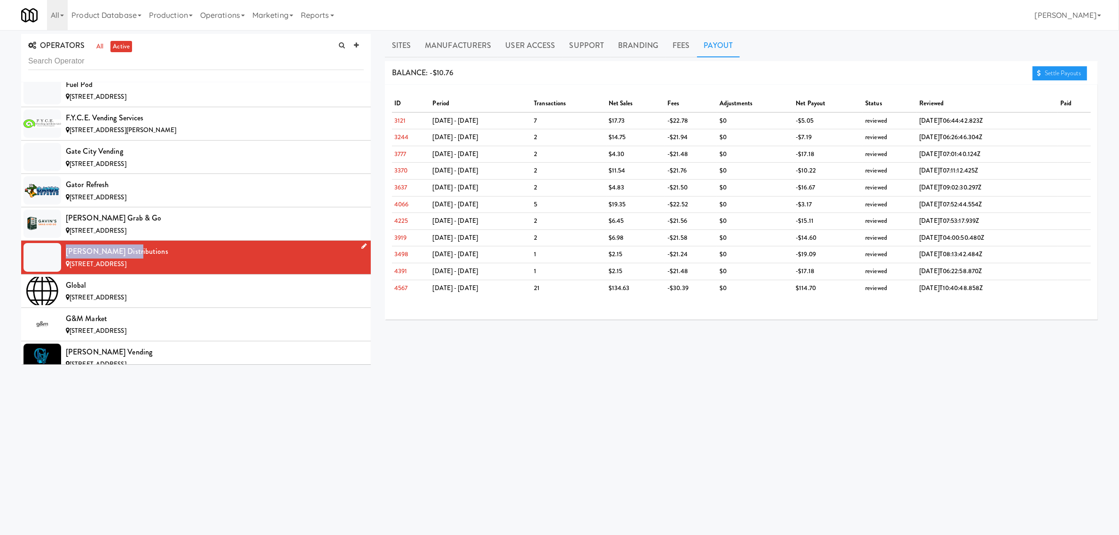
drag, startPoint x: 121, startPoint y: 259, endPoint x: 64, endPoint y: 259, distance: 56.9
click at [64, 259] on li "Gil's Distributions [STREET_ADDRESS]" at bounding box center [196, 257] width 350 height 33
copy div "[PERSON_NAME] Distributions"
click at [177, 292] on div "Global" at bounding box center [215, 285] width 298 height 14
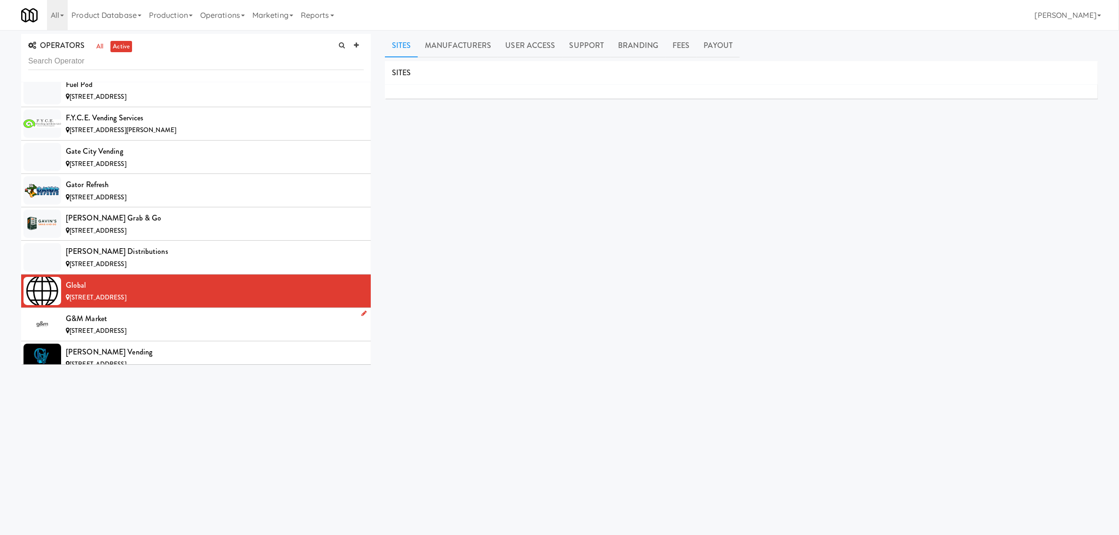
click at [135, 326] on div "G&M Market" at bounding box center [215, 319] width 298 height 14
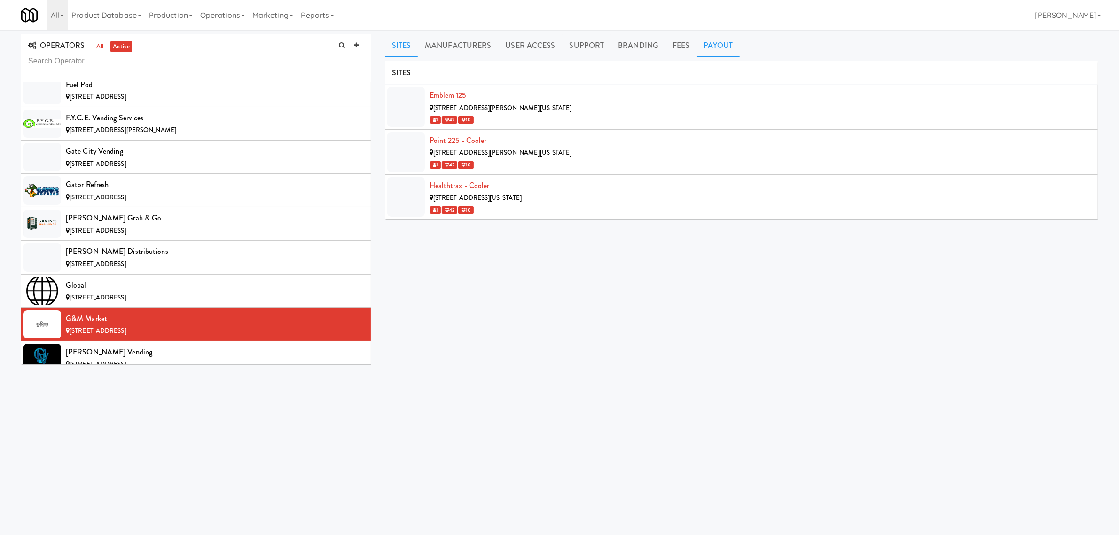
click at [712, 40] on link "Payout" at bounding box center [718, 45] width 43 height 23
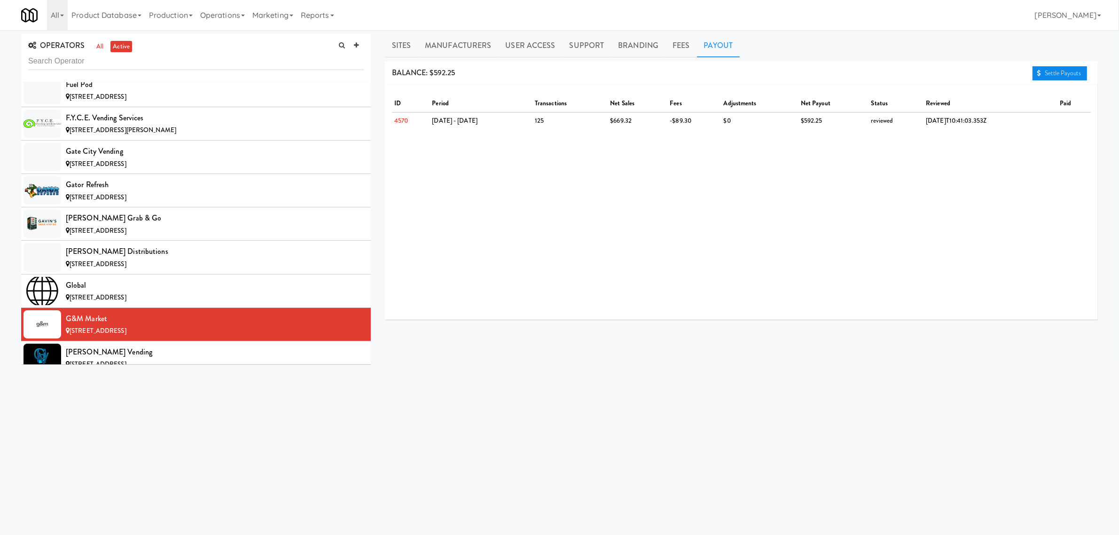
click at [1054, 71] on link "Settle Payouts" at bounding box center [1059, 73] width 55 height 14
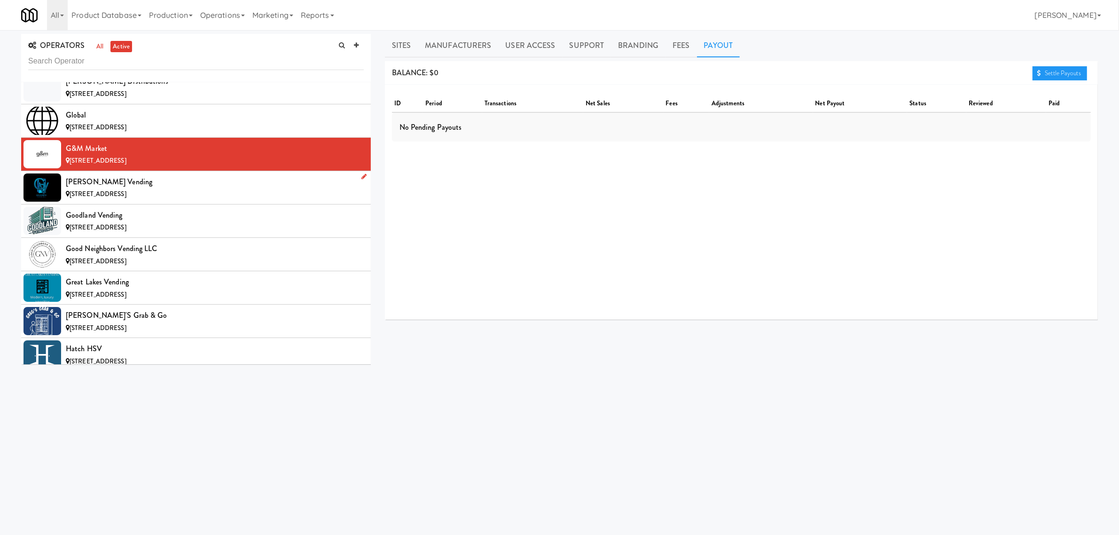
scroll to position [2937, 0]
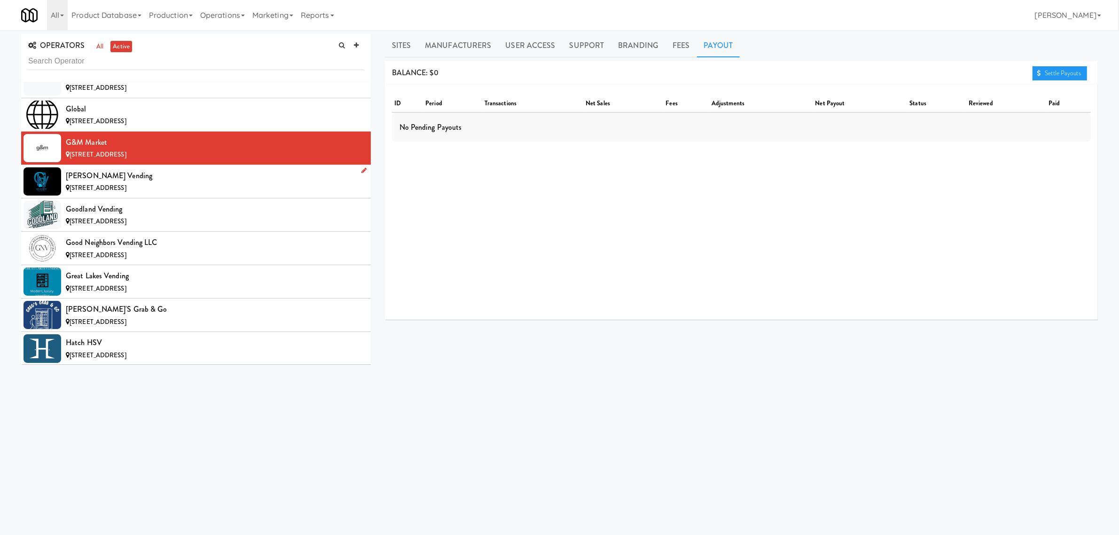
click at [169, 183] on div "[PERSON_NAME] Vending" at bounding box center [215, 176] width 298 height 14
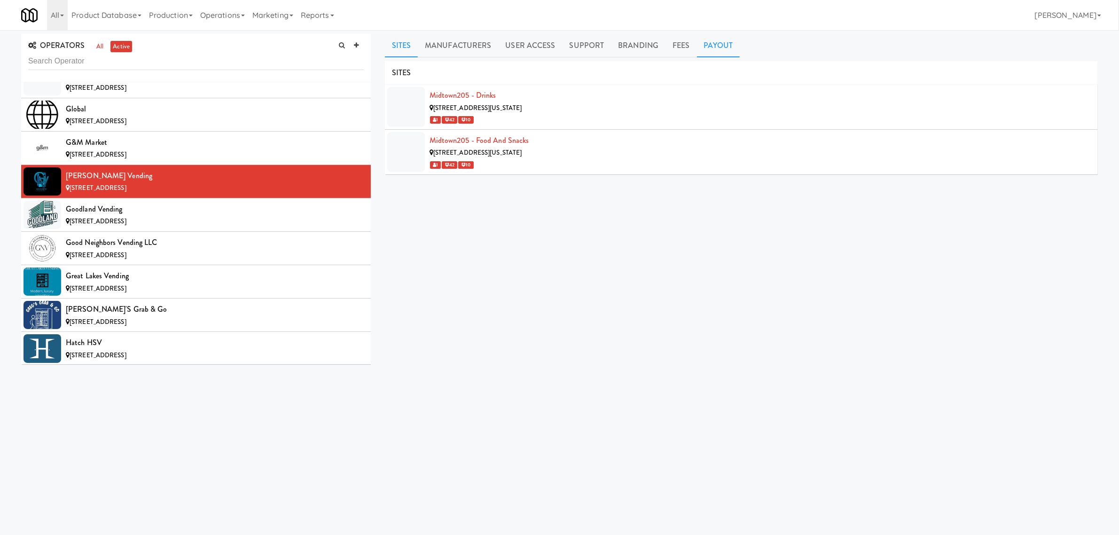
click at [712, 43] on link "Payout" at bounding box center [718, 45] width 43 height 23
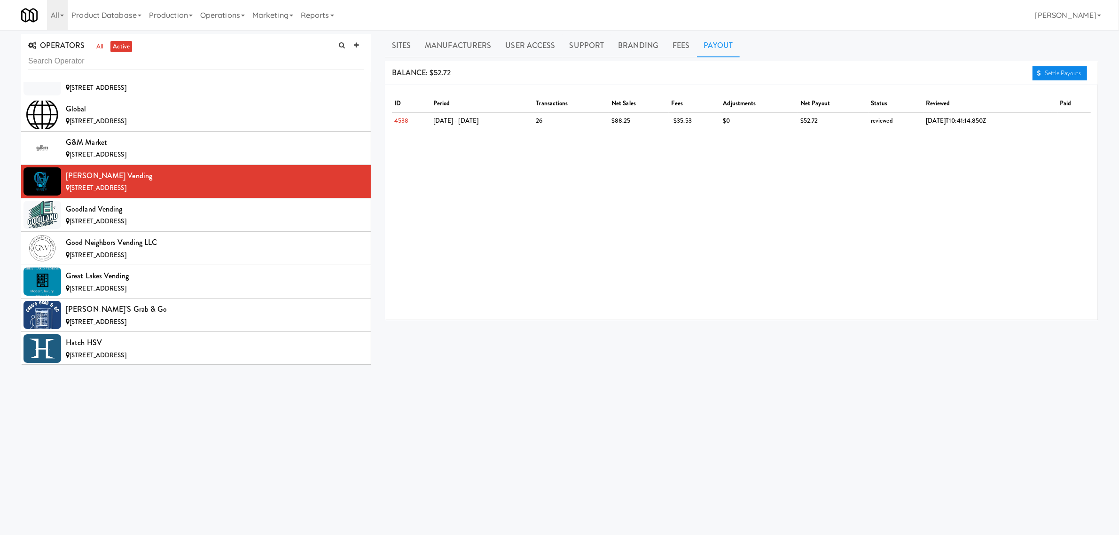
click at [1061, 73] on link "Settle Payouts" at bounding box center [1059, 73] width 55 height 14
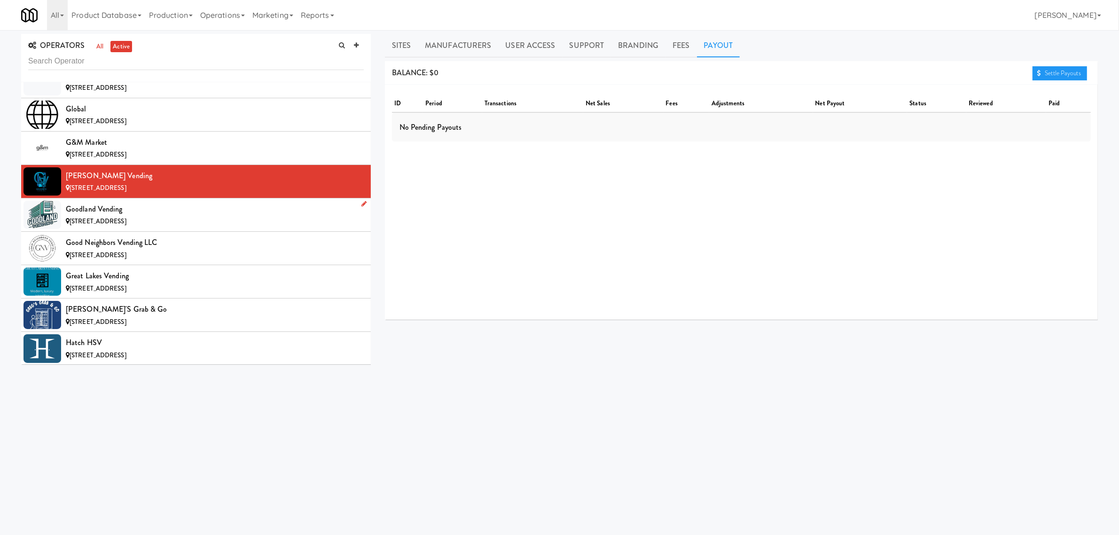
click at [154, 227] on div "[STREET_ADDRESS]" at bounding box center [215, 222] width 298 height 12
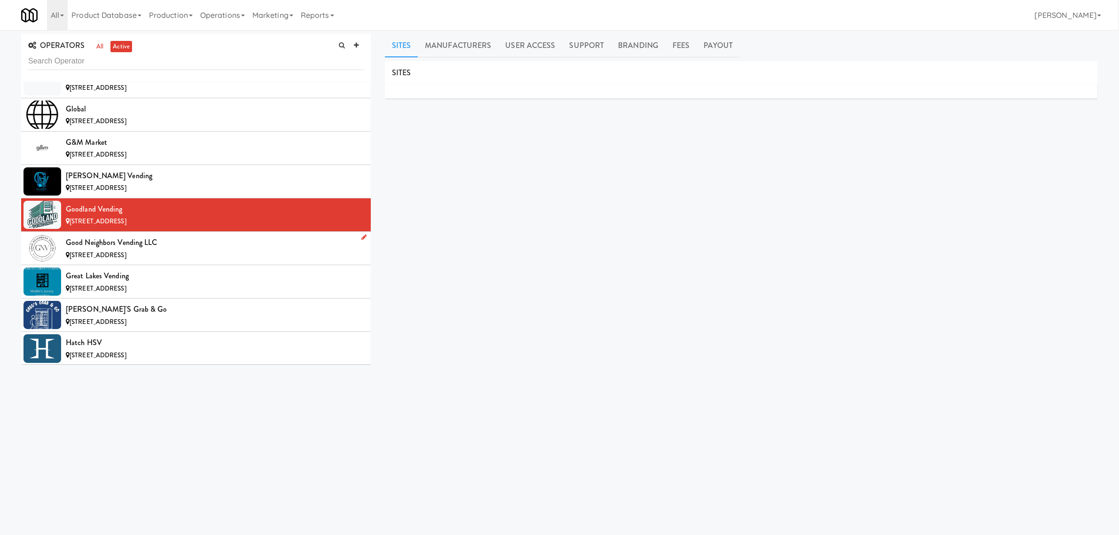
click at [171, 249] on div "Good Neighbors Vending LLC" at bounding box center [215, 242] width 298 height 14
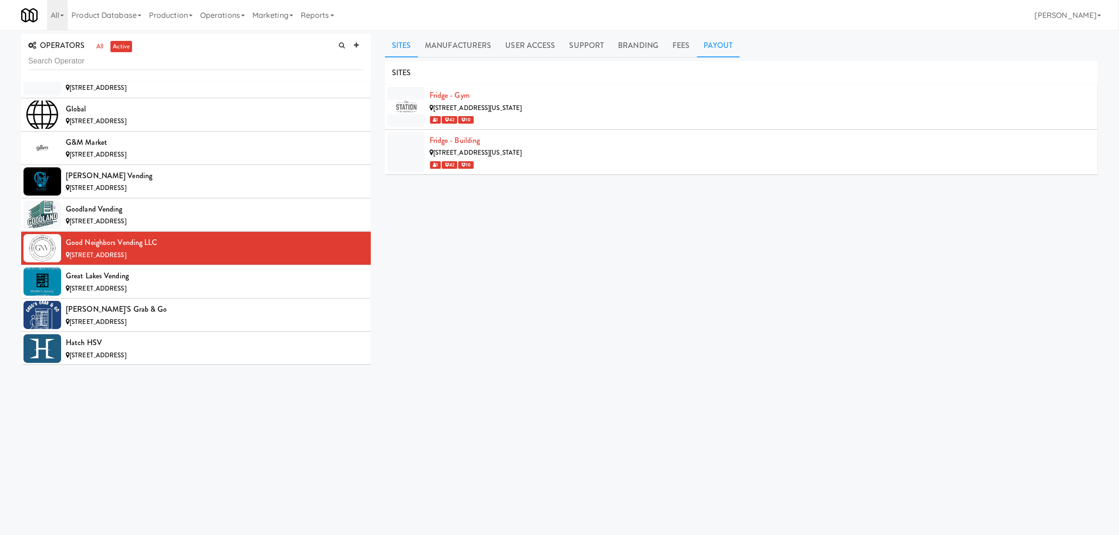
click at [707, 41] on link "Payout" at bounding box center [718, 45] width 43 height 23
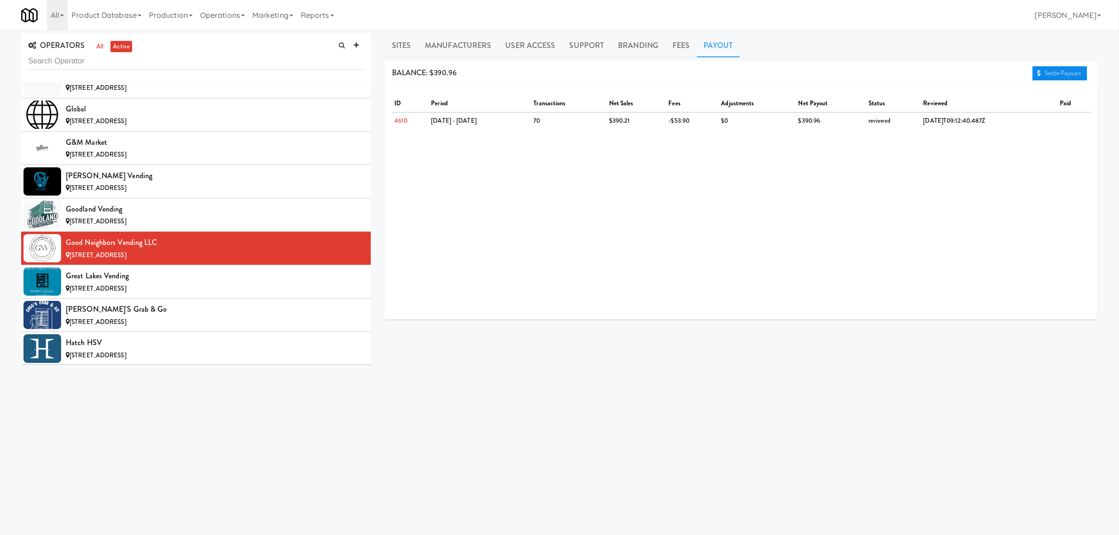
click at [1052, 70] on link "Settle Payouts" at bounding box center [1059, 73] width 55 height 14
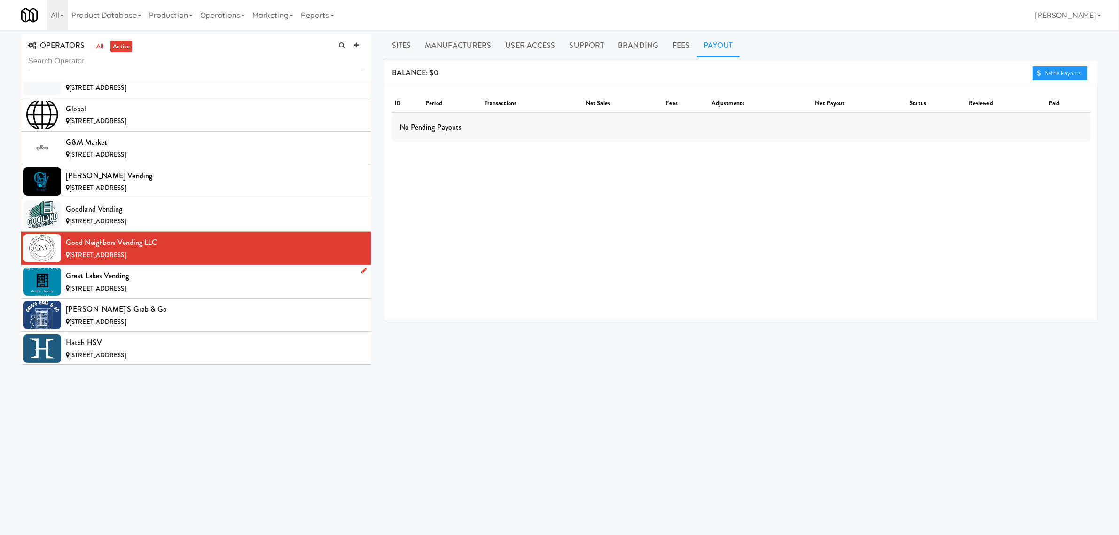
click at [118, 283] on div "Great Lakes Vending" at bounding box center [215, 276] width 298 height 14
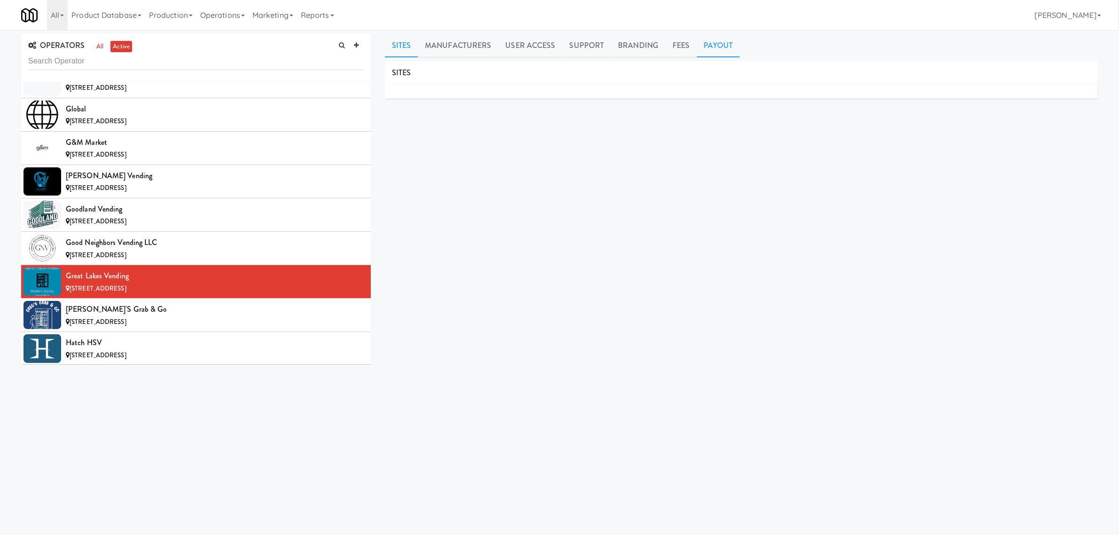
click at [709, 49] on link "Payout" at bounding box center [718, 45] width 43 height 23
click at [90, 316] on div "[PERSON_NAME]'s Grab & Go" at bounding box center [215, 309] width 298 height 14
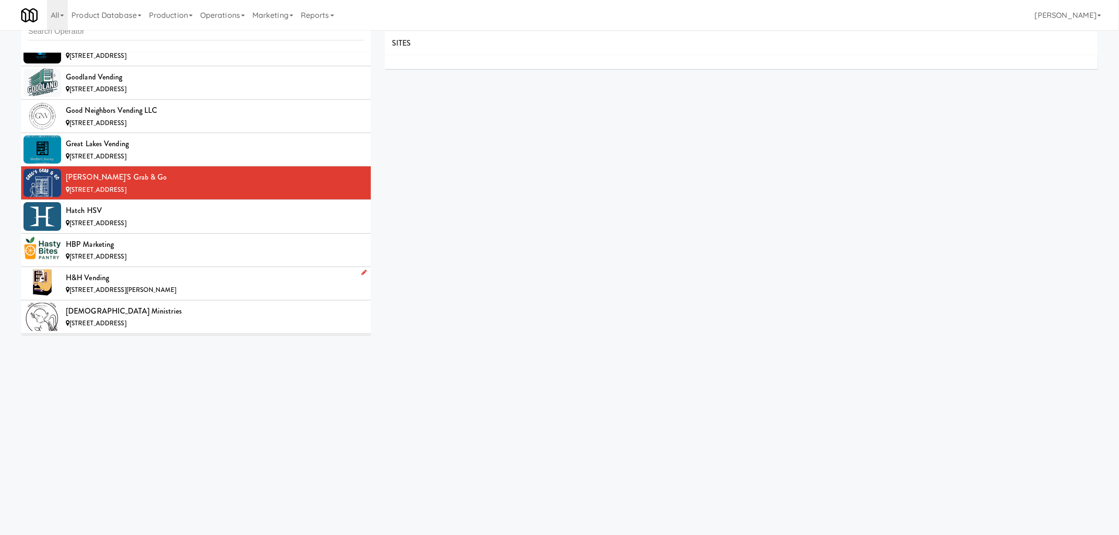
scroll to position [3054, 0]
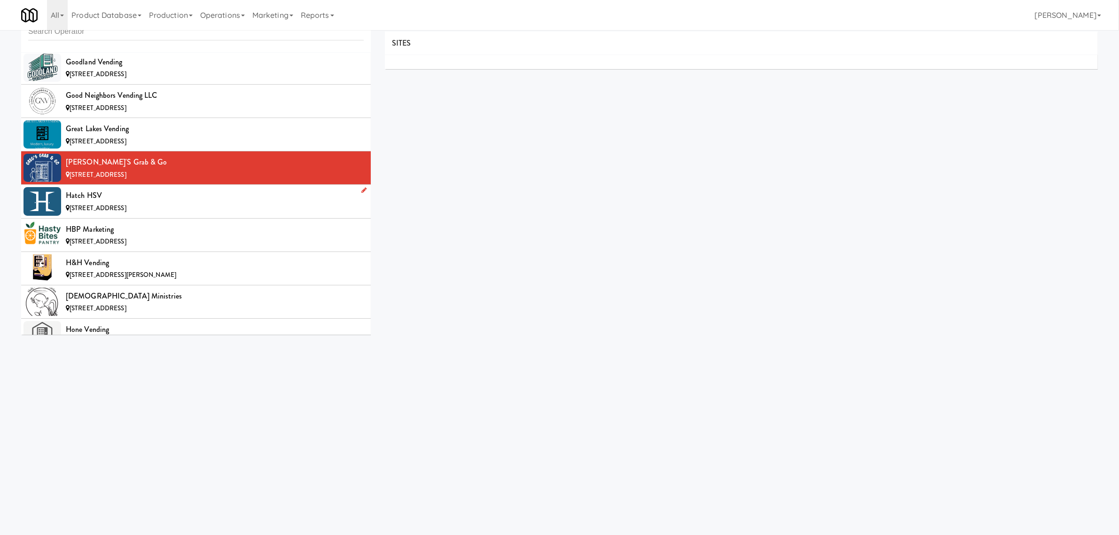
click at [126, 212] on span "[STREET_ADDRESS]" at bounding box center [98, 207] width 57 height 9
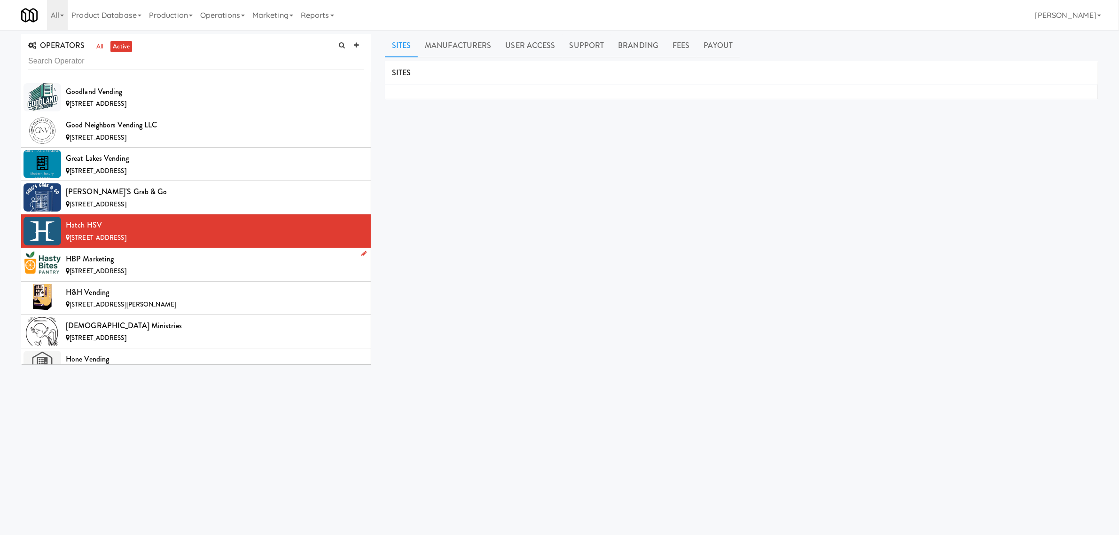
click at [110, 265] on div "HBP Marketing" at bounding box center [215, 259] width 298 height 14
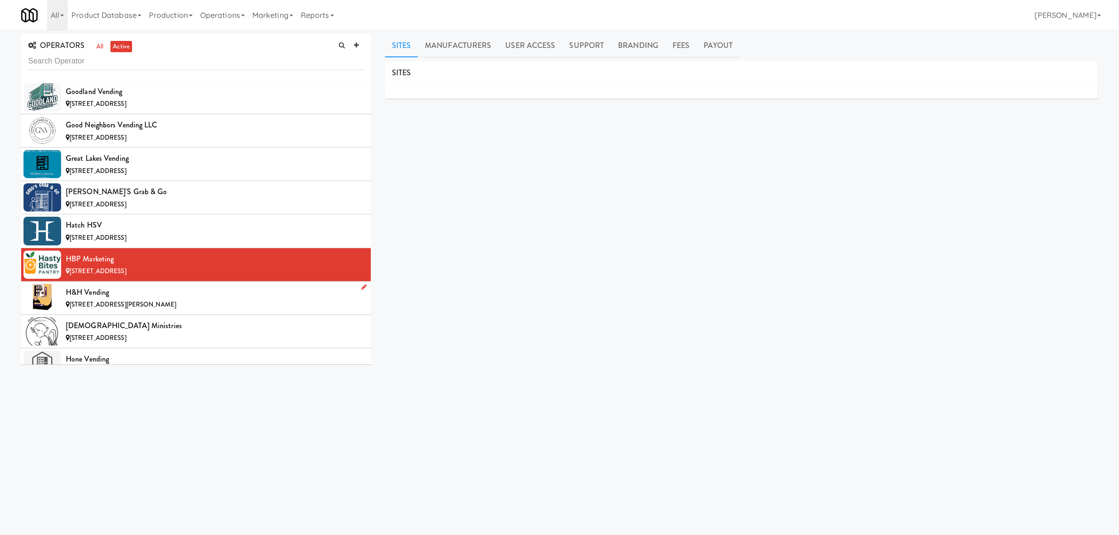
click at [103, 299] on div "H&H Vending" at bounding box center [215, 292] width 298 height 14
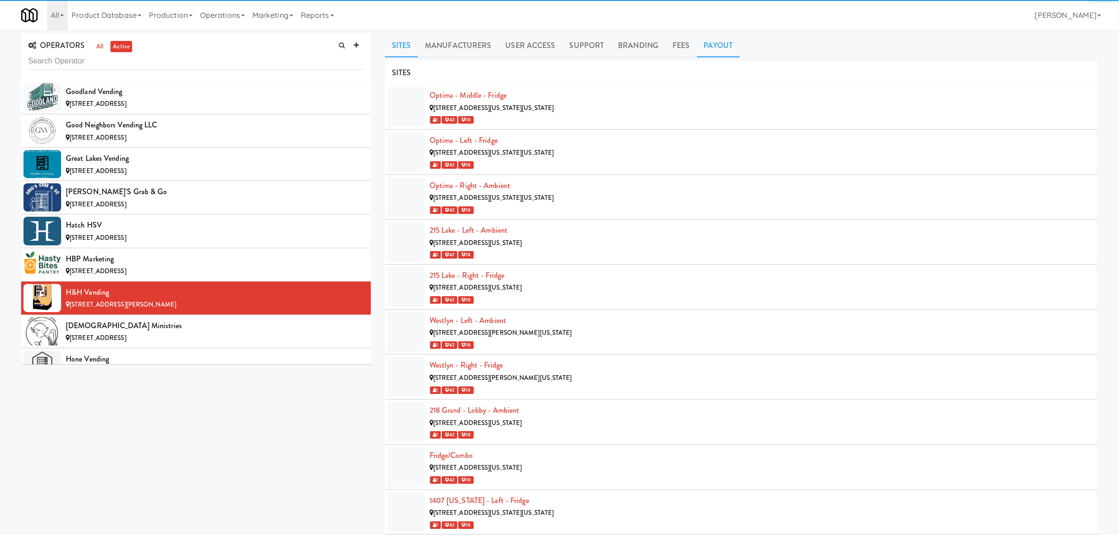
click at [715, 45] on link "Payout" at bounding box center [718, 45] width 43 height 23
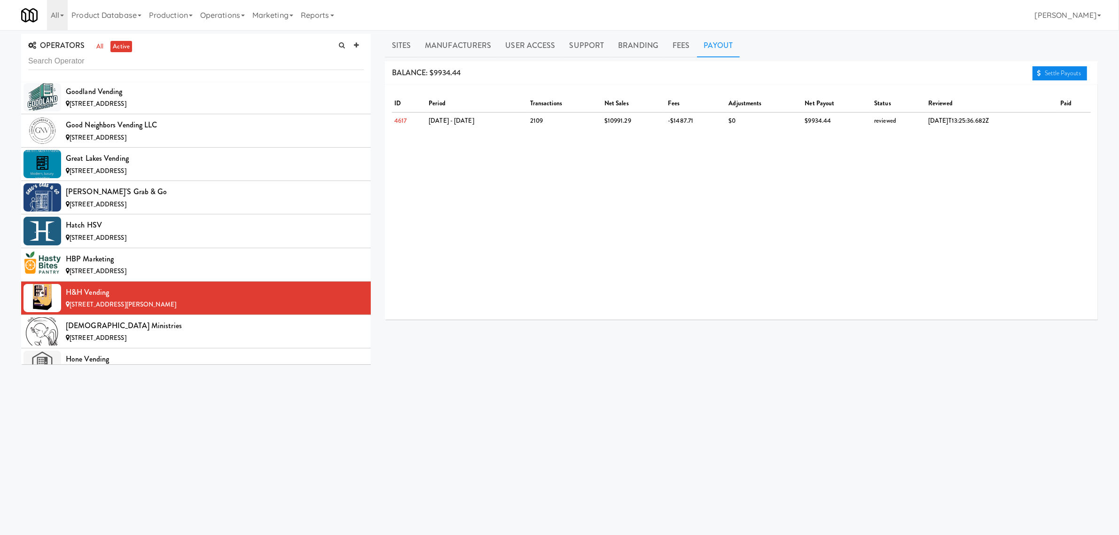
click at [1044, 69] on link "Settle Payouts" at bounding box center [1059, 73] width 55 height 14
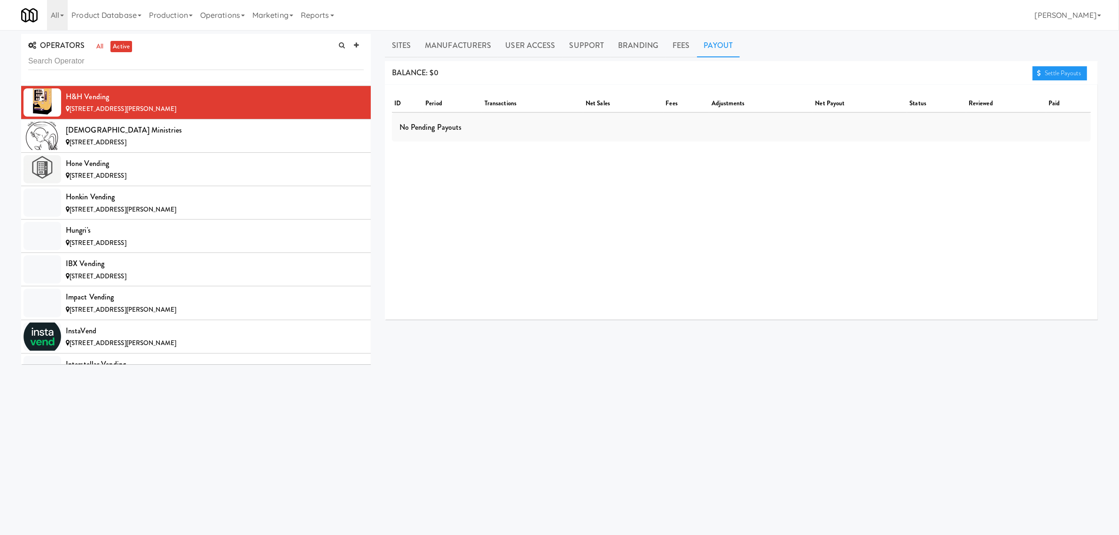
scroll to position [3289, 0]
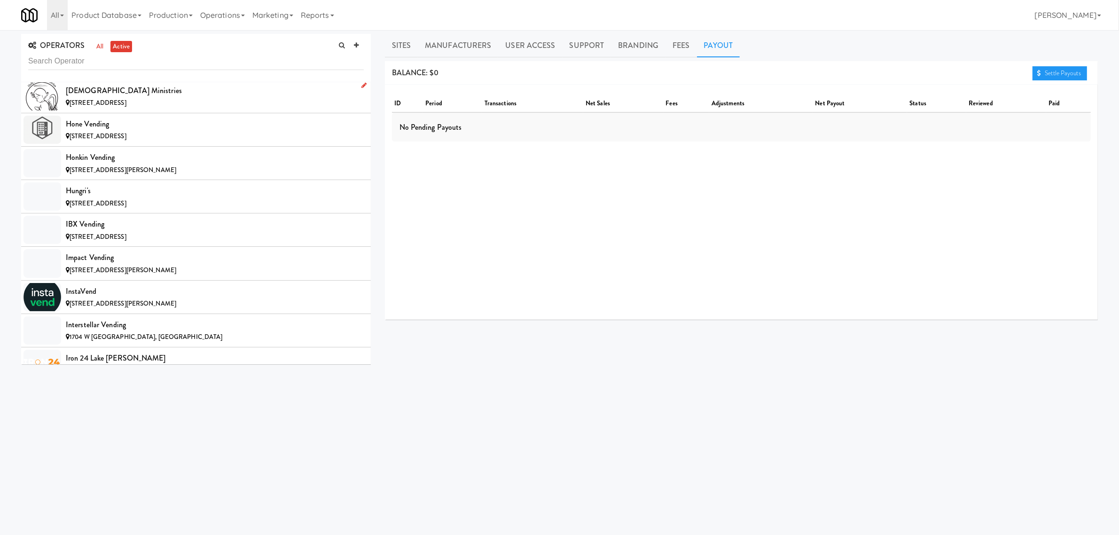
click at [139, 109] on div "[STREET_ADDRESS]" at bounding box center [215, 103] width 298 height 12
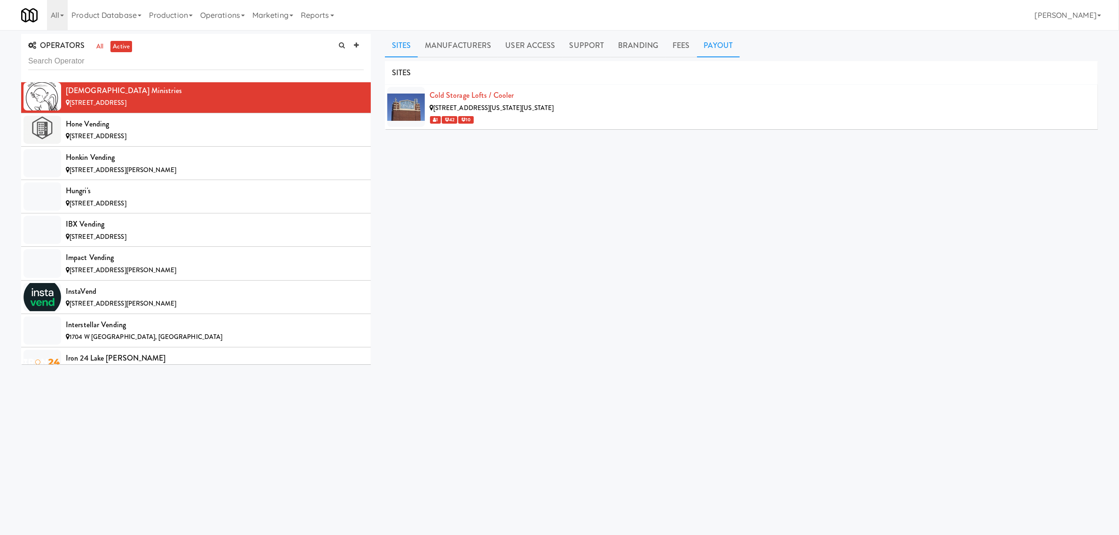
click at [714, 39] on link "Payout" at bounding box center [718, 45] width 43 height 23
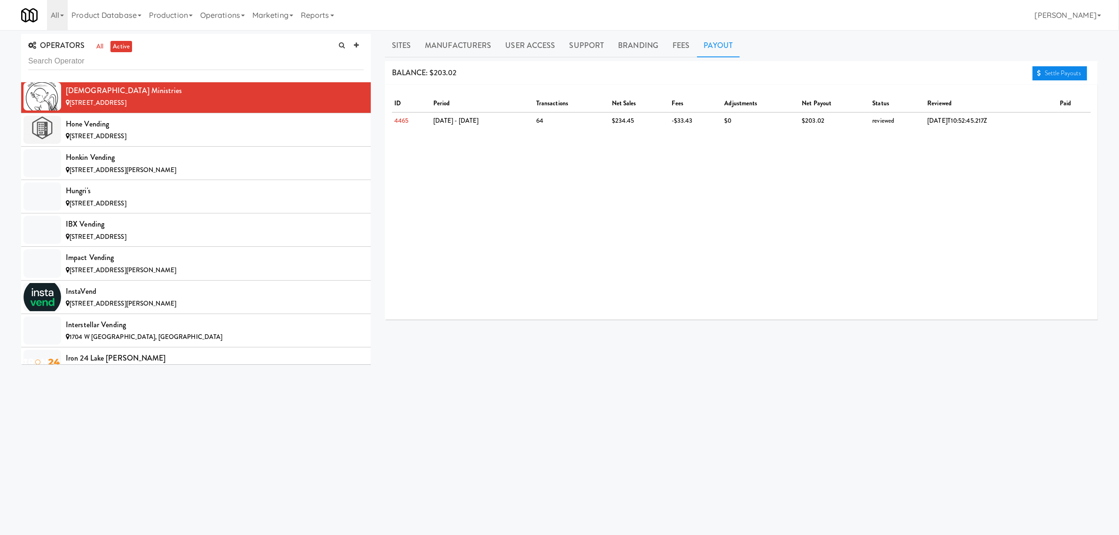
click at [1045, 71] on link "Settle Payouts" at bounding box center [1059, 73] width 55 height 14
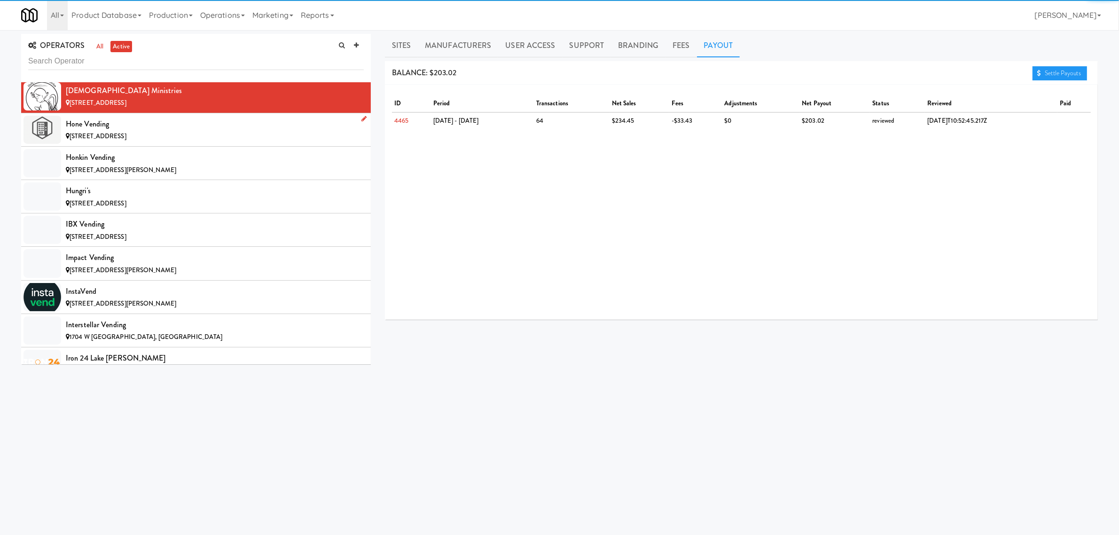
click at [156, 141] on div "[STREET_ADDRESS]" at bounding box center [215, 137] width 298 height 12
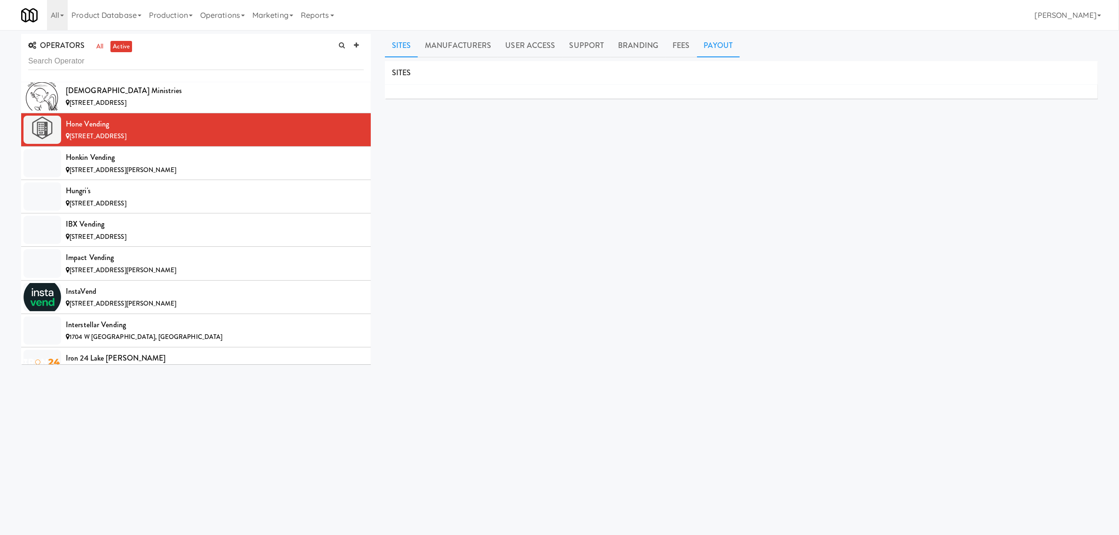
click at [713, 43] on link "Payout" at bounding box center [718, 45] width 43 height 23
click at [148, 174] on span "[STREET_ADDRESS][PERSON_NAME]" at bounding box center [123, 169] width 107 height 9
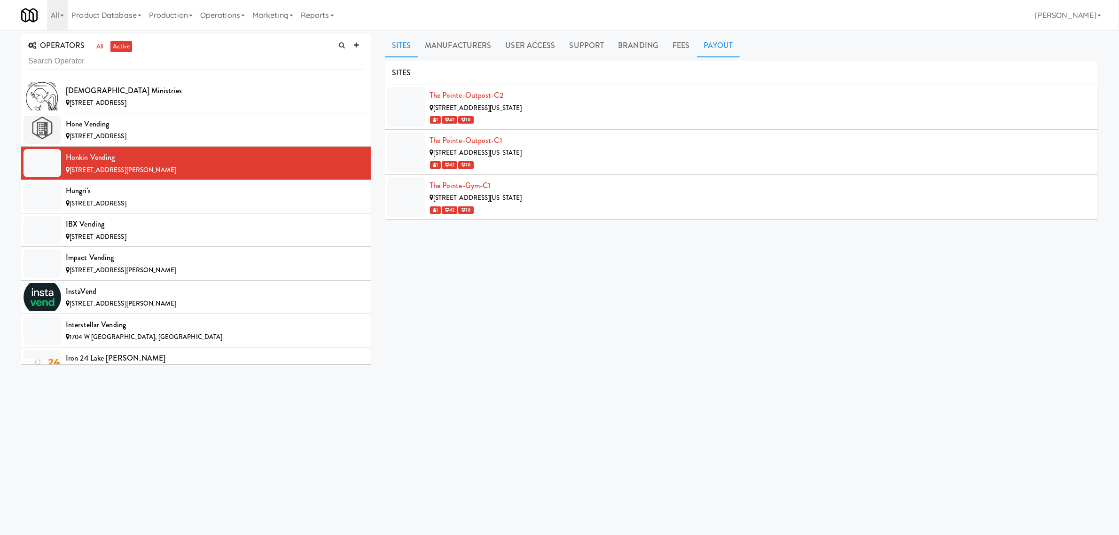
click at [715, 41] on link "Payout" at bounding box center [718, 45] width 43 height 23
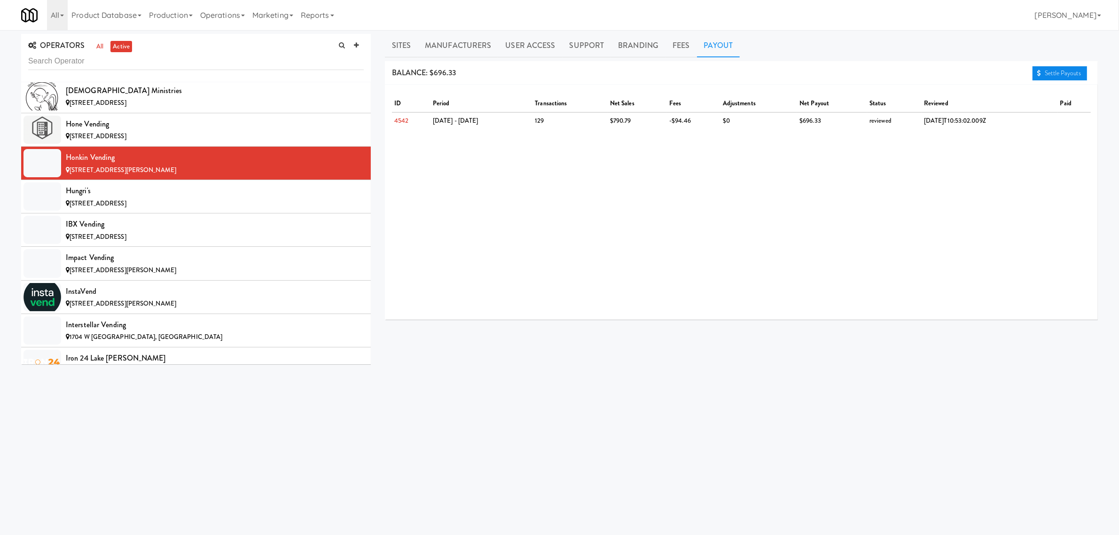
click at [1051, 68] on link "Settle Payouts" at bounding box center [1059, 73] width 55 height 14
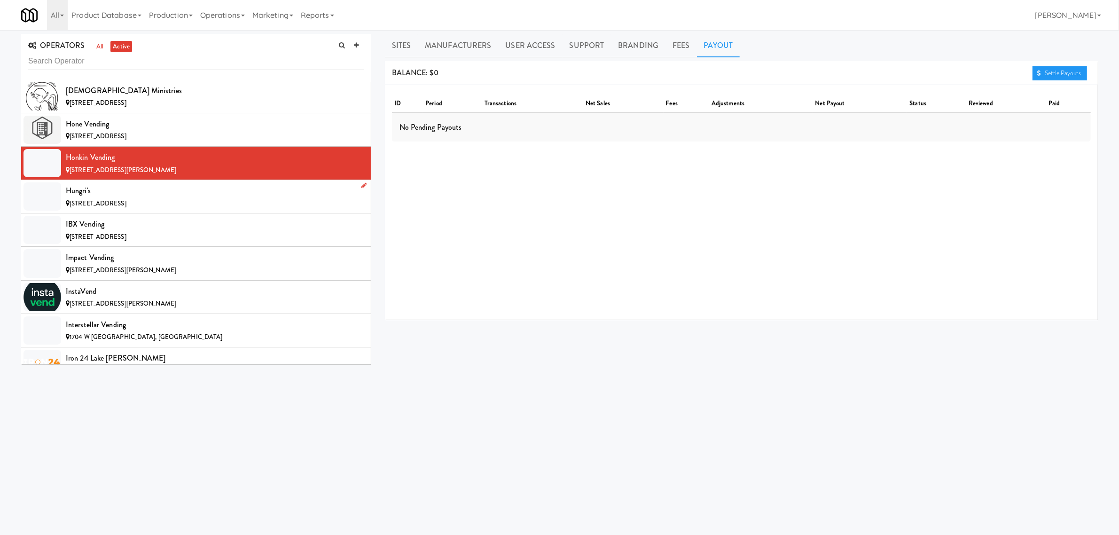
click at [113, 198] on div "Hungri's" at bounding box center [215, 191] width 298 height 14
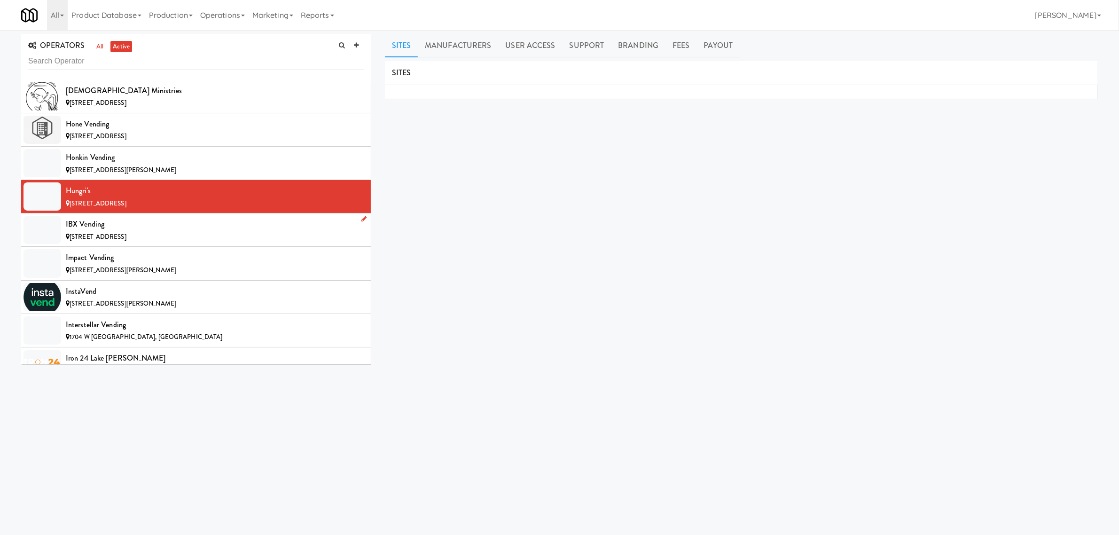
click at [125, 231] on div "IBX Vending" at bounding box center [215, 224] width 298 height 14
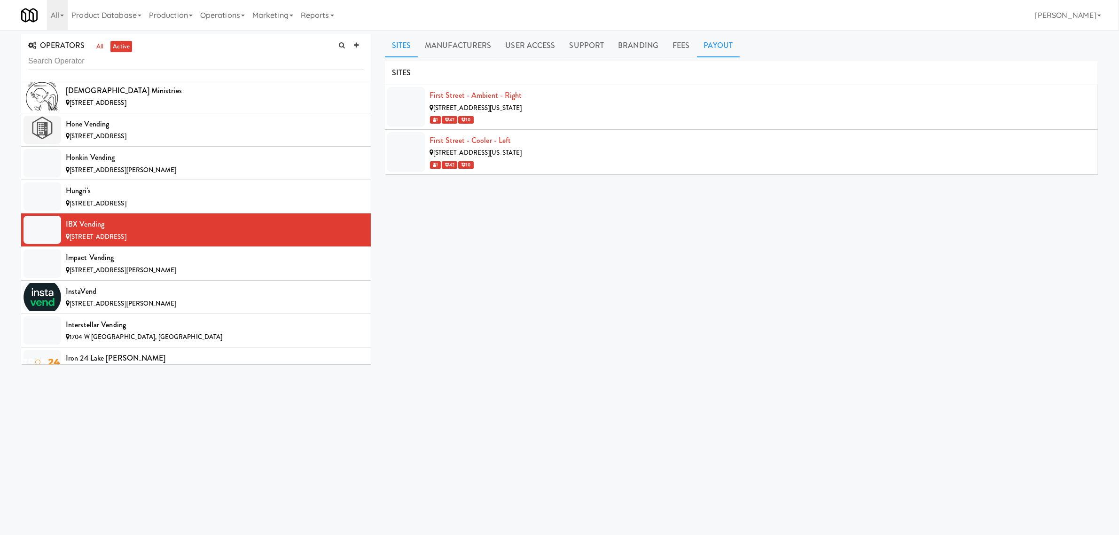
click at [714, 45] on link "Payout" at bounding box center [718, 45] width 43 height 23
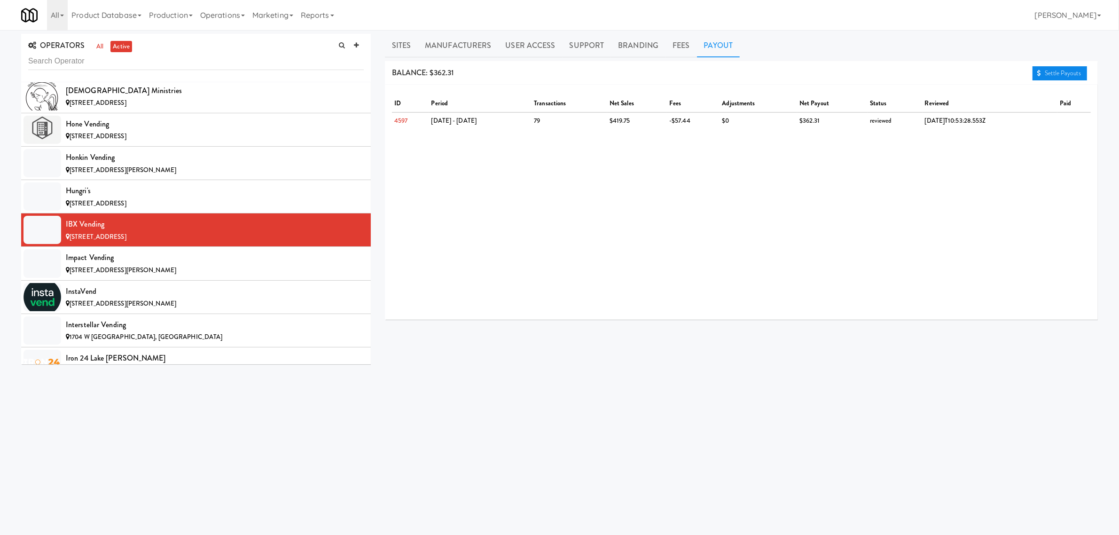
click at [1050, 69] on link "Settle Payouts" at bounding box center [1059, 73] width 55 height 14
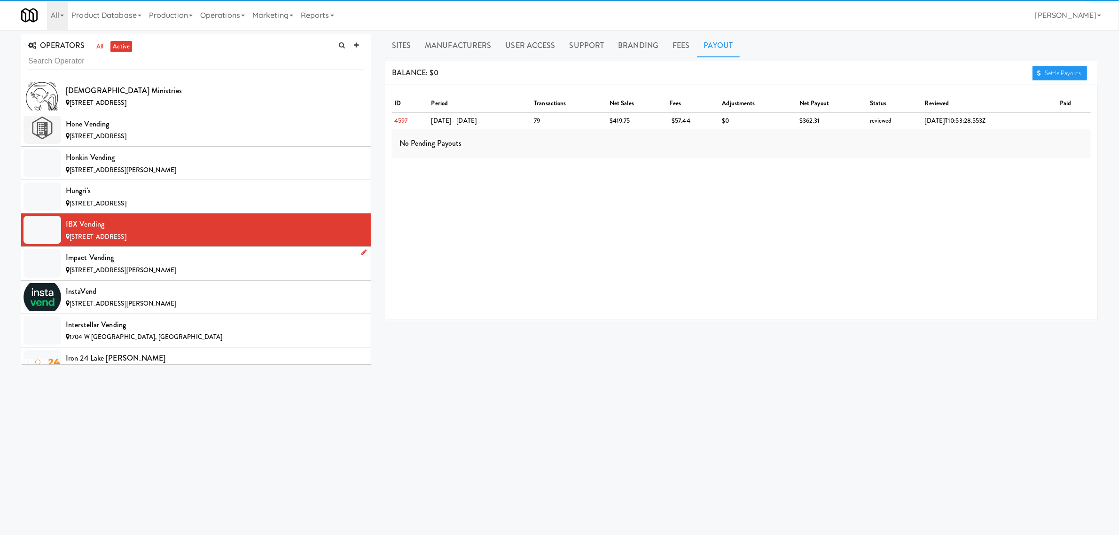
click at [94, 265] on div "Impact Vending" at bounding box center [215, 257] width 298 height 14
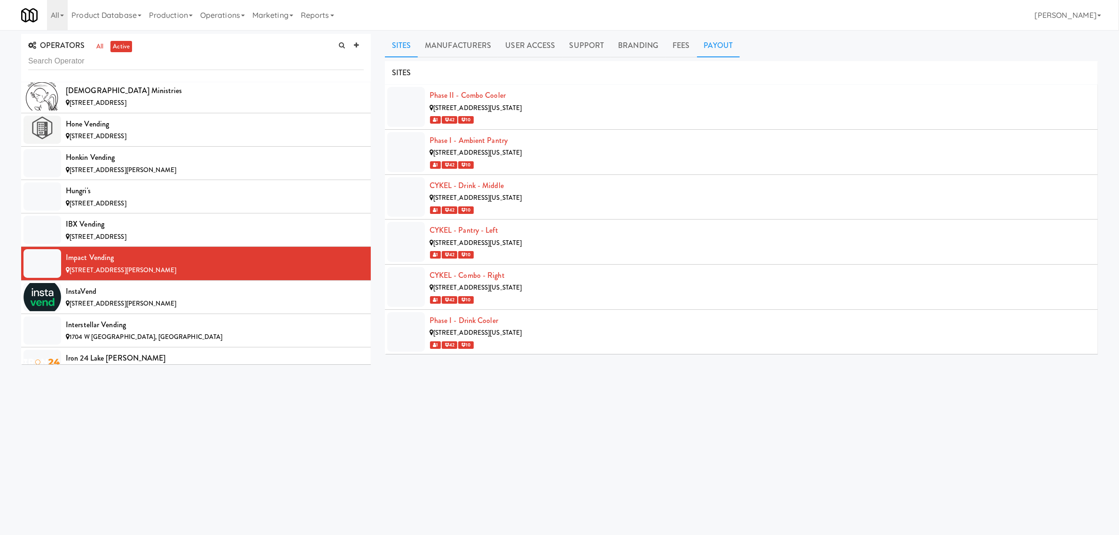
click at [714, 50] on link "Payout" at bounding box center [718, 45] width 43 height 23
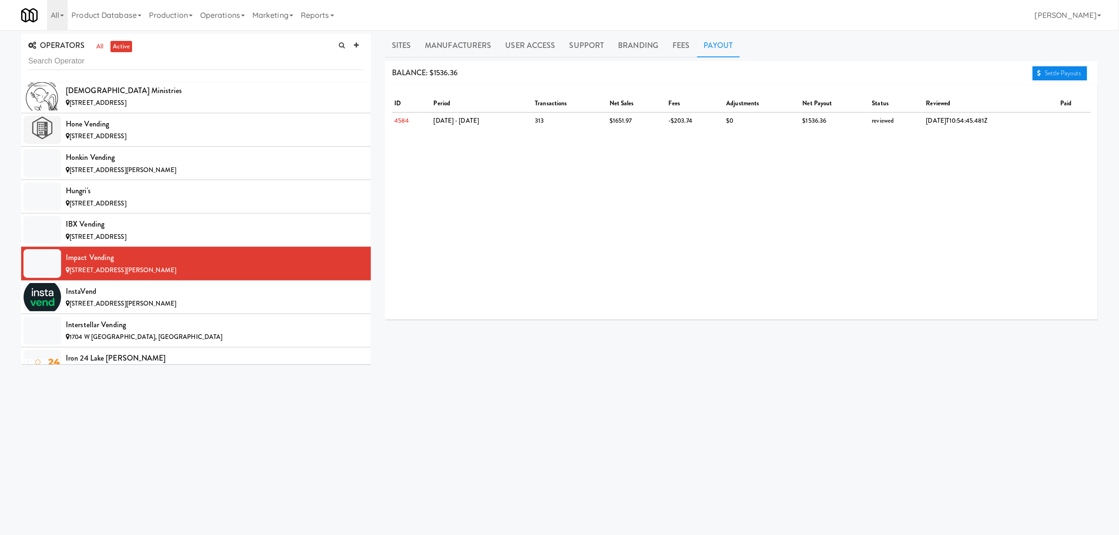
click at [1059, 71] on link "Settle Payouts" at bounding box center [1059, 73] width 55 height 14
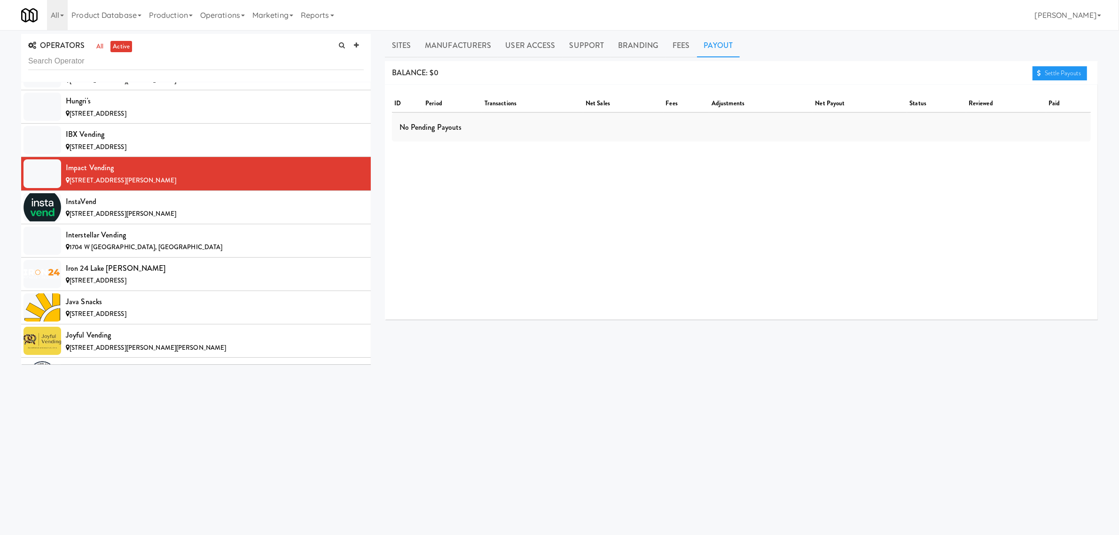
scroll to position [3406, 0]
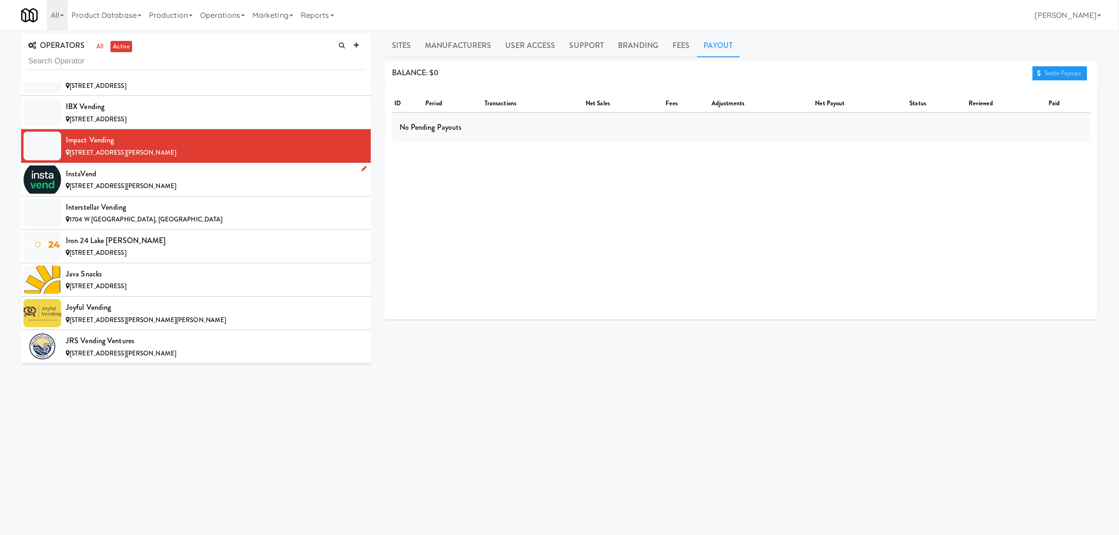
click at [148, 181] on div "InstaVend" at bounding box center [215, 174] width 298 height 14
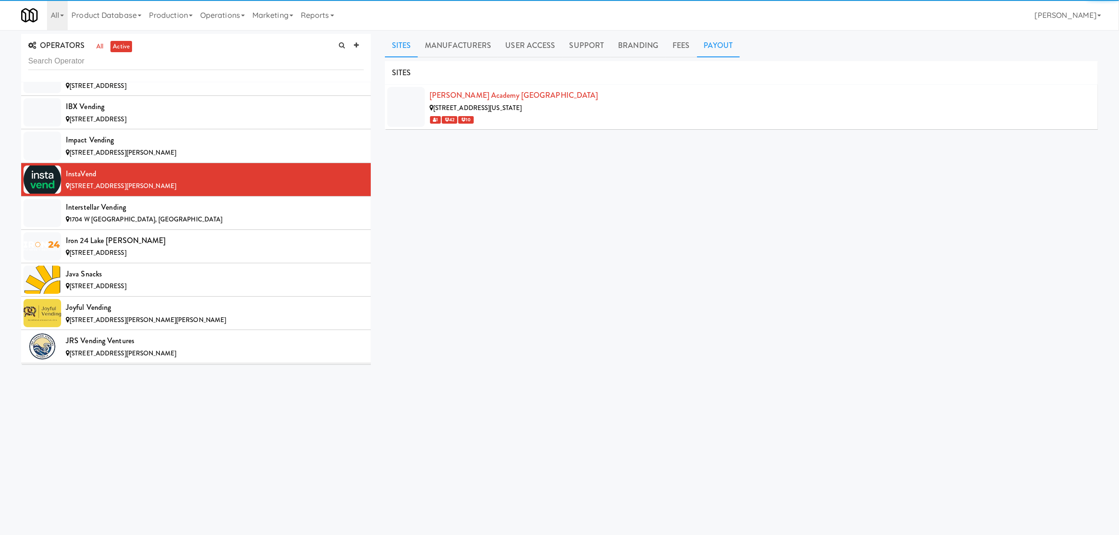
click at [717, 45] on link "Payout" at bounding box center [718, 45] width 43 height 23
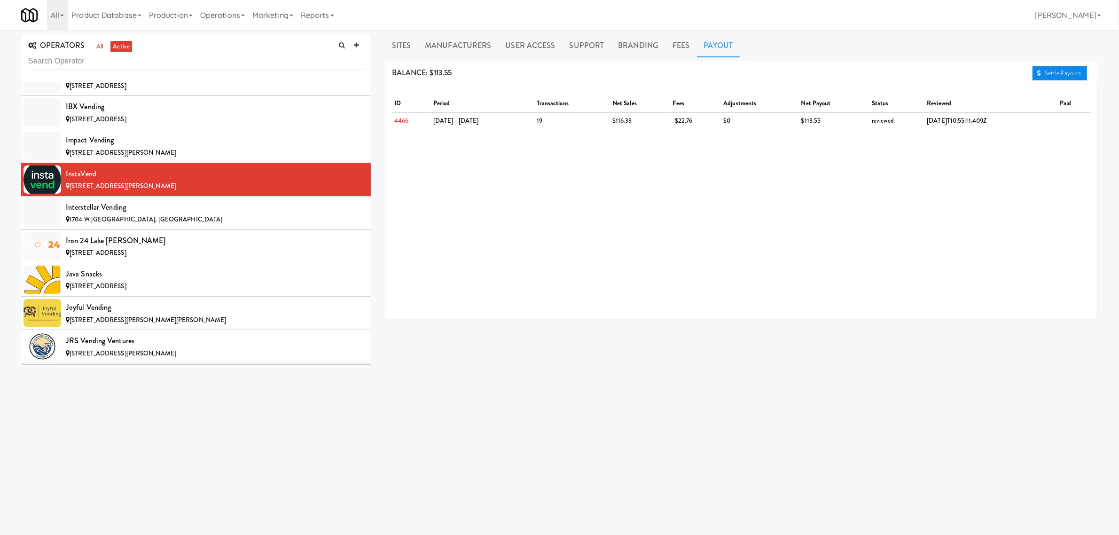
click at [1053, 69] on link "Settle Payouts" at bounding box center [1059, 73] width 55 height 14
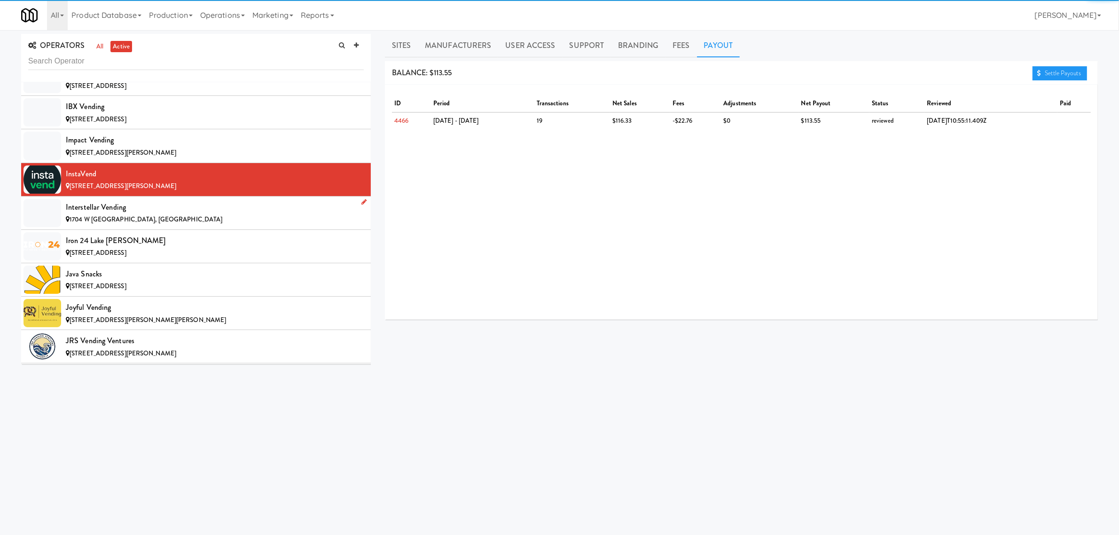
click at [148, 214] on div "Interstellar Vending" at bounding box center [215, 207] width 298 height 14
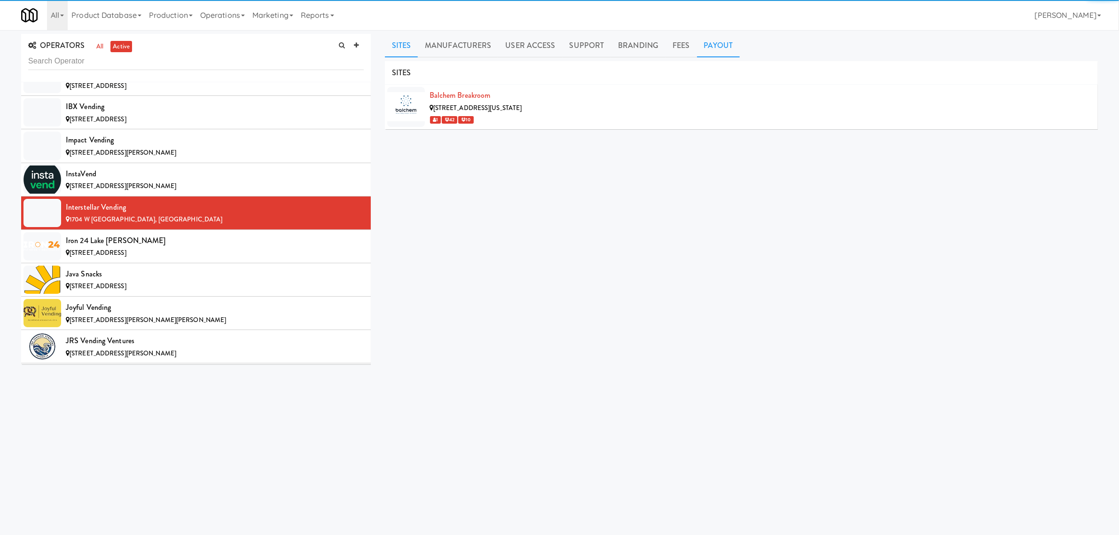
click at [721, 45] on link "Payout" at bounding box center [718, 45] width 43 height 23
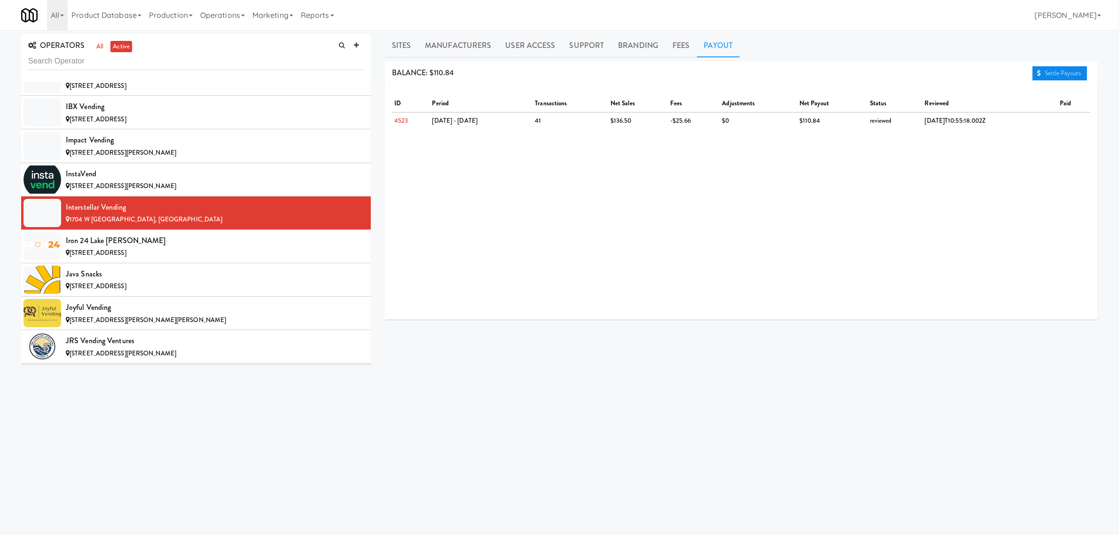
click at [1039, 72] on icon at bounding box center [1039, 73] width 4 height 6
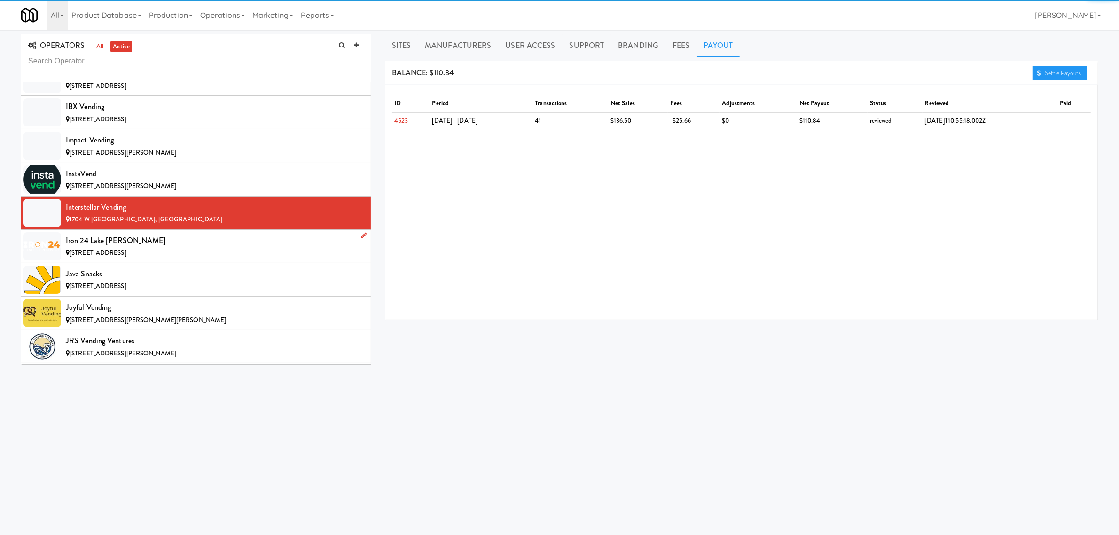
click at [158, 245] on div "Iron 24 Lake [PERSON_NAME]" at bounding box center [215, 241] width 298 height 14
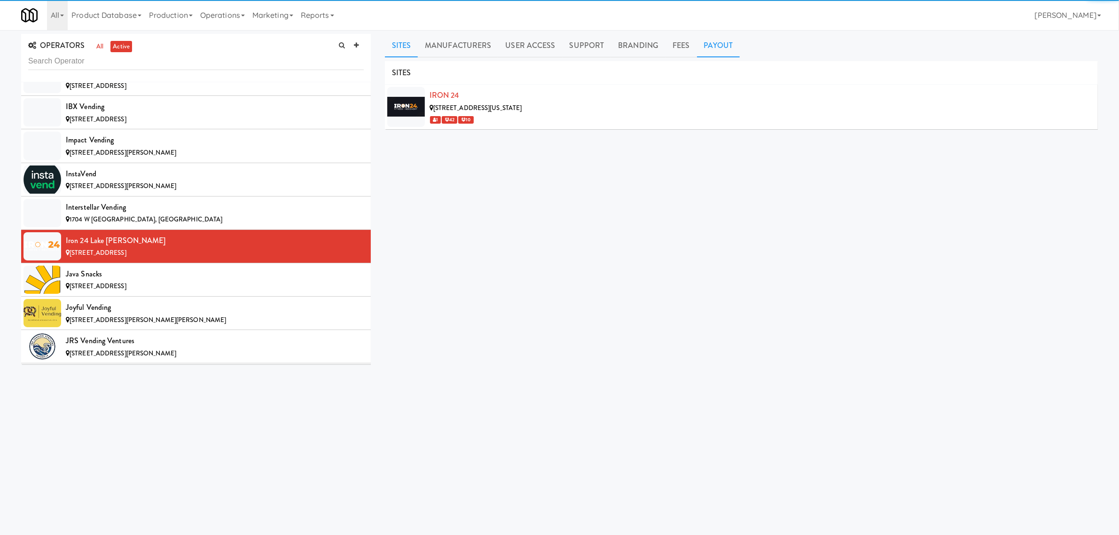
click at [719, 43] on link "Payout" at bounding box center [718, 45] width 43 height 23
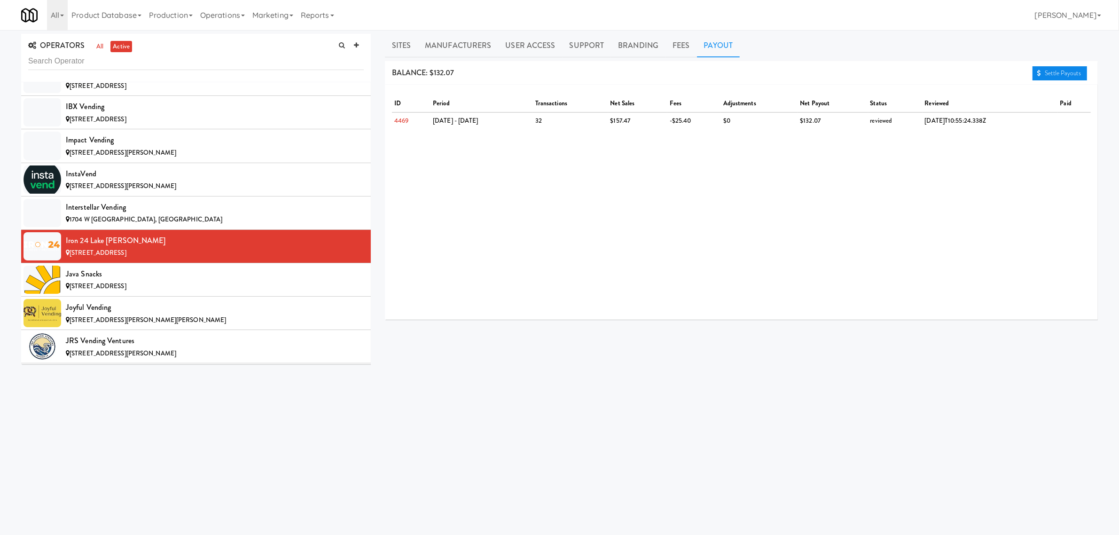
click at [1042, 71] on link "Settle Payouts" at bounding box center [1059, 73] width 55 height 14
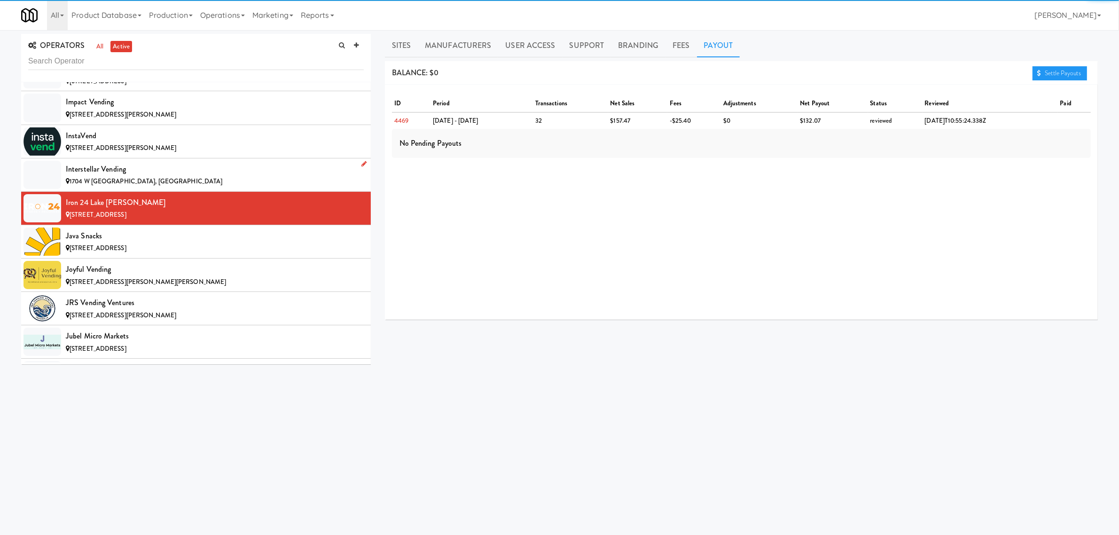
scroll to position [3465, 0]
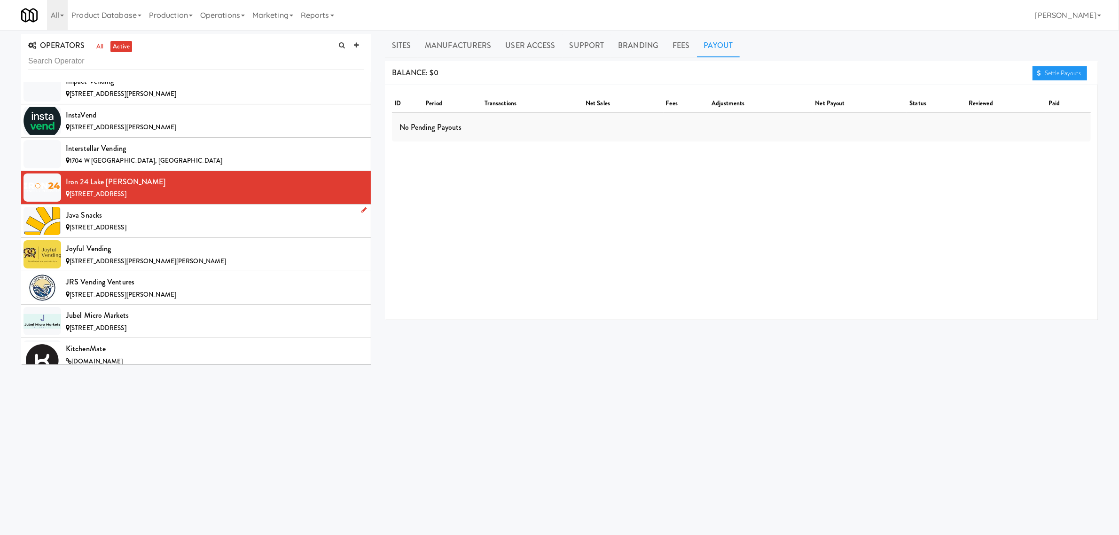
click at [100, 222] on div "Java Snacks" at bounding box center [215, 215] width 298 height 14
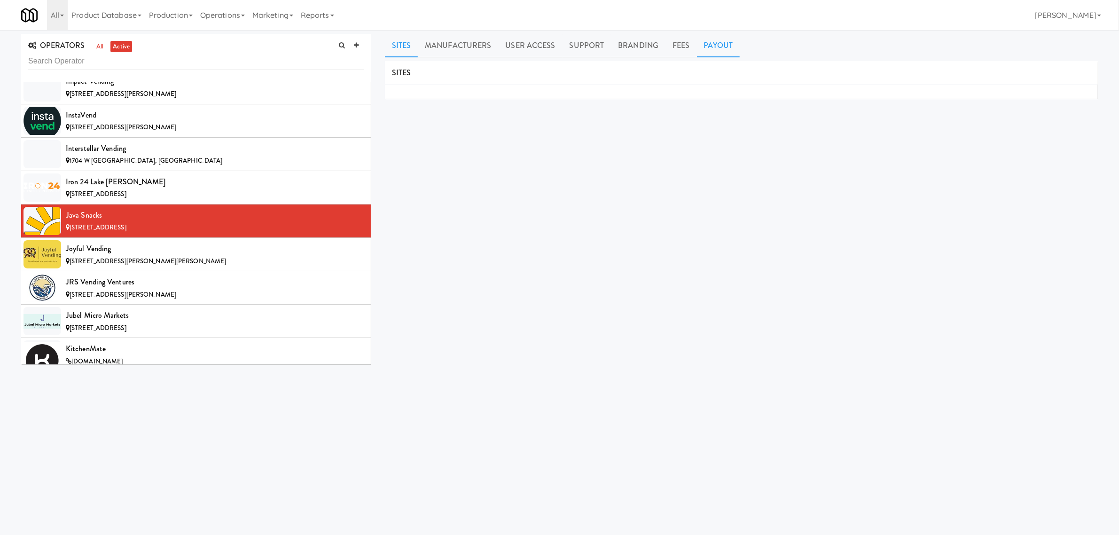
click at [717, 44] on link "Payout" at bounding box center [718, 45] width 43 height 23
click at [218, 256] on div "Joyful Vending" at bounding box center [215, 248] width 298 height 14
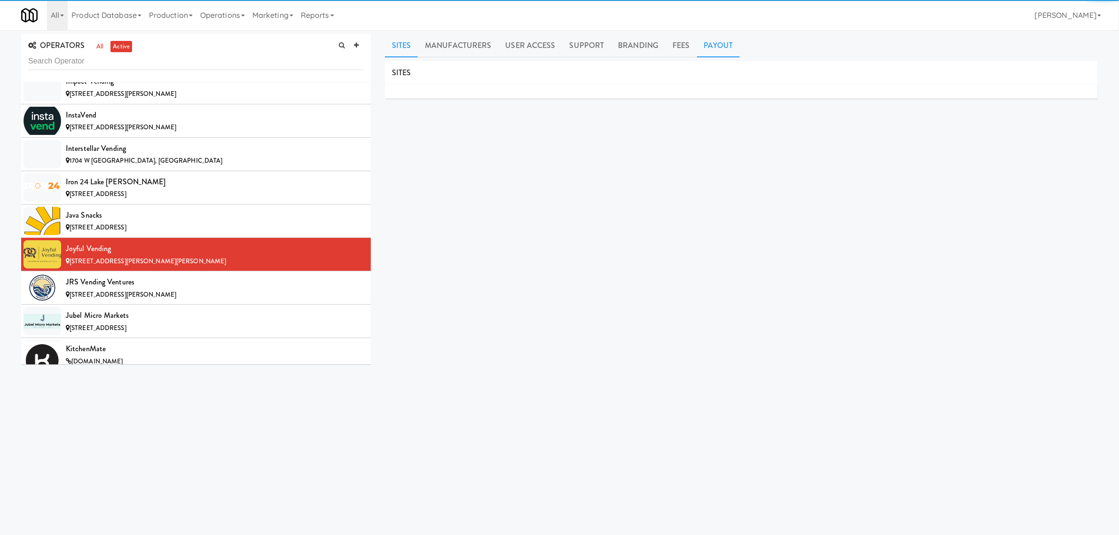
click at [710, 40] on link "Payout" at bounding box center [718, 45] width 43 height 23
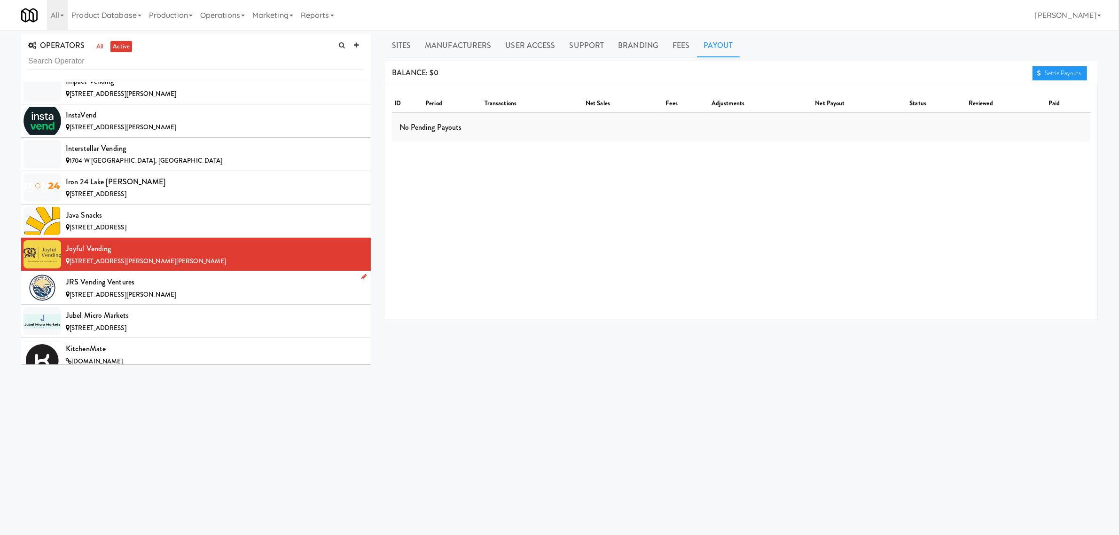
click at [164, 289] on div "JRS Vending Ventures" at bounding box center [215, 282] width 298 height 14
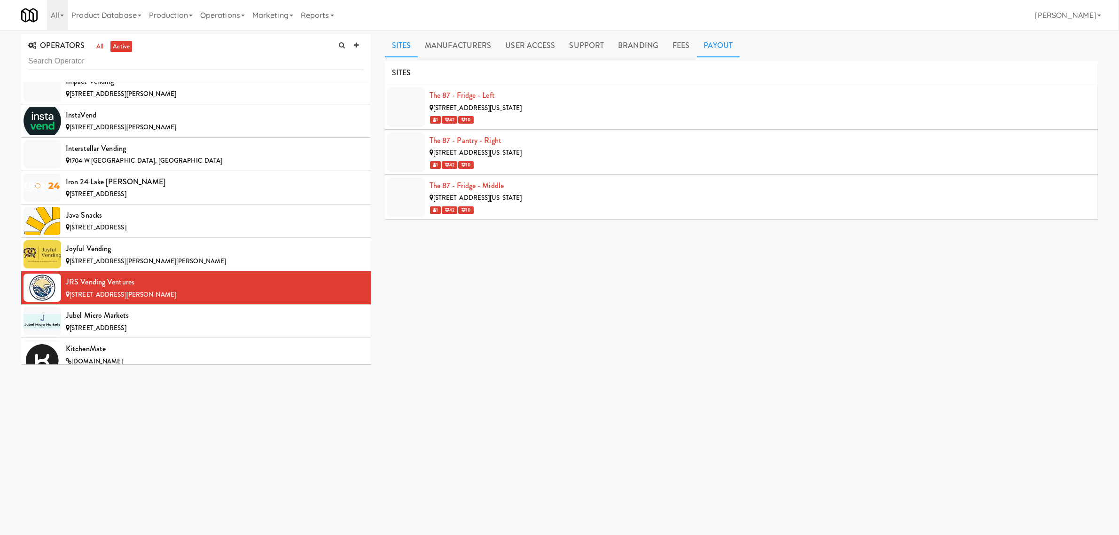
click at [713, 49] on link "Payout" at bounding box center [718, 45] width 43 height 23
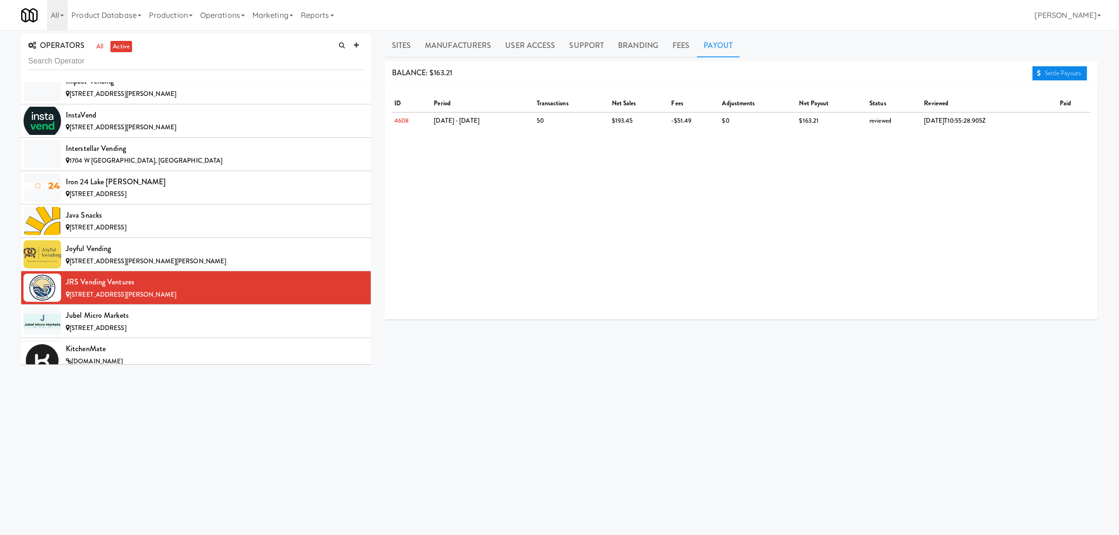
click at [1062, 70] on link "Settle Payouts" at bounding box center [1059, 73] width 55 height 14
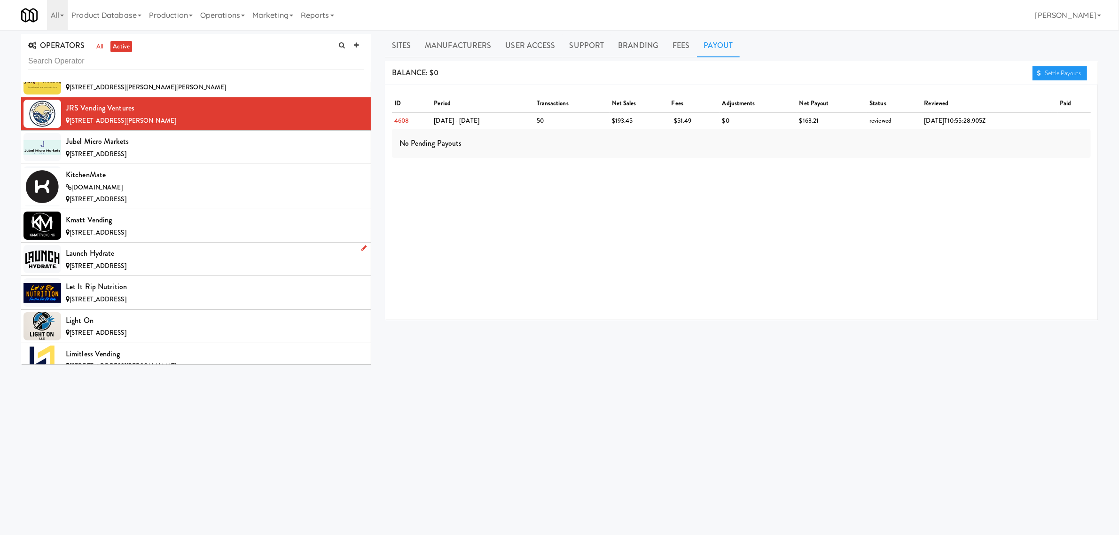
scroll to position [3641, 0]
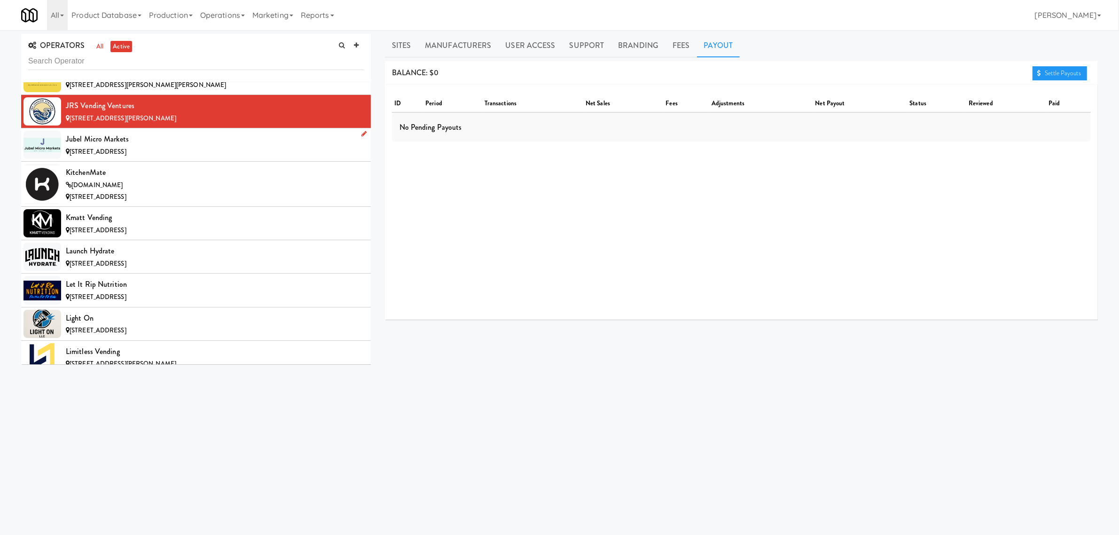
click at [139, 146] on div "Jubel Micro Markets" at bounding box center [215, 139] width 298 height 14
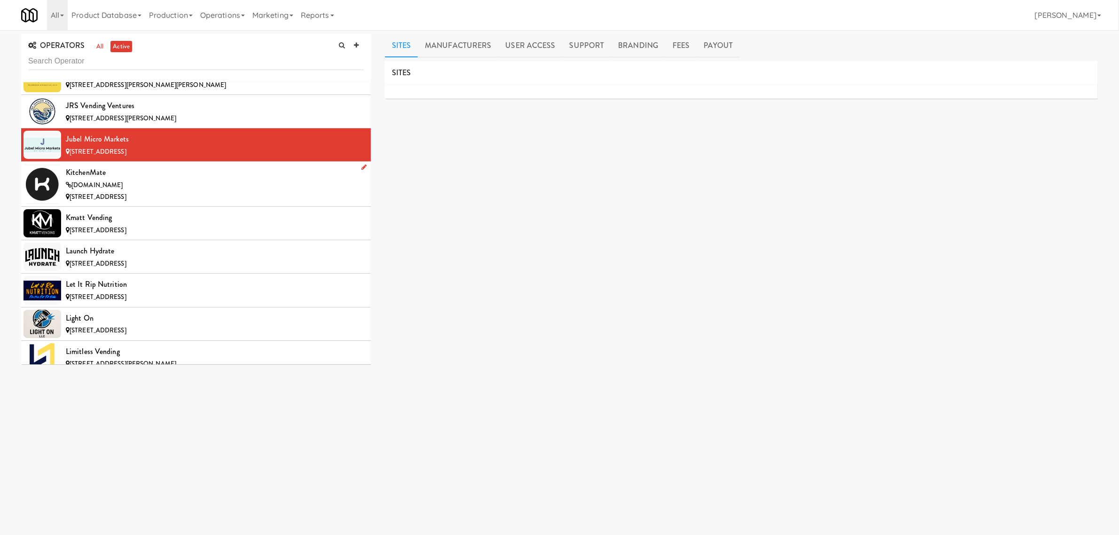
click at [117, 191] on div "[DOMAIN_NAME]" at bounding box center [215, 185] width 298 height 12
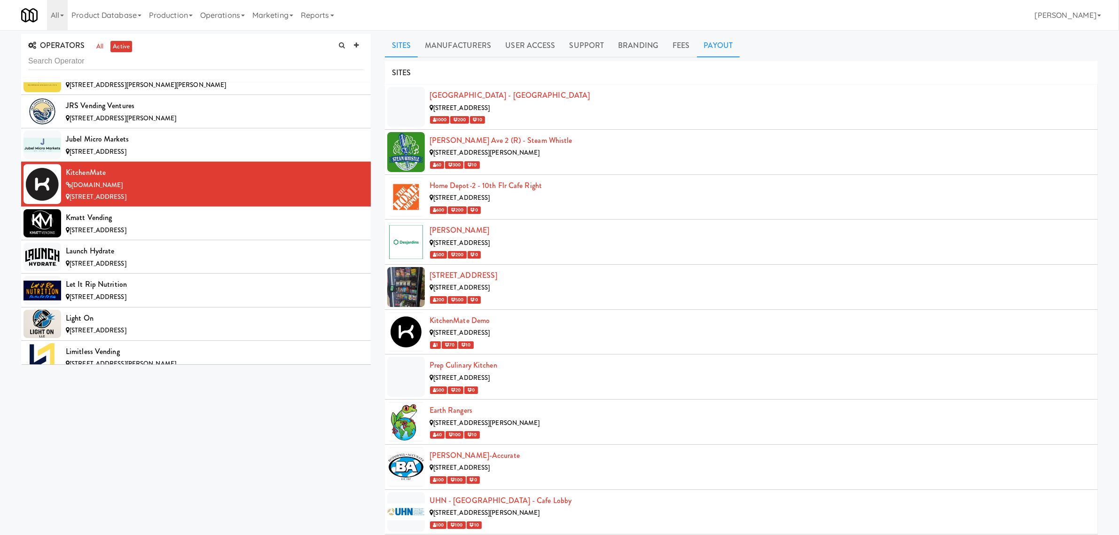
click at [716, 47] on link "Payout" at bounding box center [718, 45] width 43 height 23
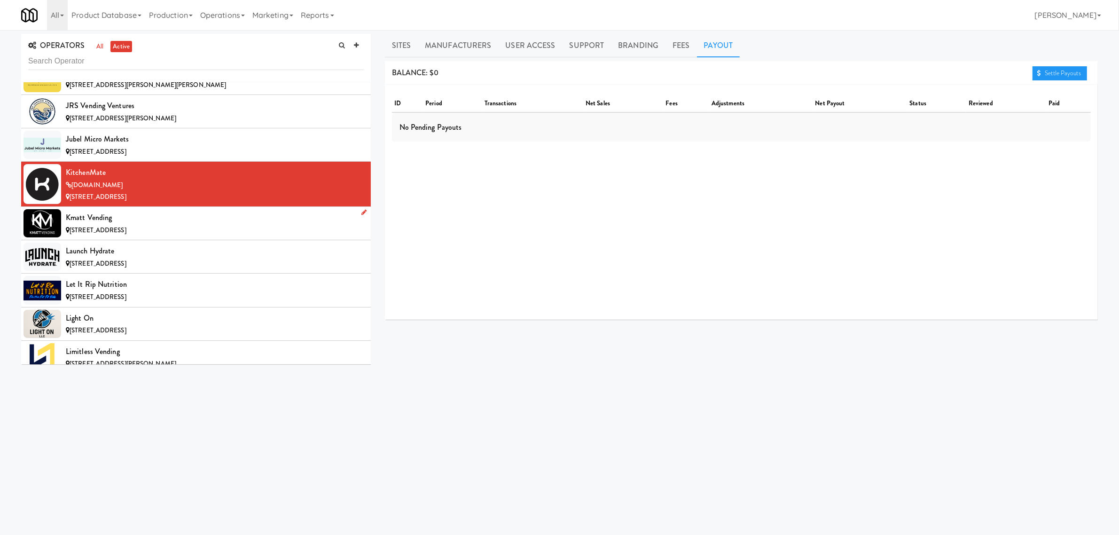
click at [132, 225] on div "Kmatt Vending" at bounding box center [215, 217] width 298 height 14
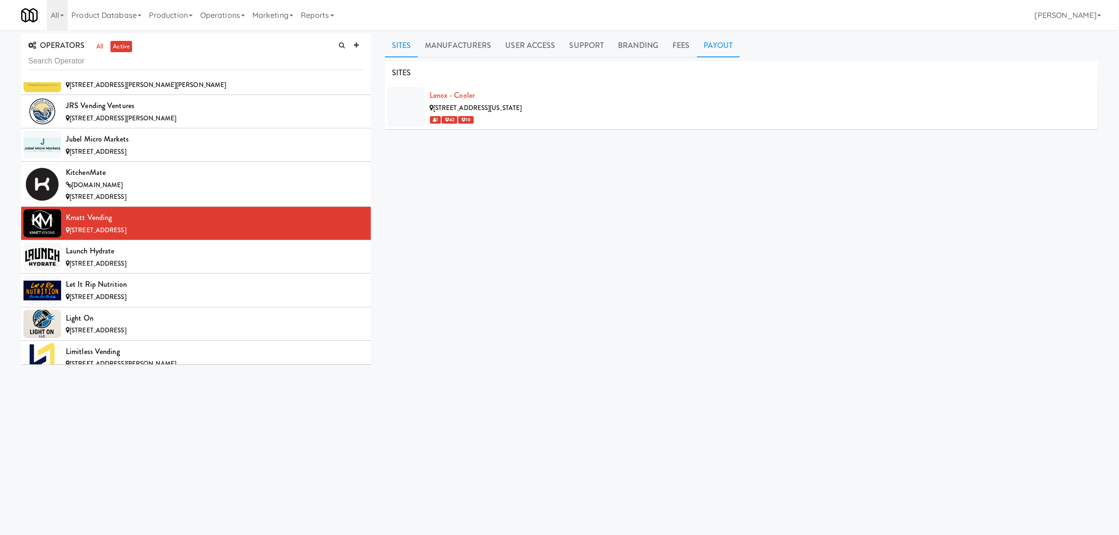
click at [724, 44] on link "Payout" at bounding box center [718, 45] width 43 height 23
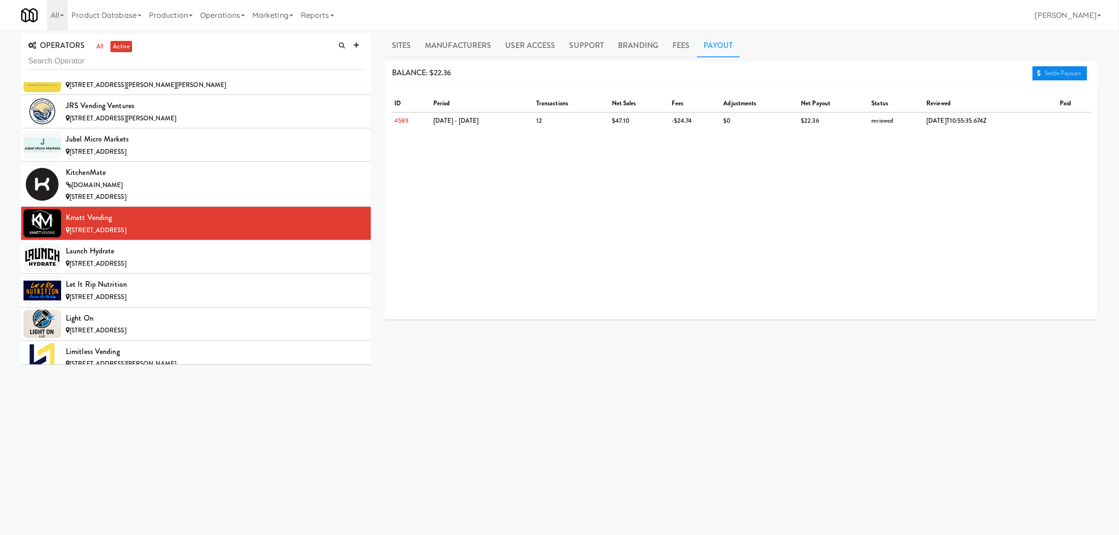
click at [1049, 68] on link "Settle Payouts" at bounding box center [1059, 73] width 55 height 14
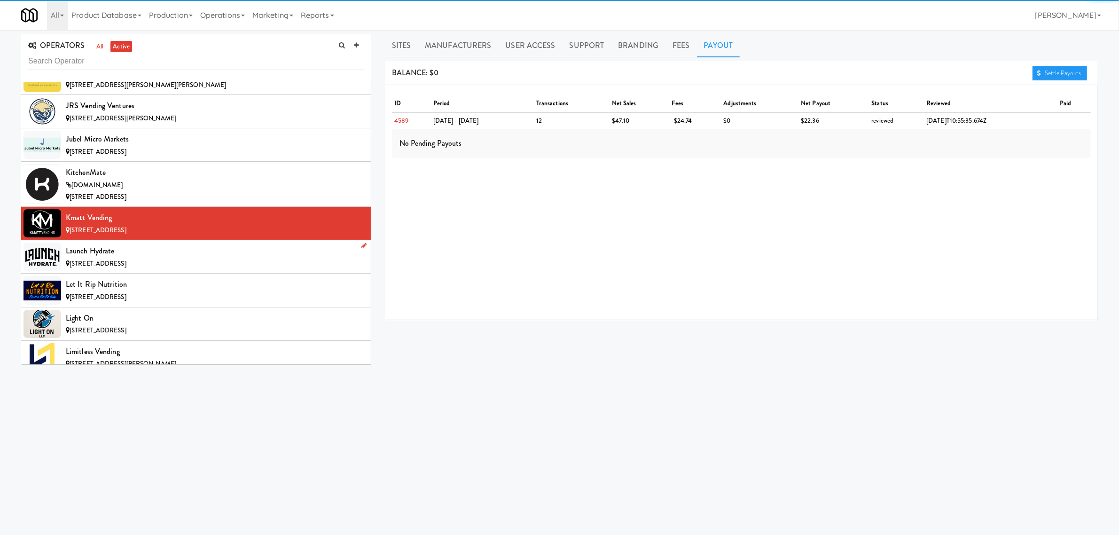
click at [95, 258] on div "Launch Hydrate" at bounding box center [215, 251] width 298 height 14
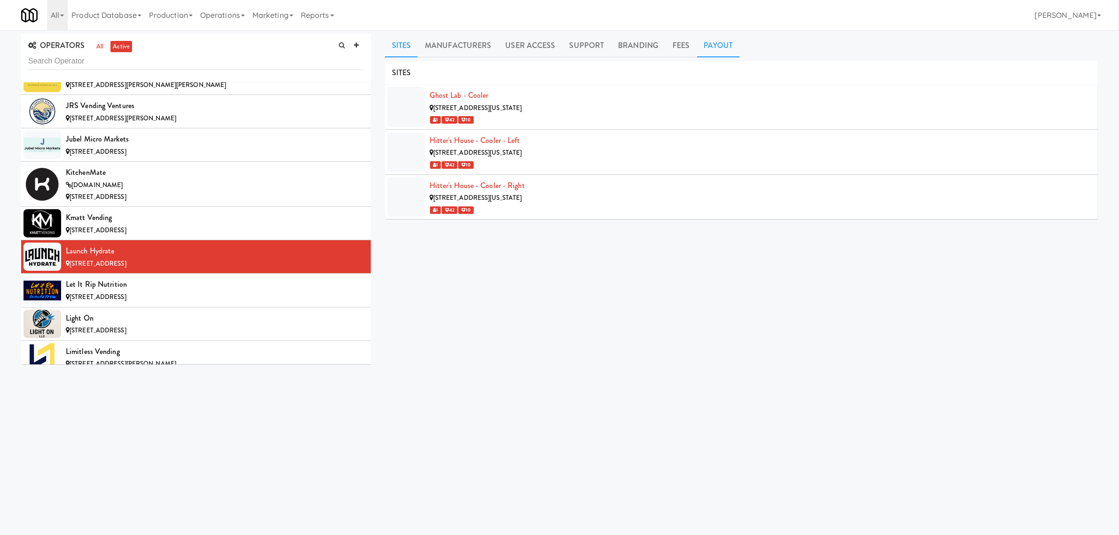
click at [714, 46] on link "Payout" at bounding box center [718, 45] width 43 height 23
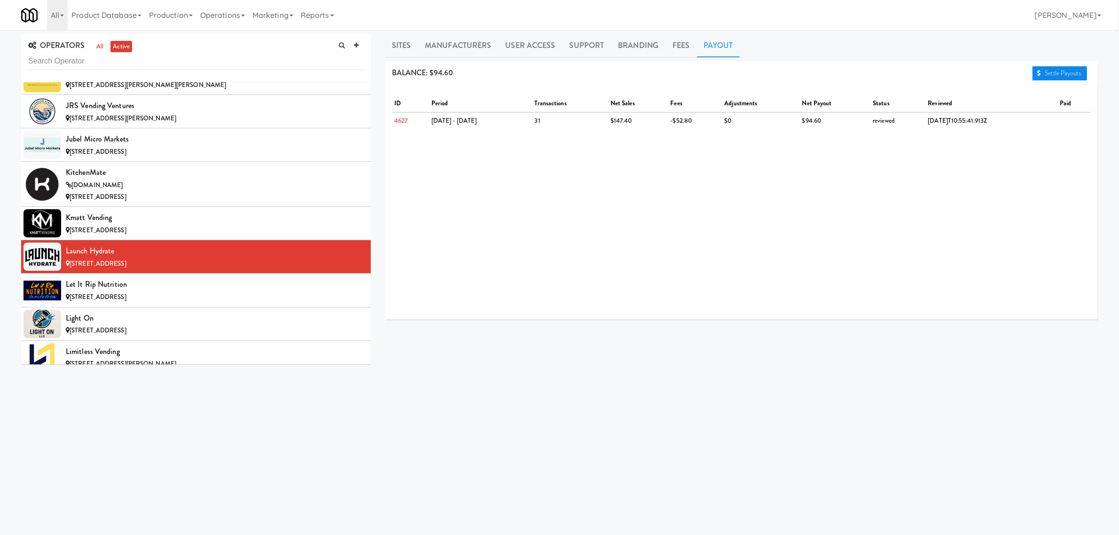
click at [1048, 69] on link "Settle Payouts" at bounding box center [1059, 73] width 55 height 14
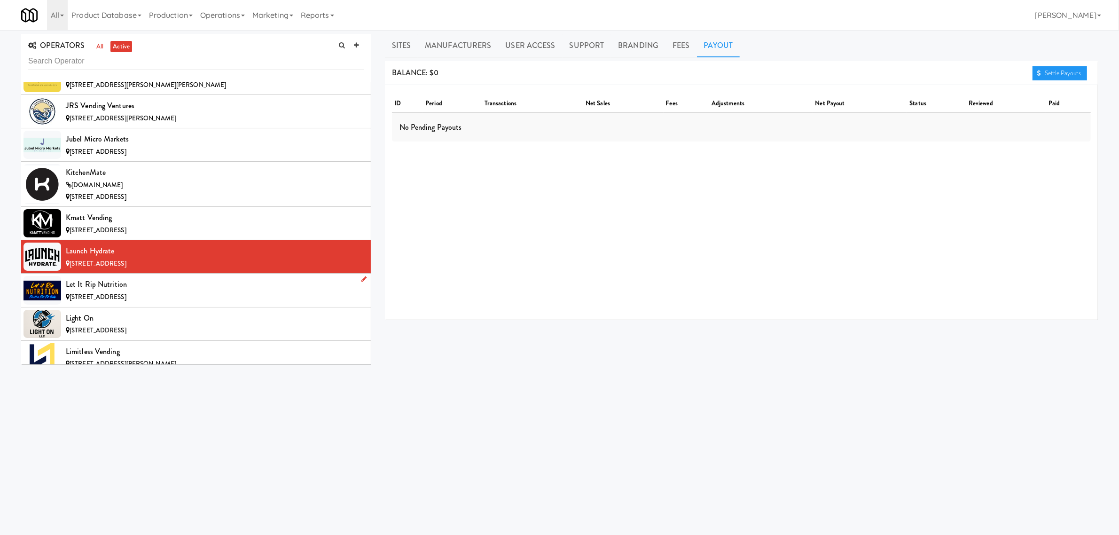
click at [94, 291] on div "Let it Rip Nutrition" at bounding box center [215, 284] width 298 height 14
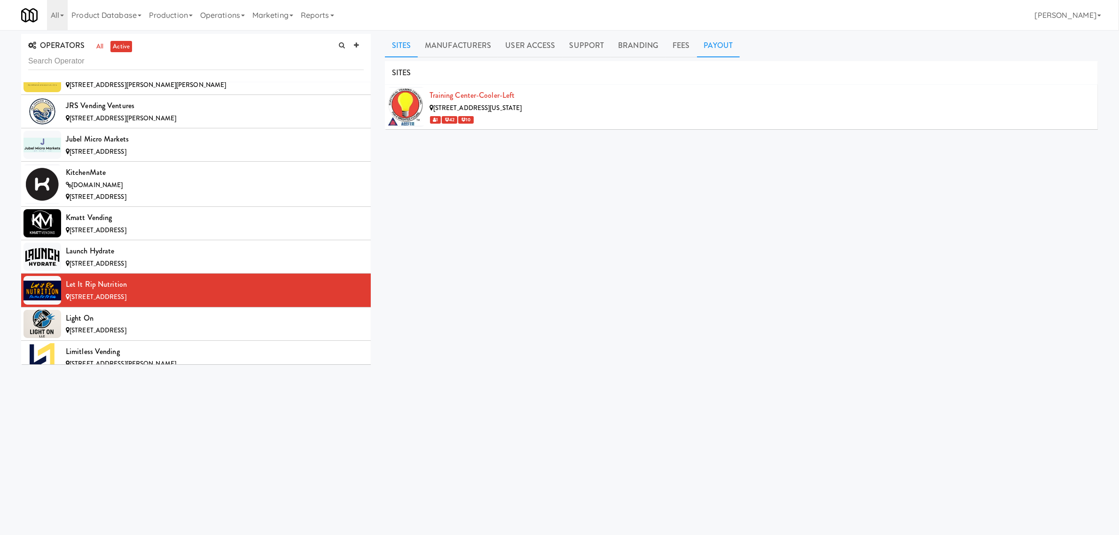
click at [724, 43] on link "Payout" at bounding box center [718, 45] width 43 height 23
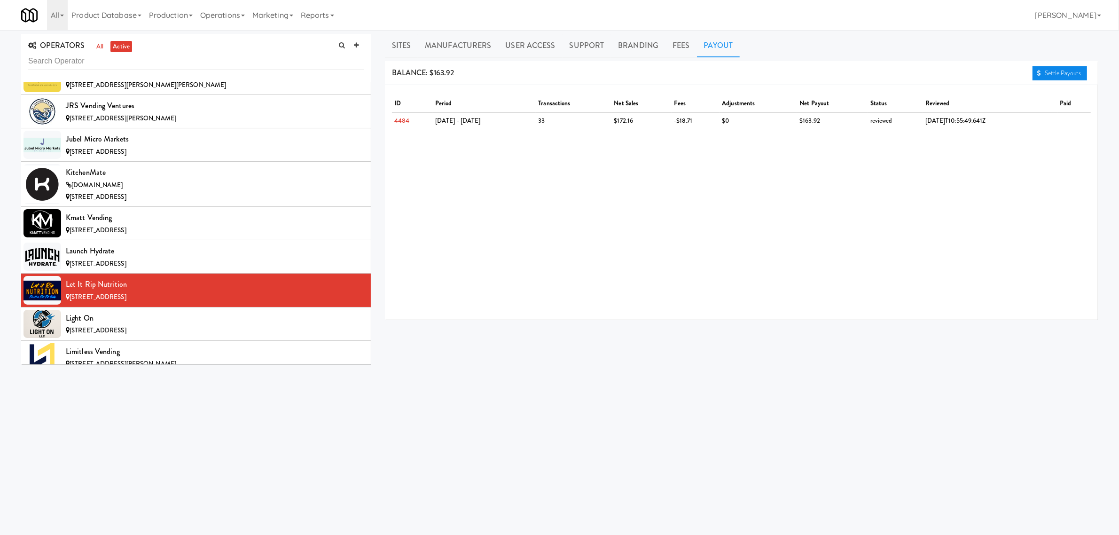
click at [1063, 69] on link "Settle Payouts" at bounding box center [1059, 73] width 55 height 14
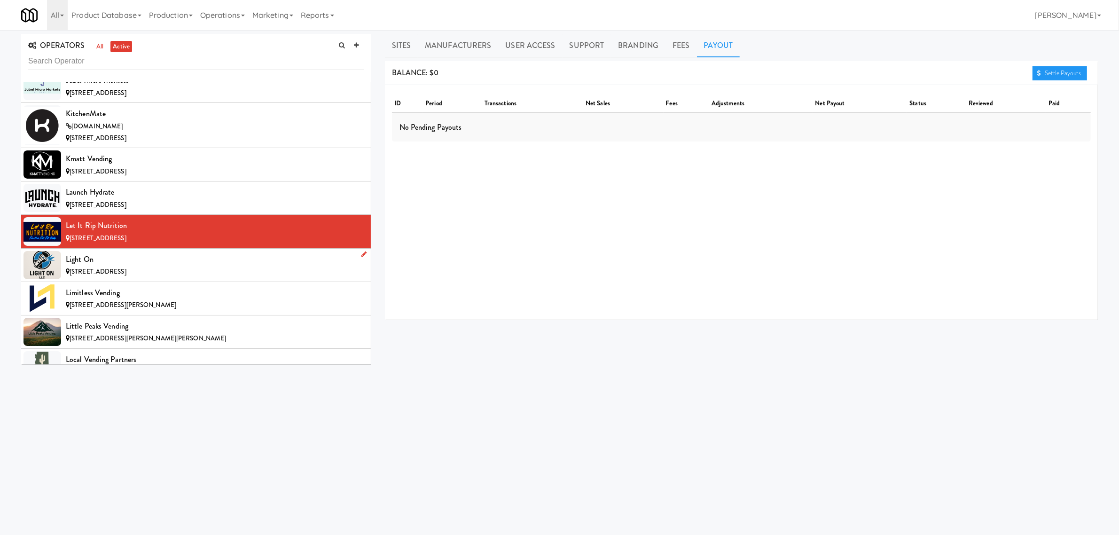
click at [99, 266] on div "Light On" at bounding box center [215, 259] width 298 height 14
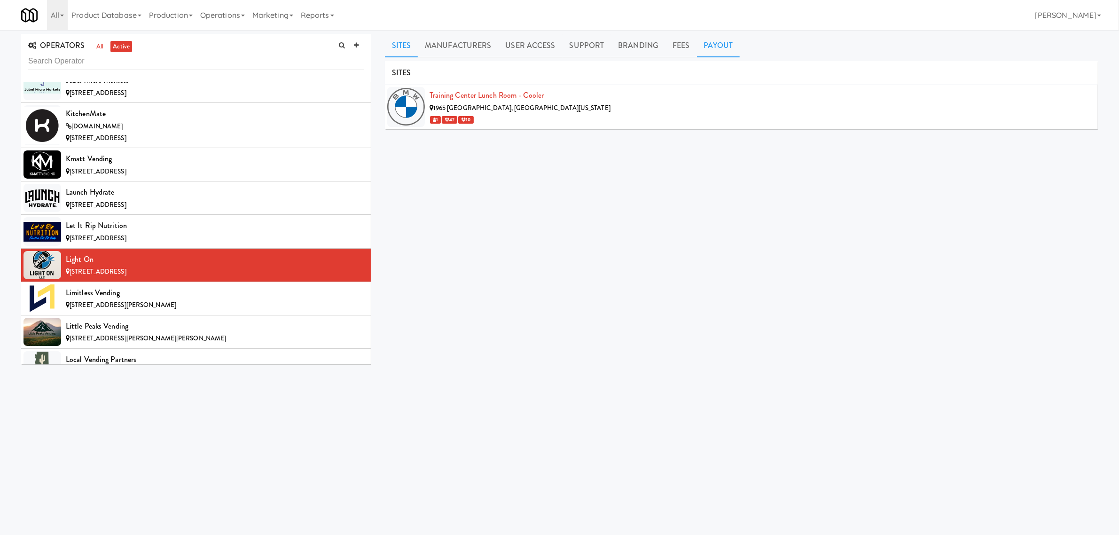
click at [717, 49] on link "Payout" at bounding box center [718, 45] width 43 height 23
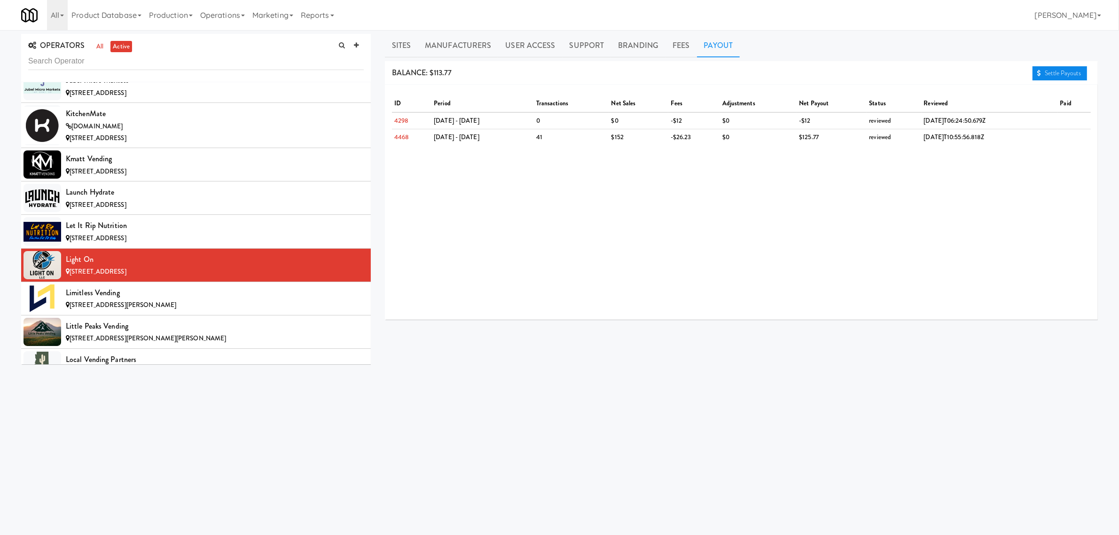
click at [1065, 74] on link "Settle Payouts" at bounding box center [1059, 73] width 55 height 14
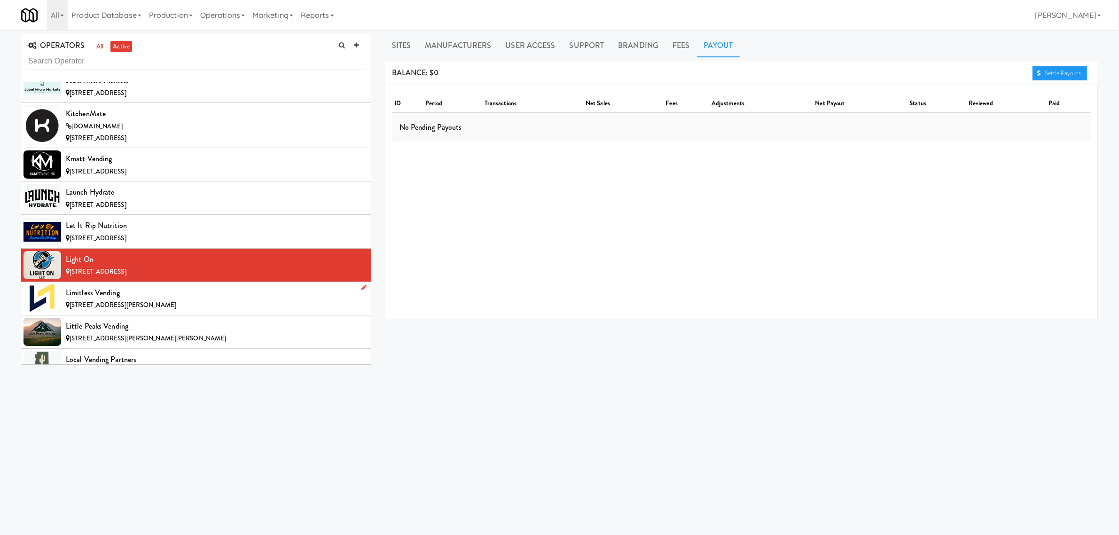
click at [99, 300] on div "Limitless Vending" at bounding box center [215, 293] width 298 height 14
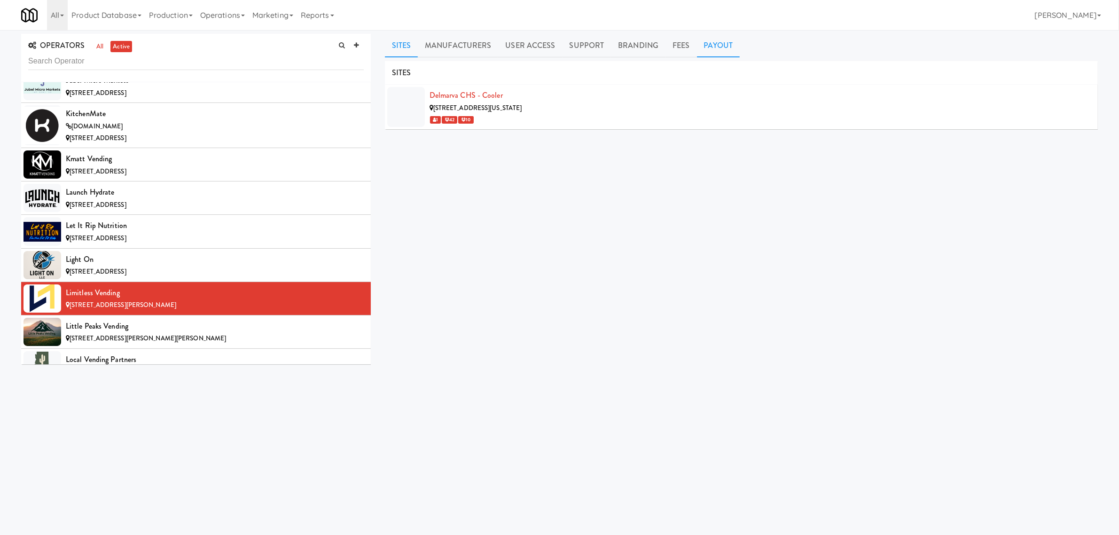
click at [701, 41] on link "Payout" at bounding box center [718, 45] width 43 height 23
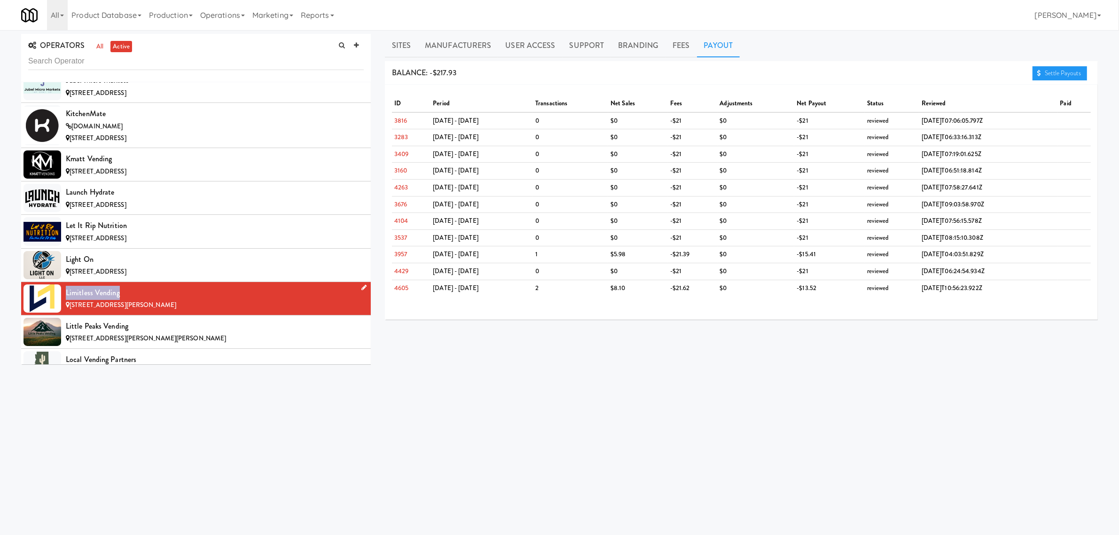
drag, startPoint x: 119, startPoint y: 306, endPoint x: 67, endPoint y: 302, distance: 52.3
click at [67, 300] on div "Limitless Vending" at bounding box center [215, 293] width 298 height 14
copy div "Limitless Vending"
click at [181, 333] on div "Little Peaks Vending" at bounding box center [215, 326] width 298 height 14
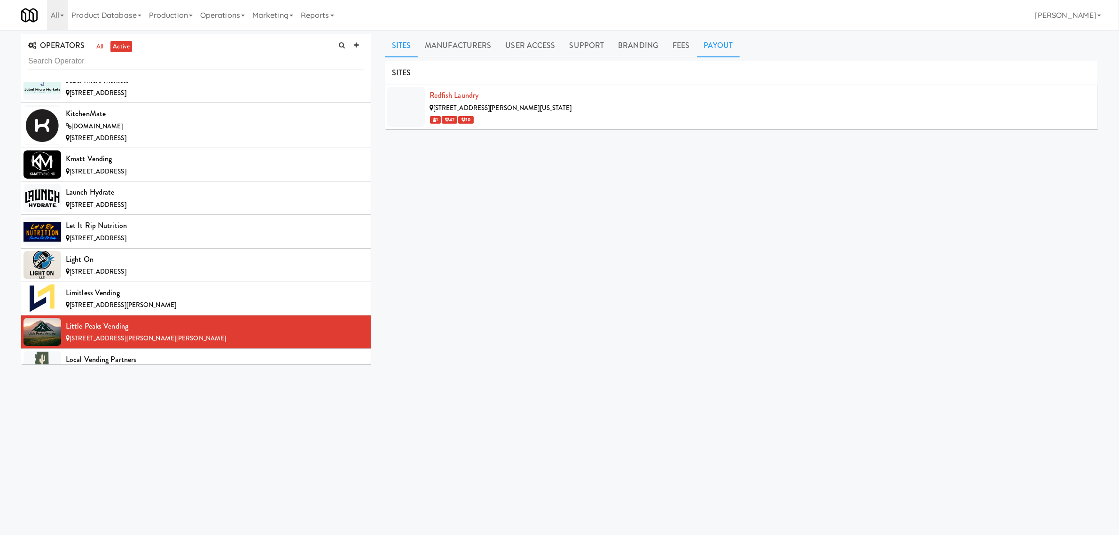
click at [705, 43] on link "Payout" at bounding box center [718, 45] width 43 height 23
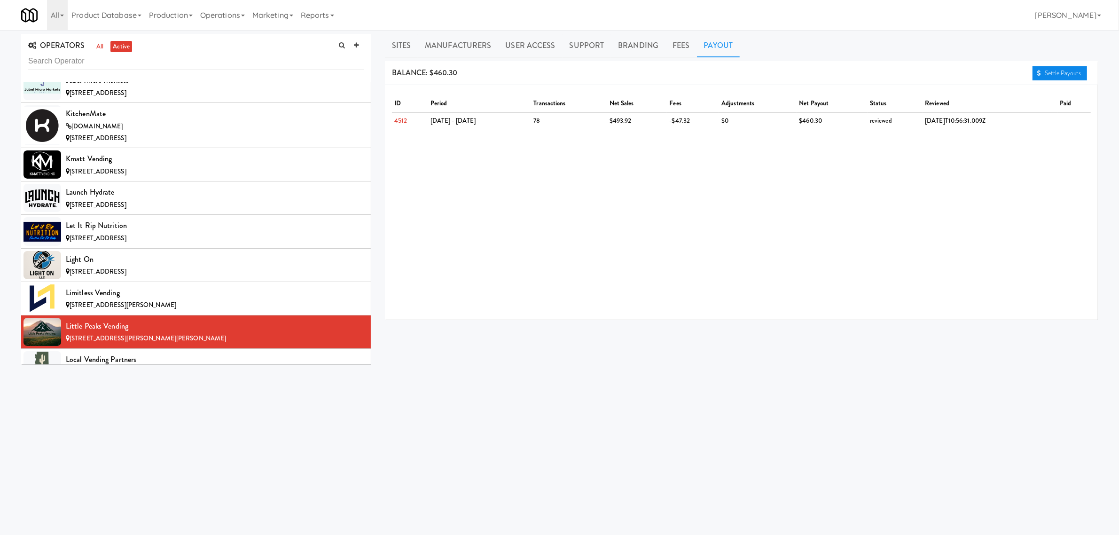
click at [1048, 67] on link "Settle Payouts" at bounding box center [1059, 73] width 55 height 14
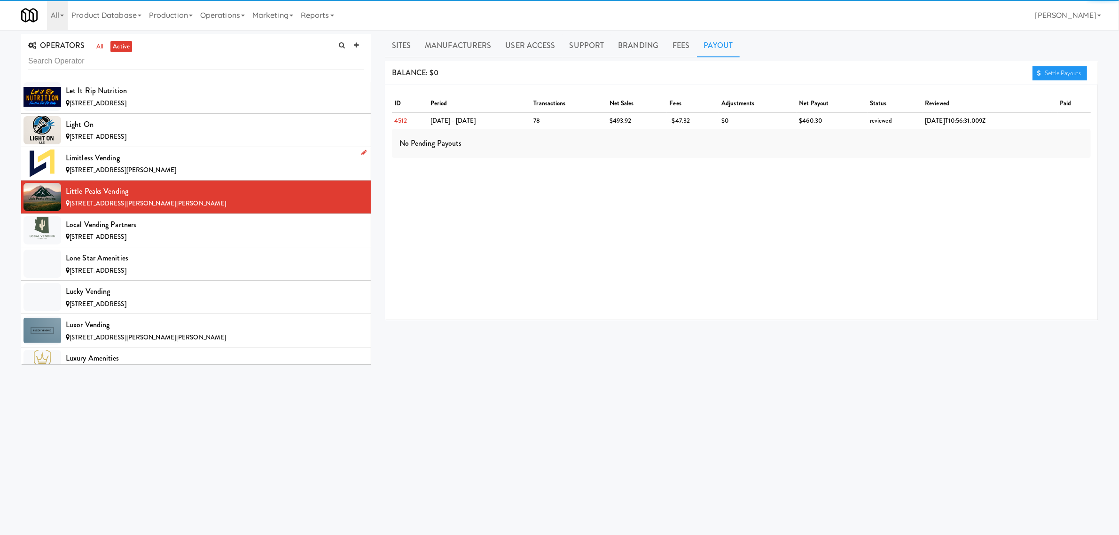
scroll to position [3876, 0]
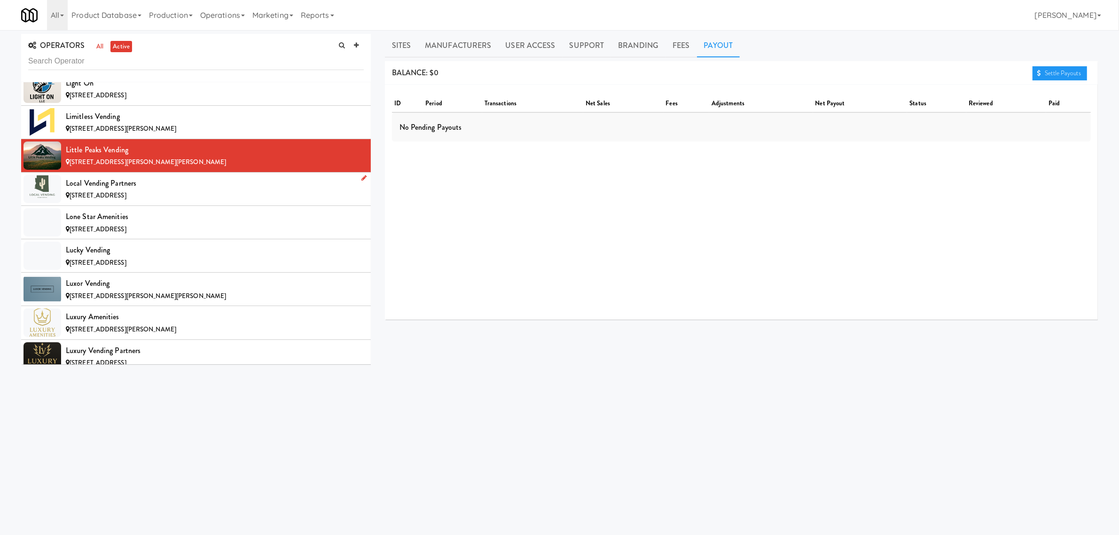
click at [161, 190] on div "Local Vending Partners" at bounding box center [215, 183] width 298 height 14
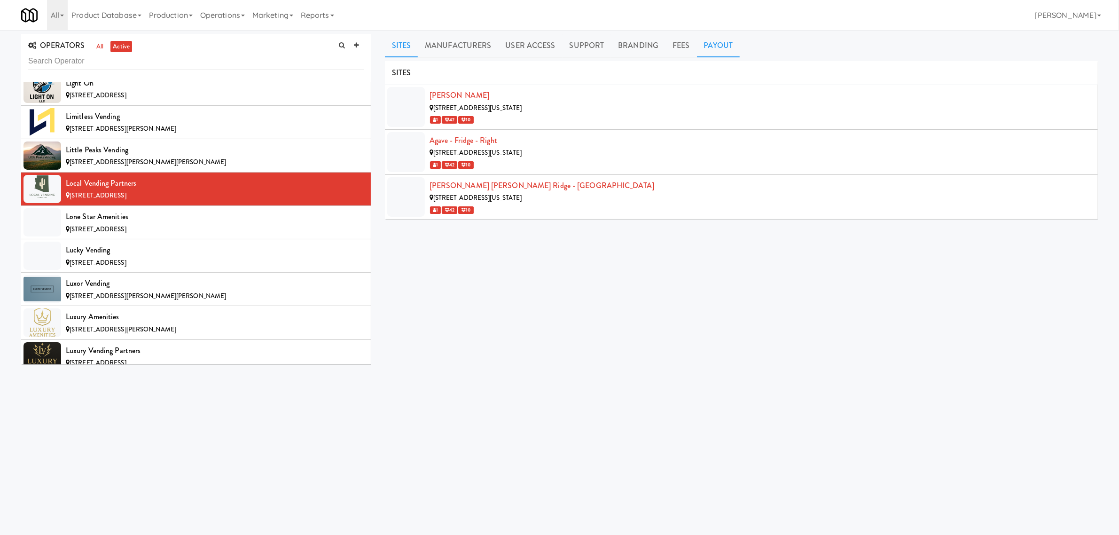
click at [717, 44] on link "Payout" at bounding box center [718, 45] width 43 height 23
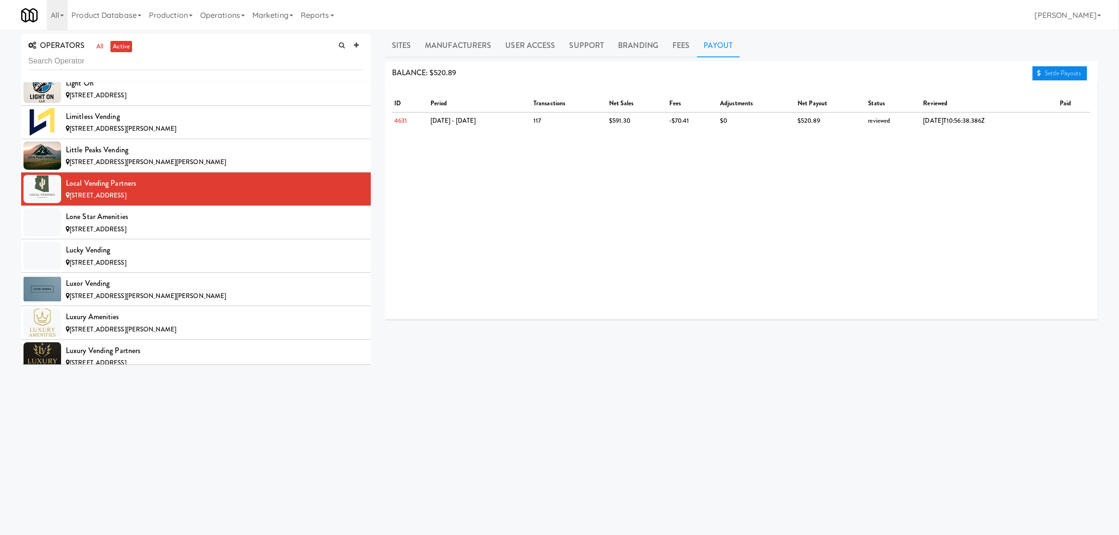
click at [1050, 70] on link "Settle Payouts" at bounding box center [1059, 73] width 55 height 14
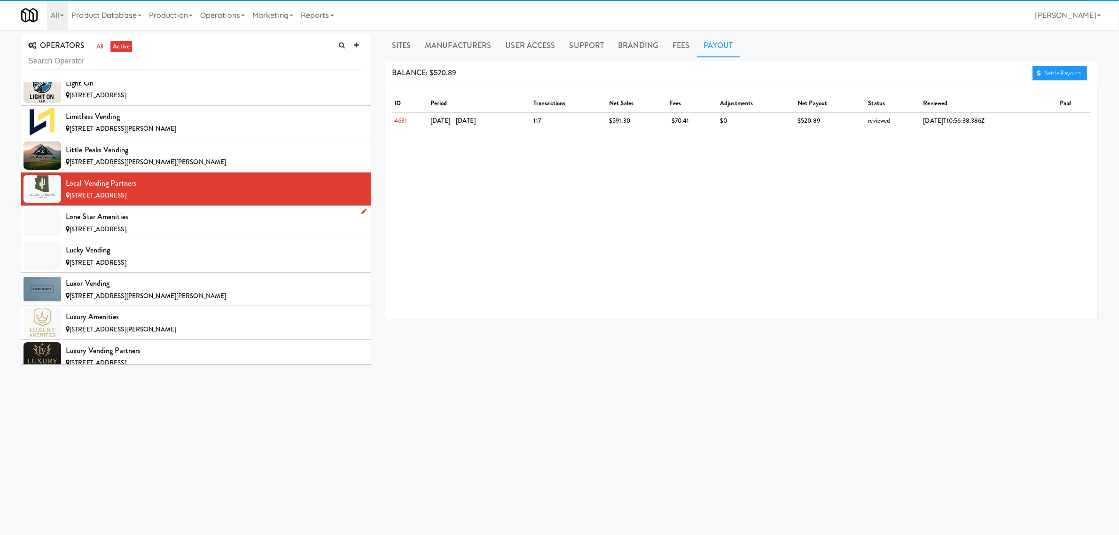
click at [161, 235] on div "[STREET_ADDRESS]" at bounding box center [215, 230] width 298 height 12
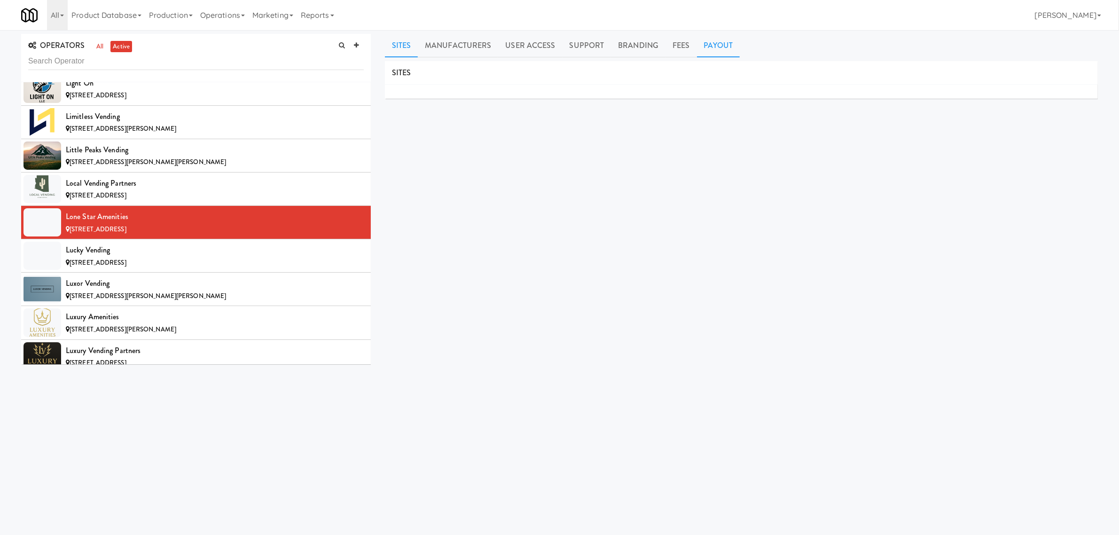
click at [717, 46] on link "Payout" at bounding box center [718, 45] width 43 height 23
click at [123, 267] on span "[STREET_ADDRESS]" at bounding box center [98, 262] width 57 height 9
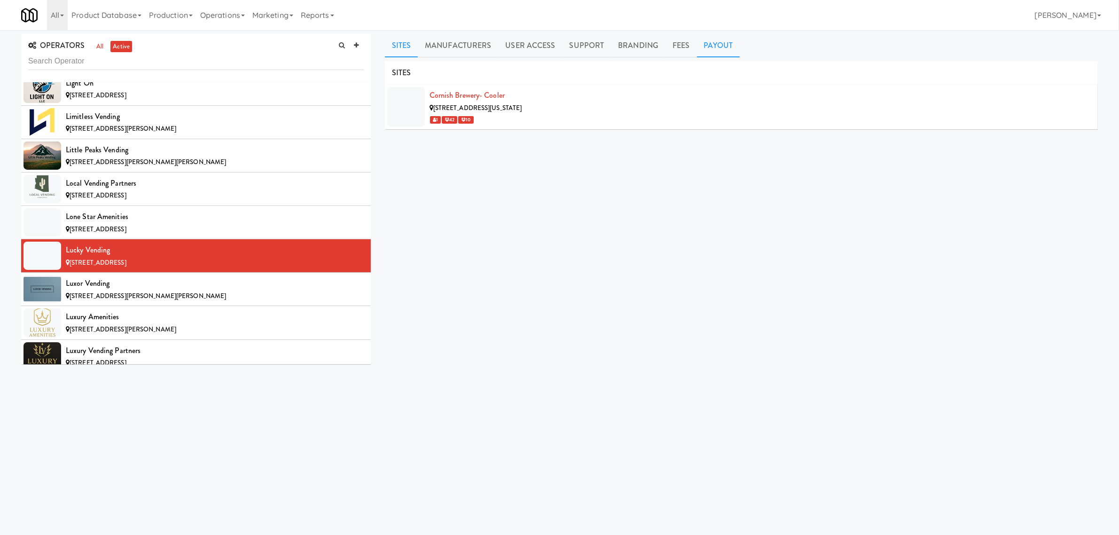
click at [731, 45] on link "Payout" at bounding box center [718, 45] width 43 height 23
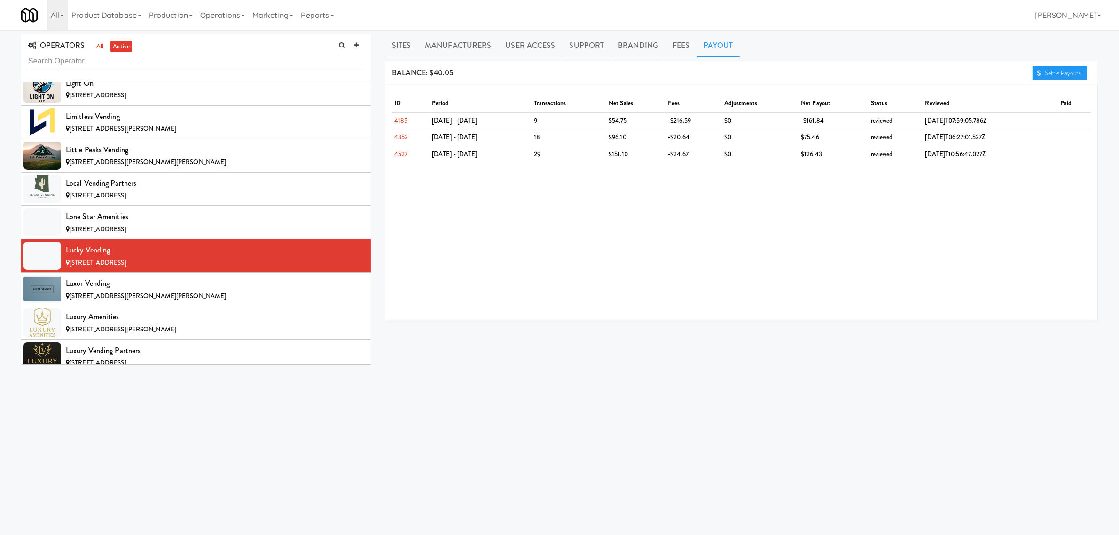
click at [1052, 64] on div "BALANCE: $40.05 Settle Payouts" at bounding box center [741, 73] width 713 height 24
click at [1052, 70] on link "Settle Payouts" at bounding box center [1059, 73] width 55 height 14
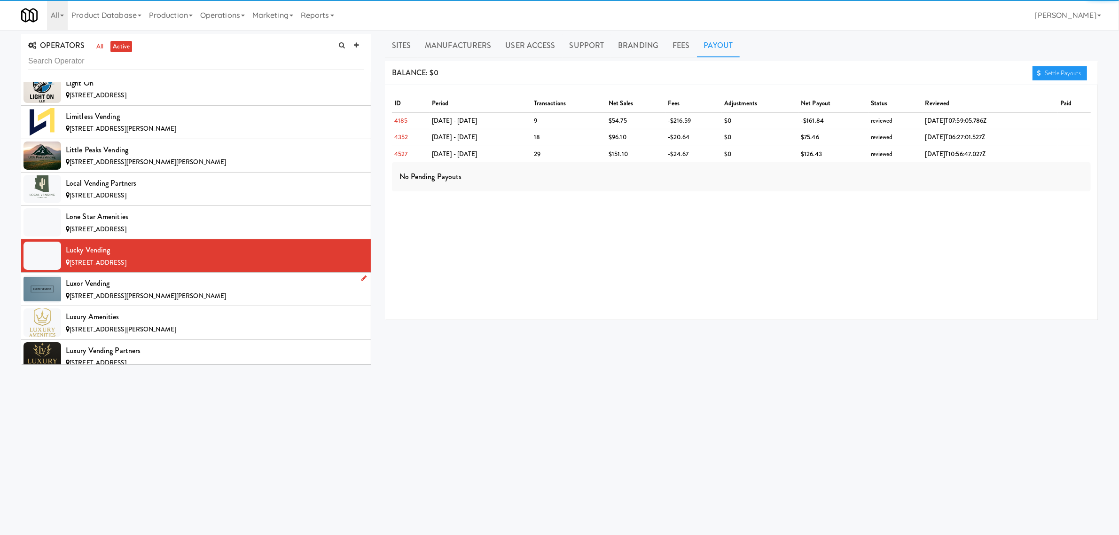
click at [139, 300] on span "[STREET_ADDRESS][PERSON_NAME][PERSON_NAME]" at bounding box center [148, 295] width 156 height 9
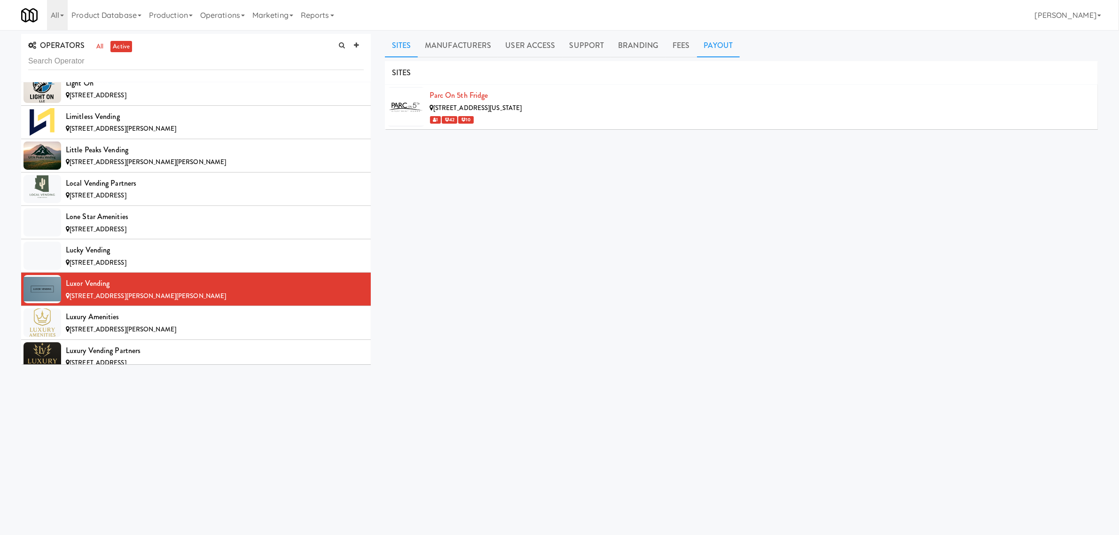
click at [720, 45] on link "Payout" at bounding box center [718, 45] width 43 height 23
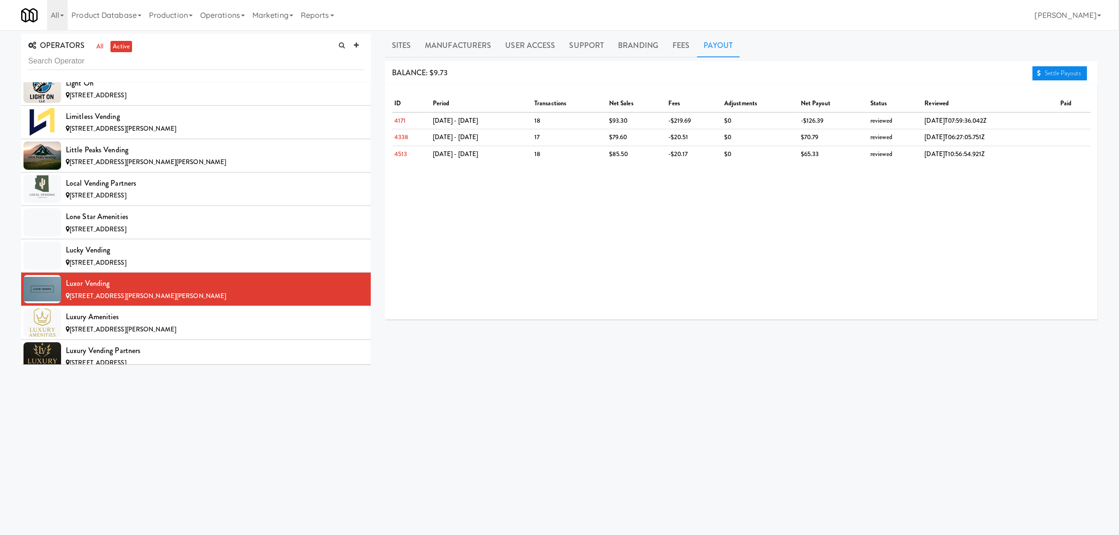
click at [1070, 70] on link "Settle Payouts" at bounding box center [1059, 73] width 55 height 14
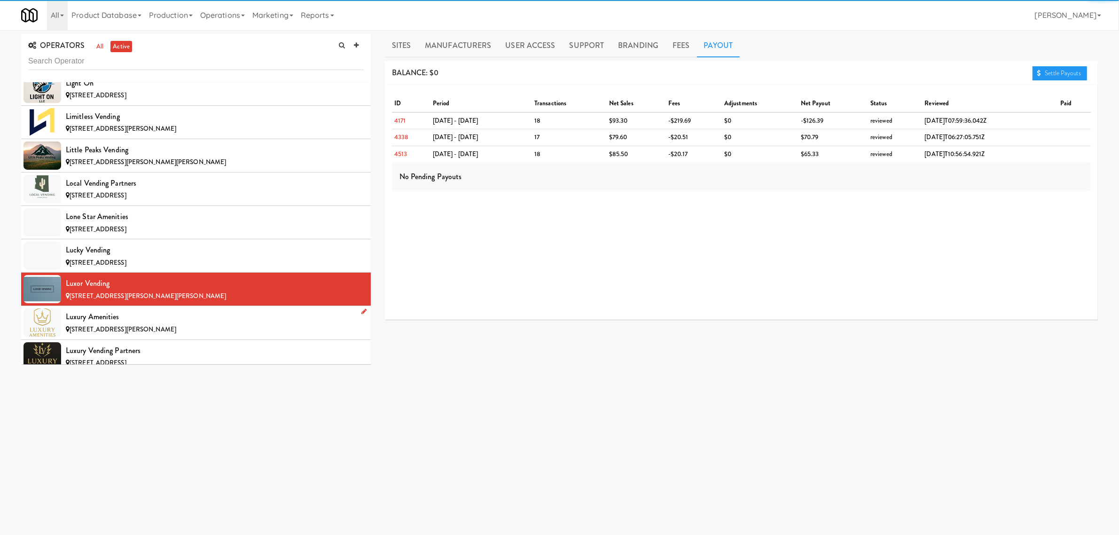
click at [97, 324] on div "Luxury Amenities" at bounding box center [215, 317] width 298 height 14
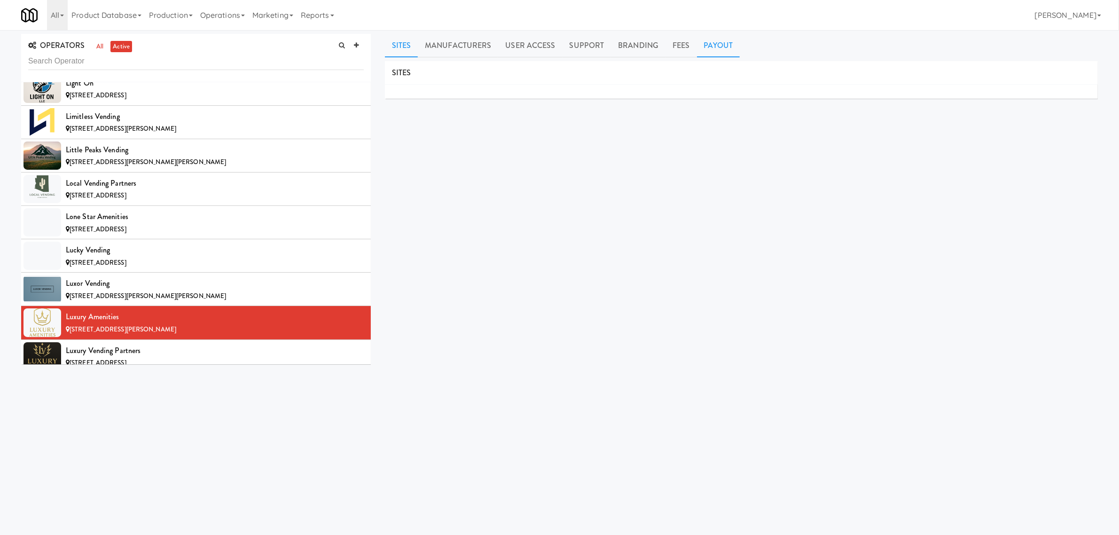
click at [719, 46] on link "Payout" at bounding box center [718, 45] width 43 height 23
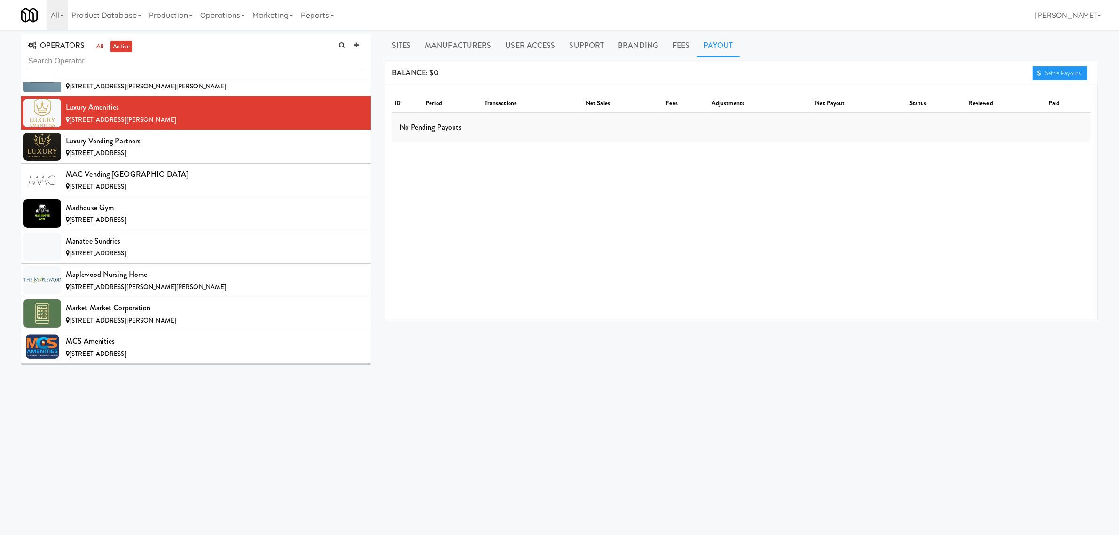
scroll to position [4111, 0]
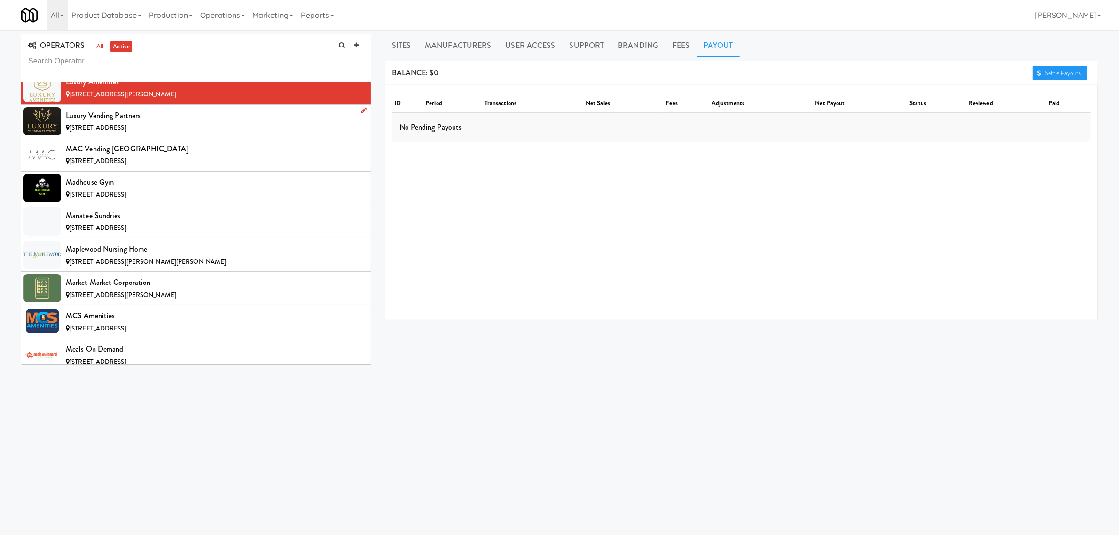
click at [156, 123] on div "Luxury Vending Partners" at bounding box center [215, 116] width 298 height 14
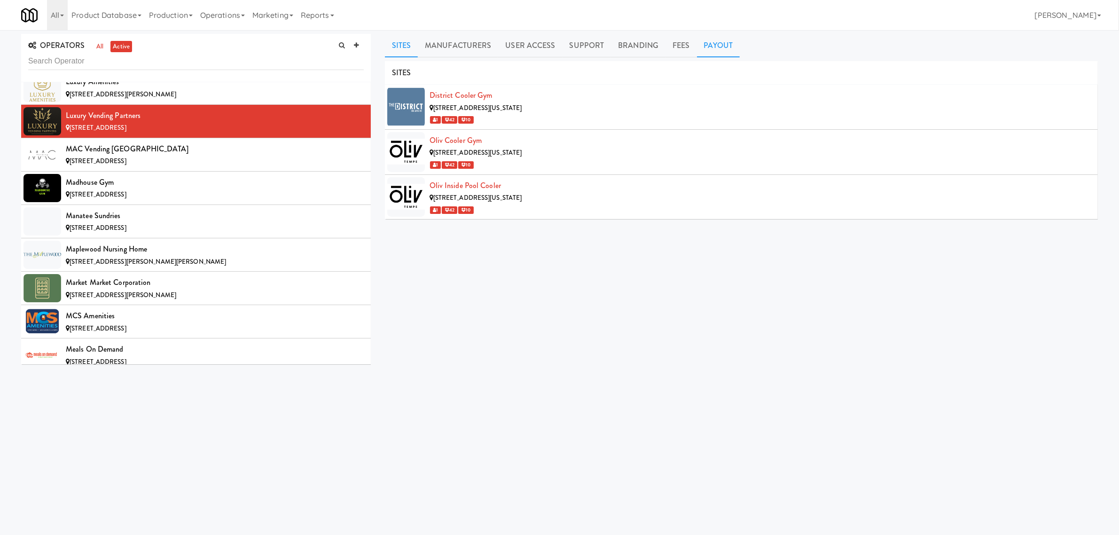
click at [724, 39] on link "Payout" at bounding box center [718, 45] width 43 height 23
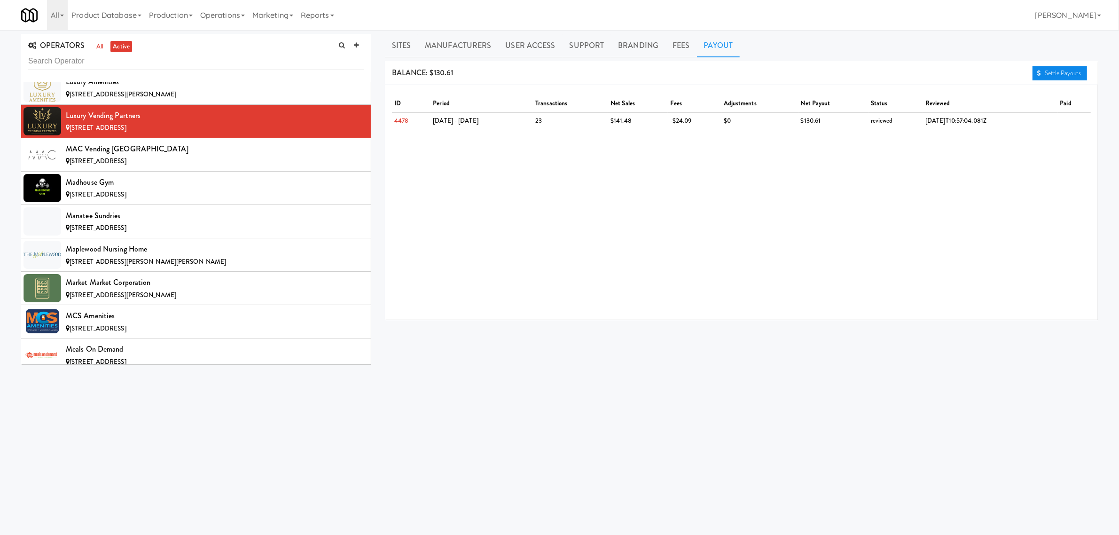
click at [1072, 72] on link "Settle Payouts" at bounding box center [1059, 73] width 55 height 14
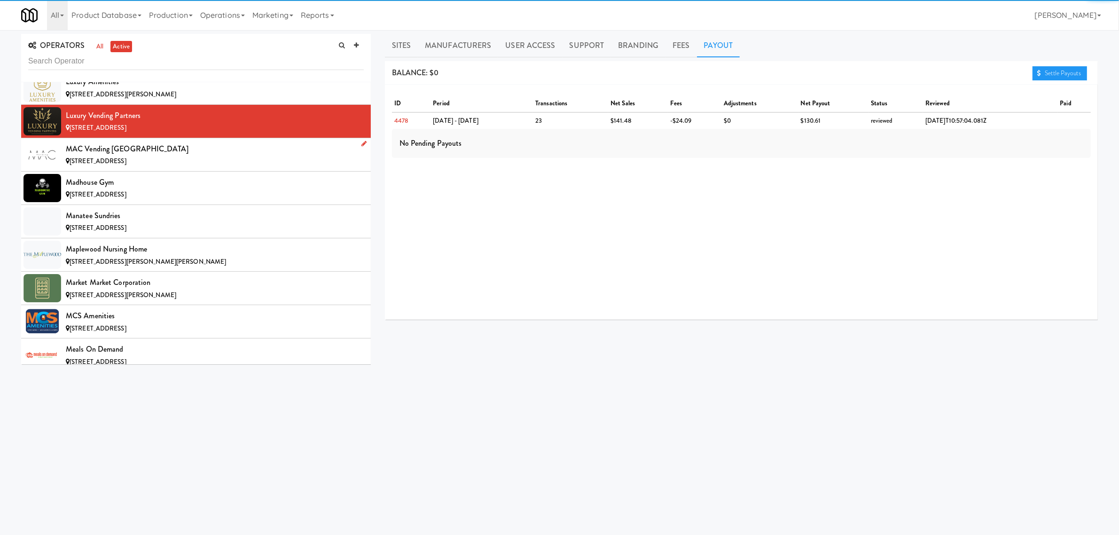
click at [153, 167] on div "[STREET_ADDRESS]" at bounding box center [215, 162] width 298 height 12
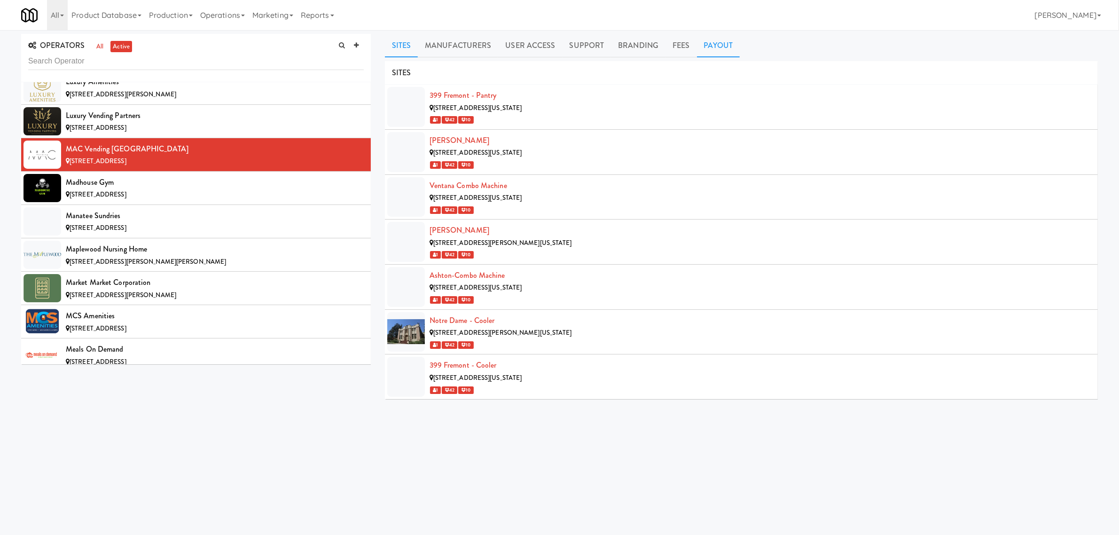
click at [706, 46] on link "Payout" at bounding box center [718, 45] width 43 height 23
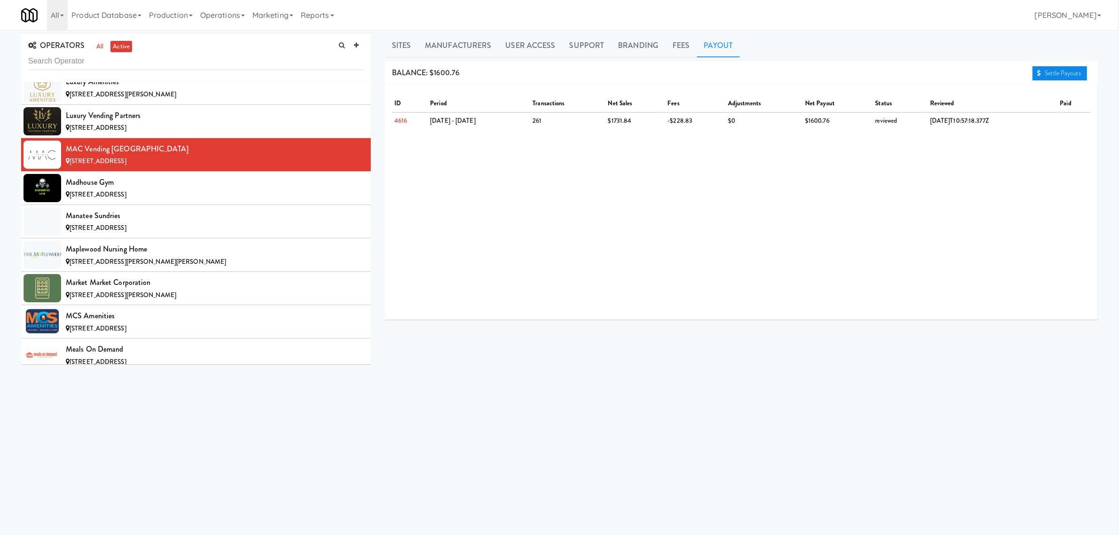
click at [1049, 73] on link "Settle Payouts" at bounding box center [1059, 73] width 55 height 14
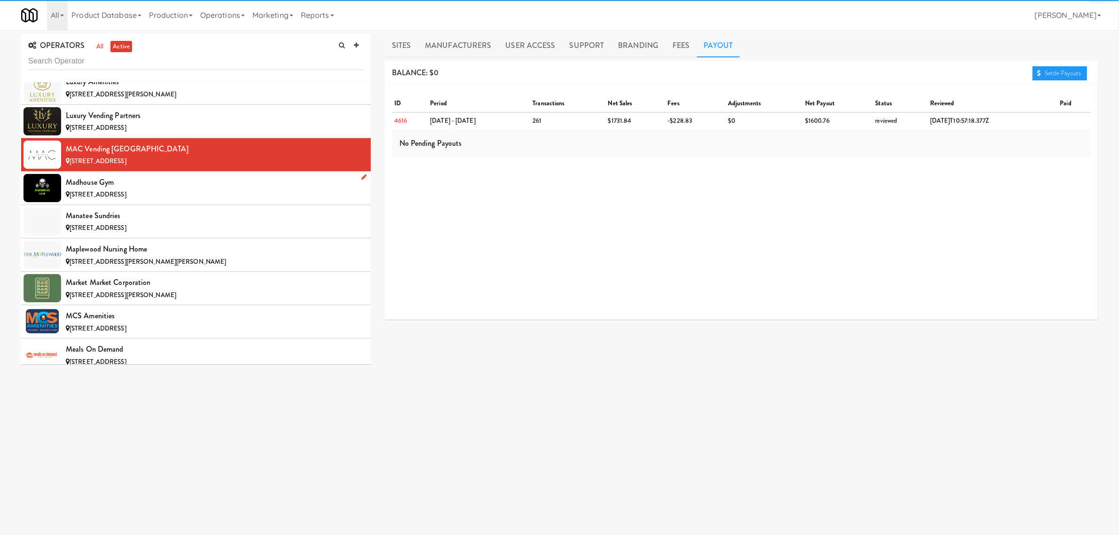
click at [164, 189] on div "Madhouse Gym" at bounding box center [215, 182] width 298 height 14
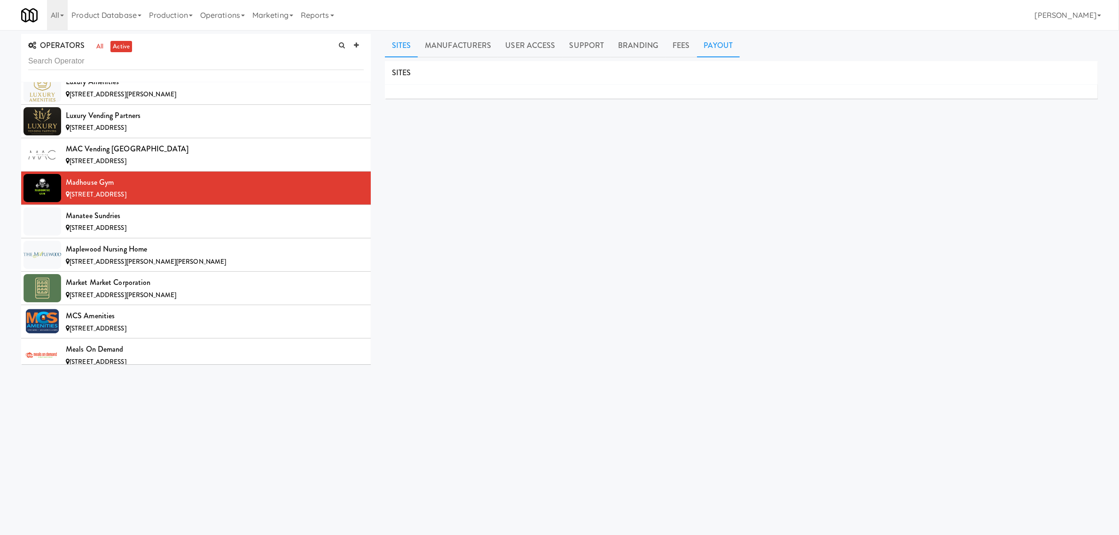
click at [726, 43] on link "Payout" at bounding box center [718, 45] width 43 height 23
click at [93, 223] on div "Manatee Sundries" at bounding box center [215, 216] width 298 height 14
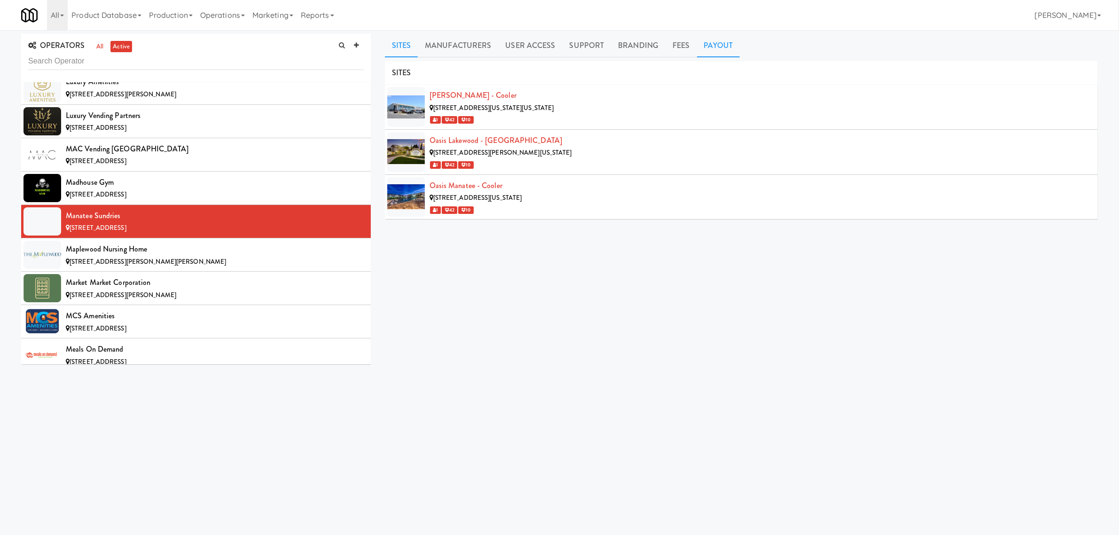
click at [720, 51] on link "Payout" at bounding box center [718, 45] width 43 height 23
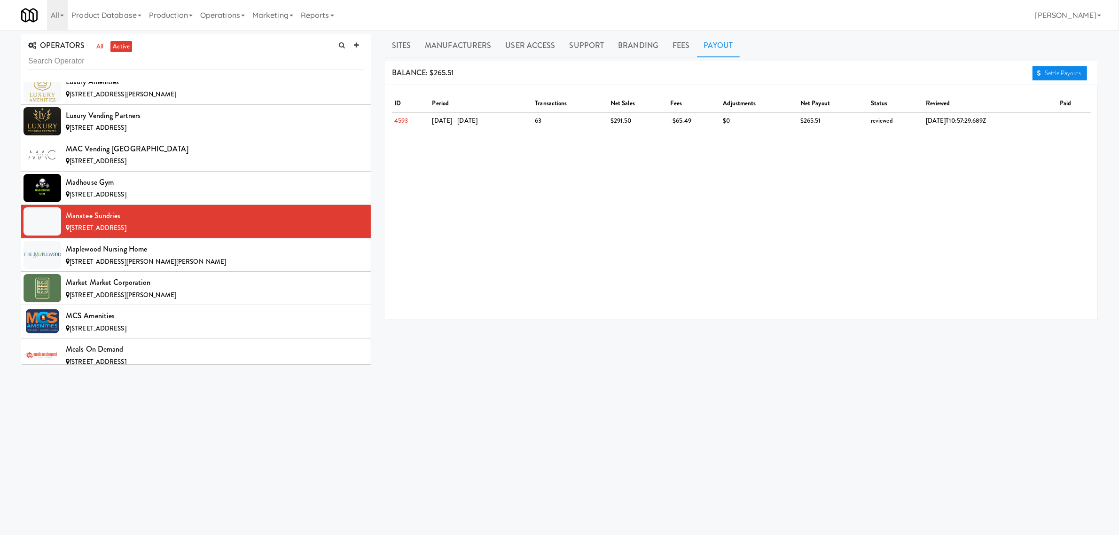
click at [1055, 72] on link "Settle Payouts" at bounding box center [1059, 73] width 55 height 14
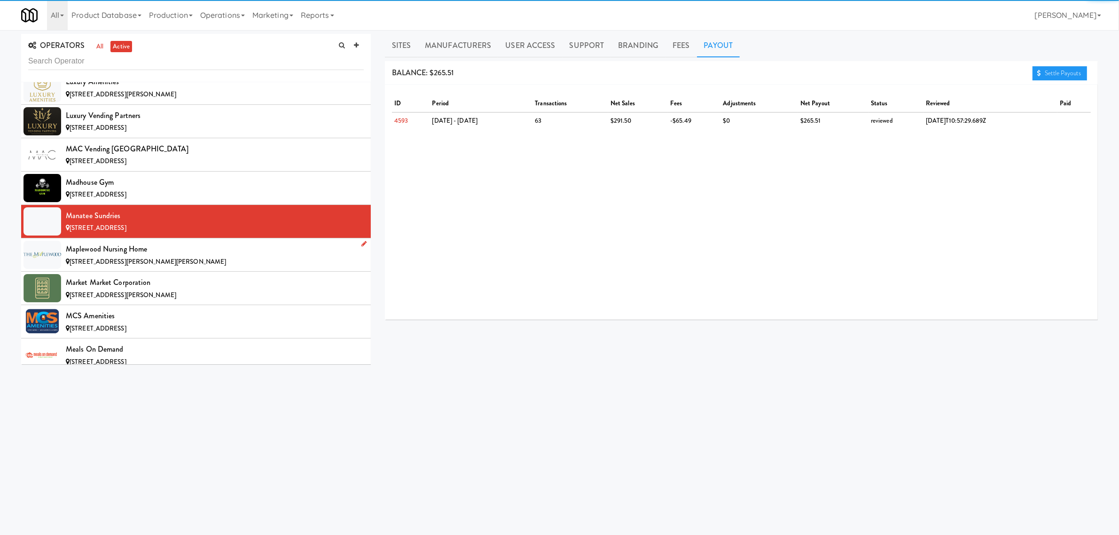
click at [103, 256] on div "Maplewood Nursing Home" at bounding box center [215, 249] width 298 height 14
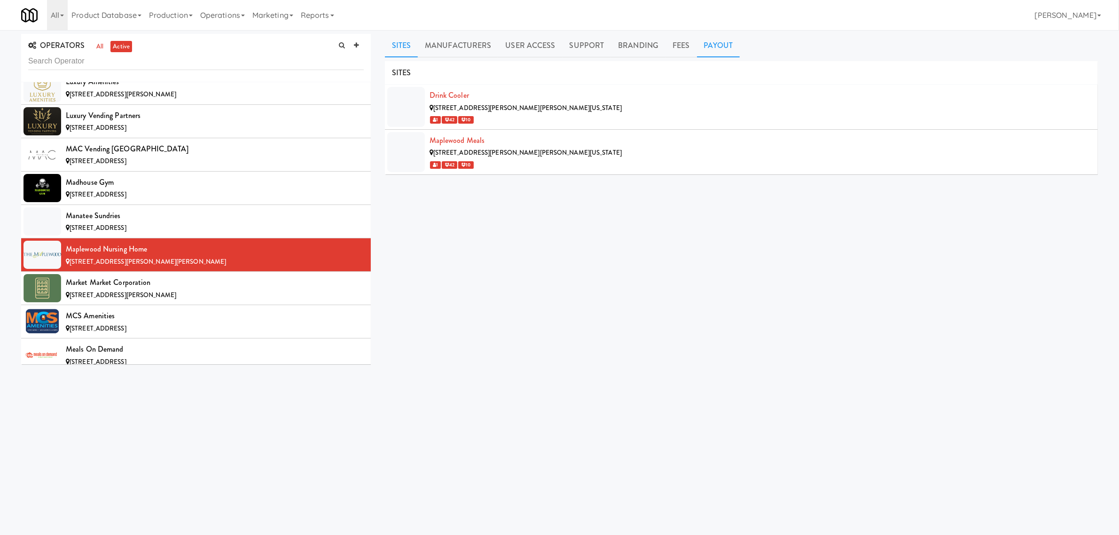
click at [713, 44] on link "Payout" at bounding box center [718, 45] width 43 height 23
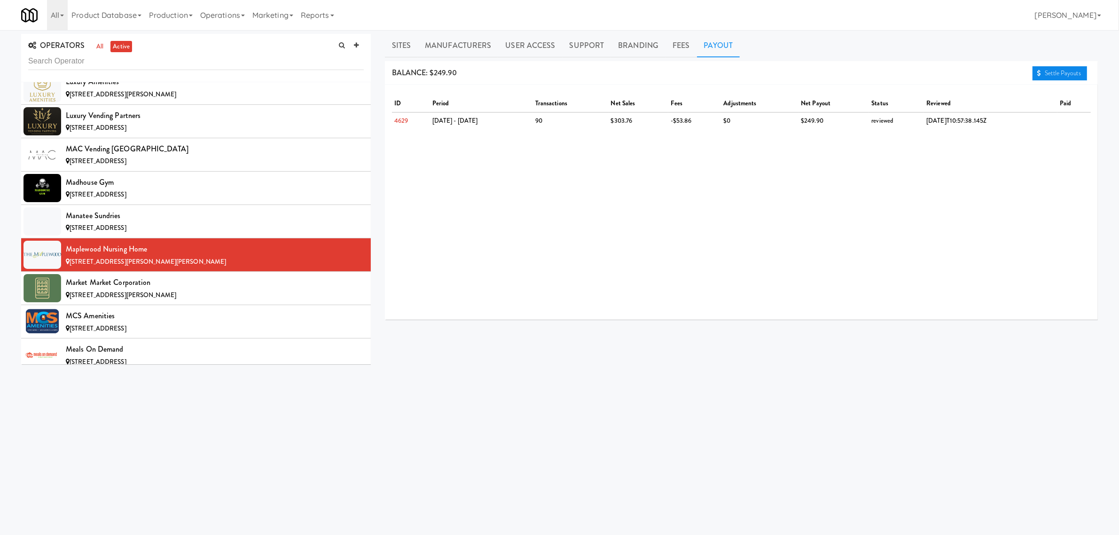
click at [1052, 72] on link "Settle Payouts" at bounding box center [1059, 73] width 55 height 14
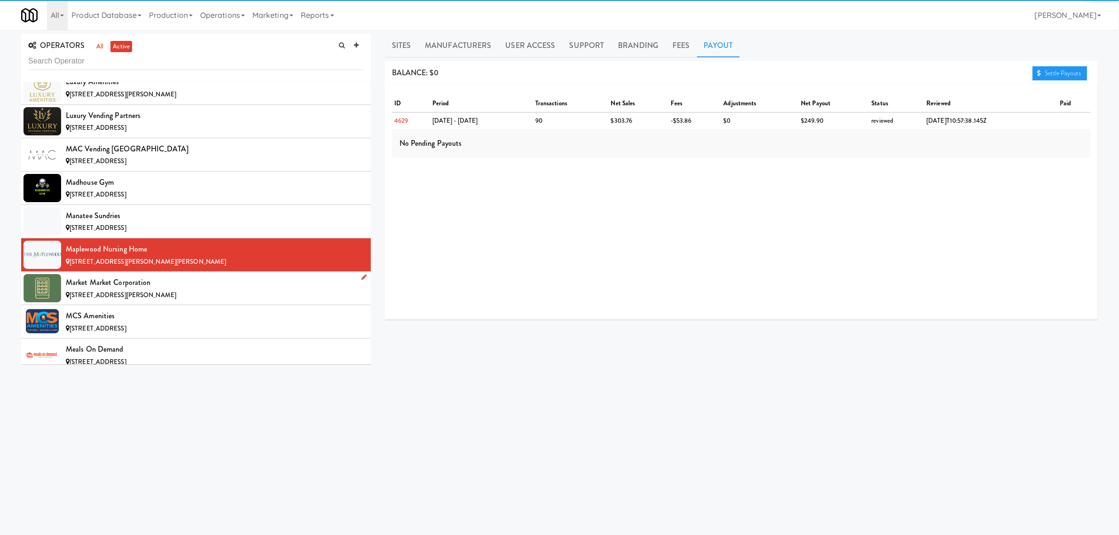
click at [80, 301] on div "[STREET_ADDRESS][PERSON_NAME]" at bounding box center [215, 295] width 298 height 12
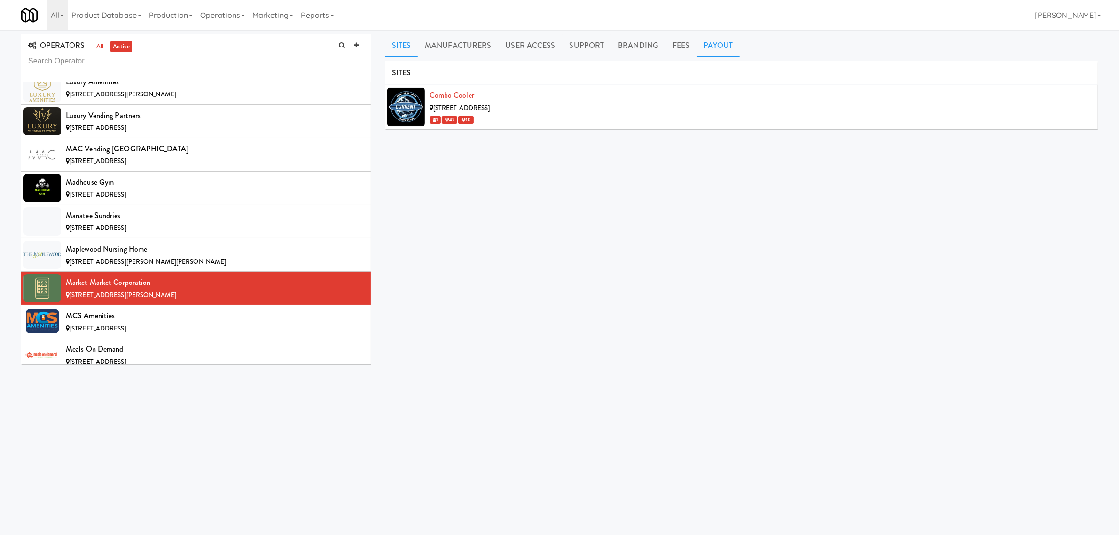
click at [713, 44] on link "Payout" at bounding box center [718, 45] width 43 height 23
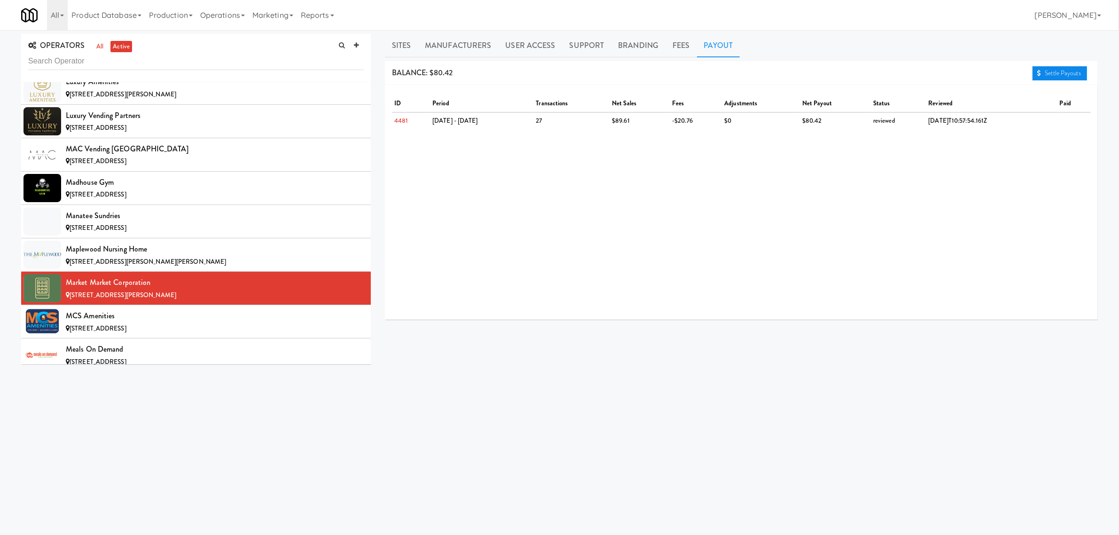
click at [1044, 69] on link "Settle Payouts" at bounding box center [1059, 73] width 55 height 14
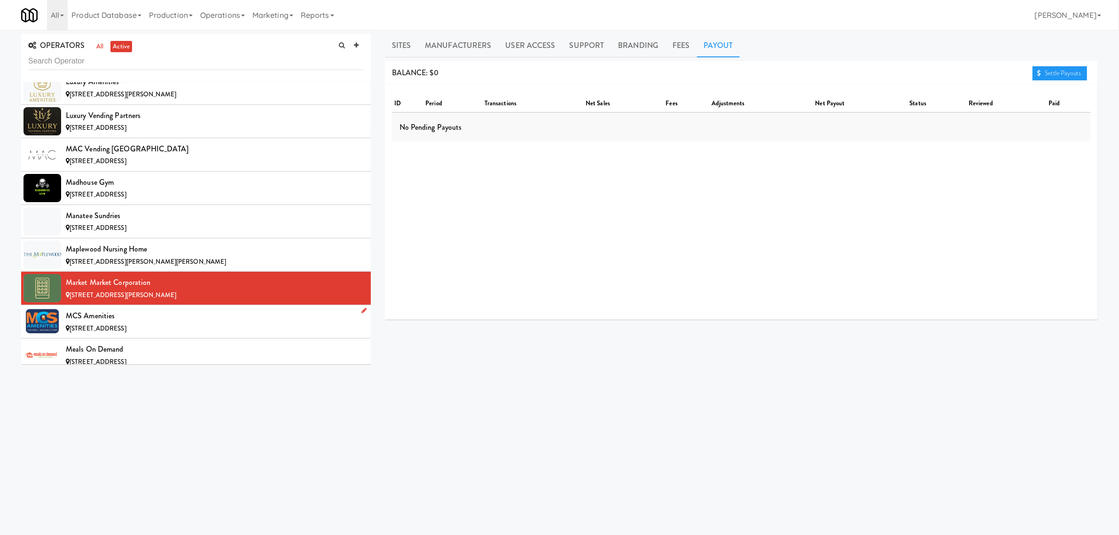
click at [126, 333] on span "[STREET_ADDRESS]" at bounding box center [98, 328] width 57 height 9
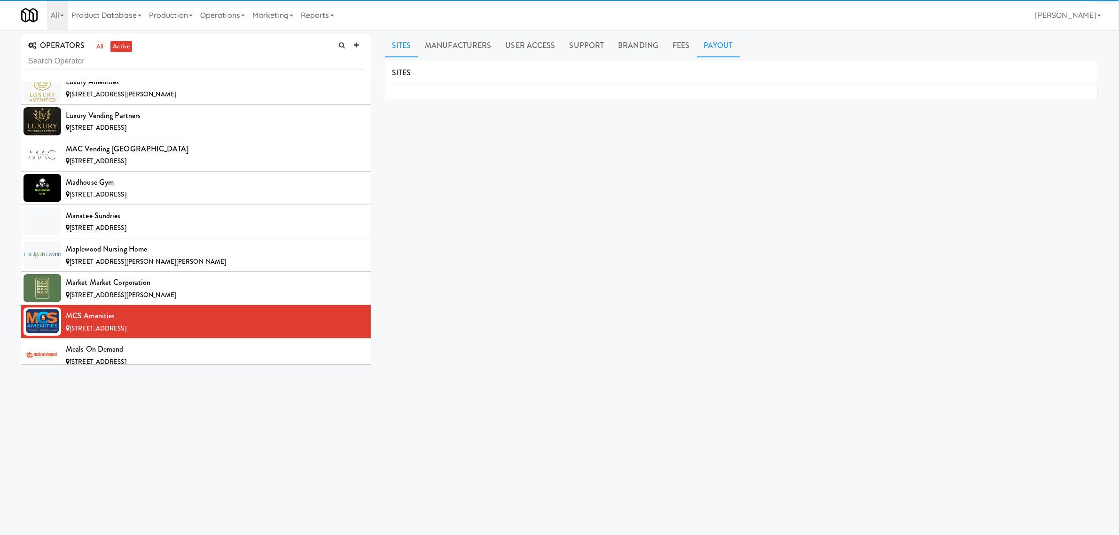
click at [717, 48] on link "Payout" at bounding box center [718, 45] width 43 height 23
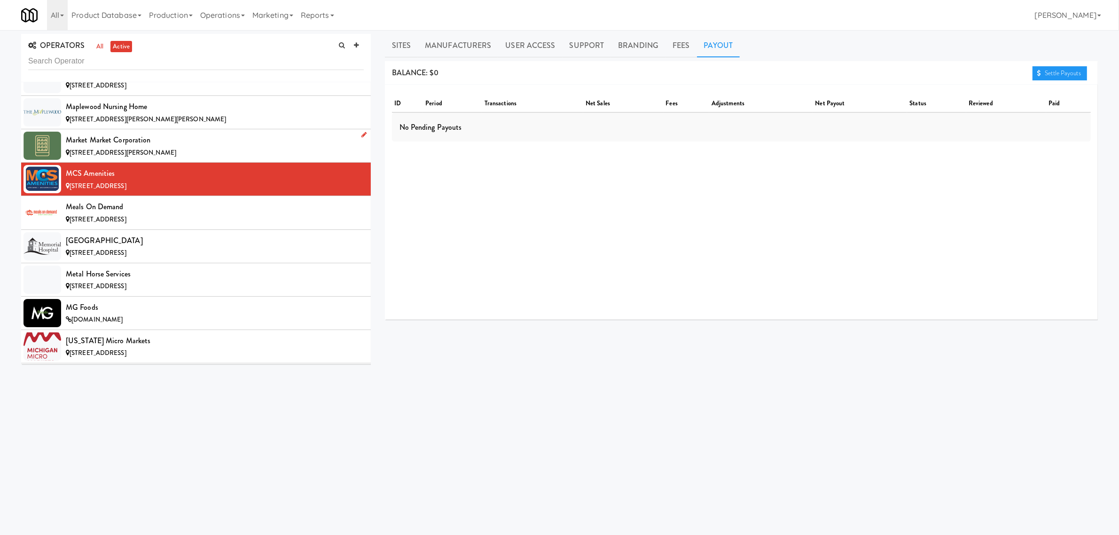
scroll to position [4287, 0]
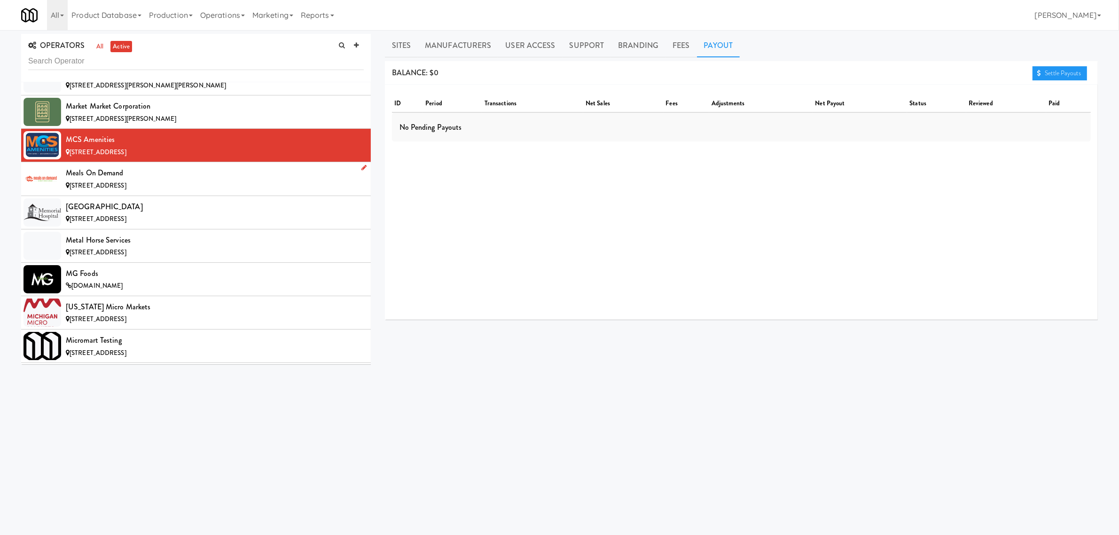
click at [157, 180] on div "Meals On Demand" at bounding box center [215, 173] width 298 height 14
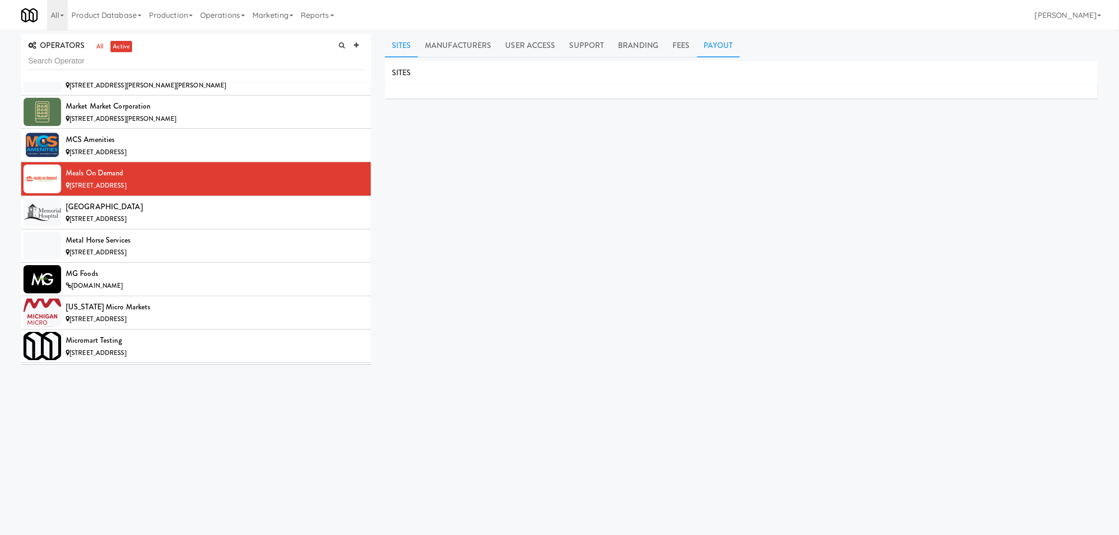
click at [710, 45] on link "Payout" at bounding box center [718, 45] width 43 height 23
click at [126, 223] on span "[STREET_ADDRESS]" at bounding box center [98, 218] width 57 height 9
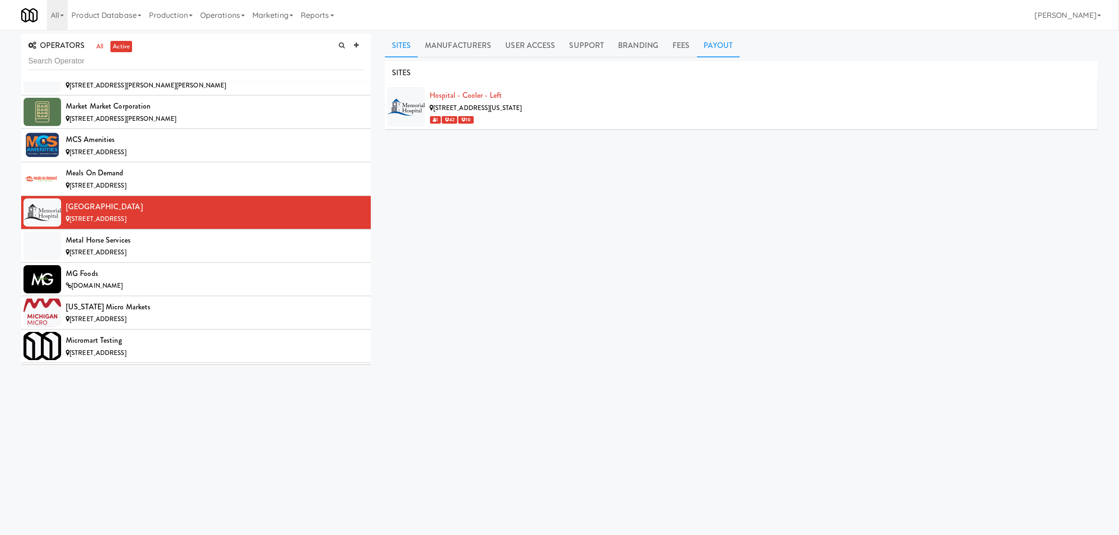
click at [729, 42] on link "Payout" at bounding box center [718, 45] width 43 height 23
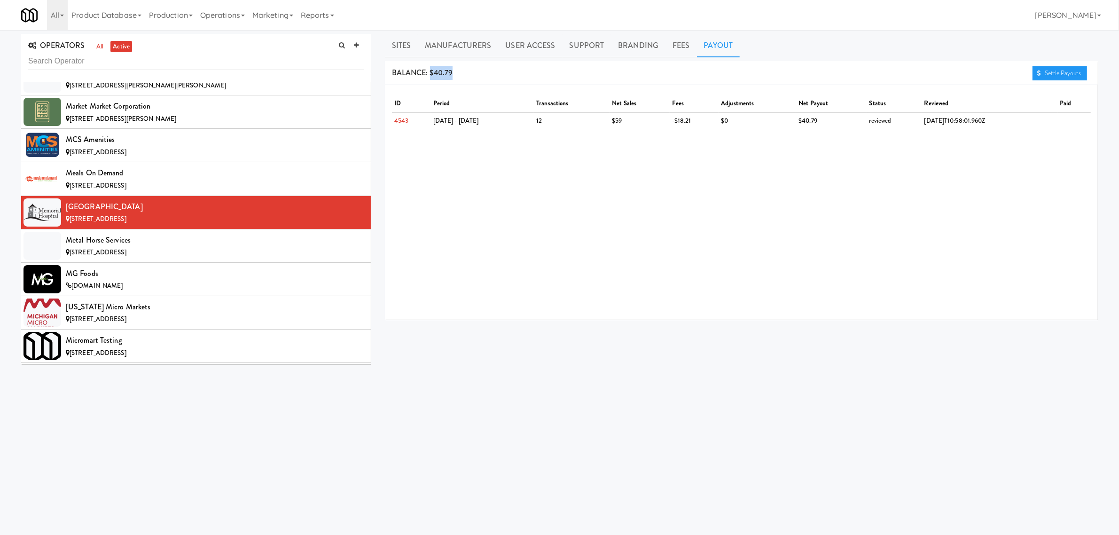
drag, startPoint x: 429, startPoint y: 73, endPoint x: 488, endPoint y: 71, distance: 58.8
click at [488, 71] on div "BALANCE: $40.79 Settle Payouts" at bounding box center [741, 73] width 713 height 24
click at [1048, 71] on link "Settle Payouts" at bounding box center [1059, 73] width 55 height 14
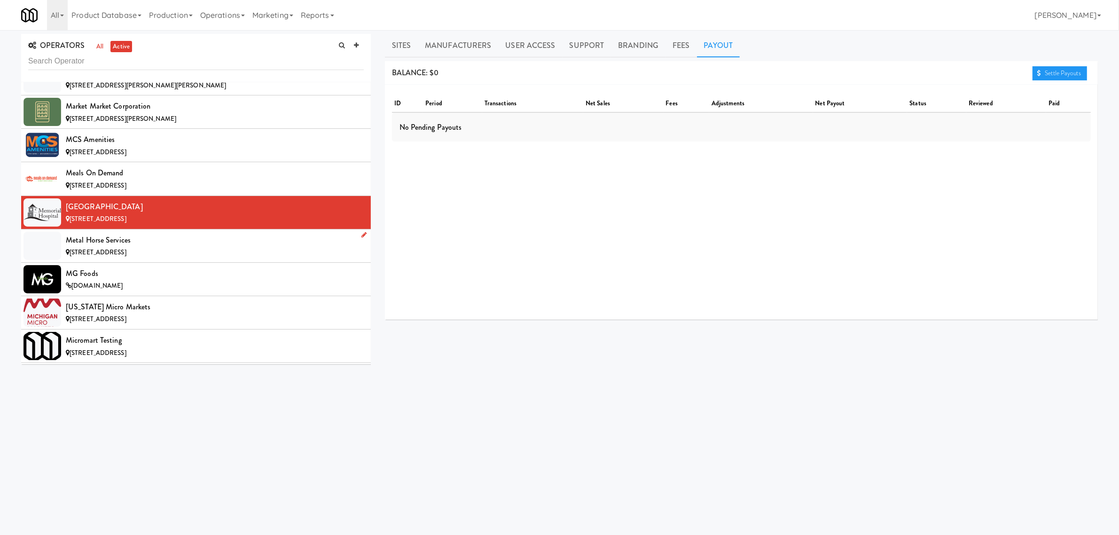
click at [110, 247] on div "Metal Horse Services" at bounding box center [215, 240] width 298 height 14
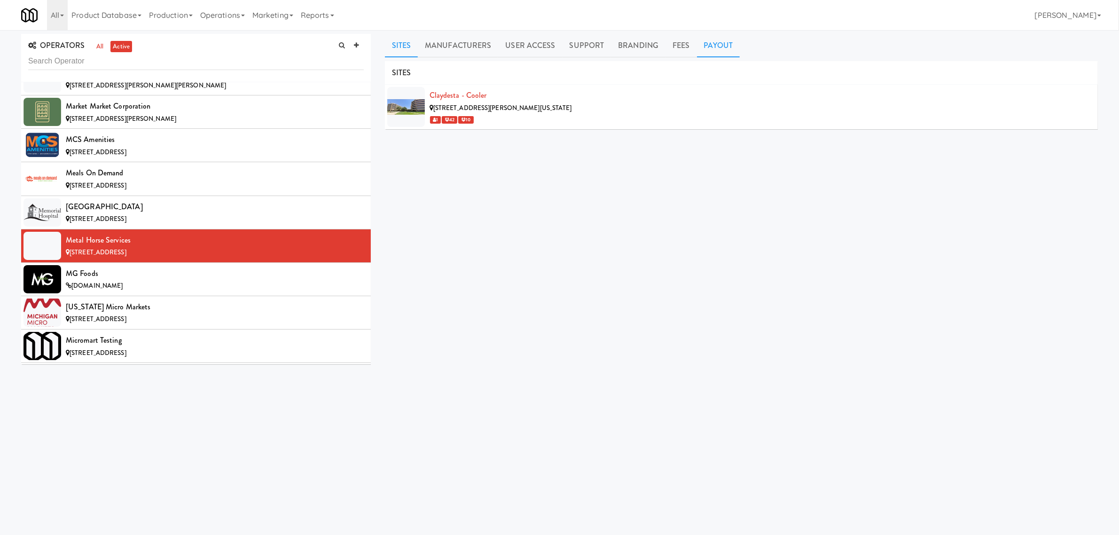
click at [719, 39] on link "Payout" at bounding box center [718, 45] width 43 height 23
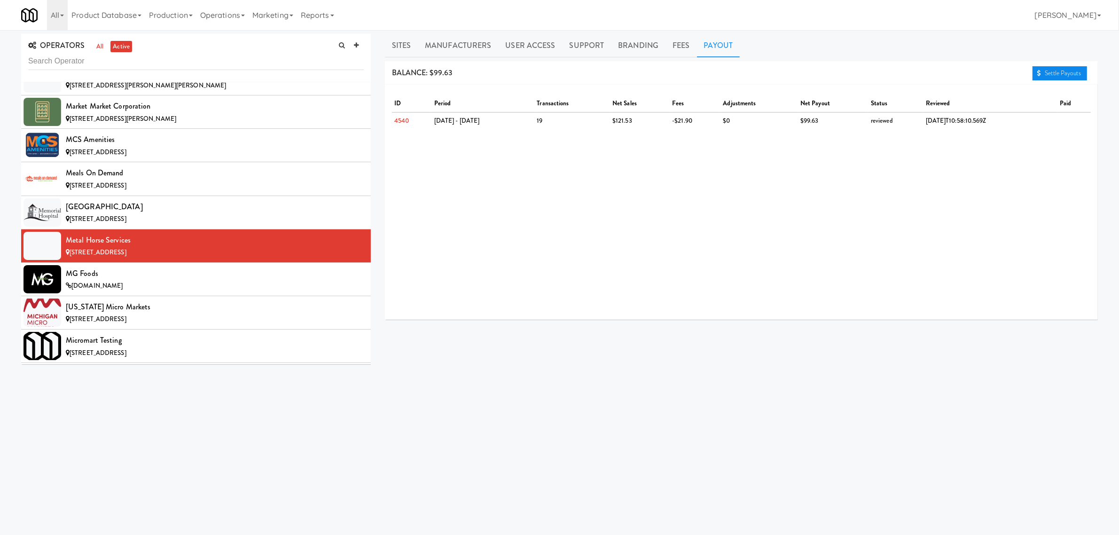
click at [1053, 67] on link "Settle Payouts" at bounding box center [1059, 73] width 55 height 14
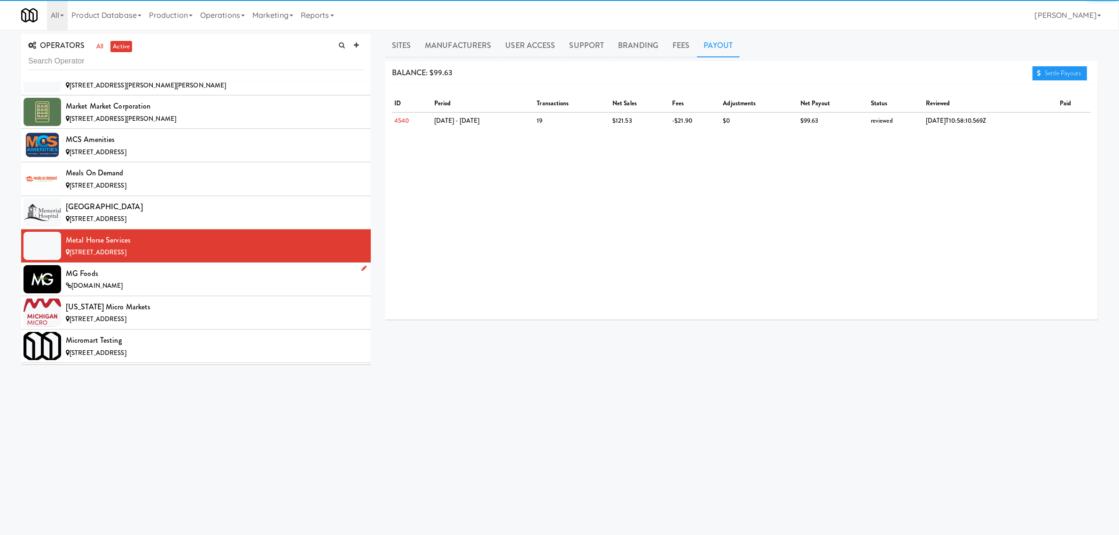
click at [177, 292] on div "[DOMAIN_NAME]" at bounding box center [215, 286] width 298 height 12
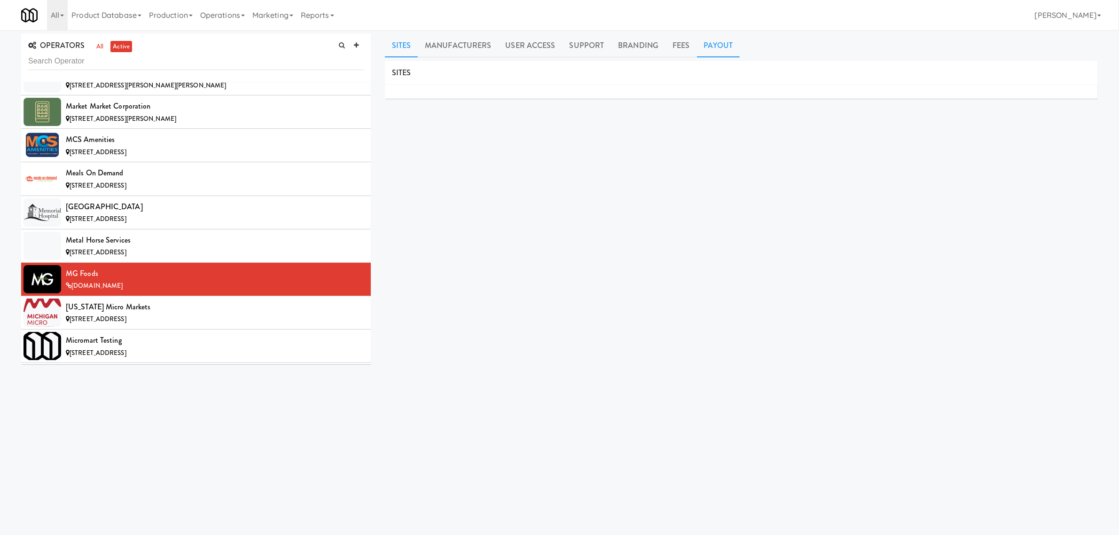
click at [717, 47] on link "Payout" at bounding box center [718, 45] width 43 height 23
click at [121, 314] on div "[US_STATE] Micro Markets" at bounding box center [215, 307] width 298 height 14
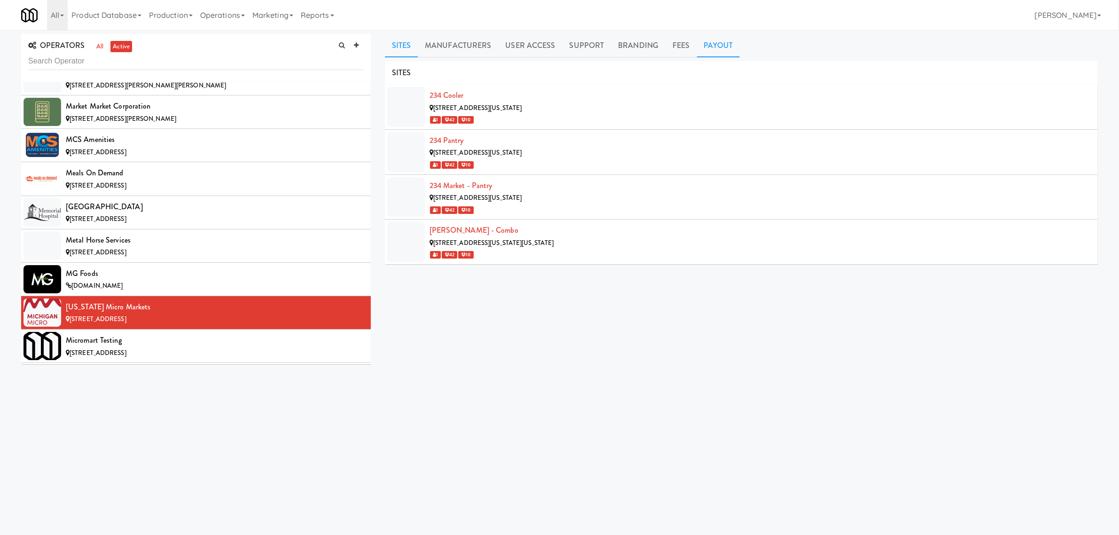
click at [701, 45] on link "Payout" at bounding box center [718, 45] width 43 height 23
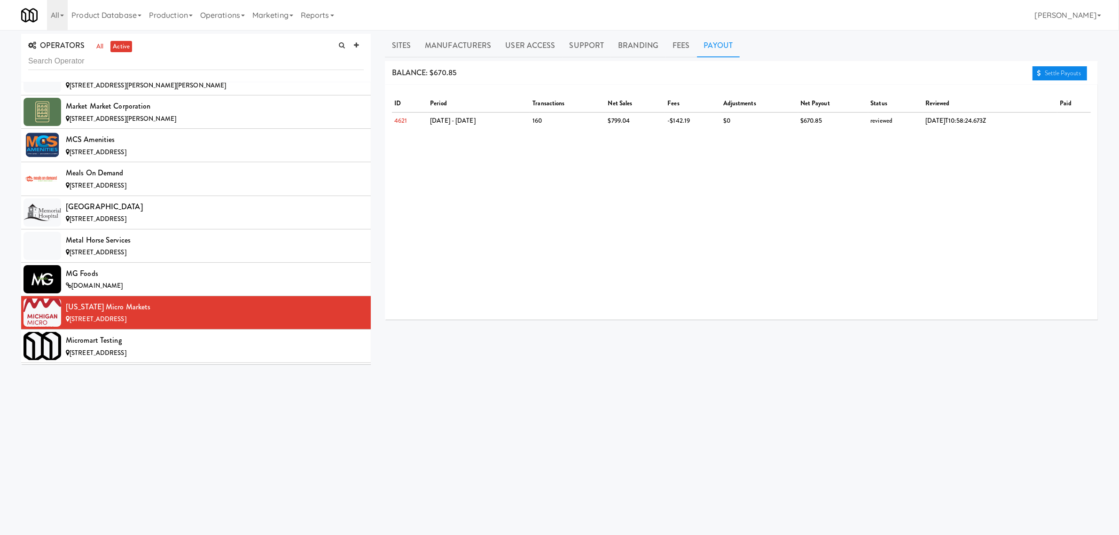
click at [1042, 73] on link "Settle Payouts" at bounding box center [1059, 73] width 55 height 14
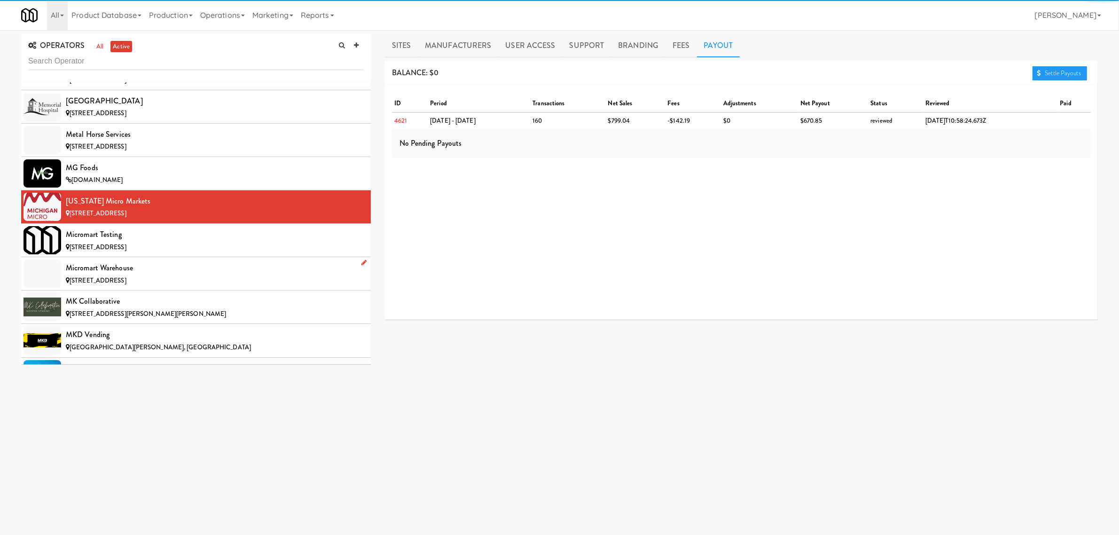
scroll to position [4405, 0]
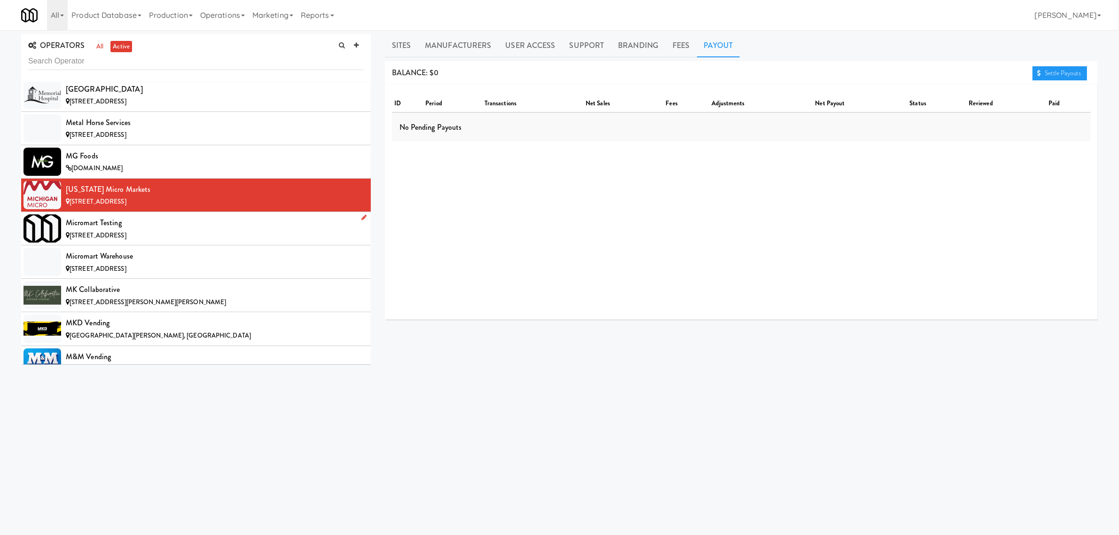
click at [140, 230] on div "Micromart Testing" at bounding box center [215, 223] width 298 height 14
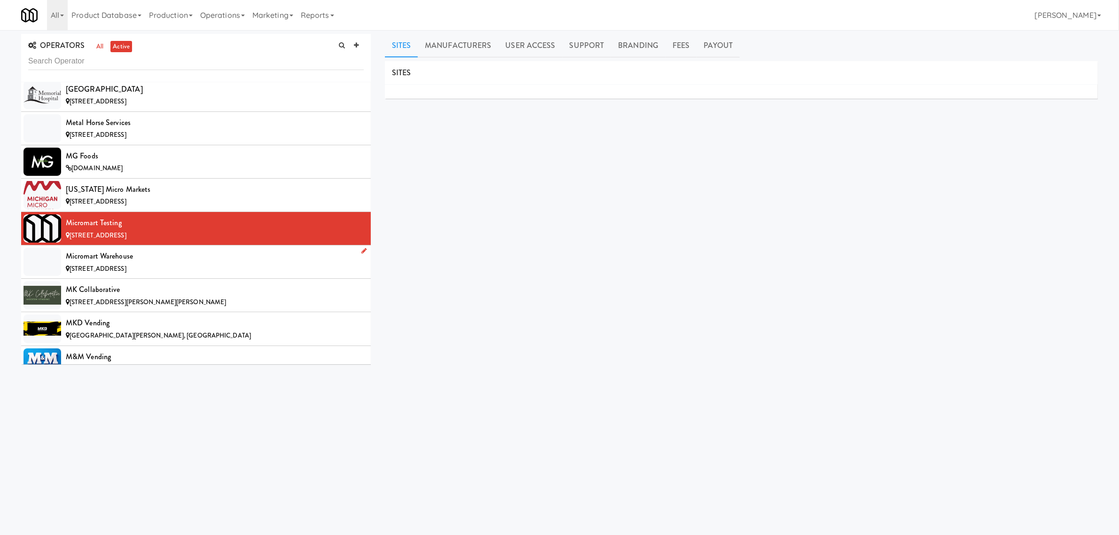
click at [155, 263] on div "Micromart Warehouse" at bounding box center [215, 256] width 298 height 14
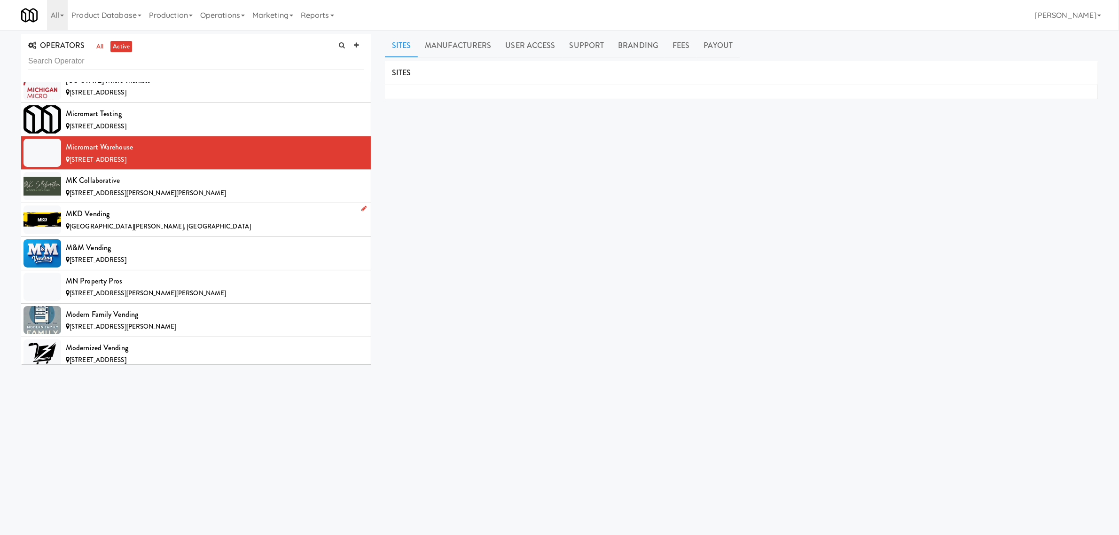
scroll to position [4522, 0]
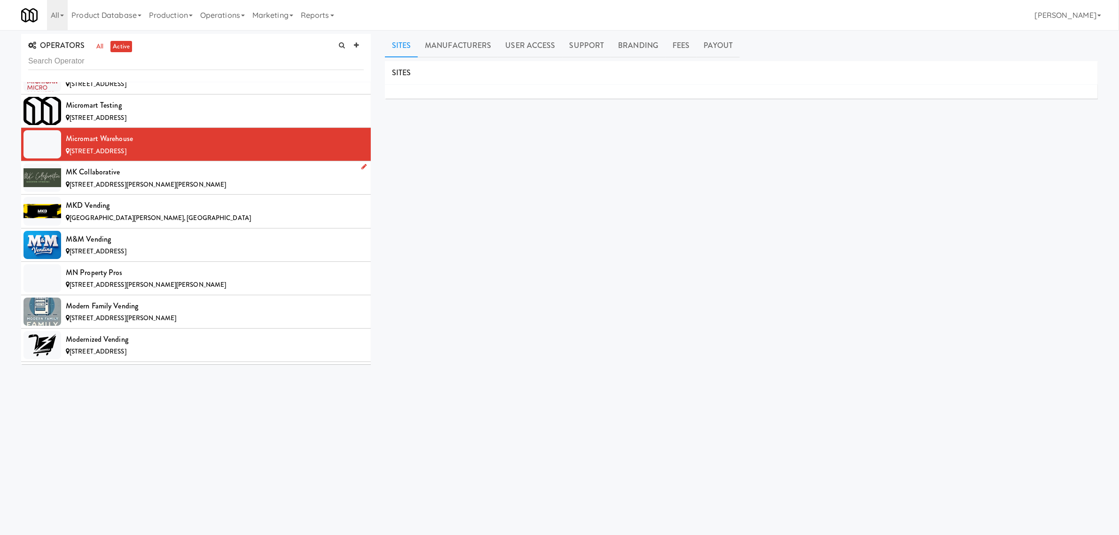
click at [158, 191] on div "[STREET_ADDRESS][PERSON_NAME][PERSON_NAME]" at bounding box center [215, 185] width 298 height 12
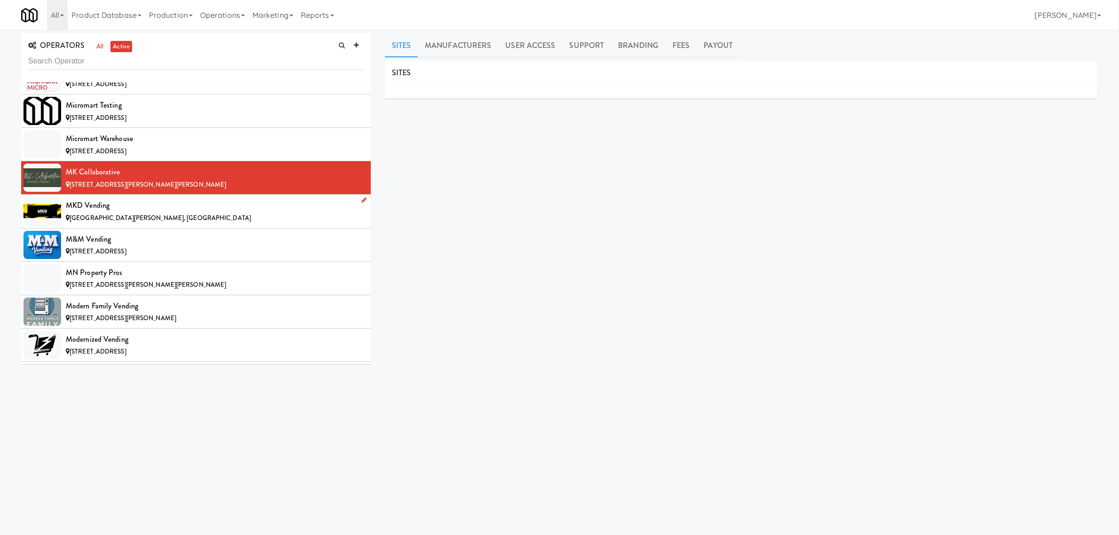
click at [159, 212] on div "MKD Vending" at bounding box center [215, 205] width 298 height 14
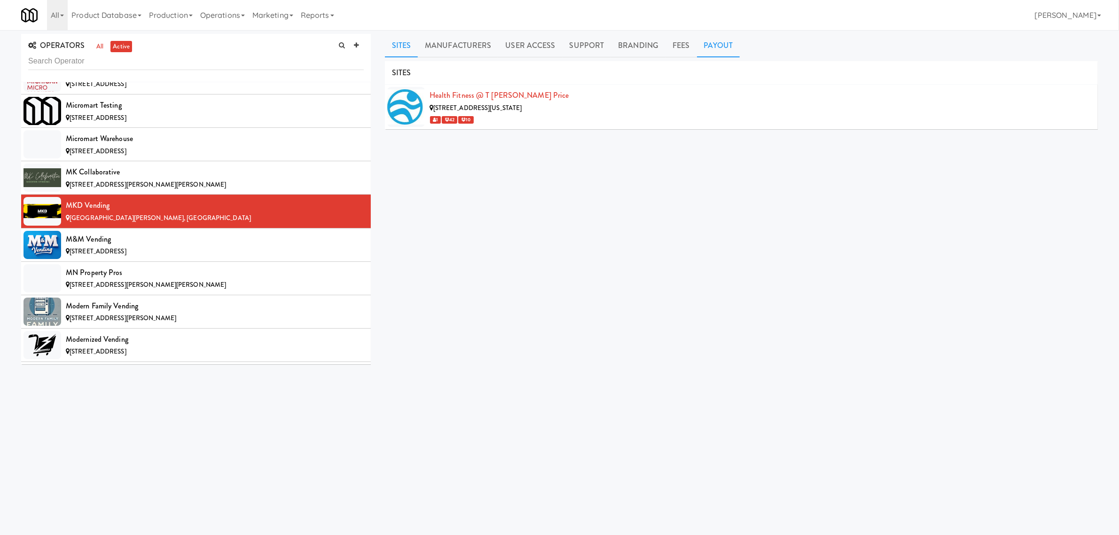
click at [717, 46] on link "Payout" at bounding box center [718, 45] width 43 height 23
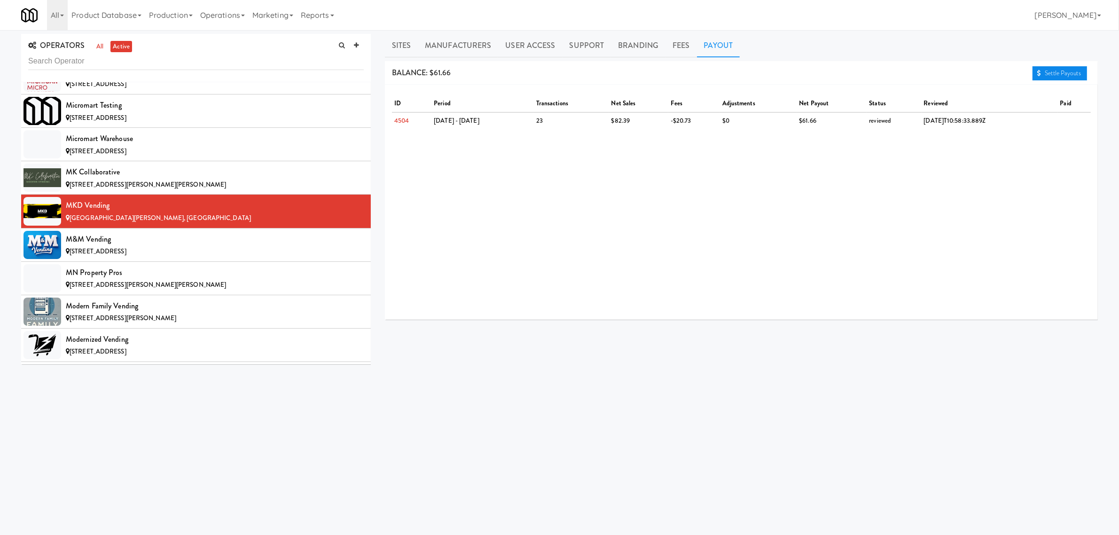
click at [1046, 70] on link "Settle Payouts" at bounding box center [1059, 73] width 55 height 14
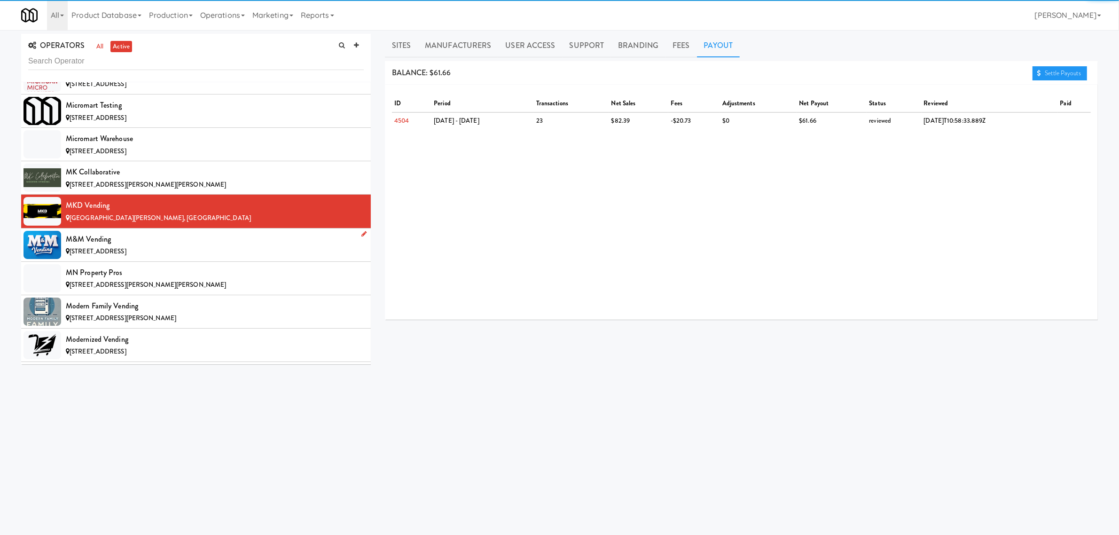
click at [181, 246] on div "M&M Vending" at bounding box center [215, 239] width 298 height 14
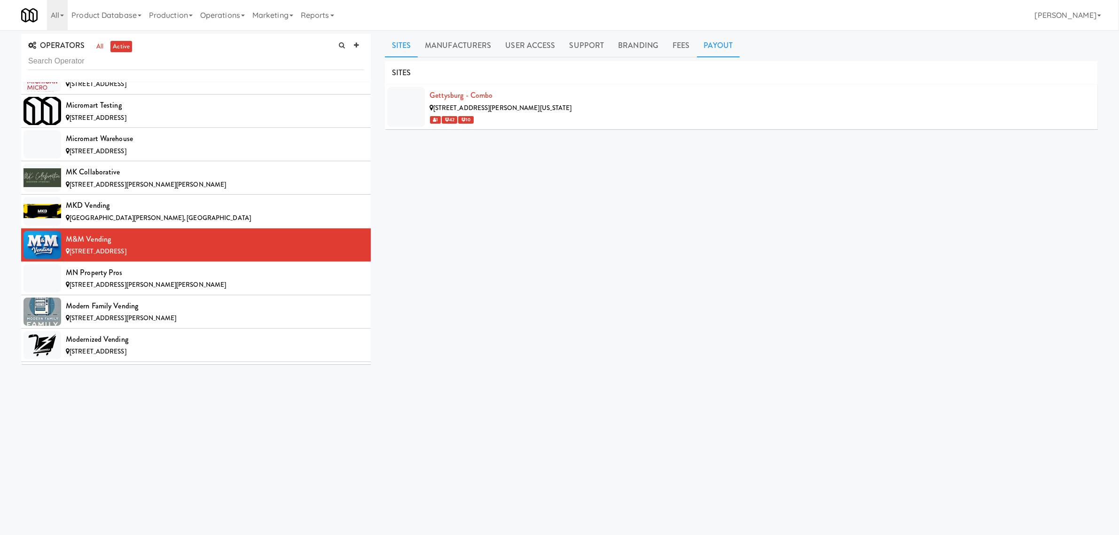
click at [713, 45] on link "Payout" at bounding box center [718, 45] width 43 height 23
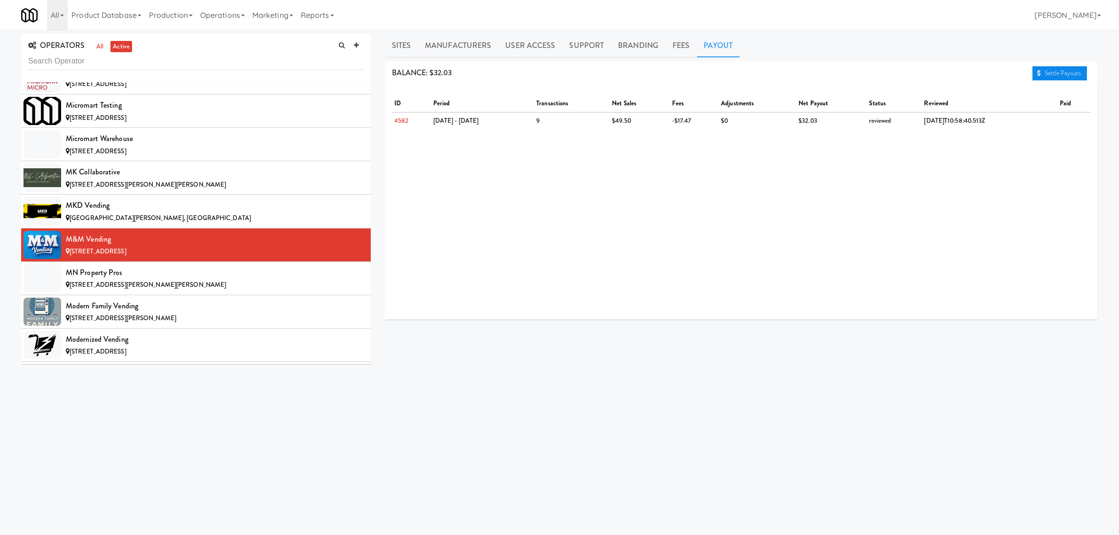
click at [1065, 72] on link "Settle Payouts" at bounding box center [1059, 73] width 55 height 14
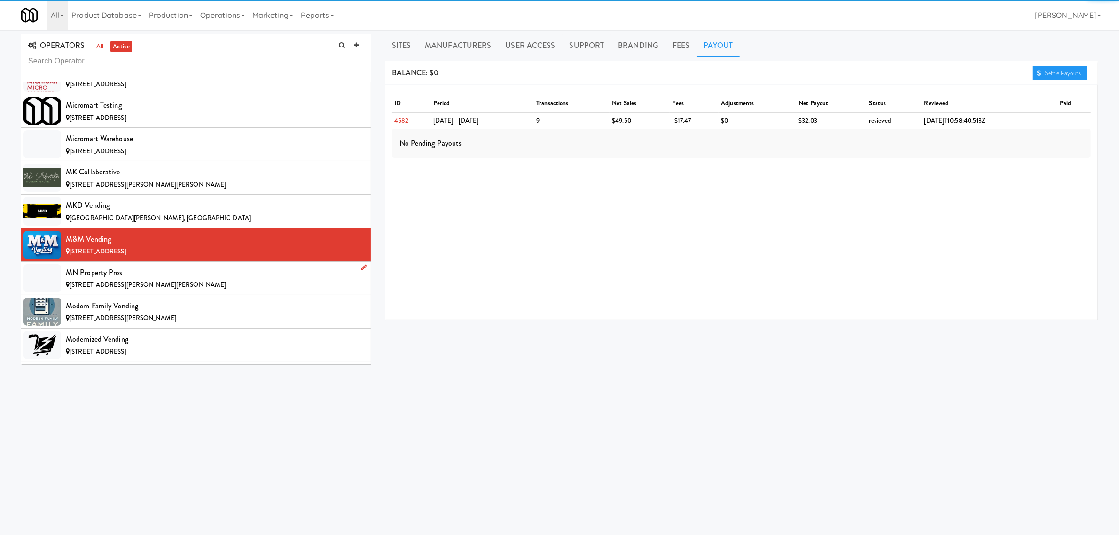
click at [170, 280] on div "MN Property Pros" at bounding box center [215, 272] width 298 height 14
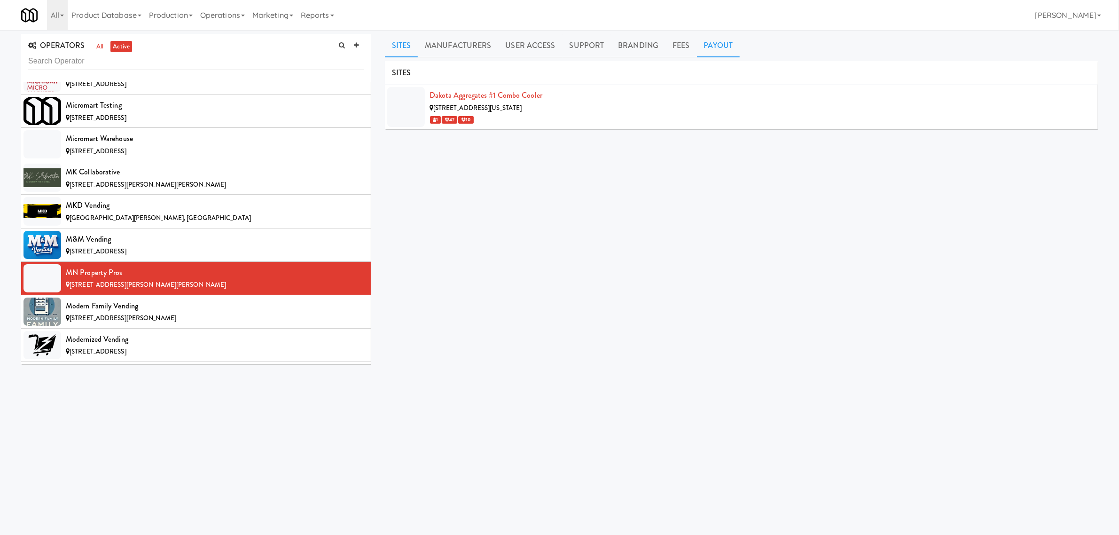
click at [719, 46] on link "Payout" at bounding box center [718, 45] width 43 height 23
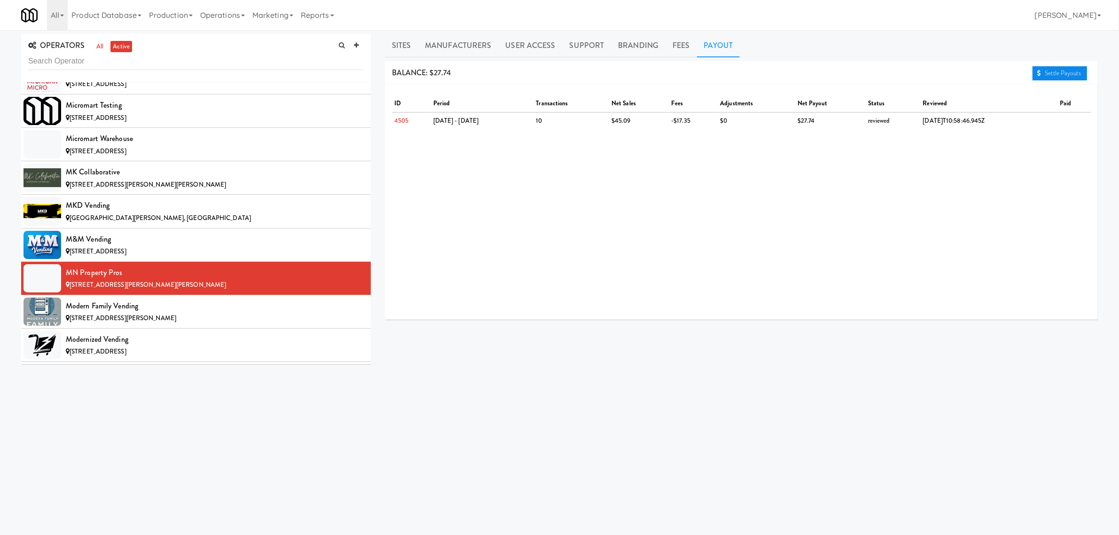
click at [1051, 74] on link "Settle Payouts" at bounding box center [1059, 73] width 55 height 14
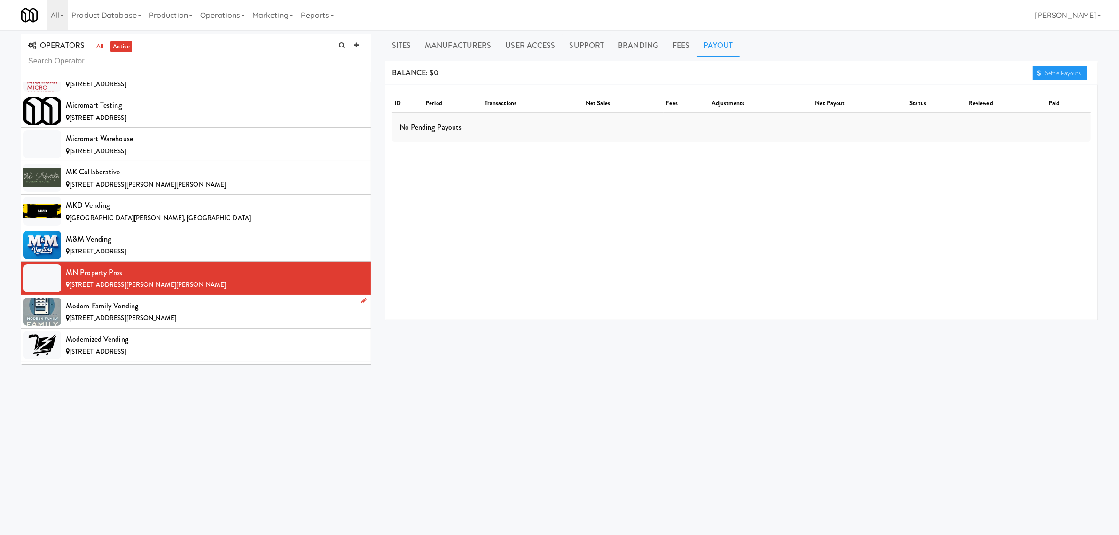
click at [146, 313] on div "Modern Family Vending" at bounding box center [215, 306] width 298 height 14
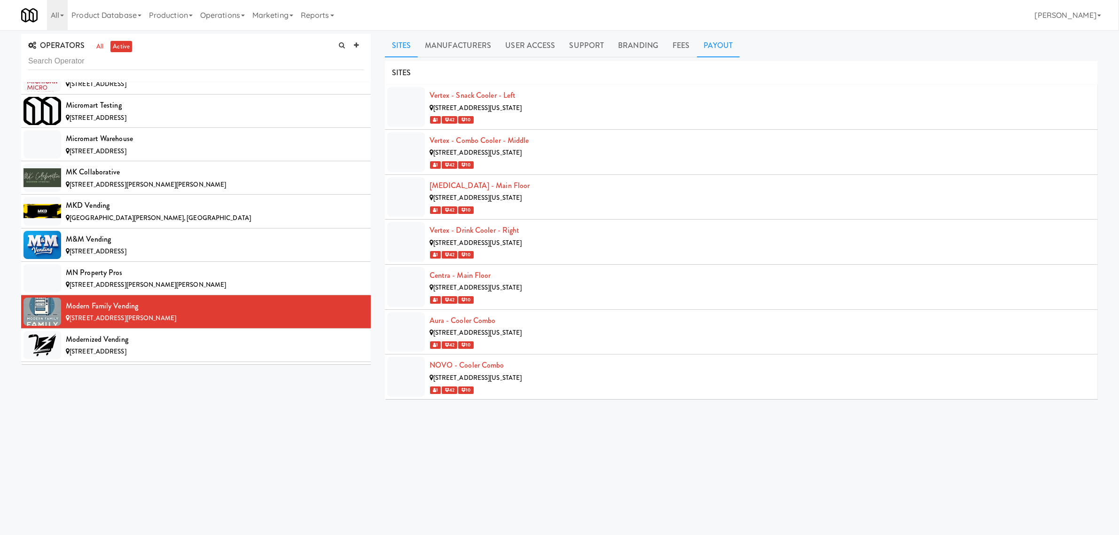
click at [713, 47] on link "Payout" at bounding box center [718, 45] width 43 height 23
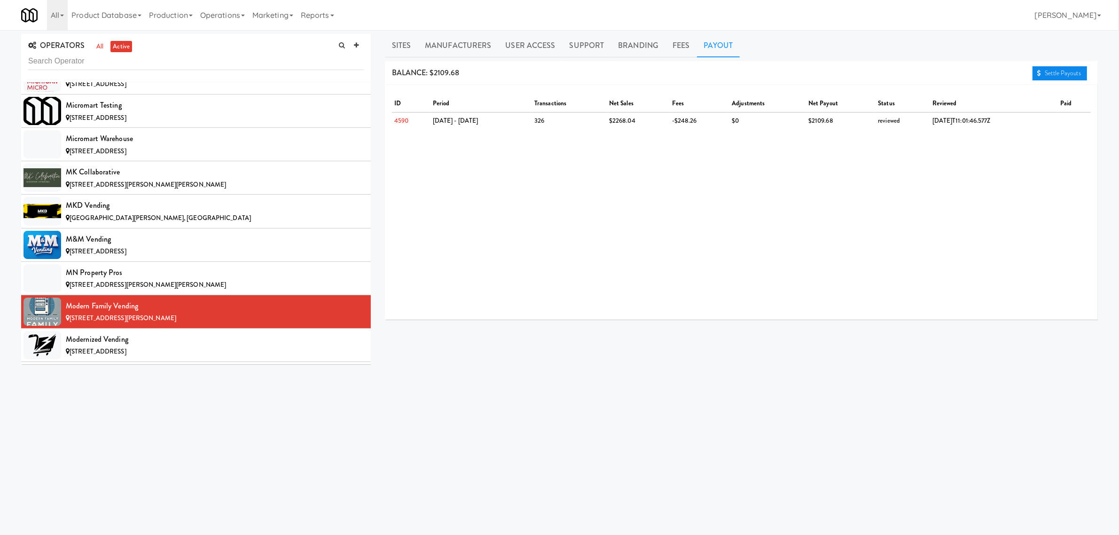
click at [1069, 73] on link "Settle Payouts" at bounding box center [1059, 73] width 55 height 14
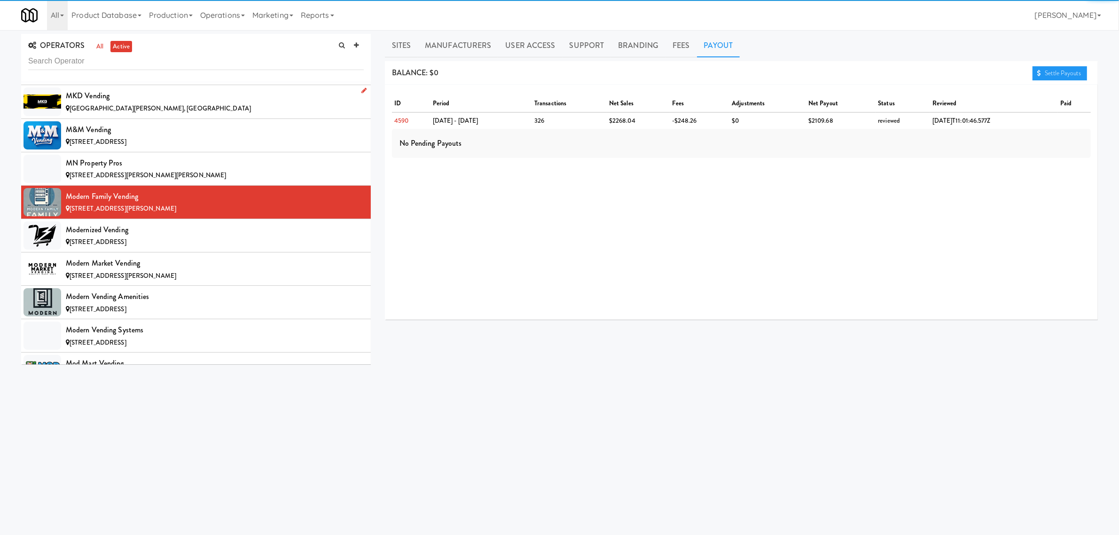
scroll to position [4640, 0]
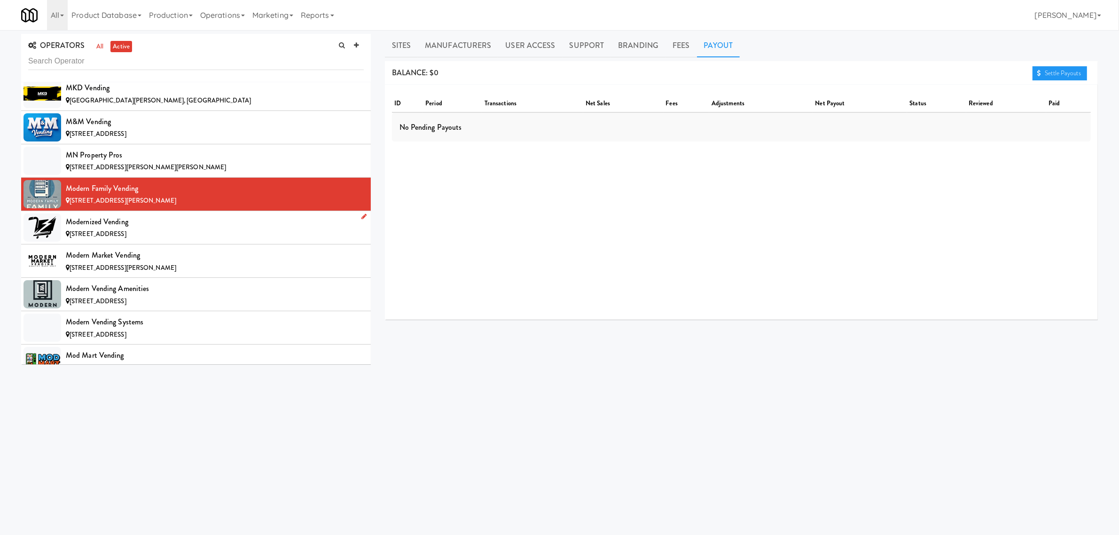
click at [188, 229] on div "Modernized Vending" at bounding box center [215, 222] width 298 height 14
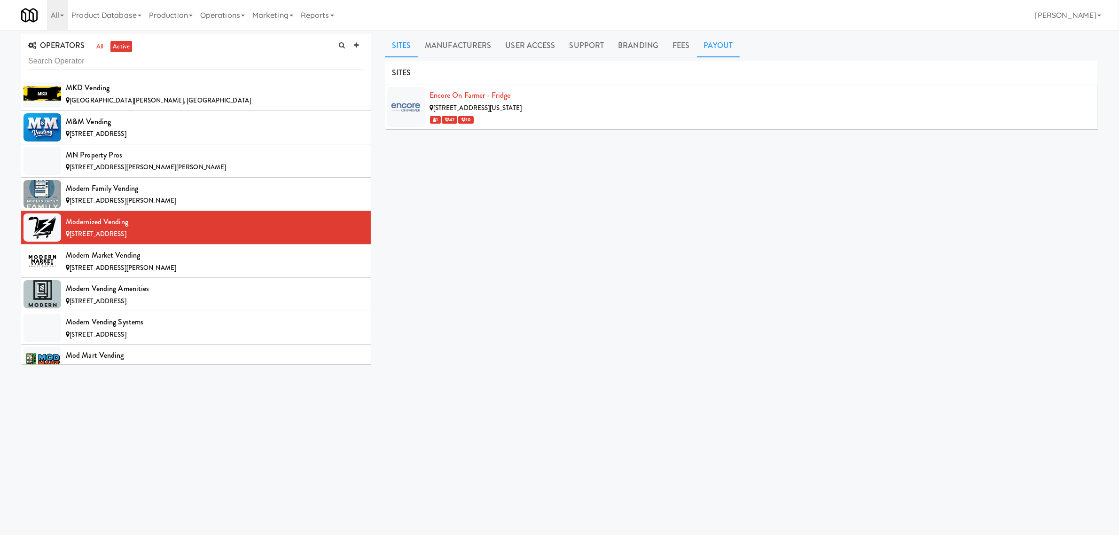
click at [697, 41] on link "Payout" at bounding box center [718, 45] width 43 height 23
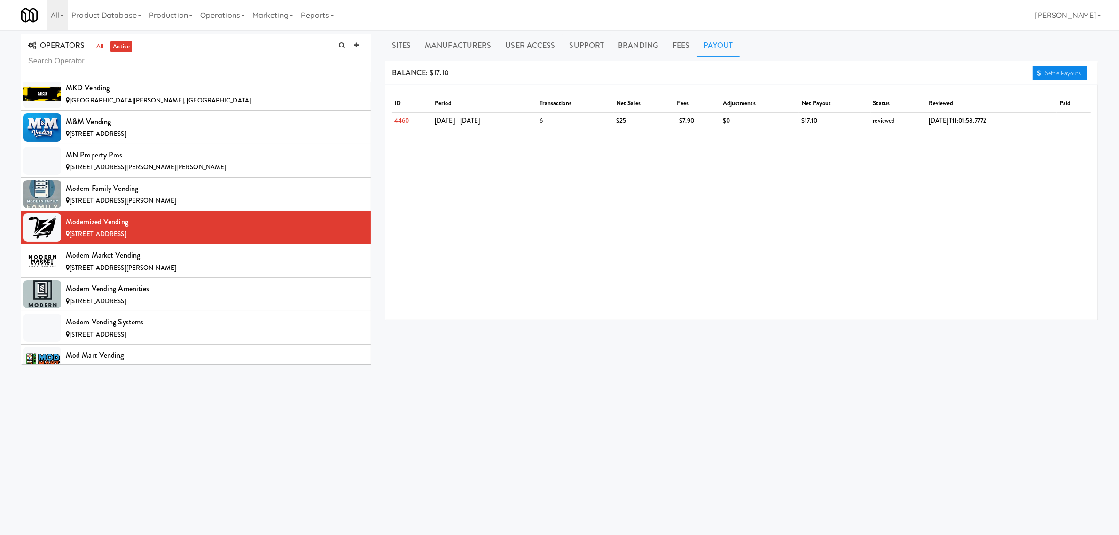
click at [1056, 73] on link "Settle Payouts" at bounding box center [1059, 73] width 55 height 14
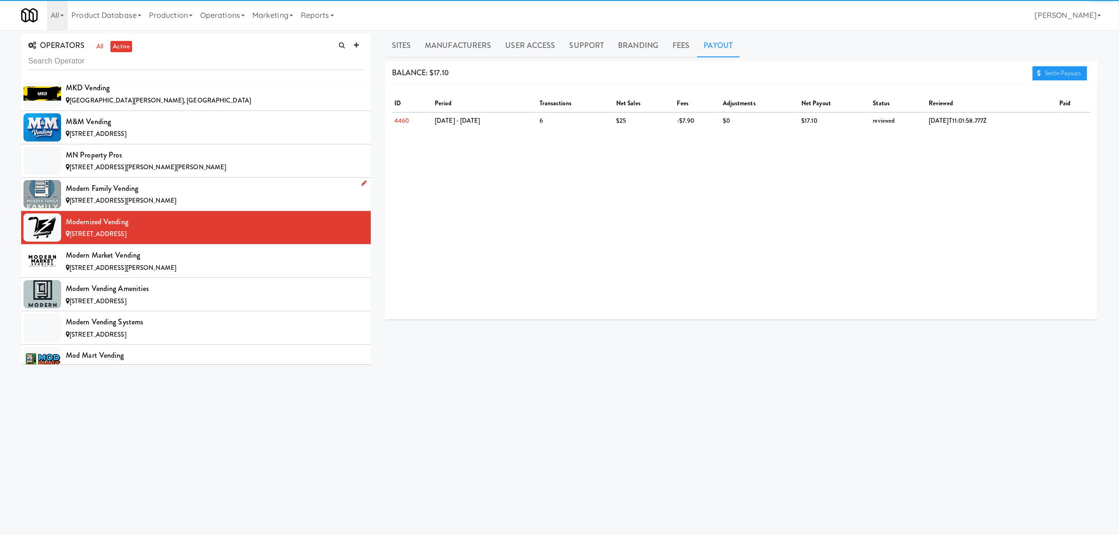
scroll to position [4698, 0]
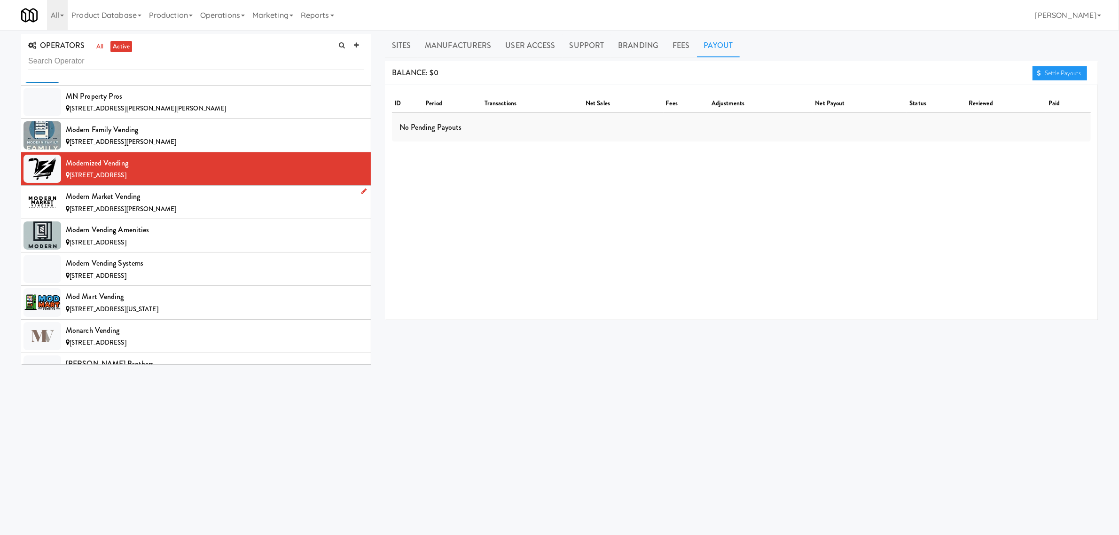
click at [160, 203] on div "Modern Market Vending" at bounding box center [215, 196] width 298 height 14
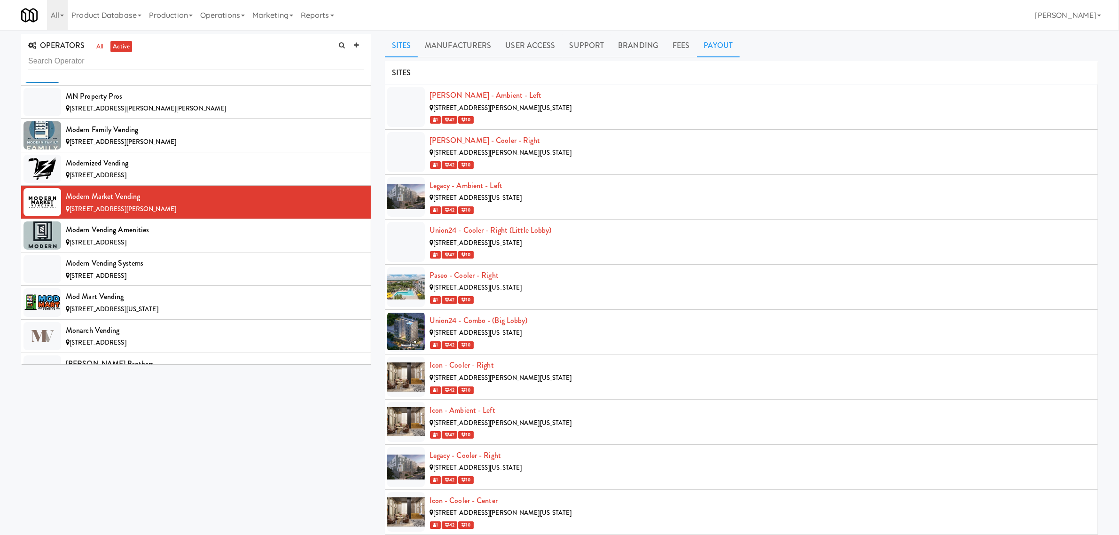
click at [715, 41] on link "Payout" at bounding box center [718, 45] width 43 height 23
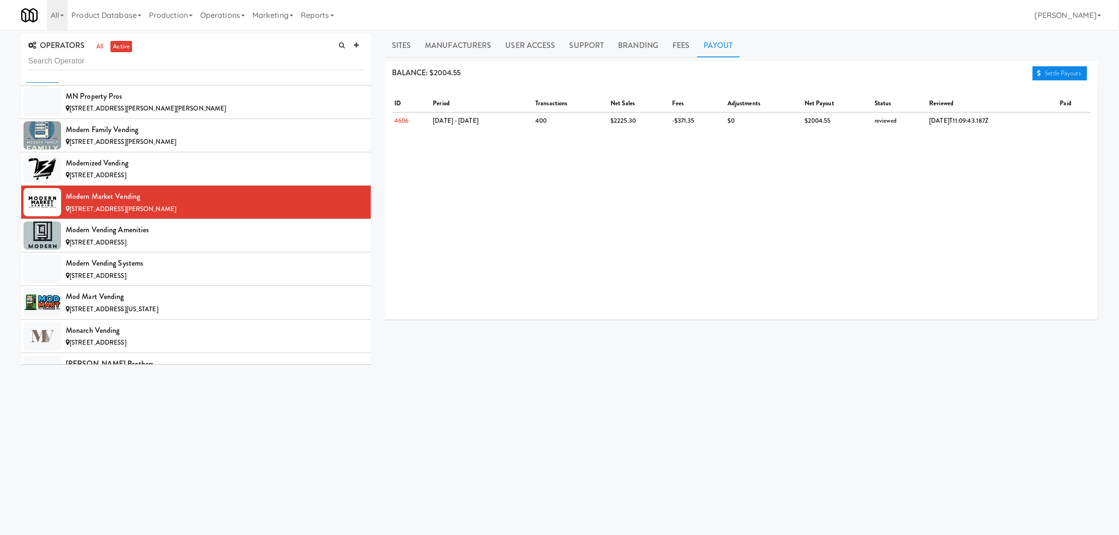
click at [1054, 74] on link "Settle Payouts" at bounding box center [1059, 73] width 55 height 14
click at [165, 237] on div "Modern Vending Amenities" at bounding box center [215, 230] width 298 height 14
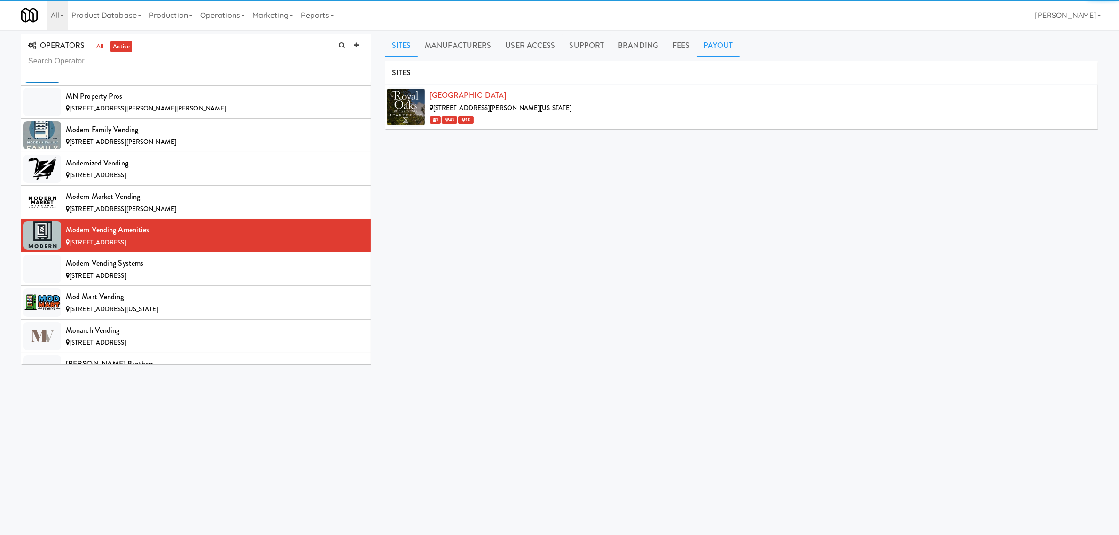
click at [721, 41] on link "Payout" at bounding box center [718, 45] width 43 height 23
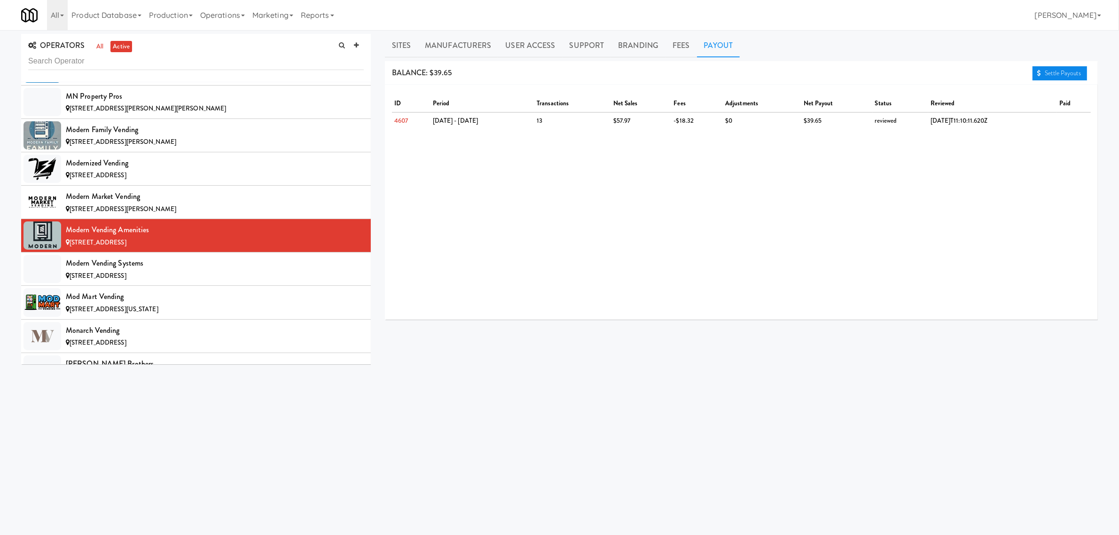
click at [1047, 71] on link "Settle Payouts" at bounding box center [1059, 73] width 55 height 14
click at [158, 282] on div "[STREET_ADDRESS]" at bounding box center [215, 276] width 298 height 12
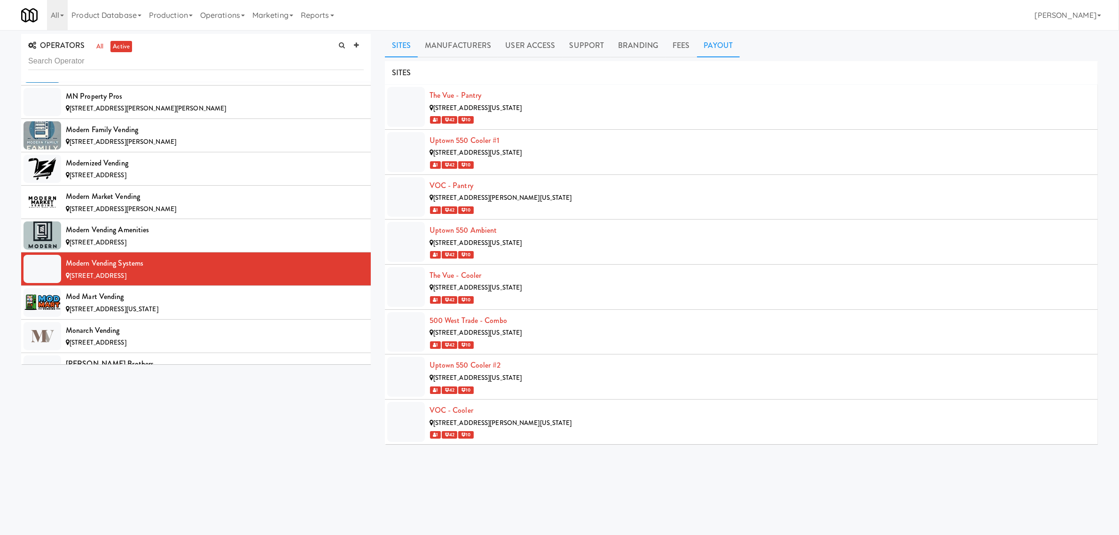
click at [715, 48] on link "Payout" at bounding box center [718, 45] width 43 height 23
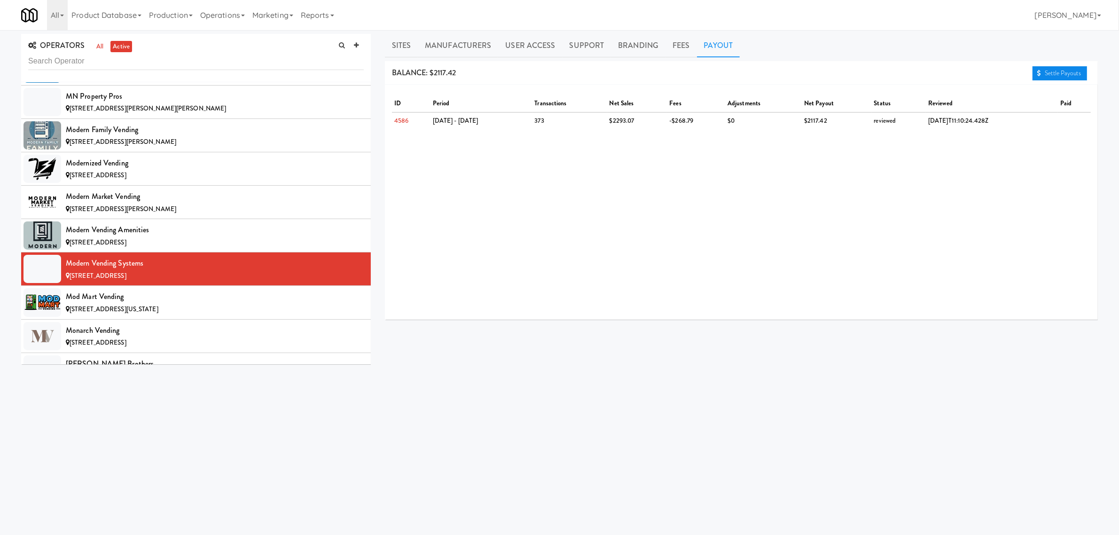
click at [1047, 72] on link "Settle Payouts" at bounding box center [1059, 73] width 55 height 14
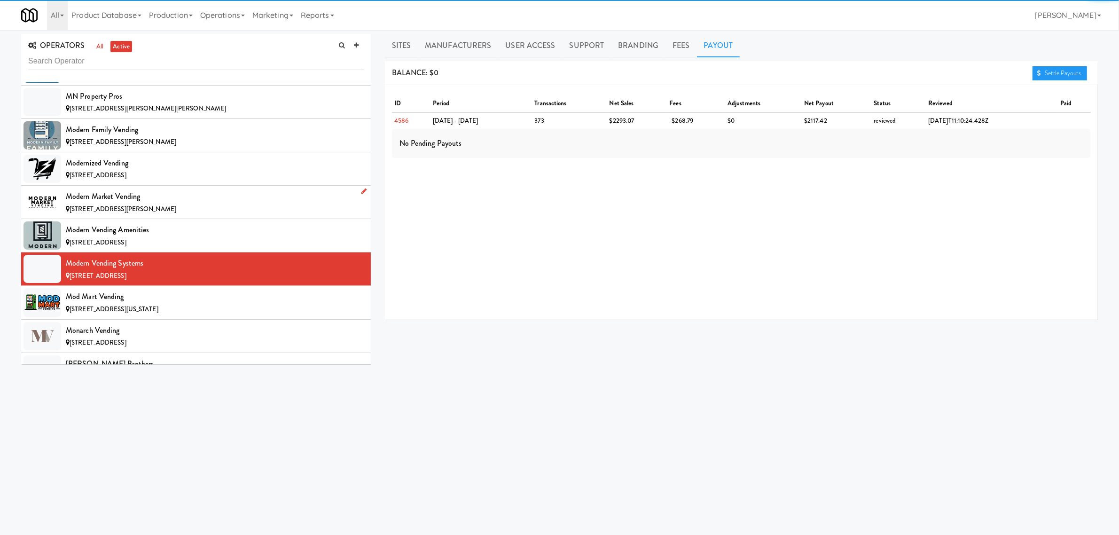
scroll to position [4757, 0]
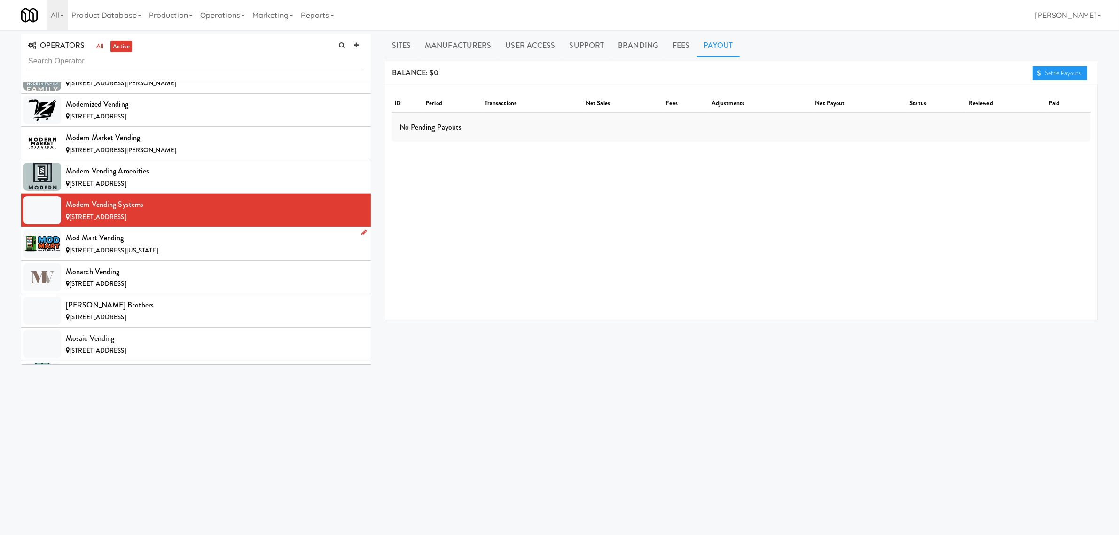
click at [124, 255] on span "[STREET_ADDRESS][US_STATE]" at bounding box center [114, 250] width 89 height 9
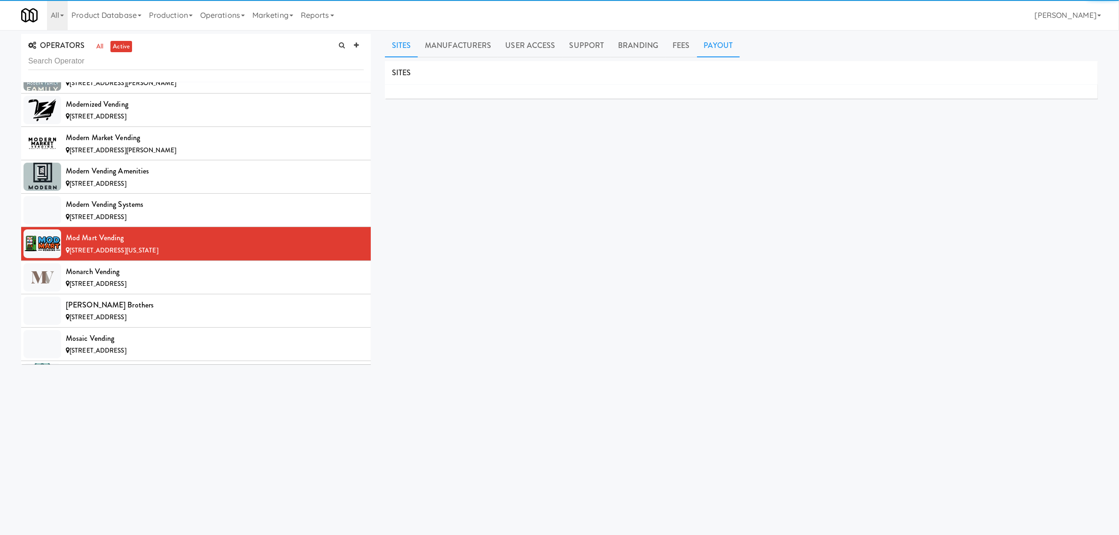
click at [712, 44] on link "Payout" at bounding box center [718, 45] width 43 height 23
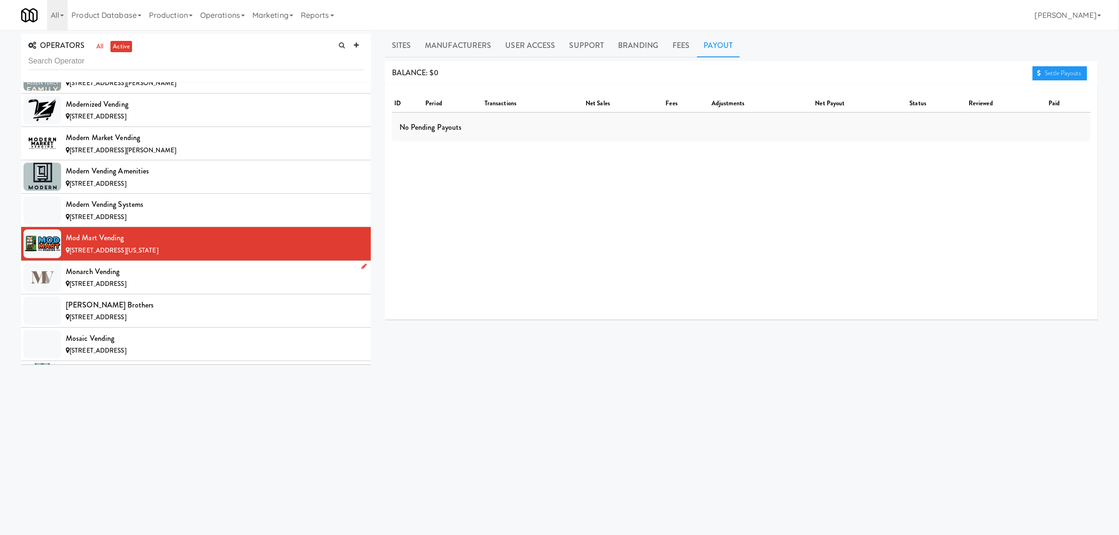
click at [159, 279] on div "Monarch Vending" at bounding box center [215, 272] width 298 height 14
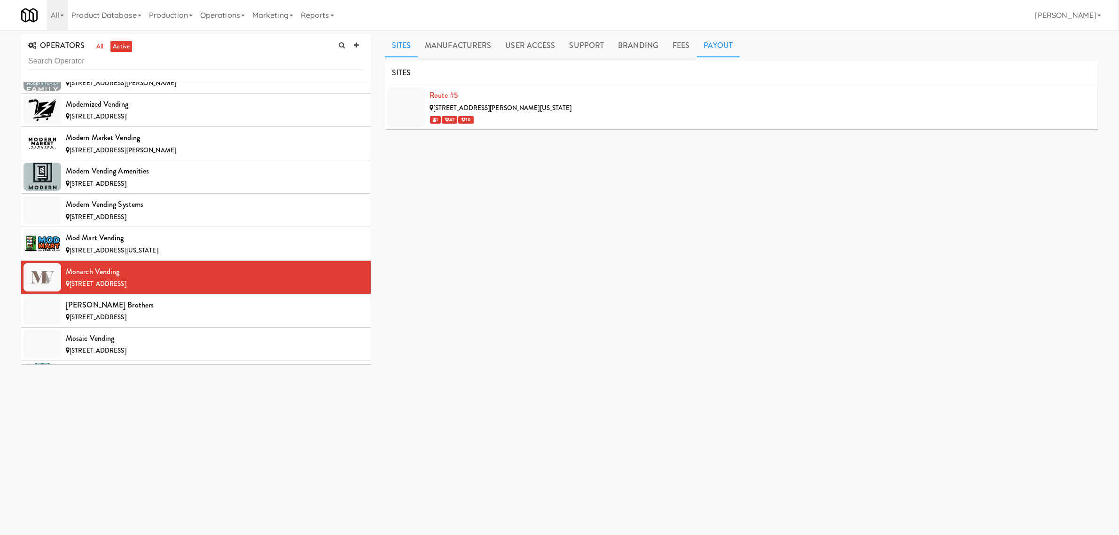
click at [713, 44] on link "Payout" at bounding box center [718, 45] width 43 height 23
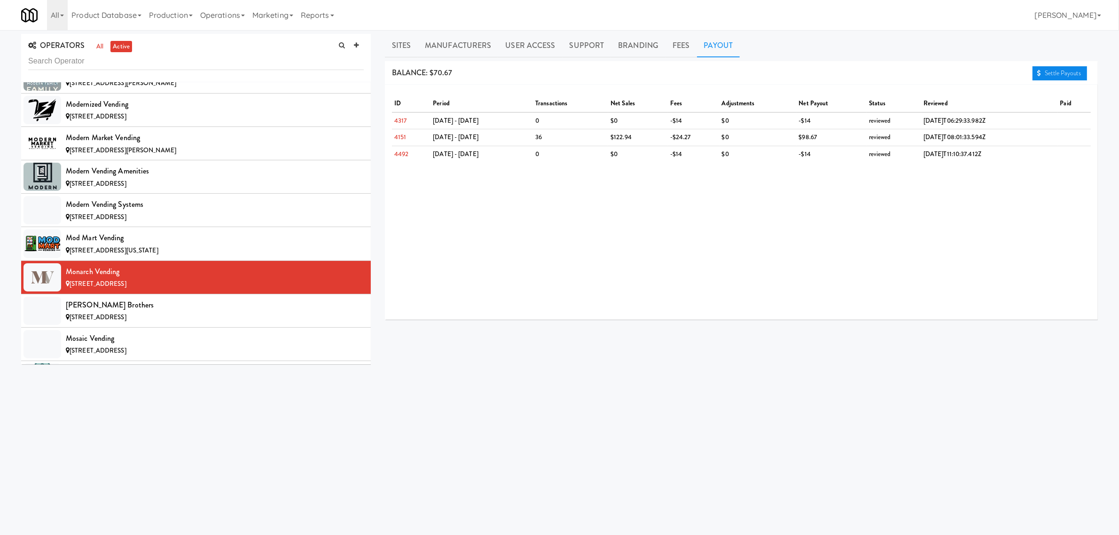
click at [1053, 71] on link "Settle Payouts" at bounding box center [1059, 73] width 55 height 14
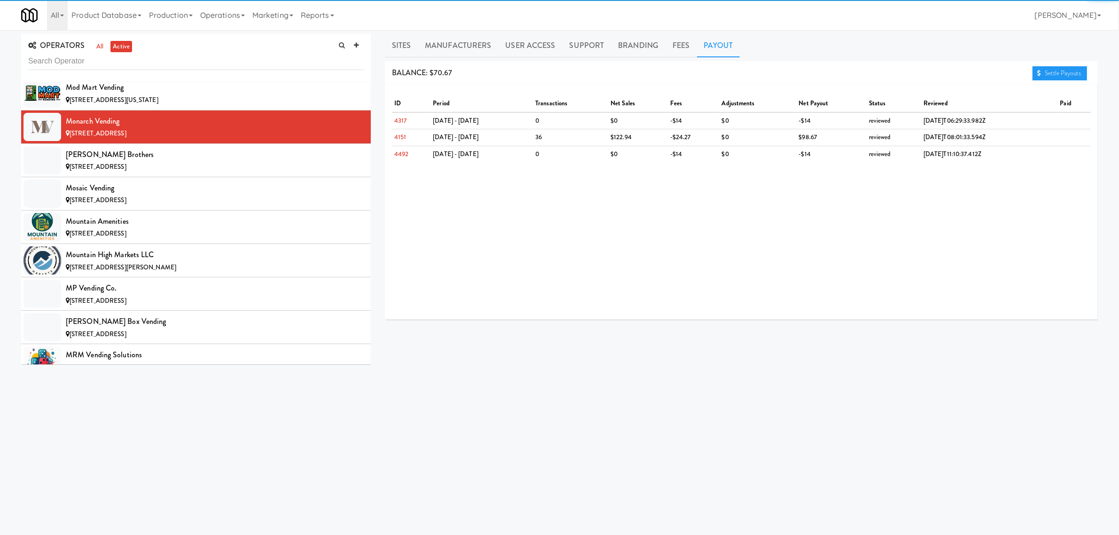
scroll to position [4933, 0]
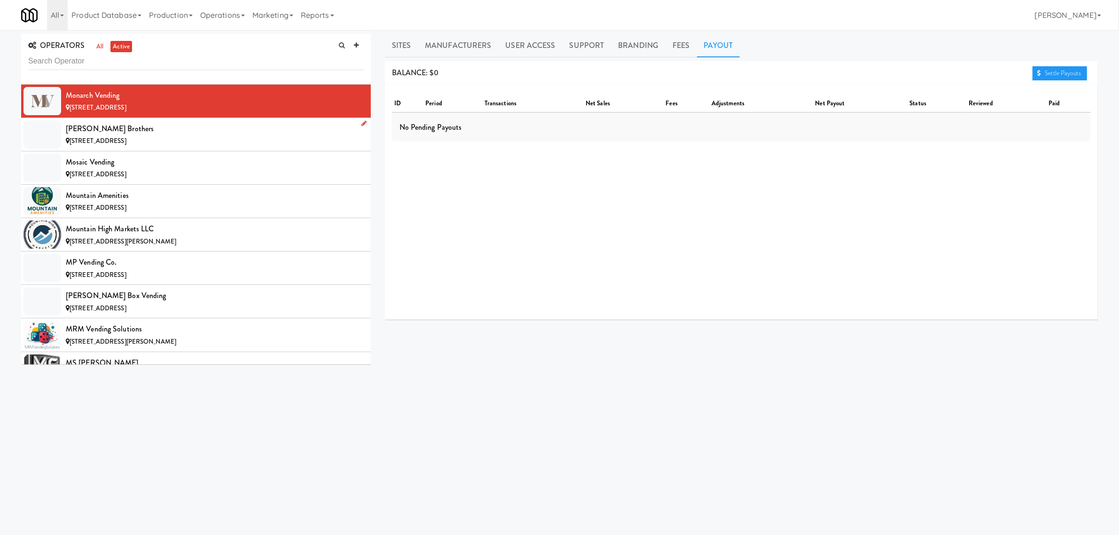
click at [150, 136] on div "[PERSON_NAME] Brothers" at bounding box center [215, 129] width 298 height 14
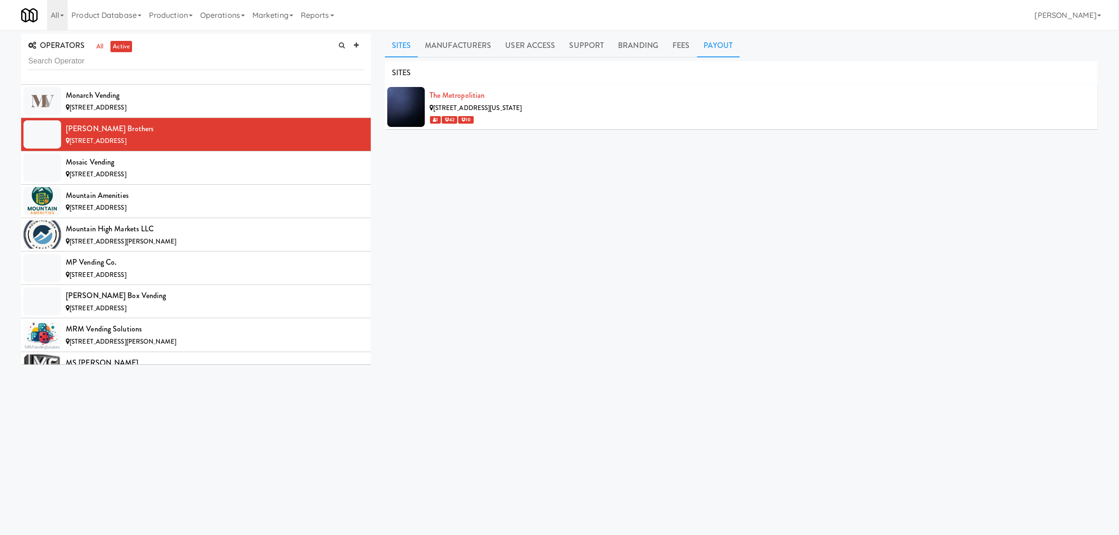
click at [722, 44] on link "Payout" at bounding box center [718, 45] width 43 height 23
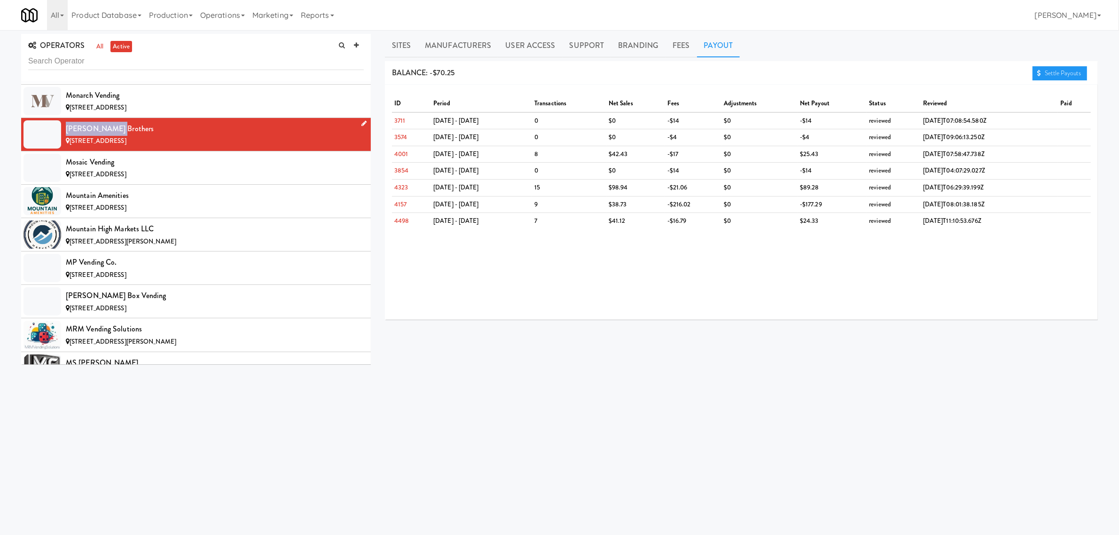
drag, startPoint x: 117, startPoint y: 141, endPoint x: 63, endPoint y: 146, distance: 53.3
click at [63, 146] on li "[PERSON_NAME] Brothers [STREET_ADDRESS]" at bounding box center [196, 134] width 350 height 33
copy div "[PERSON_NAME] Brothers"
click at [193, 180] on div "[STREET_ADDRESS]" at bounding box center [215, 175] width 298 height 12
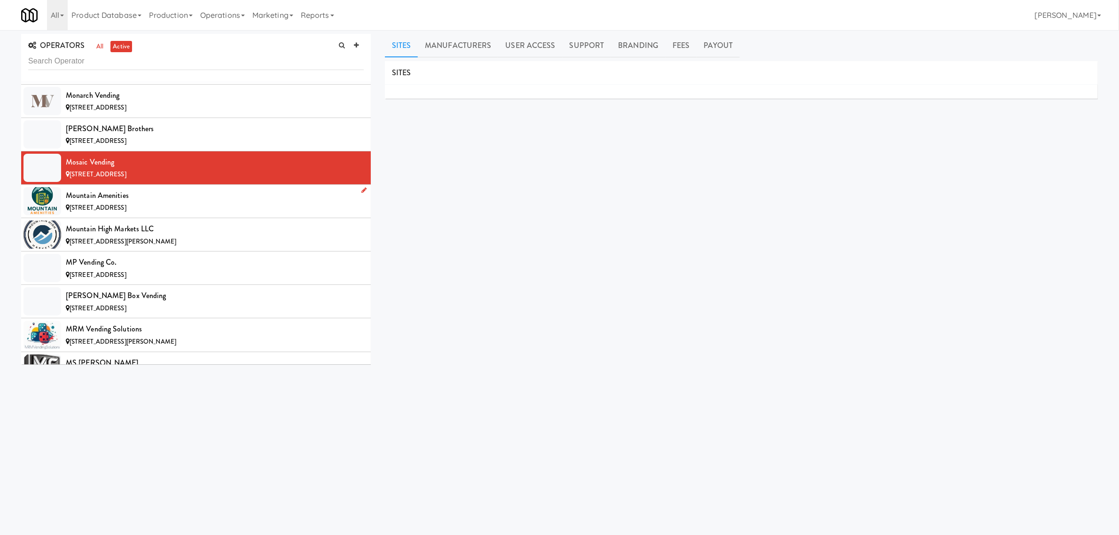
click at [165, 203] on div "Mountain Amenities" at bounding box center [215, 195] width 298 height 14
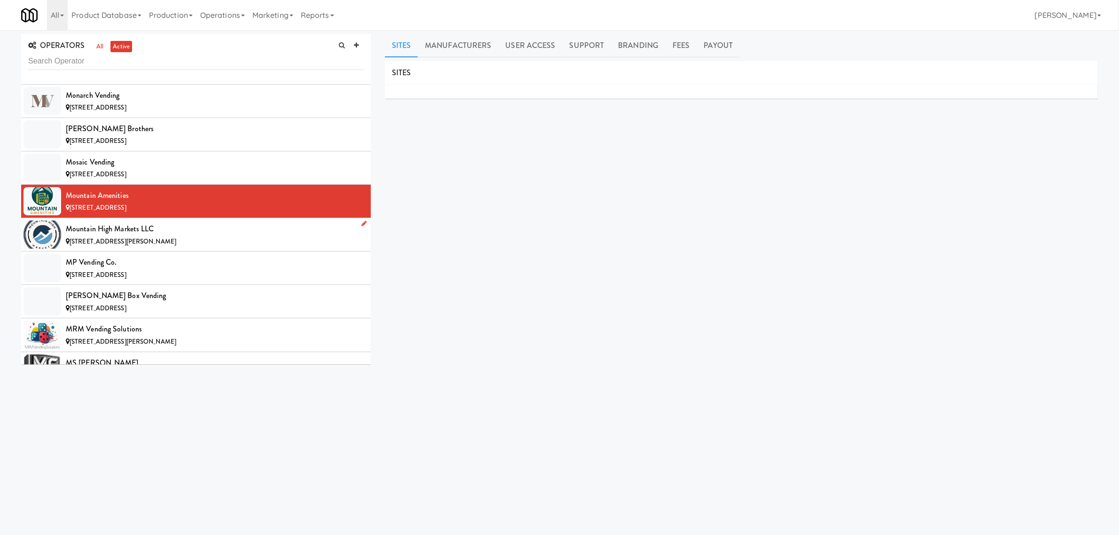
click at [169, 236] on div "Mountain High Markets LLC" at bounding box center [215, 229] width 298 height 14
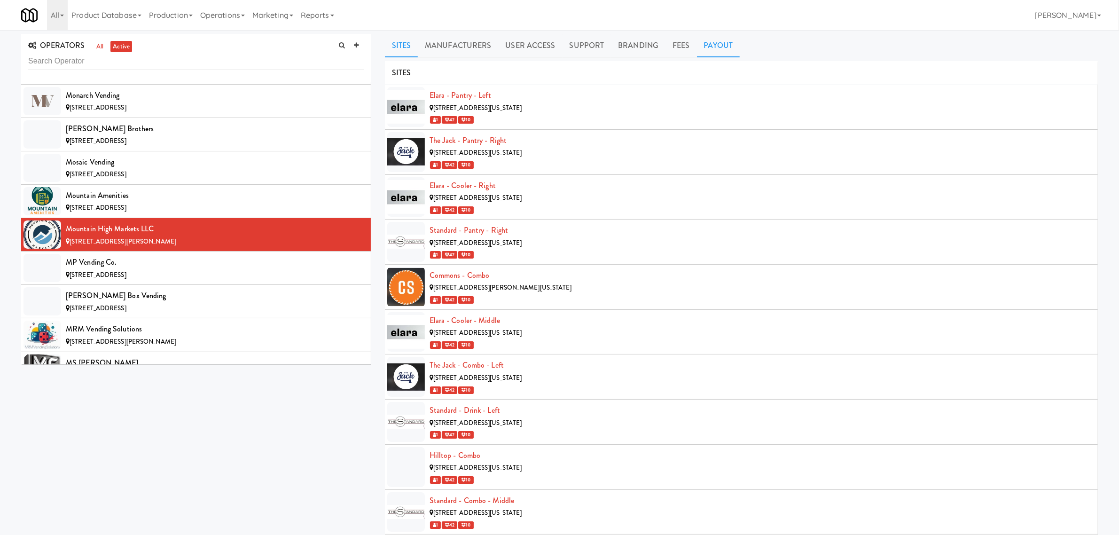
click at [707, 45] on link "Payout" at bounding box center [718, 45] width 43 height 23
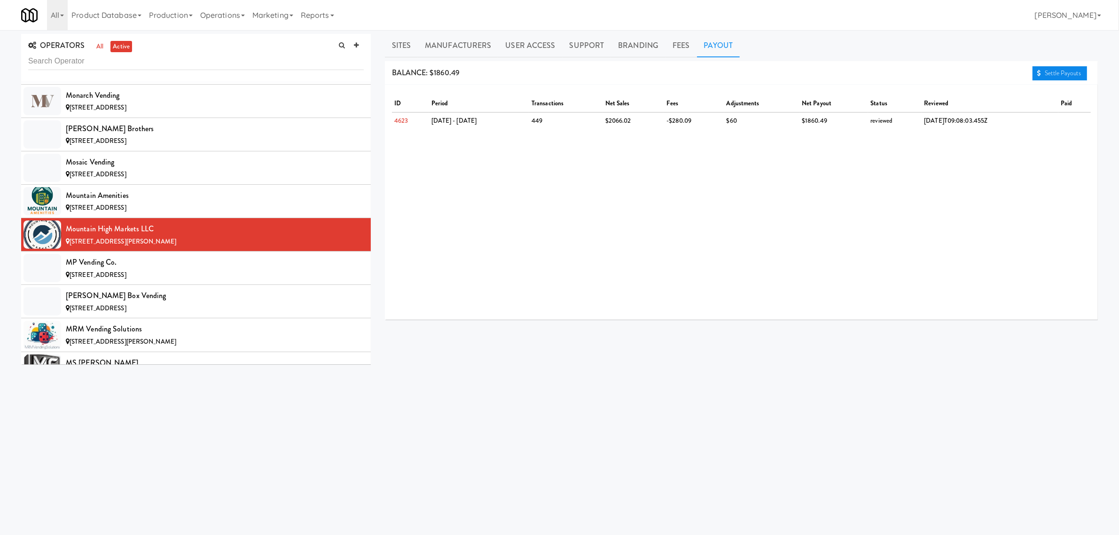
click at [1056, 70] on link "Settle Payouts" at bounding box center [1059, 73] width 55 height 14
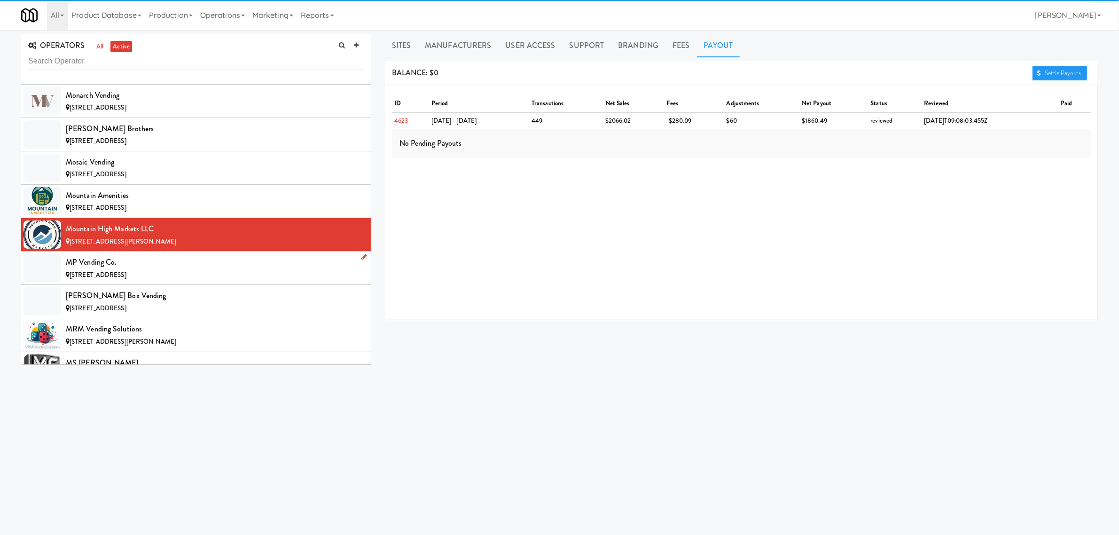
click at [125, 269] on div "MP Vending Co." at bounding box center [215, 262] width 298 height 14
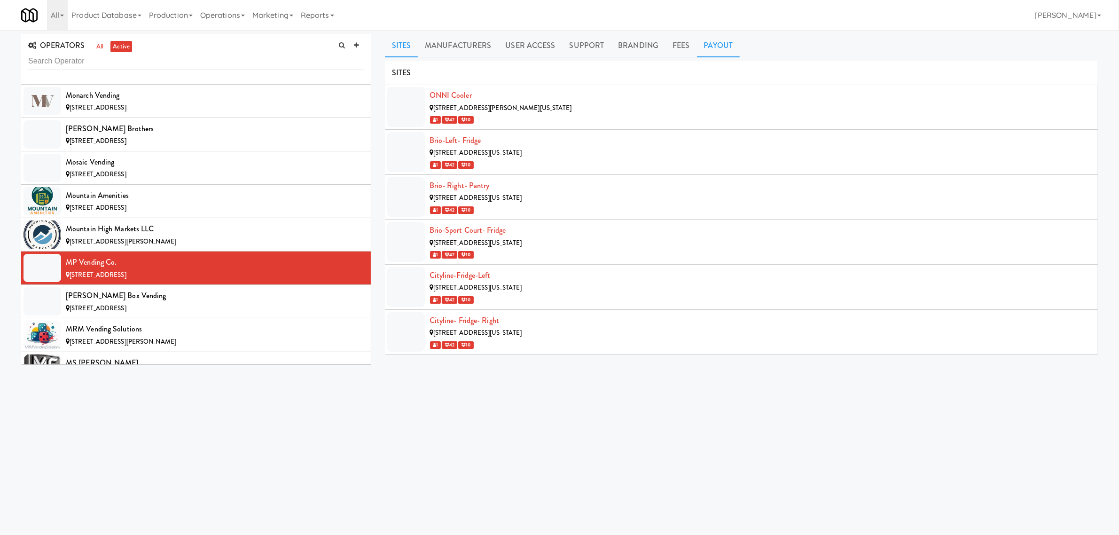
click at [709, 43] on link "Payout" at bounding box center [718, 45] width 43 height 23
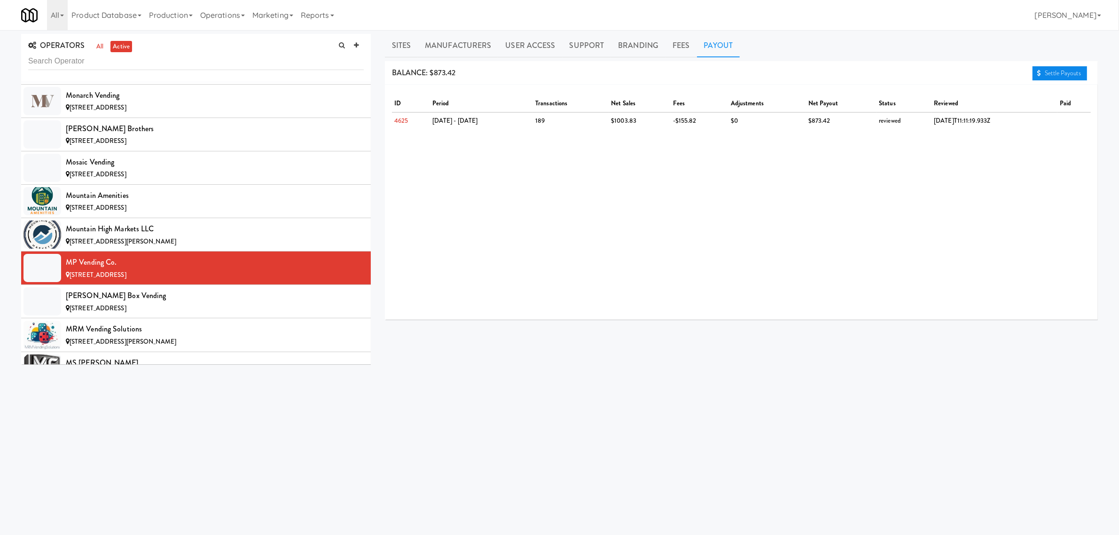
click at [1058, 72] on link "Settle Payouts" at bounding box center [1059, 73] width 55 height 14
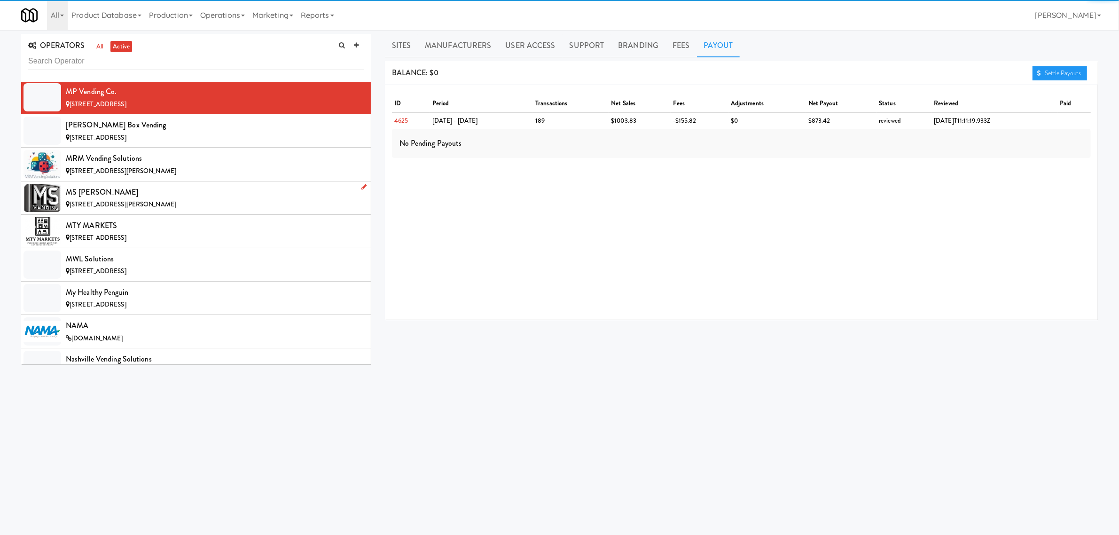
scroll to position [5110, 0]
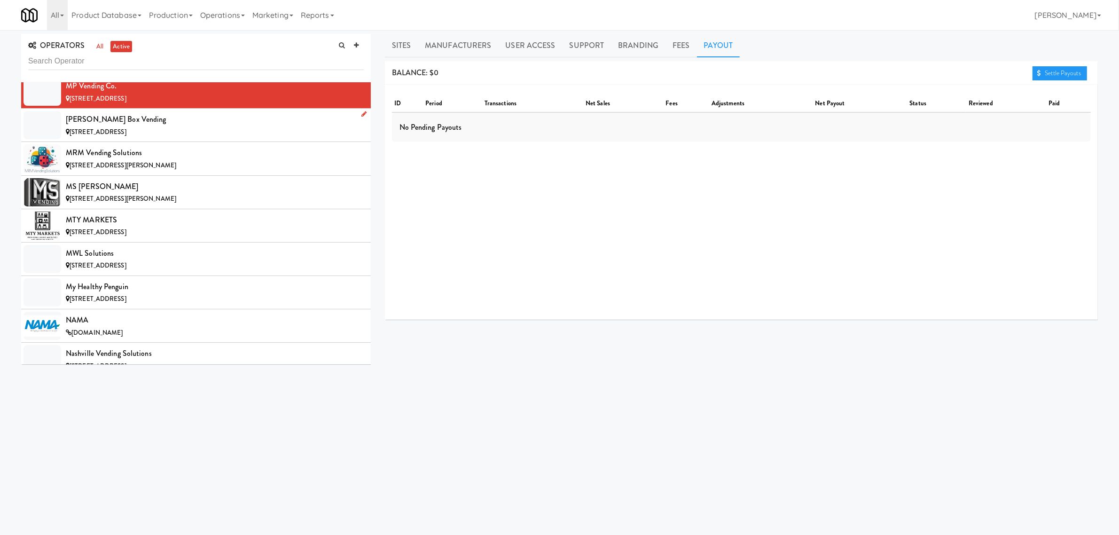
click at [174, 126] on div "[PERSON_NAME] Box Vending" at bounding box center [215, 119] width 298 height 14
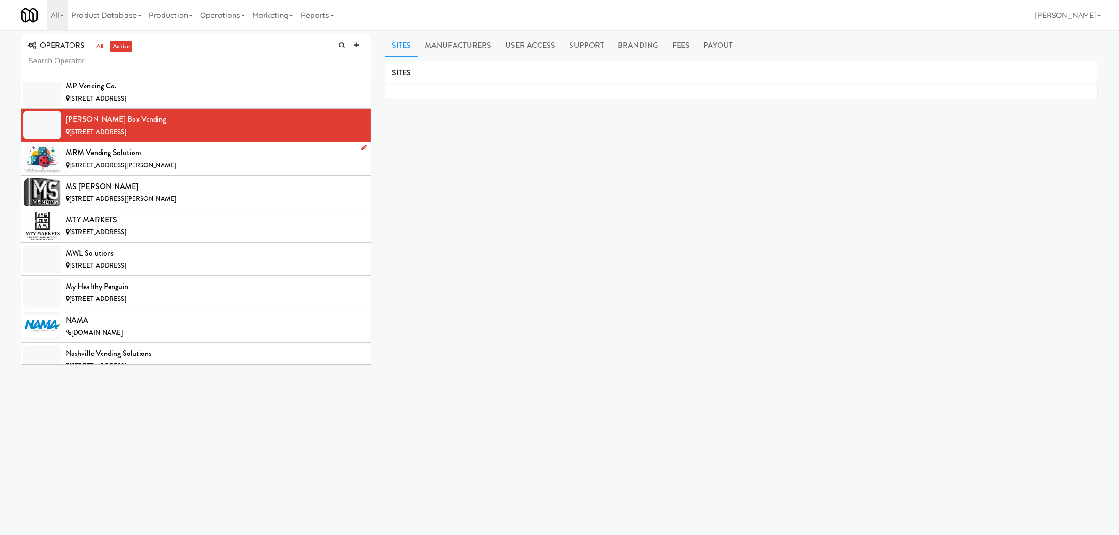
click at [171, 160] on div "MRM Vending Solutions" at bounding box center [215, 153] width 298 height 14
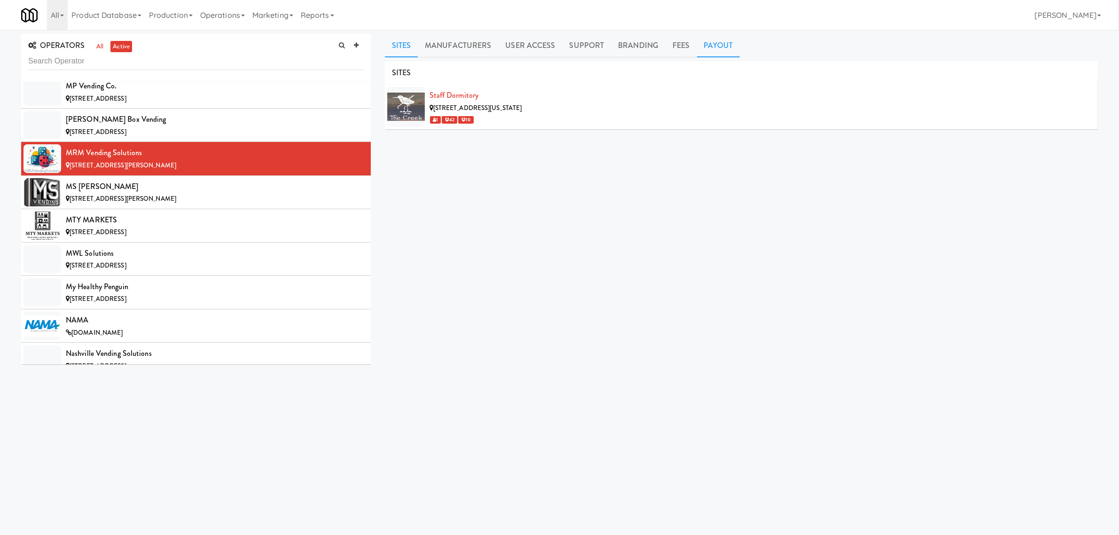
click at [720, 47] on link "Payout" at bounding box center [718, 45] width 43 height 23
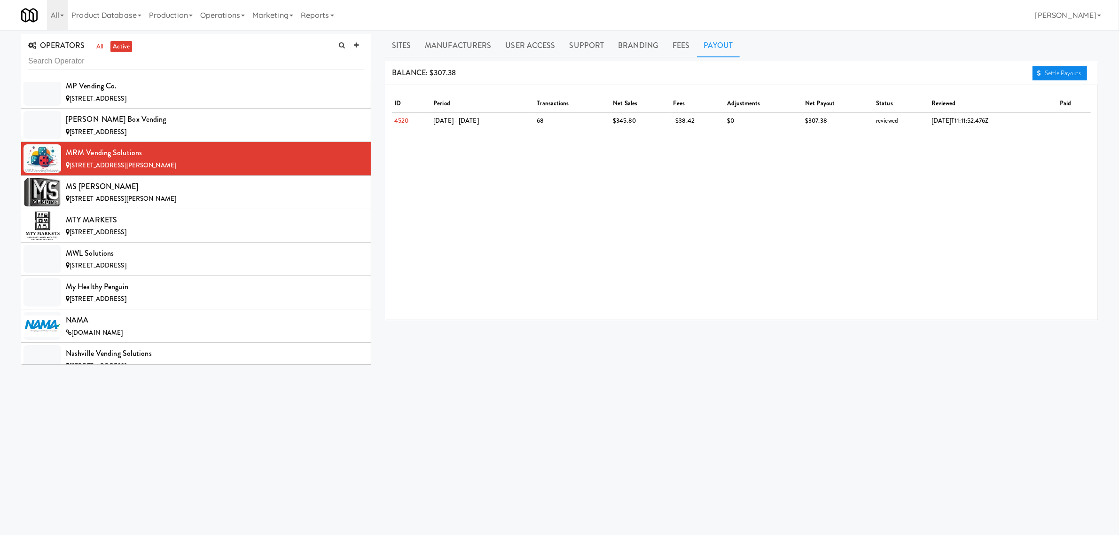
click at [1048, 69] on link "Settle Payouts" at bounding box center [1059, 73] width 55 height 14
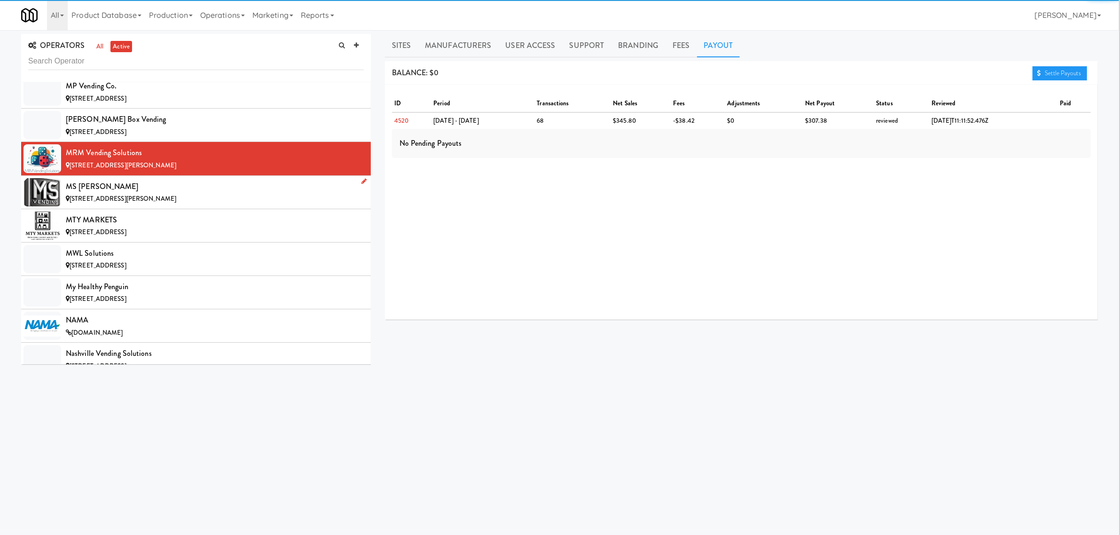
click at [138, 194] on div "MS [PERSON_NAME]" at bounding box center [215, 186] width 298 height 14
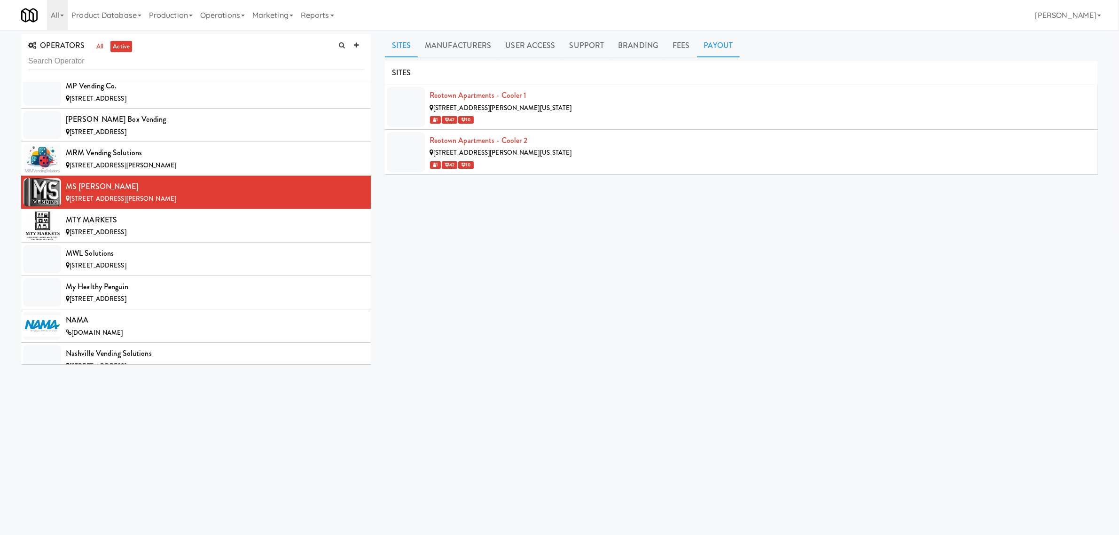
click at [706, 49] on link "Payout" at bounding box center [718, 45] width 43 height 23
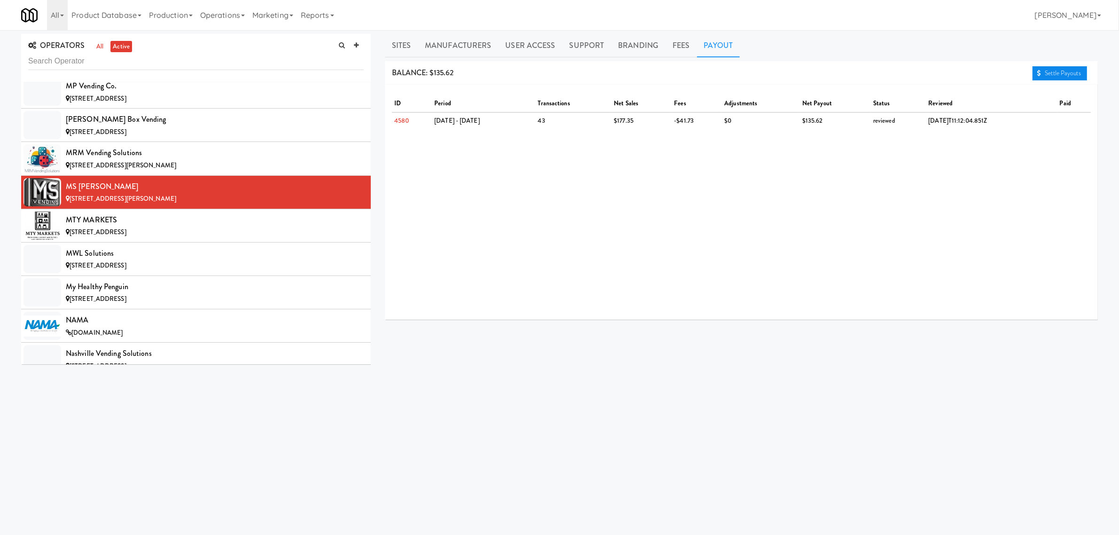
click at [1046, 69] on link "Settle Payouts" at bounding box center [1059, 73] width 55 height 14
click at [217, 227] on div "MTY MARKETS" at bounding box center [215, 220] width 298 height 14
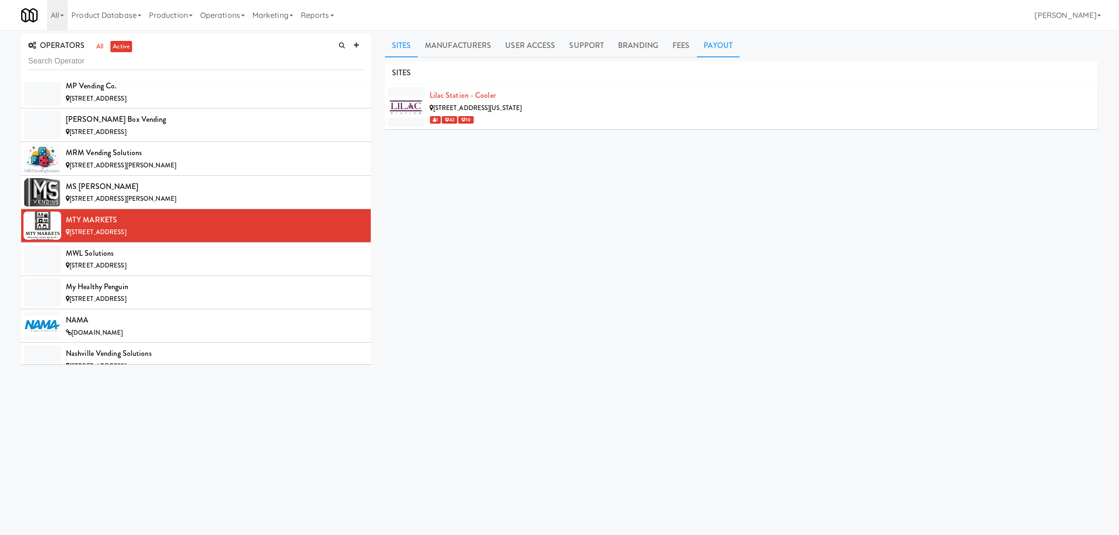
click at [712, 39] on link "Payout" at bounding box center [718, 45] width 43 height 23
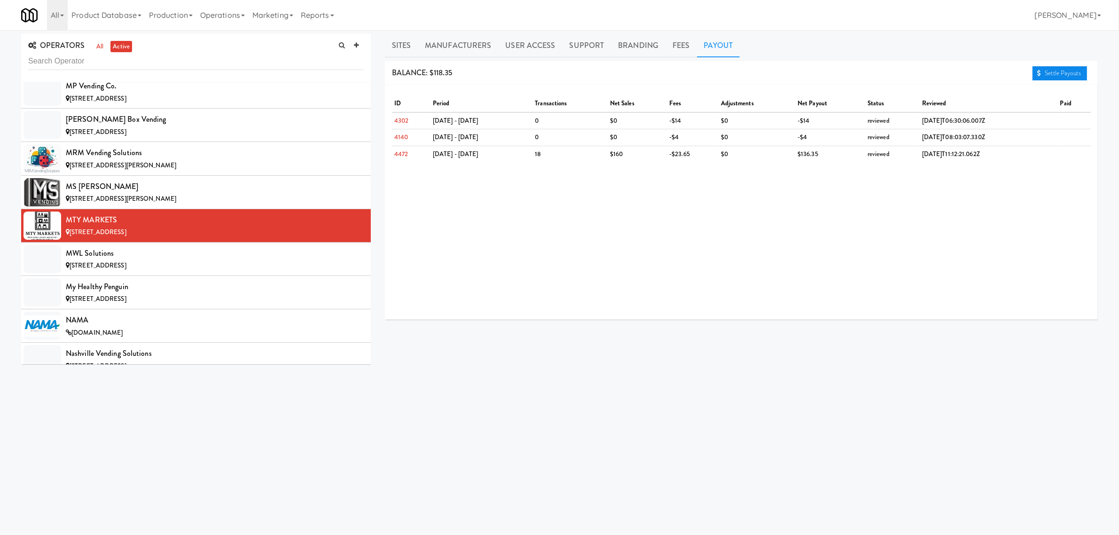
click at [1039, 69] on link "Settle Payouts" at bounding box center [1059, 73] width 55 height 14
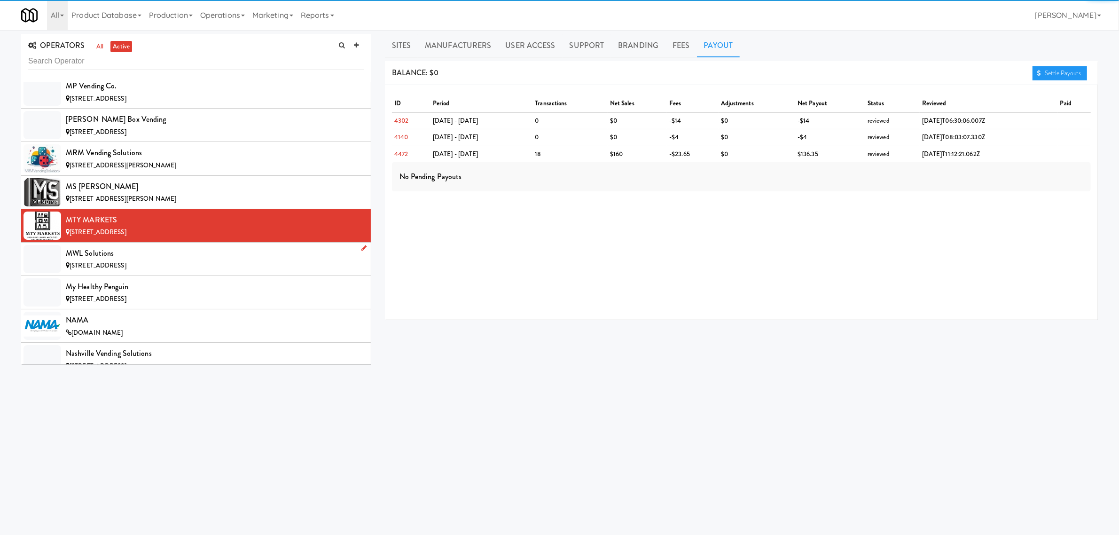
click at [155, 260] on div "MWL Solutions" at bounding box center [215, 253] width 298 height 14
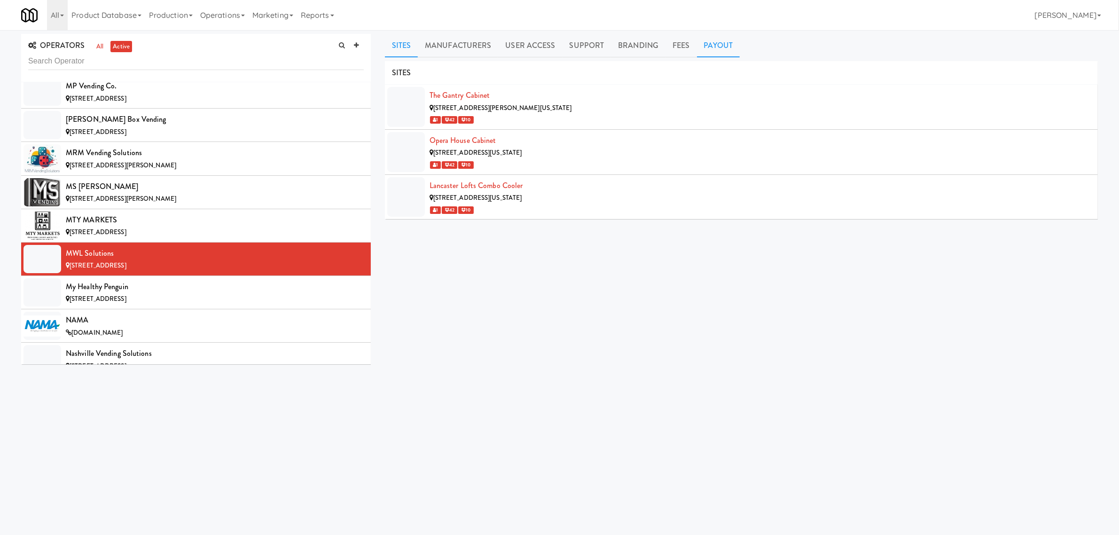
click at [717, 41] on link "Payout" at bounding box center [718, 45] width 43 height 23
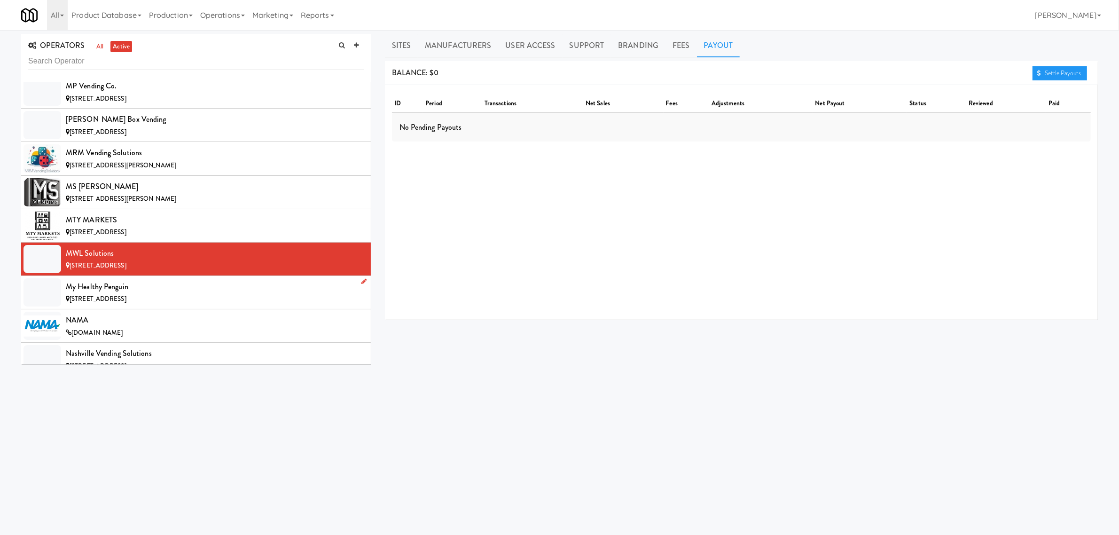
click at [187, 294] on div "My Healthy Penguin" at bounding box center [215, 287] width 298 height 14
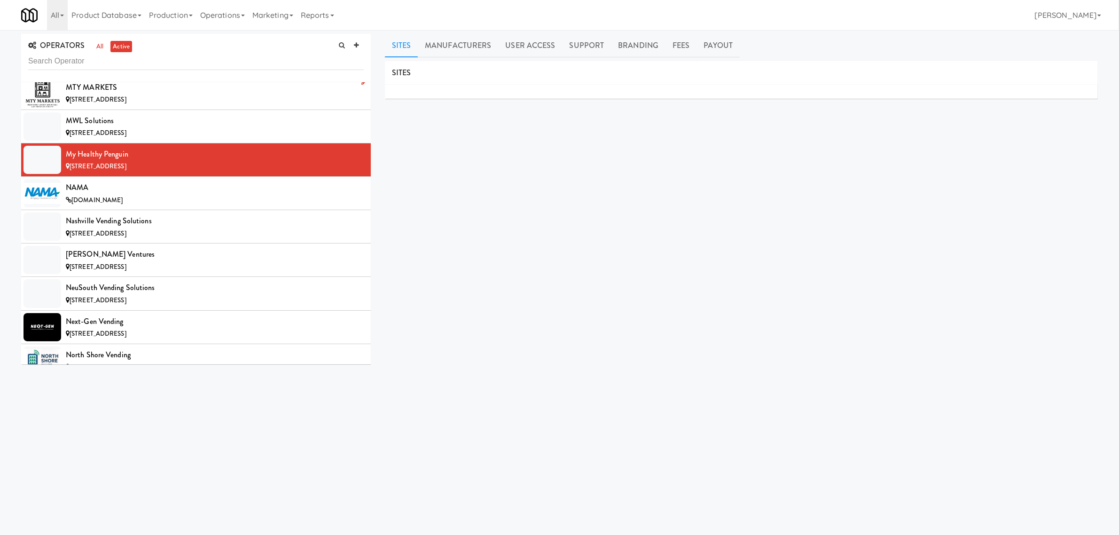
scroll to position [5286, 0]
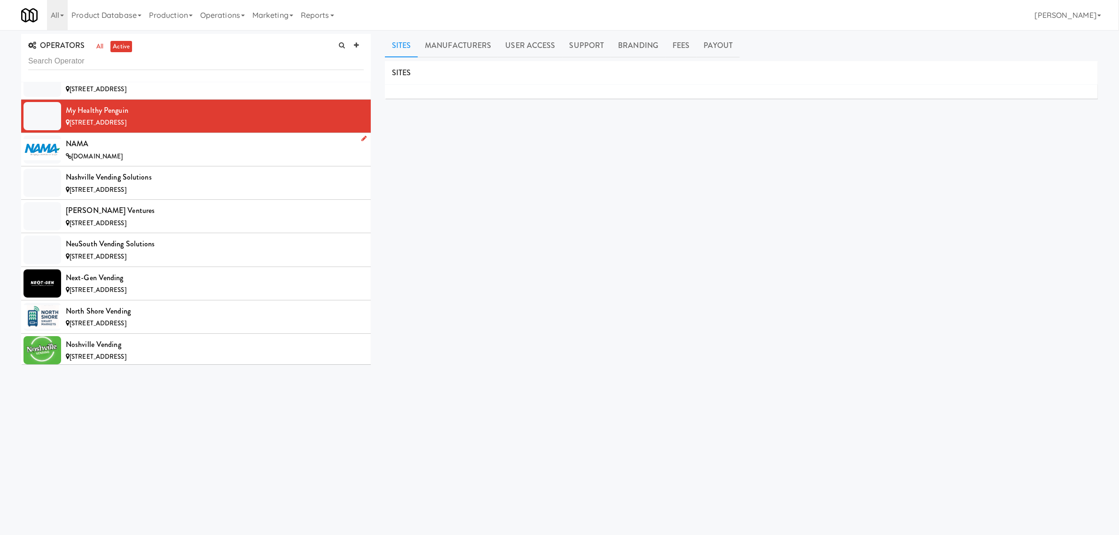
click at [123, 161] on span "[DOMAIN_NAME]" at bounding box center [96, 156] width 51 height 9
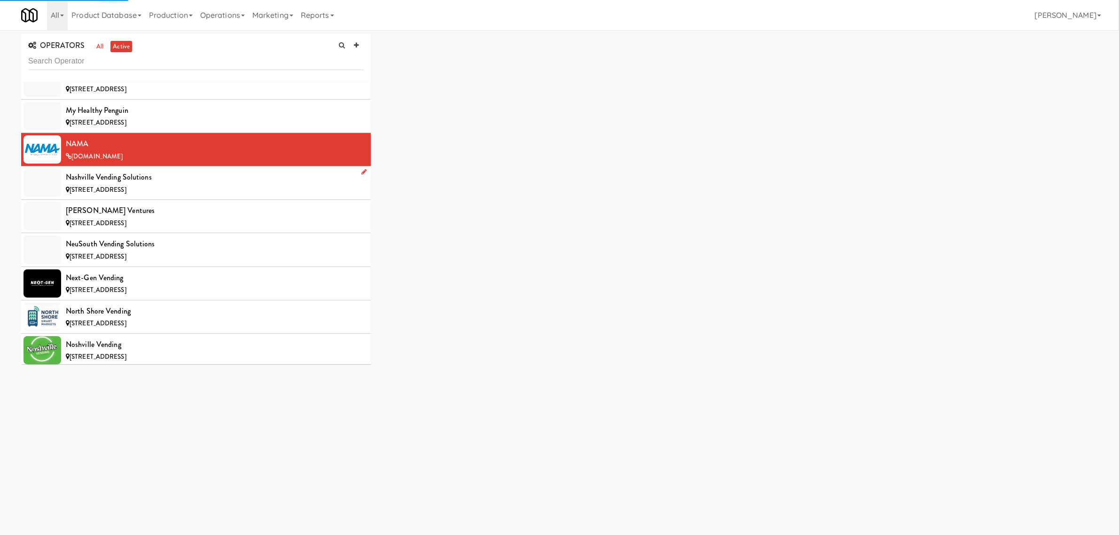
click at [141, 184] on div "Nashville Vending Solutions" at bounding box center [215, 177] width 298 height 14
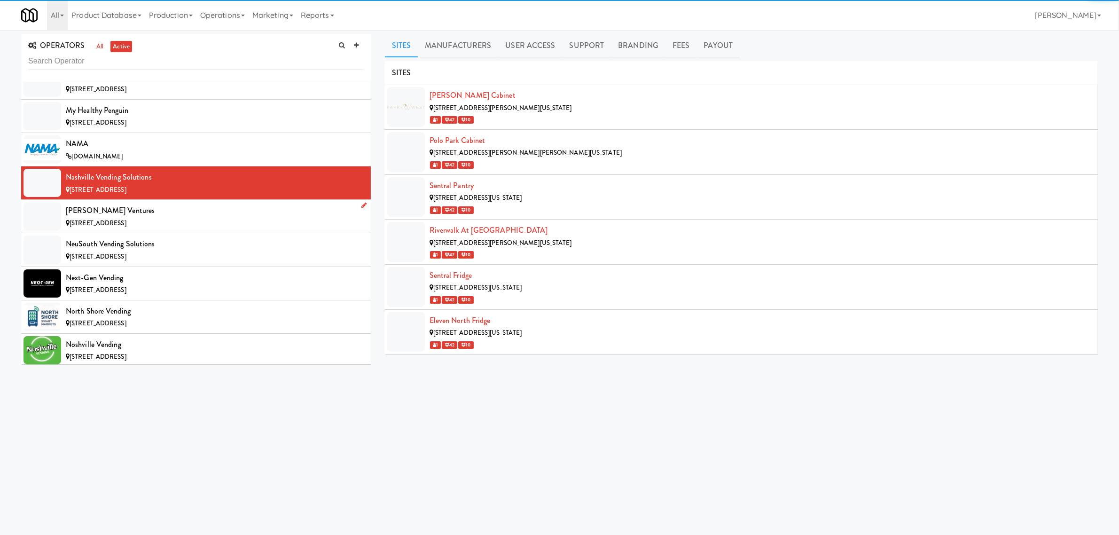
click at [184, 218] on div "[PERSON_NAME] Ventures" at bounding box center [215, 210] width 298 height 14
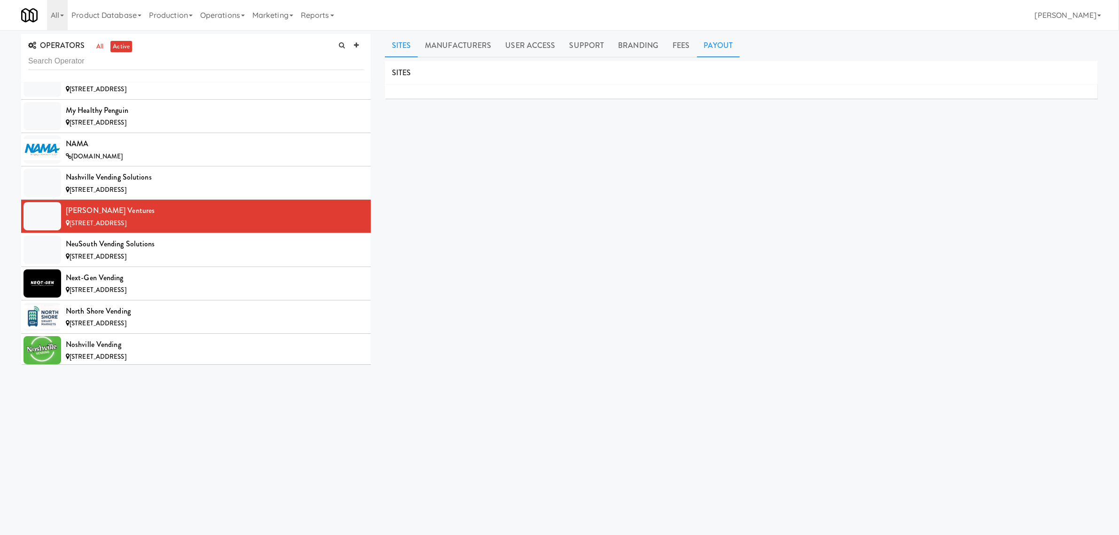
click at [710, 47] on link "Payout" at bounding box center [718, 45] width 43 height 23
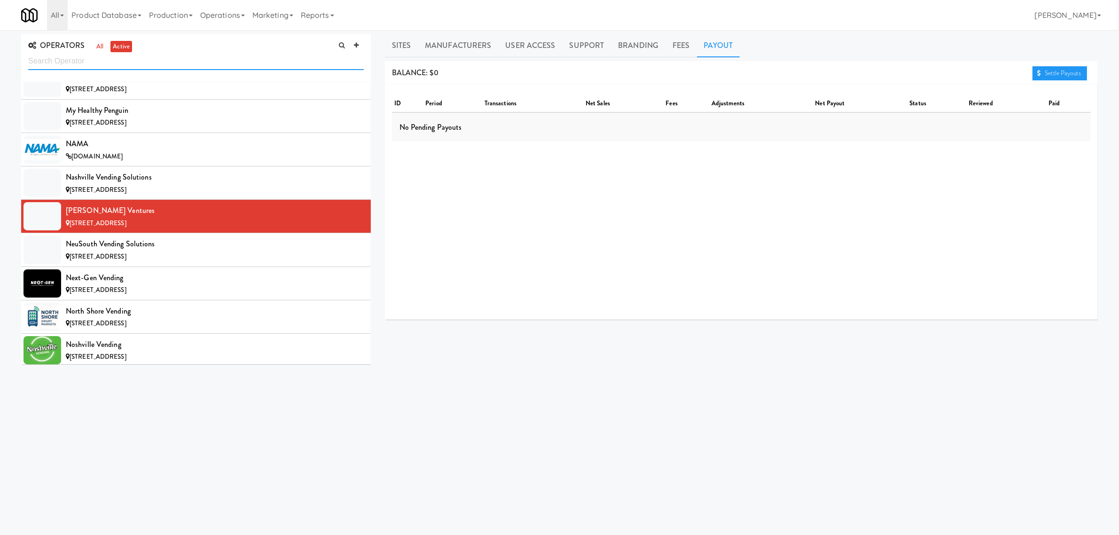
click at [163, 62] on input "text" at bounding box center [195, 61] width 335 height 17
paste input "[PERSON_NAME] Distributions"
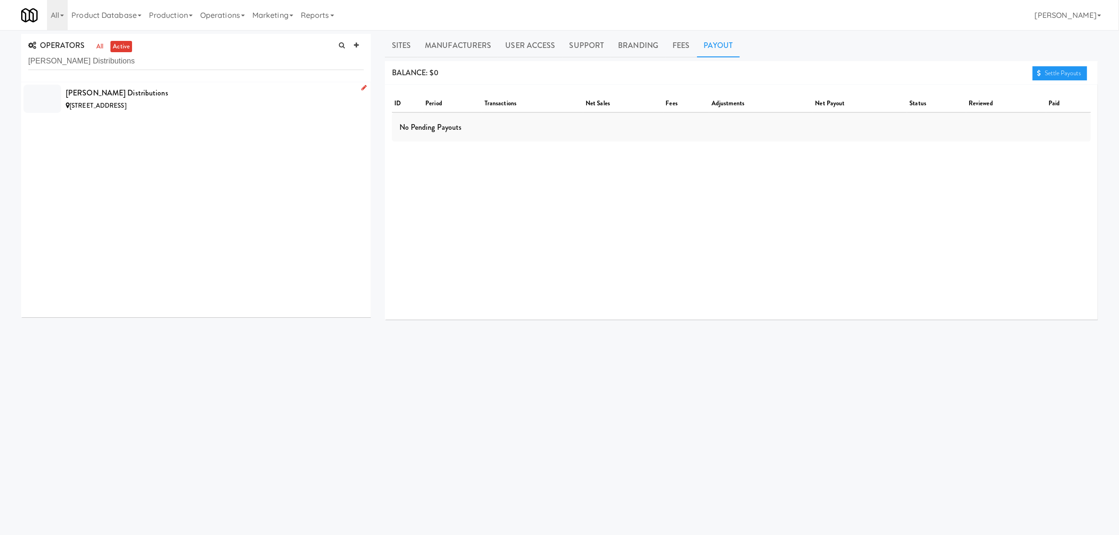
click at [156, 100] on div "[STREET_ADDRESS]" at bounding box center [215, 106] width 298 height 12
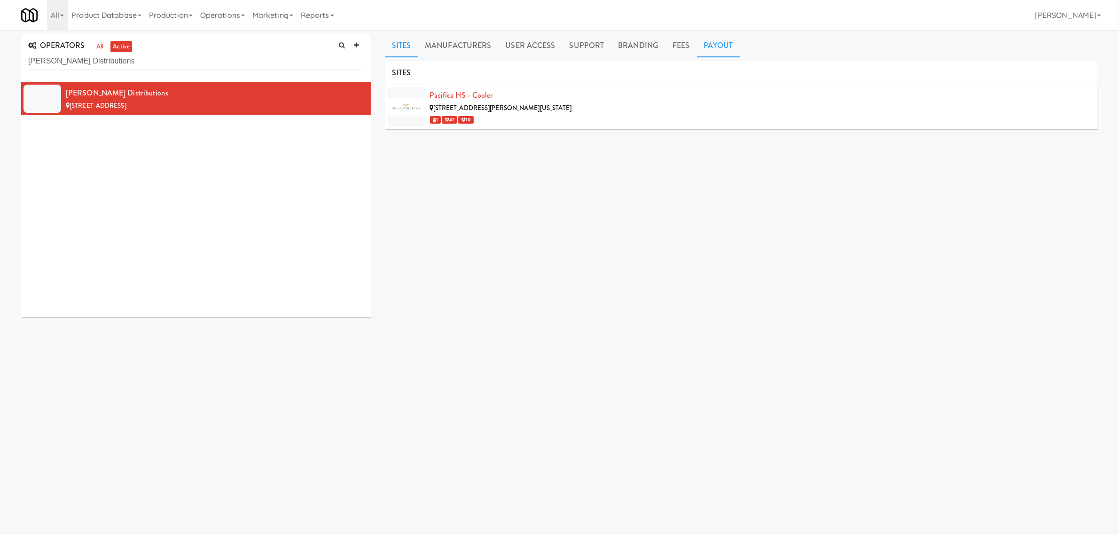
click at [709, 43] on link "Payout" at bounding box center [718, 45] width 43 height 23
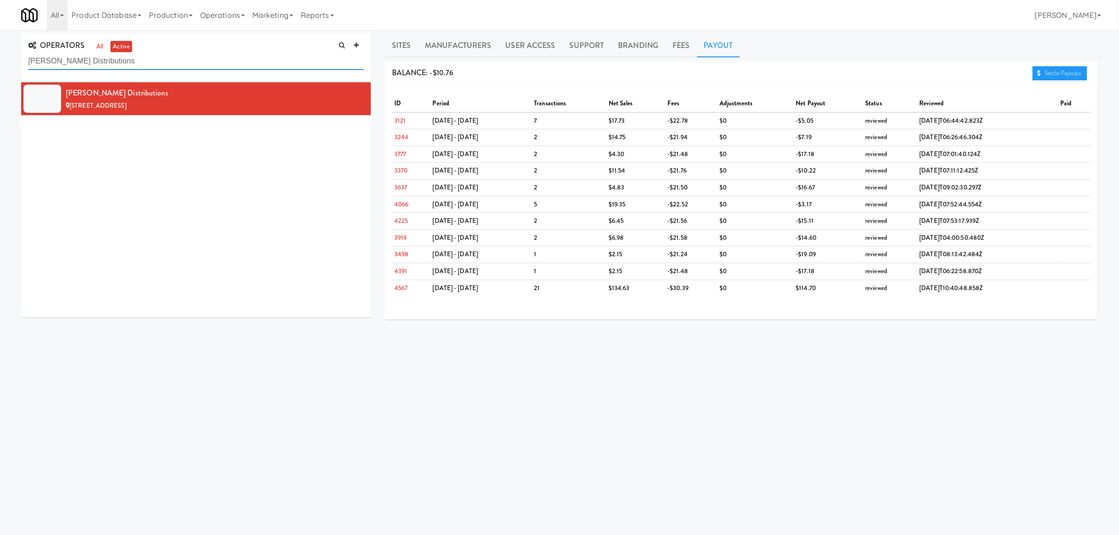
drag, startPoint x: 98, startPoint y: 62, endPoint x: -38, endPoint y: 56, distance: 135.4
click at [0, 56] on html "Okay Okay Select date: previous 2025-Aug next Su Mo Tu We Th Fr Sa 27 28 29 30 …" at bounding box center [559, 267] width 1119 height 535
paste input "Skye Vending Opera"
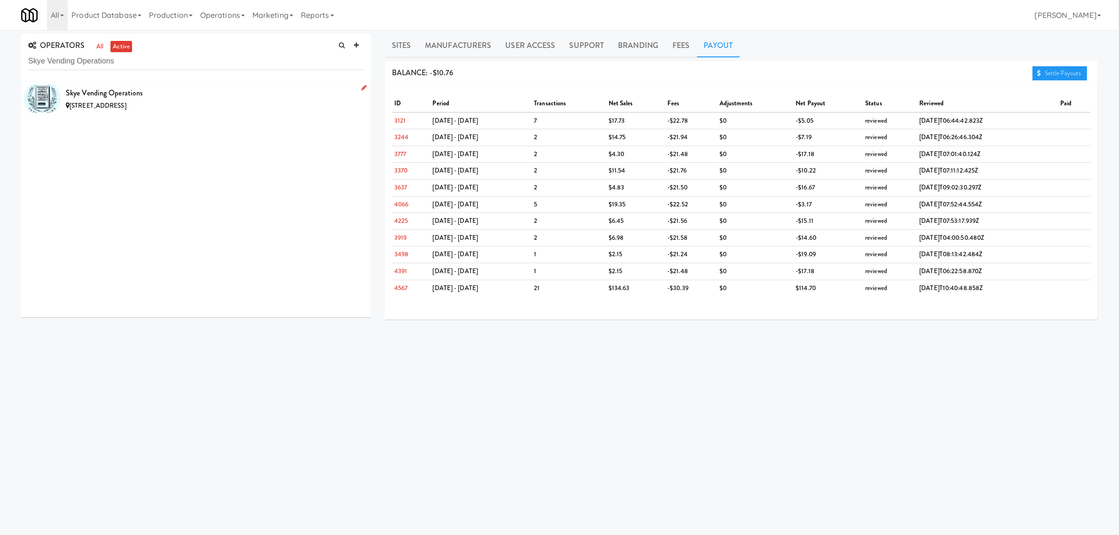
click at [186, 100] on div "[STREET_ADDRESS]" at bounding box center [215, 106] width 298 height 12
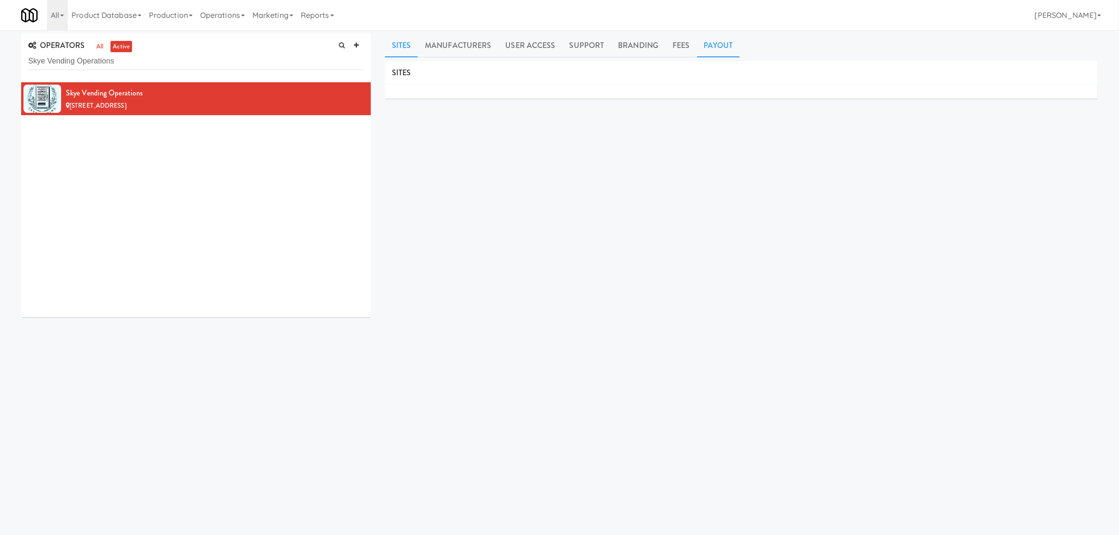
click at [710, 43] on link "Payout" at bounding box center [718, 45] width 43 height 23
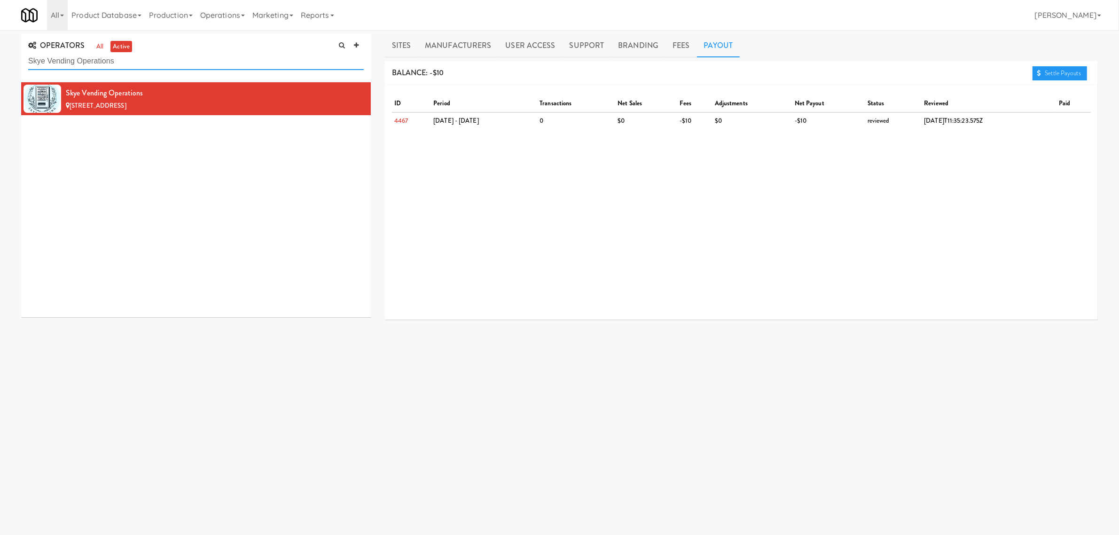
drag, startPoint x: 118, startPoint y: 60, endPoint x: -143, endPoint y: 62, distance: 261.2
click at [0, 62] on html "Okay Okay Select date: previous 2025-Aug next Su Mo Tu We Th Fr Sa 27 28 29 30 …" at bounding box center [559, 267] width 1119 height 535
paste input "nackCityVending"
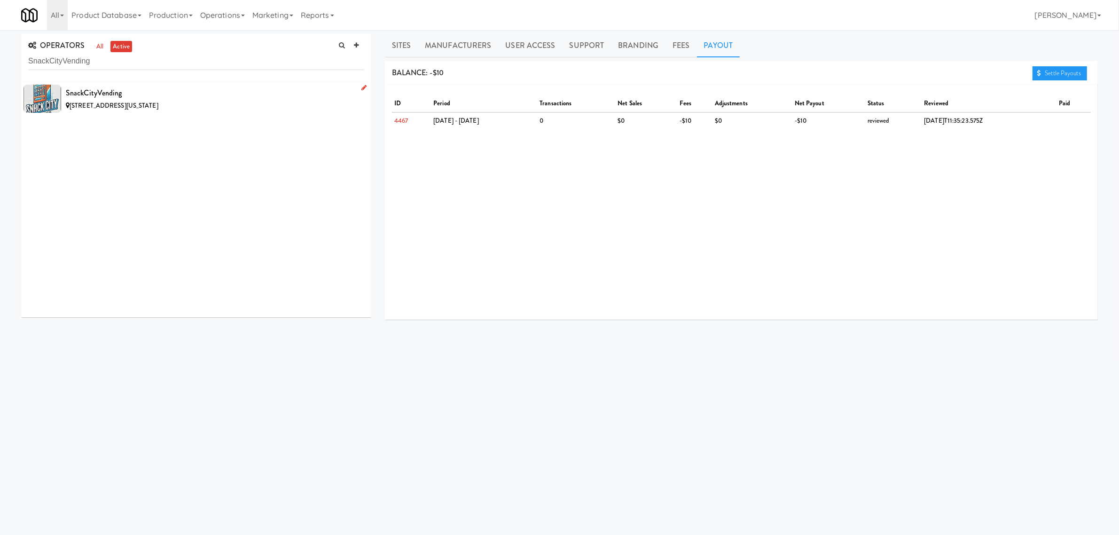
click at [209, 101] on div "[STREET_ADDRESS][US_STATE]" at bounding box center [215, 106] width 298 height 12
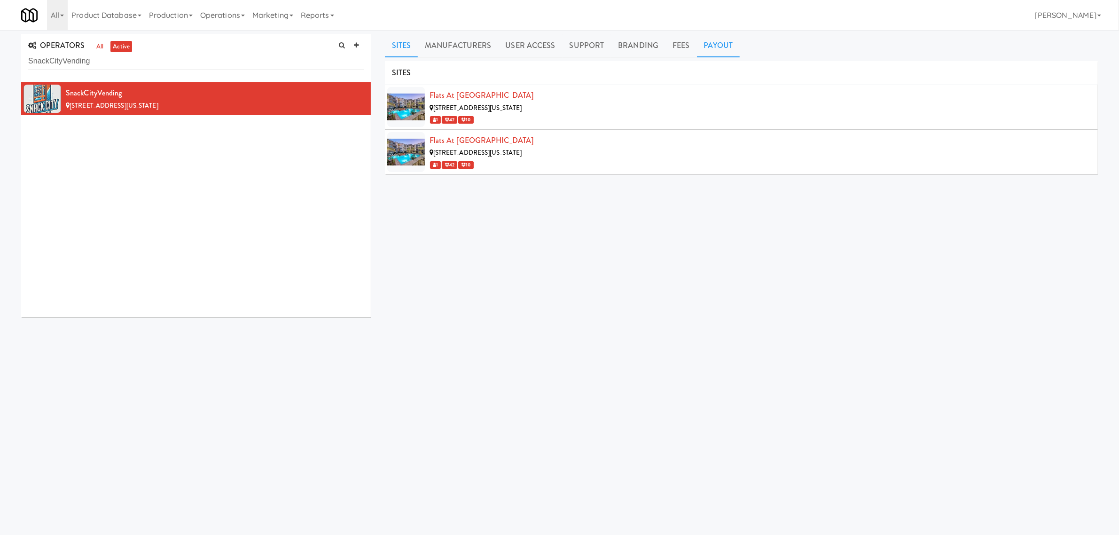
click at [720, 40] on link "Payout" at bounding box center [718, 45] width 43 height 23
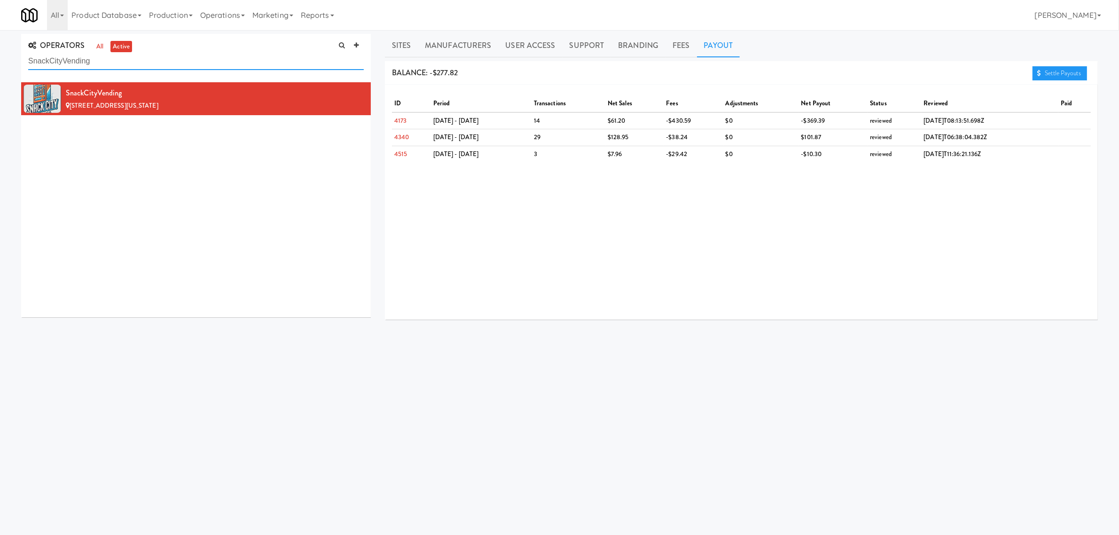
drag, startPoint x: 113, startPoint y: 66, endPoint x: -13, endPoint y: 62, distance: 126.4
click at [0, 62] on html "Okay Okay Select date: previous 2025-Aug next Su Mo Tu We Th Fr Sa 27 28 29 30 …" at bounding box center [559, 267] width 1119 height 535
paste input "Vend Simplified"
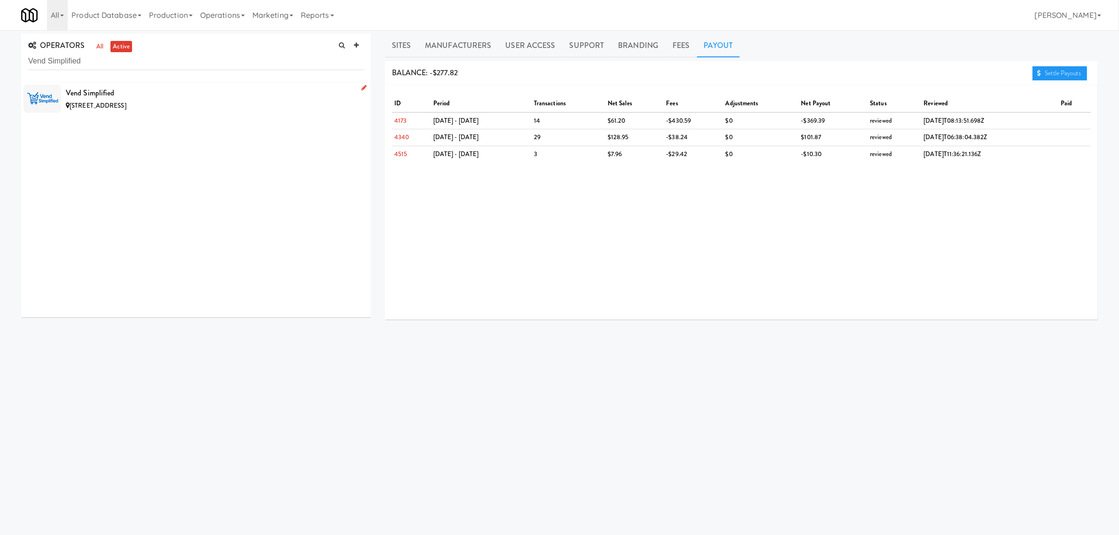
click at [250, 100] on div "[STREET_ADDRESS]" at bounding box center [215, 106] width 298 height 12
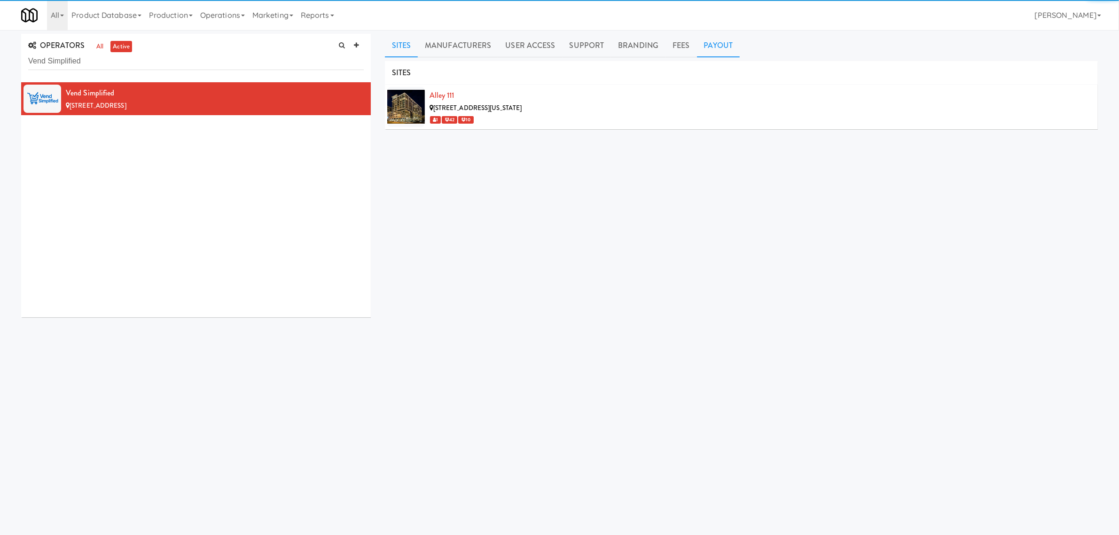
click at [720, 41] on link "Payout" at bounding box center [718, 45] width 43 height 23
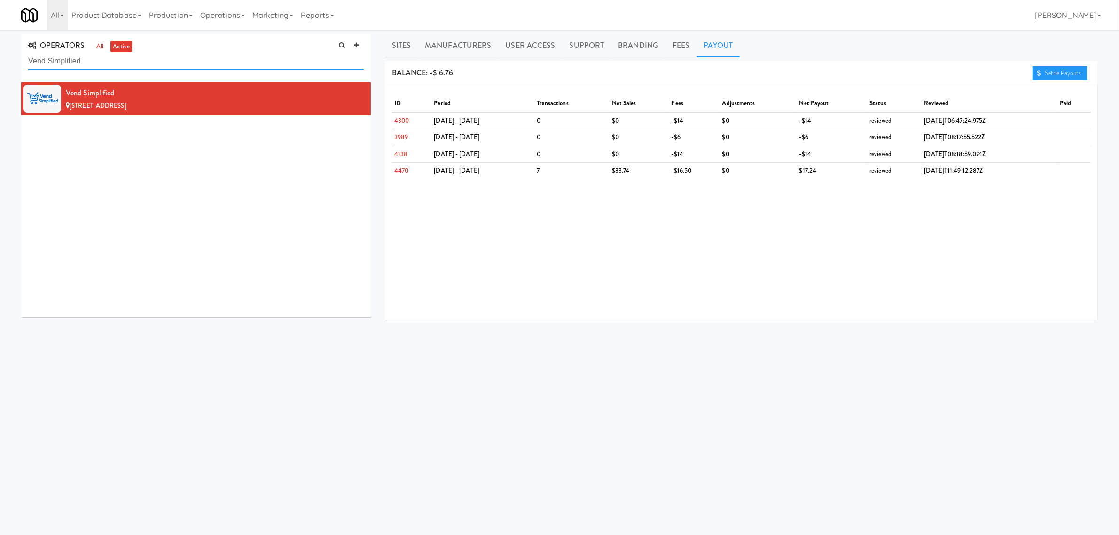
drag, startPoint x: 111, startPoint y: 60, endPoint x: -24, endPoint y: 57, distance: 135.8
click at [0, 57] on html "Okay Okay Select date: previous 2025-Aug next Su Mo Tu We Th Fr Sa 27 28 29 30 …" at bounding box center [559, 267] width 1119 height 535
paste input "Yelnats Vending"
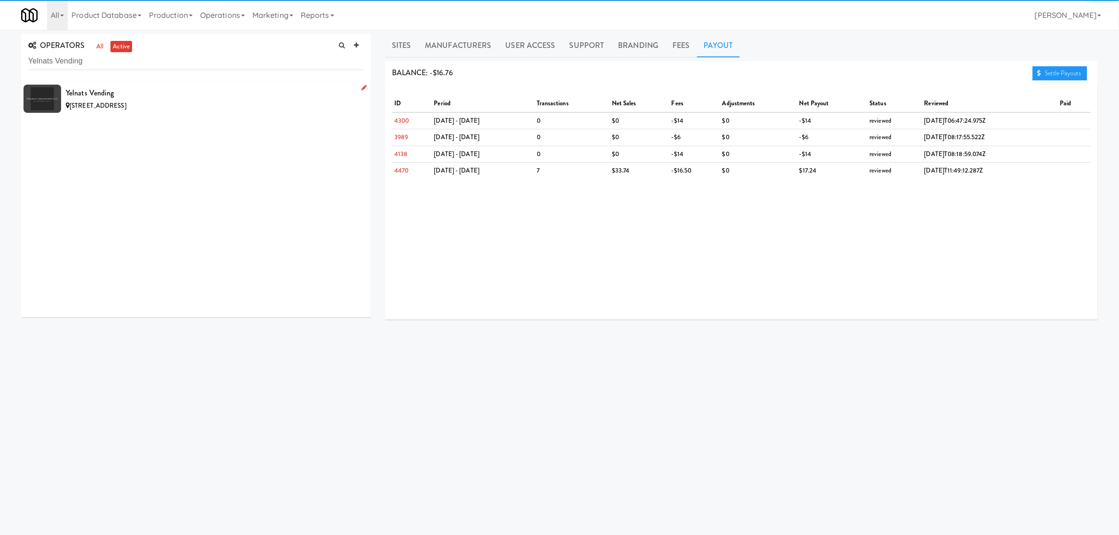
click at [189, 93] on div "Yelnats Vending" at bounding box center [215, 93] width 298 height 14
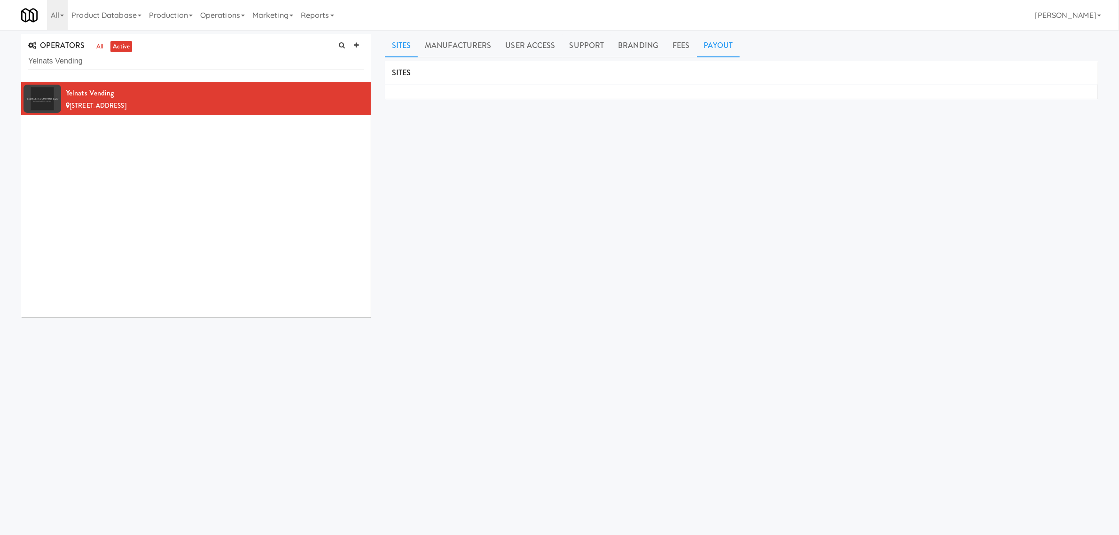
click at [723, 45] on link "Payout" at bounding box center [718, 45] width 43 height 23
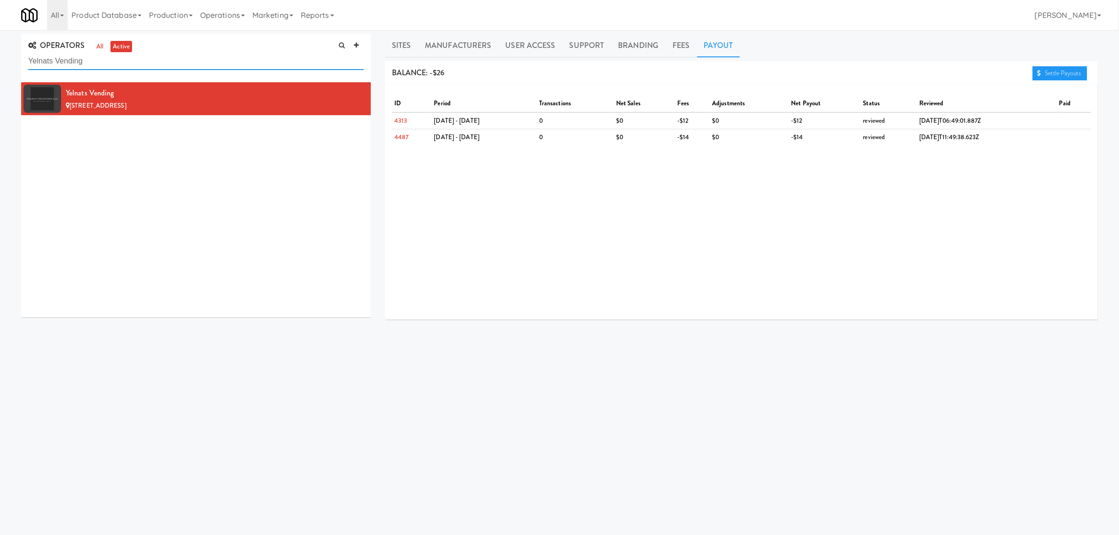
drag, startPoint x: 127, startPoint y: 63, endPoint x: -51, endPoint y: 62, distance: 177.6
click at [0, 62] on html "Okay Okay Select date: previous 2025-Aug next Su Mo Tu We Th Fr Sa 27 28 29 30 …" at bounding box center [559, 267] width 1119 height 535
paste input "Limitles"
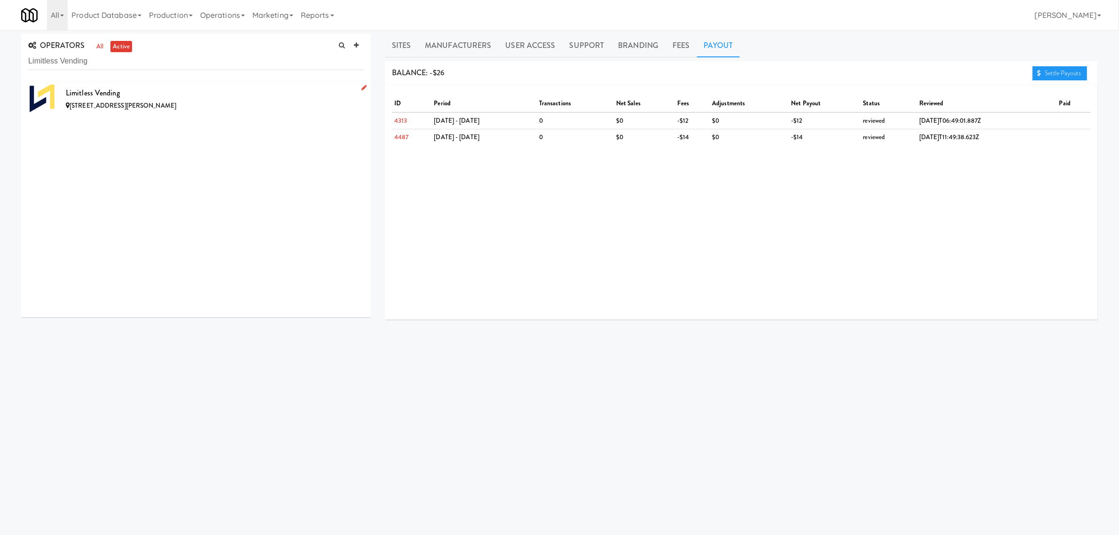
click at [165, 106] on div "[STREET_ADDRESS][PERSON_NAME]" at bounding box center [215, 106] width 298 height 12
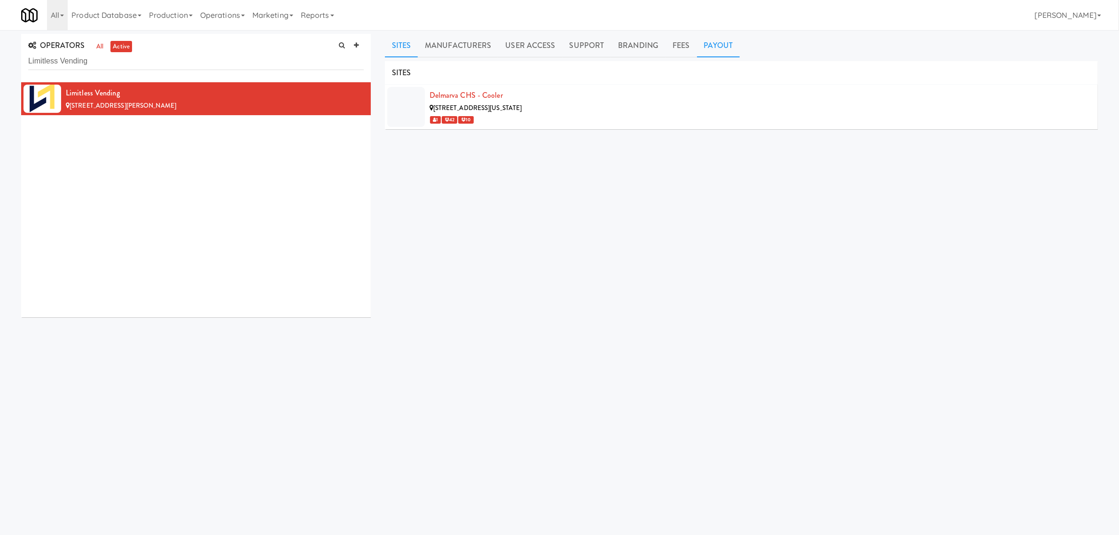
click at [720, 41] on link "Payout" at bounding box center [718, 45] width 43 height 23
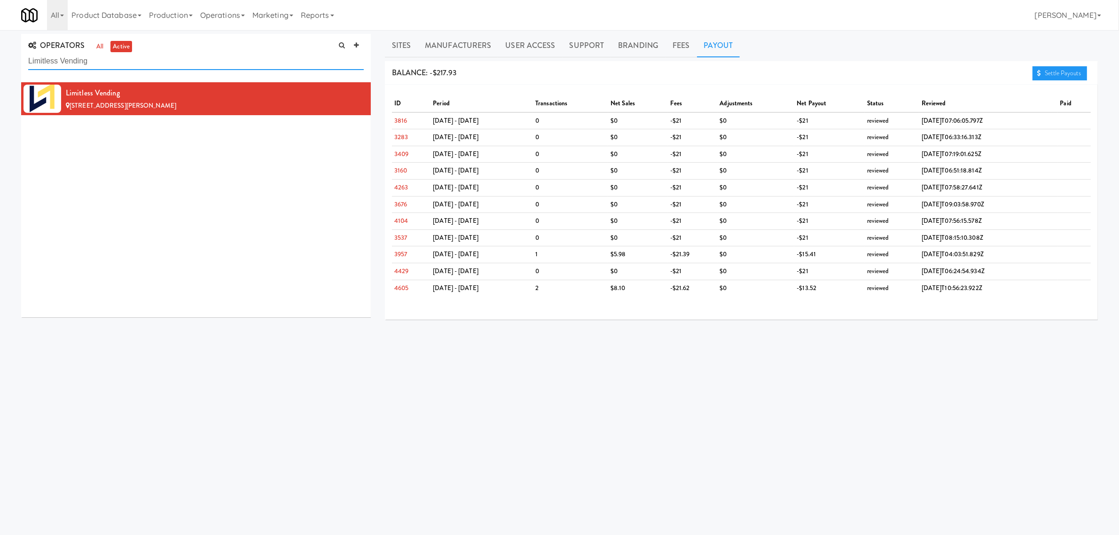
drag, startPoint x: 101, startPoint y: 63, endPoint x: -91, endPoint y: 45, distance: 193.0
click at [0, 45] on html "Okay Okay Select date: previous 2025-Aug next Su Mo Tu We Th Fr Sa 27 28 29 30 …" at bounding box center [559, 267] width 1119 height 535
paste input "Smokey Mountain Elite"
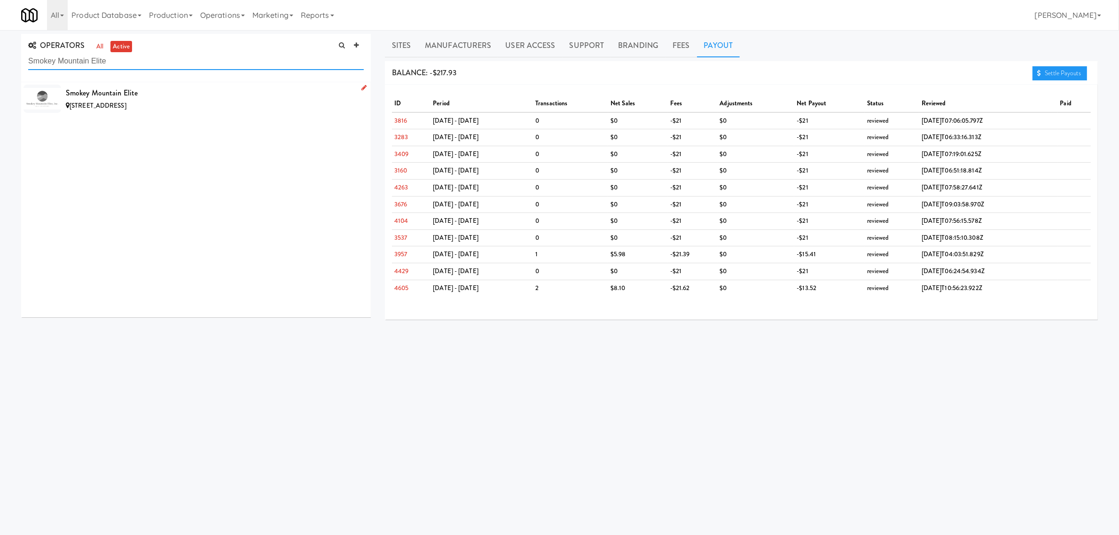
type input "Smokey Mountain Elite"
click at [199, 94] on div "Smokey Mountain Elite" at bounding box center [215, 93] width 298 height 14
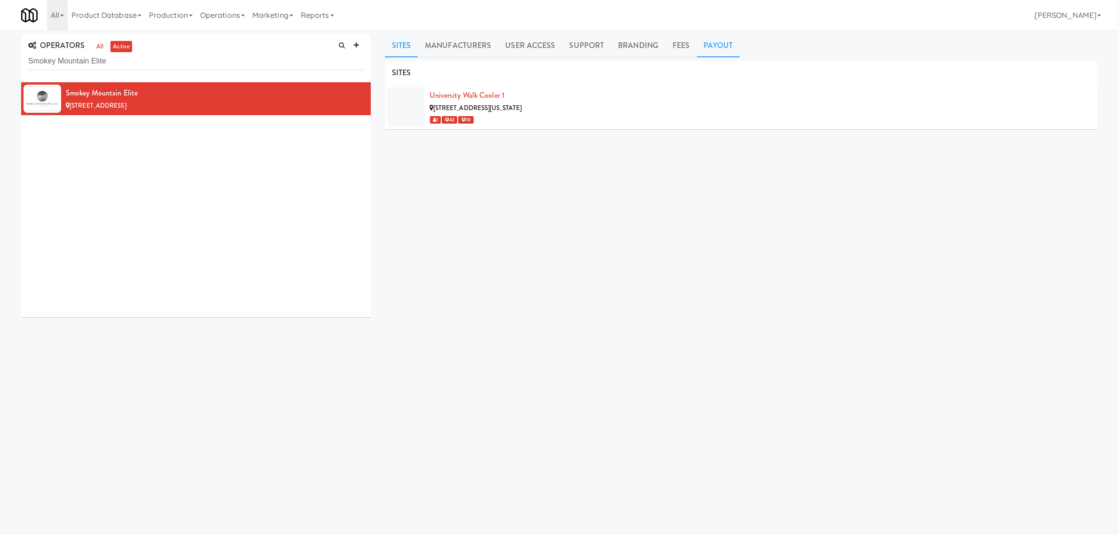
click at [712, 39] on link "Payout" at bounding box center [718, 45] width 43 height 23
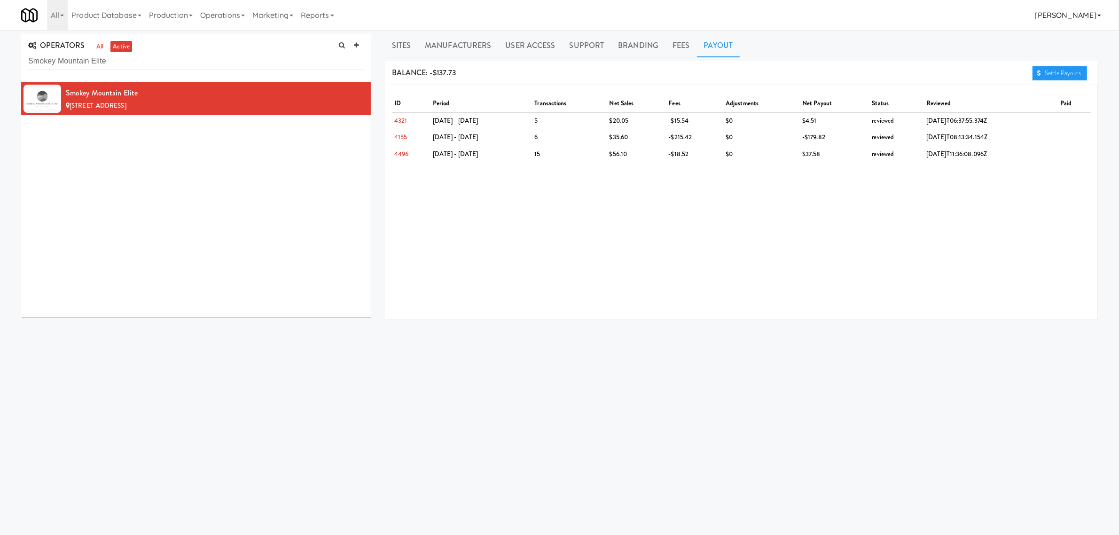
click at [1075, 12] on link "[PERSON_NAME]" at bounding box center [1068, 15] width 74 height 30
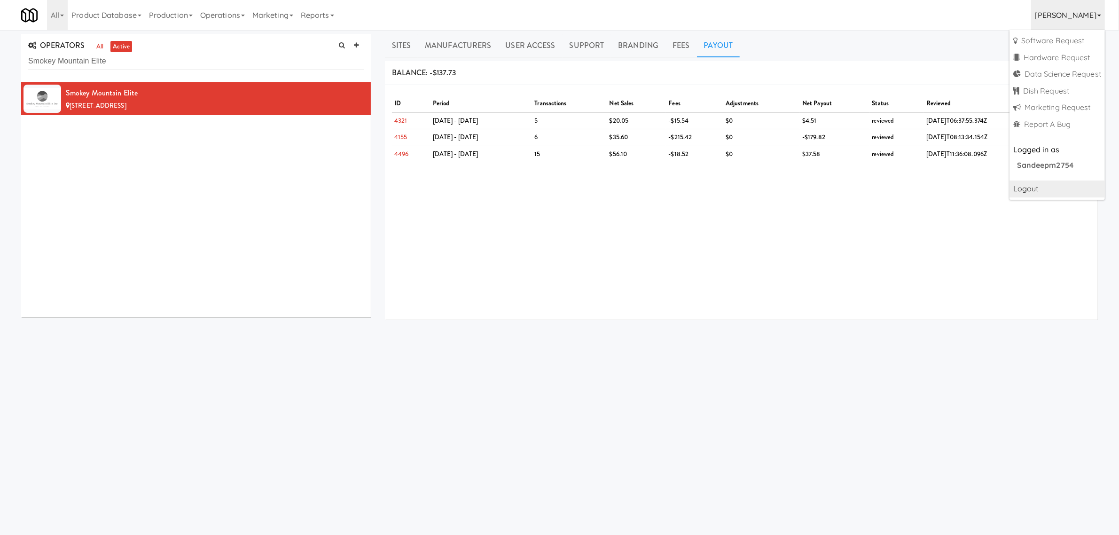
click at [1024, 189] on link "Logout" at bounding box center [1056, 188] width 95 height 17
